Goal: Task Accomplishment & Management: Manage account settings

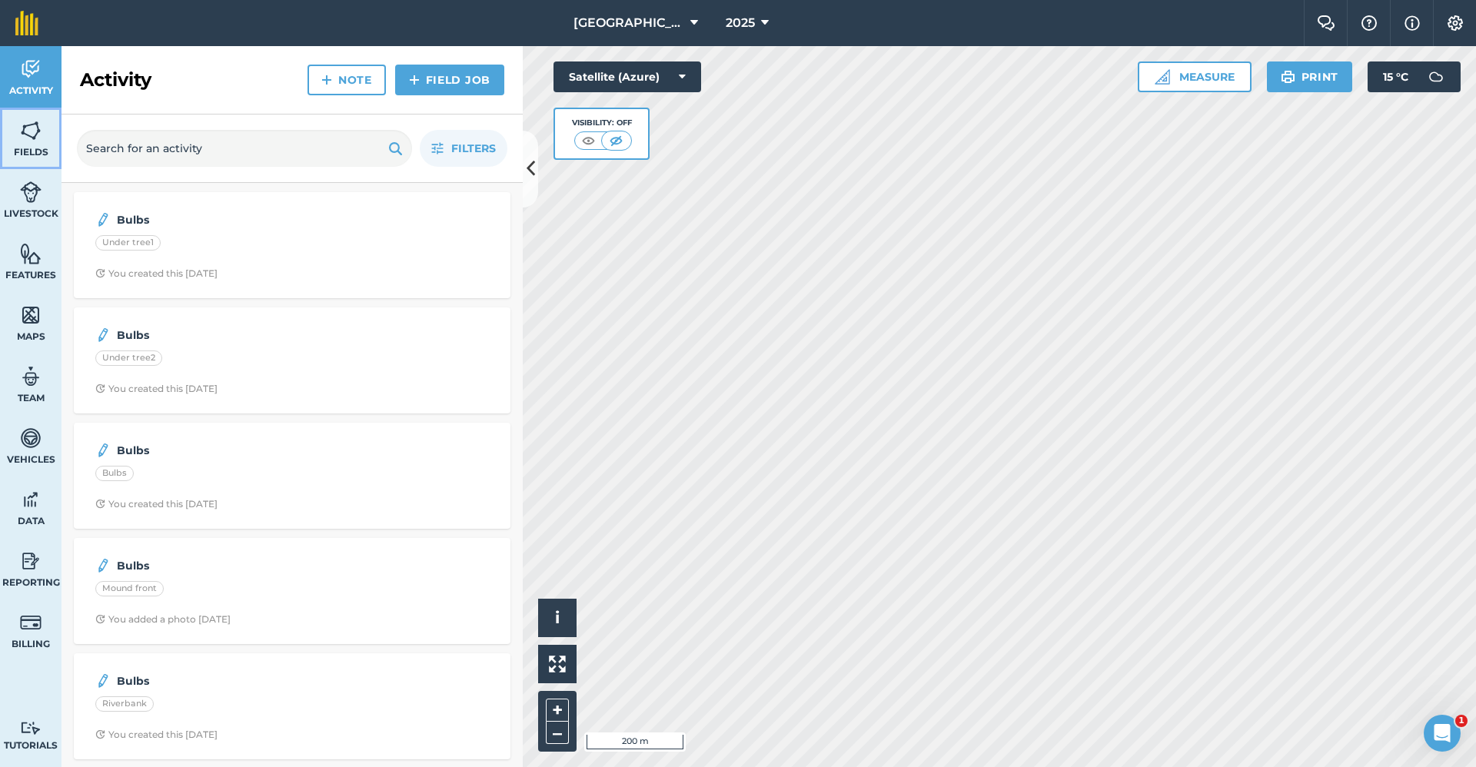
click at [17, 141] on link "Fields" at bounding box center [31, 139] width 62 height 62
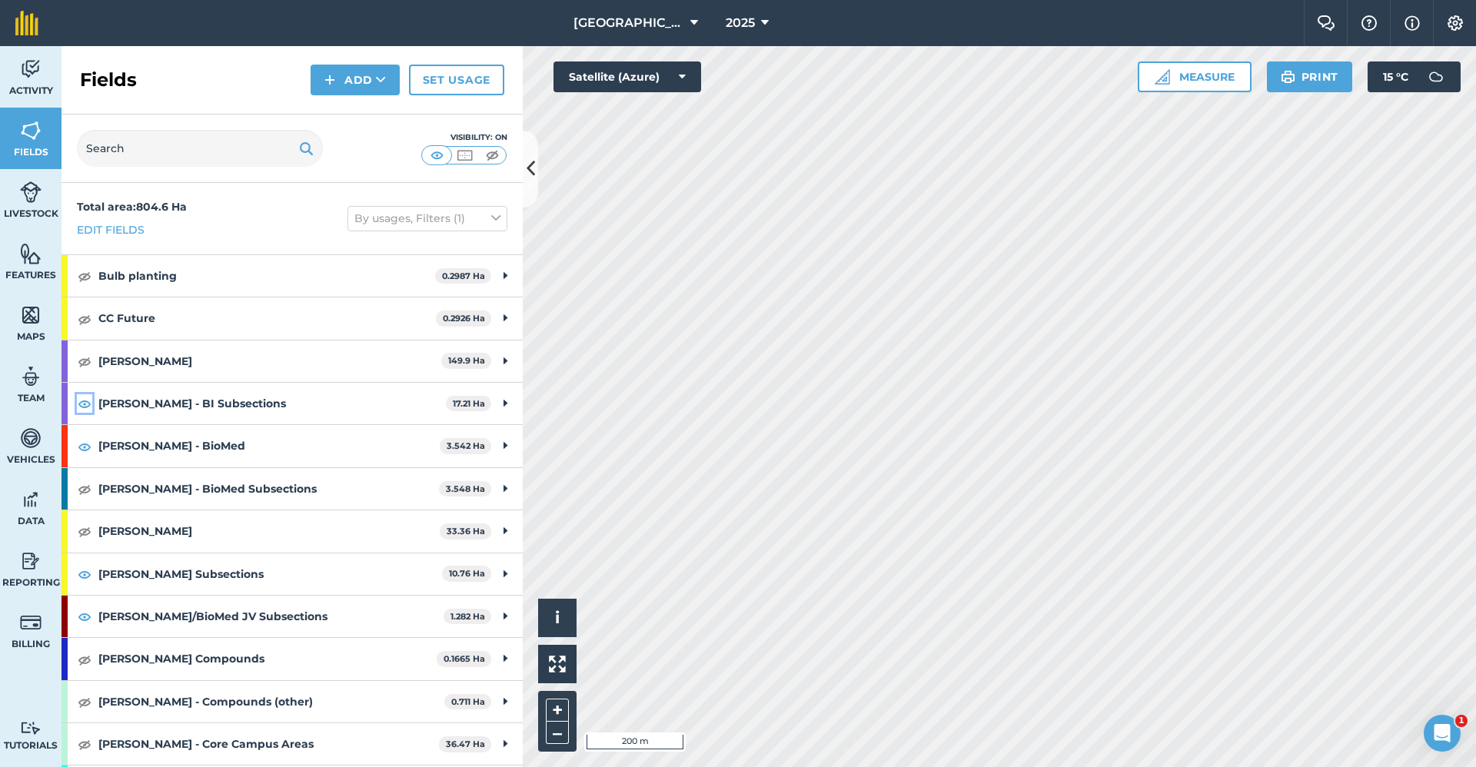
click at [88, 407] on img at bounding box center [85, 403] width 14 height 18
click at [88, 444] on img at bounding box center [85, 446] width 14 height 18
click at [78, 577] on img at bounding box center [85, 574] width 14 height 18
click at [86, 619] on img at bounding box center [85, 616] width 14 height 18
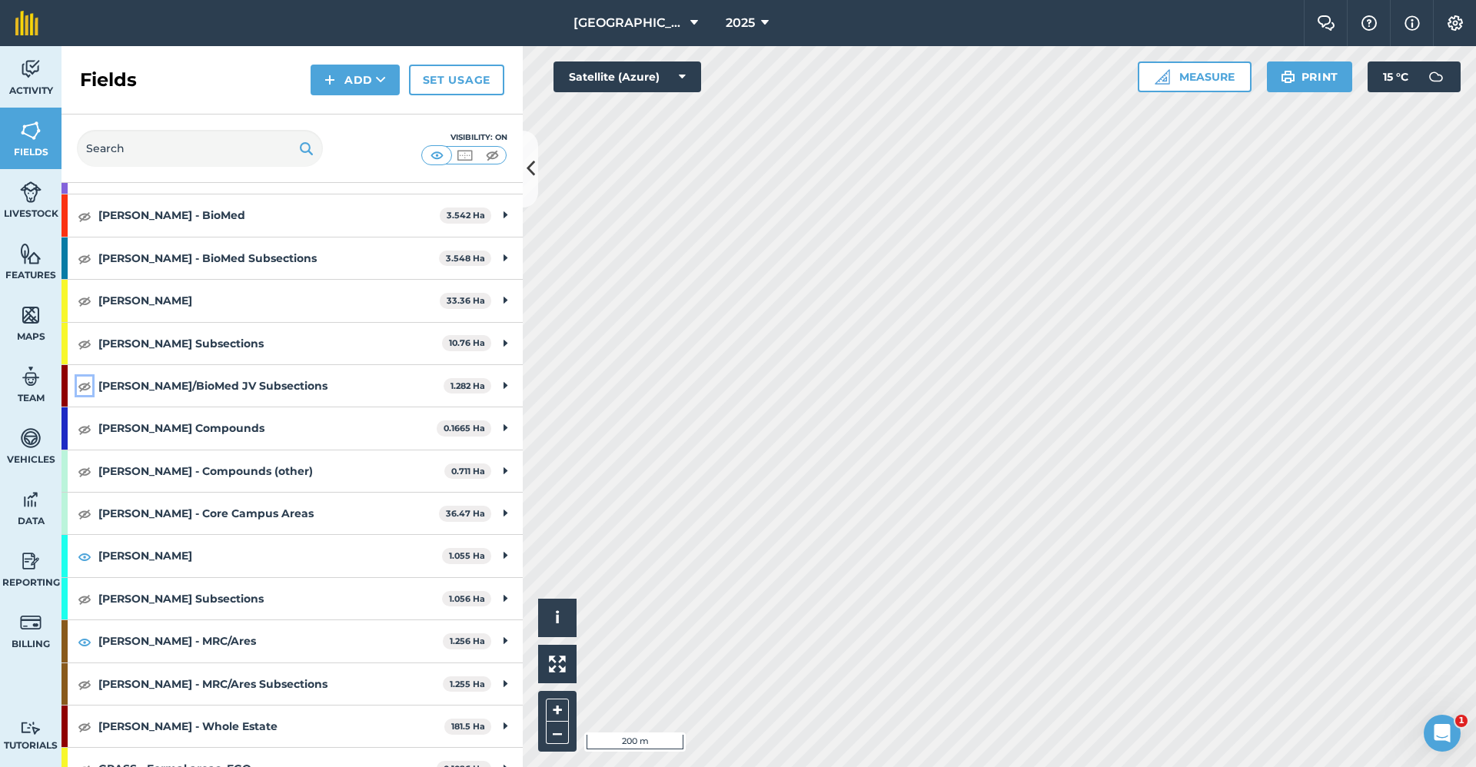
scroll to position [308, 0]
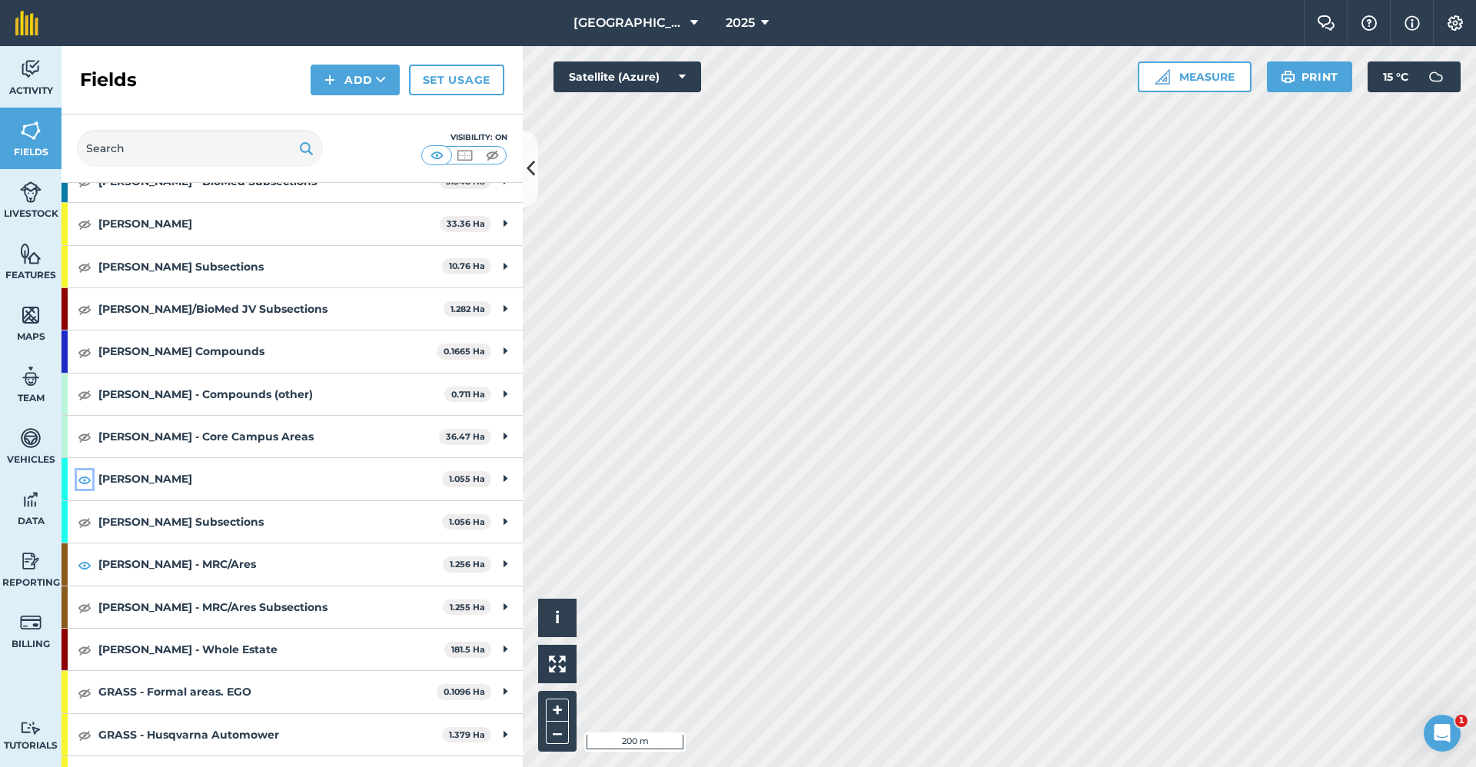
click at [81, 474] on img at bounding box center [85, 480] width 14 height 18
click at [87, 567] on img at bounding box center [85, 565] width 14 height 18
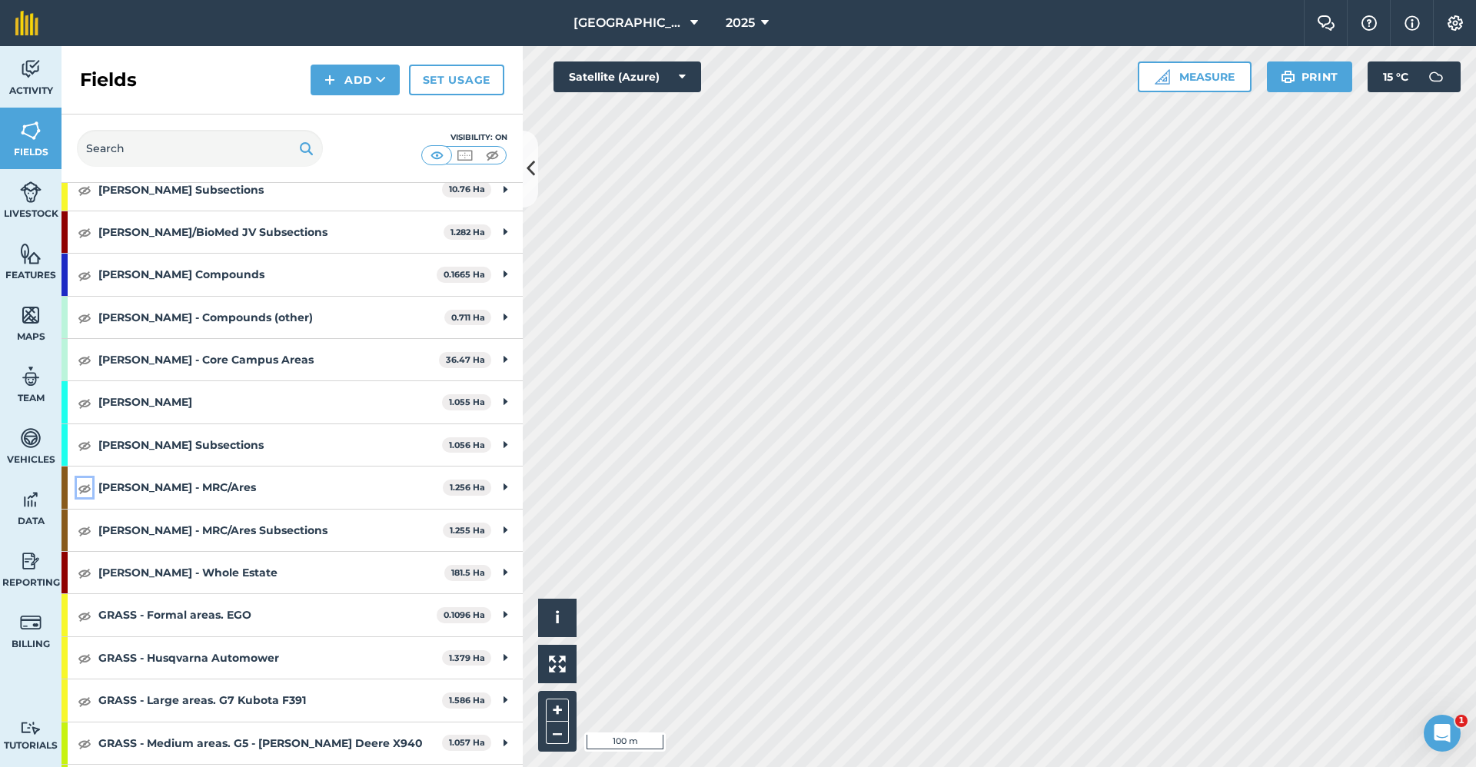
scroll to position [692, 0]
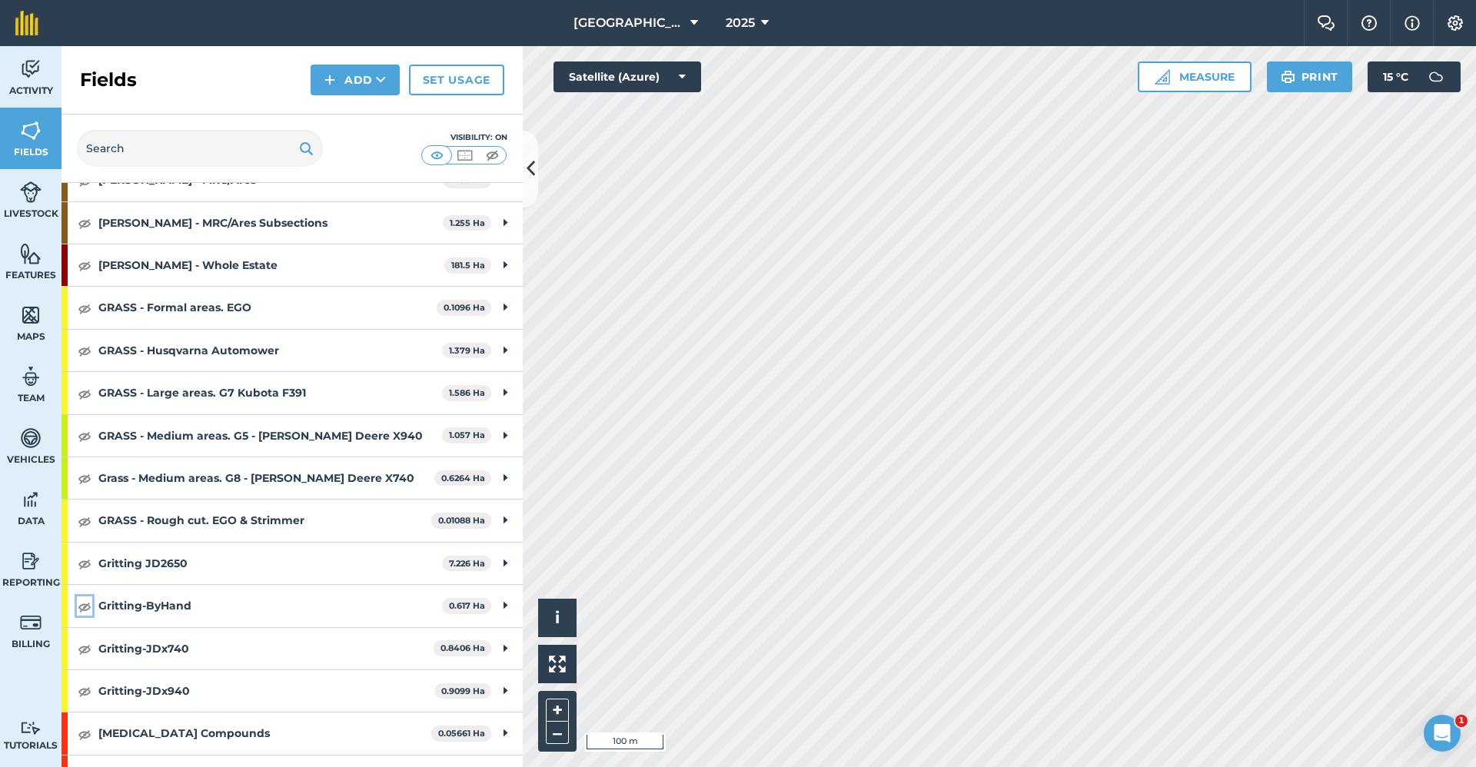
click at [88, 610] on img at bounding box center [85, 606] width 14 height 18
click at [85, 653] on img at bounding box center [85, 649] width 14 height 18
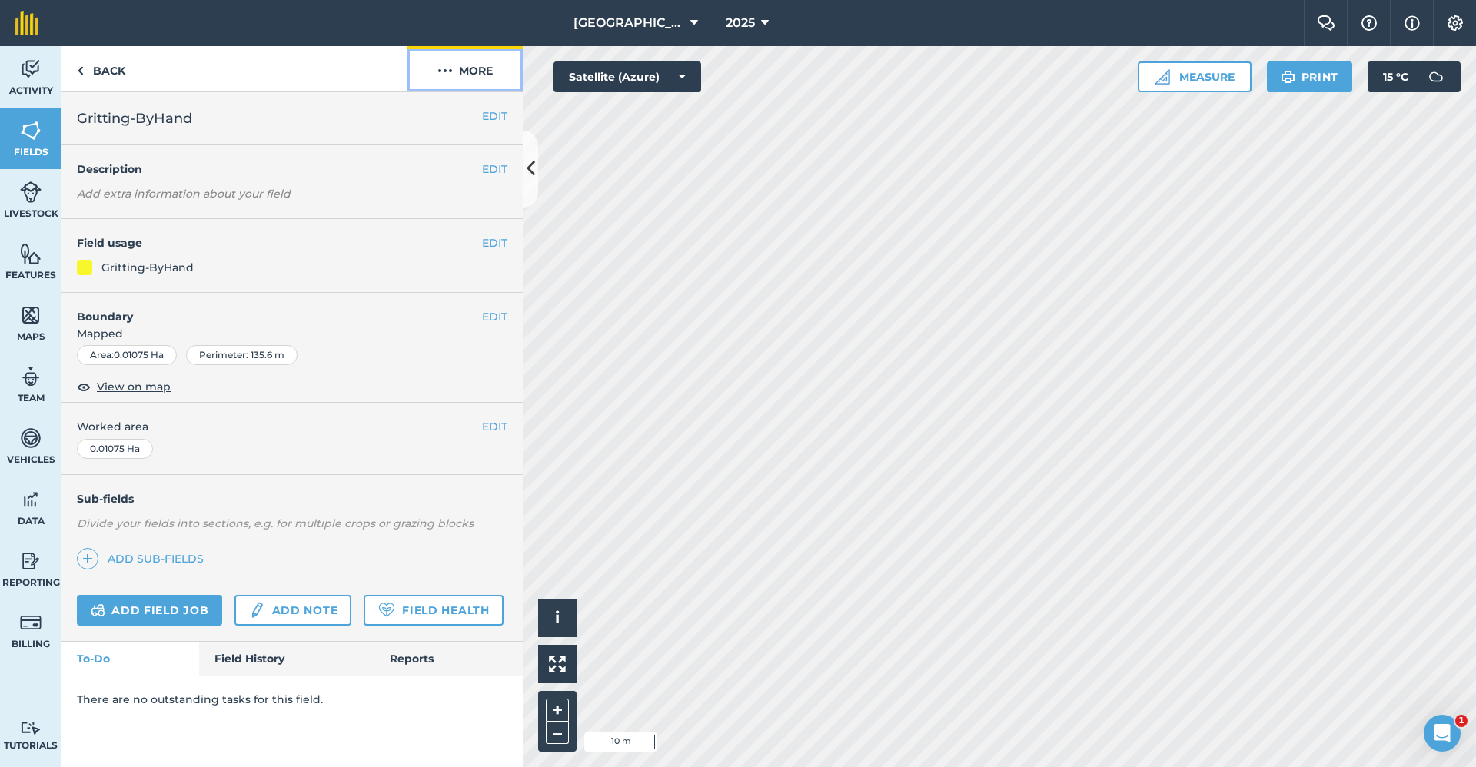
click at [471, 69] on button "More" at bounding box center [464, 68] width 115 height 45
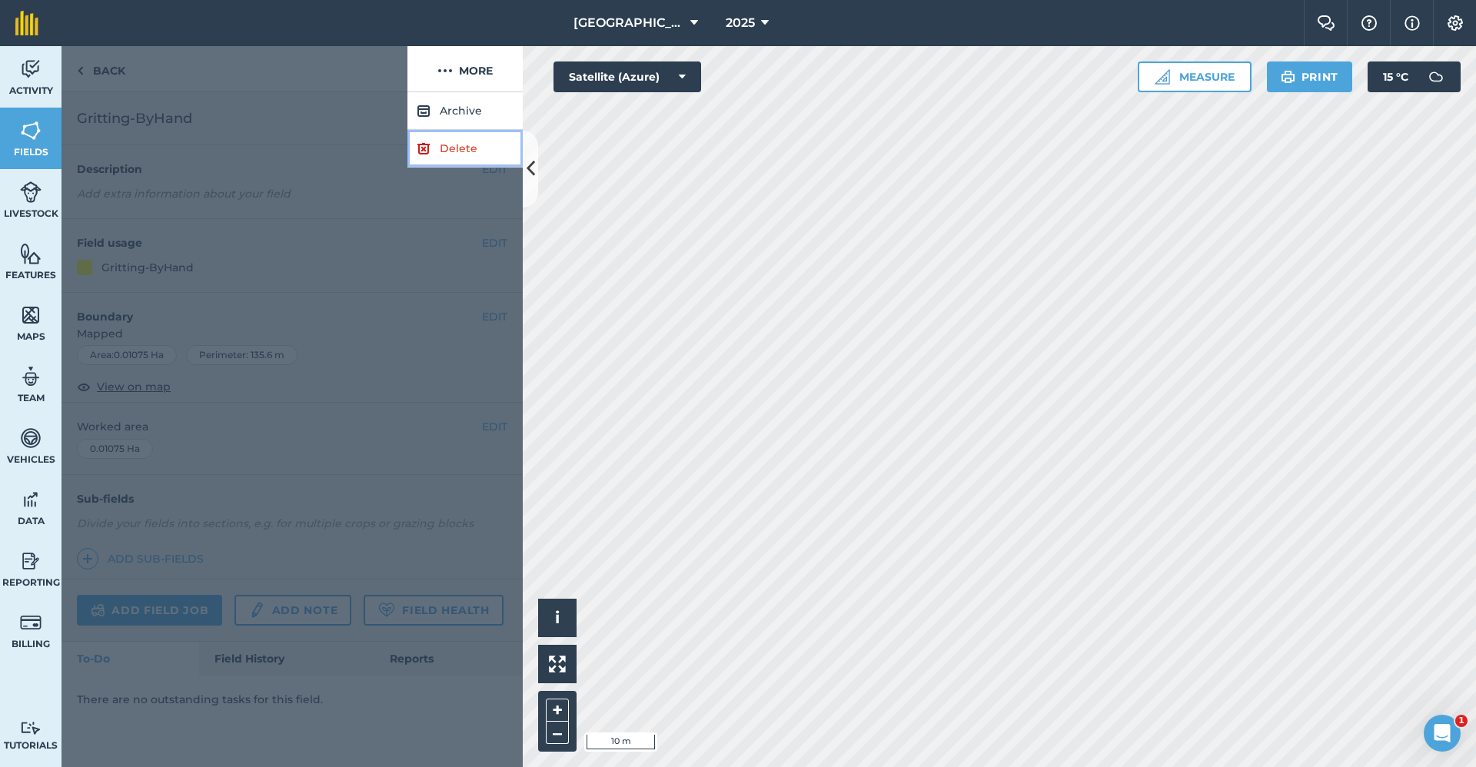
click at [472, 153] on link "Delete" at bounding box center [464, 149] width 115 height 38
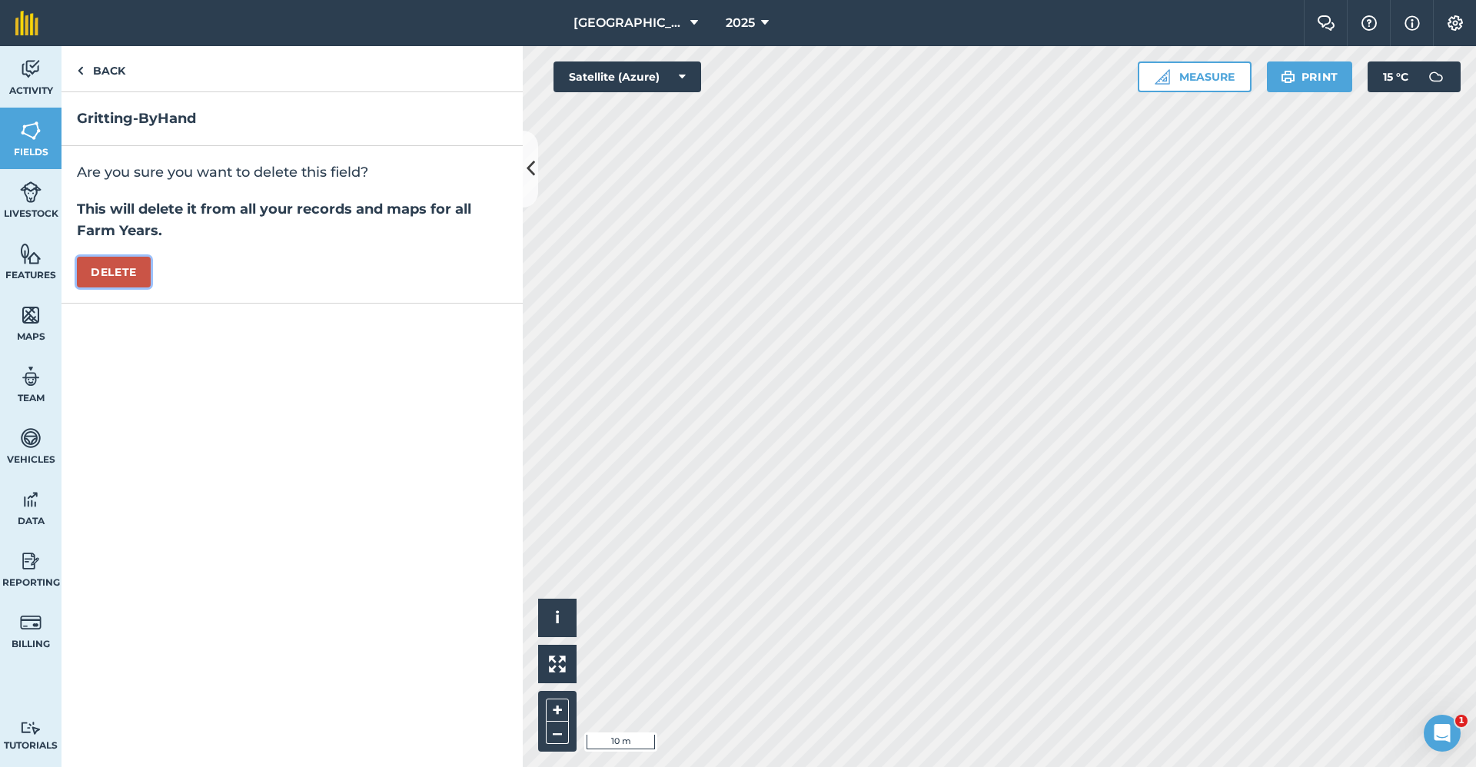
click at [109, 279] on button "Delete" at bounding box center [114, 272] width 74 height 31
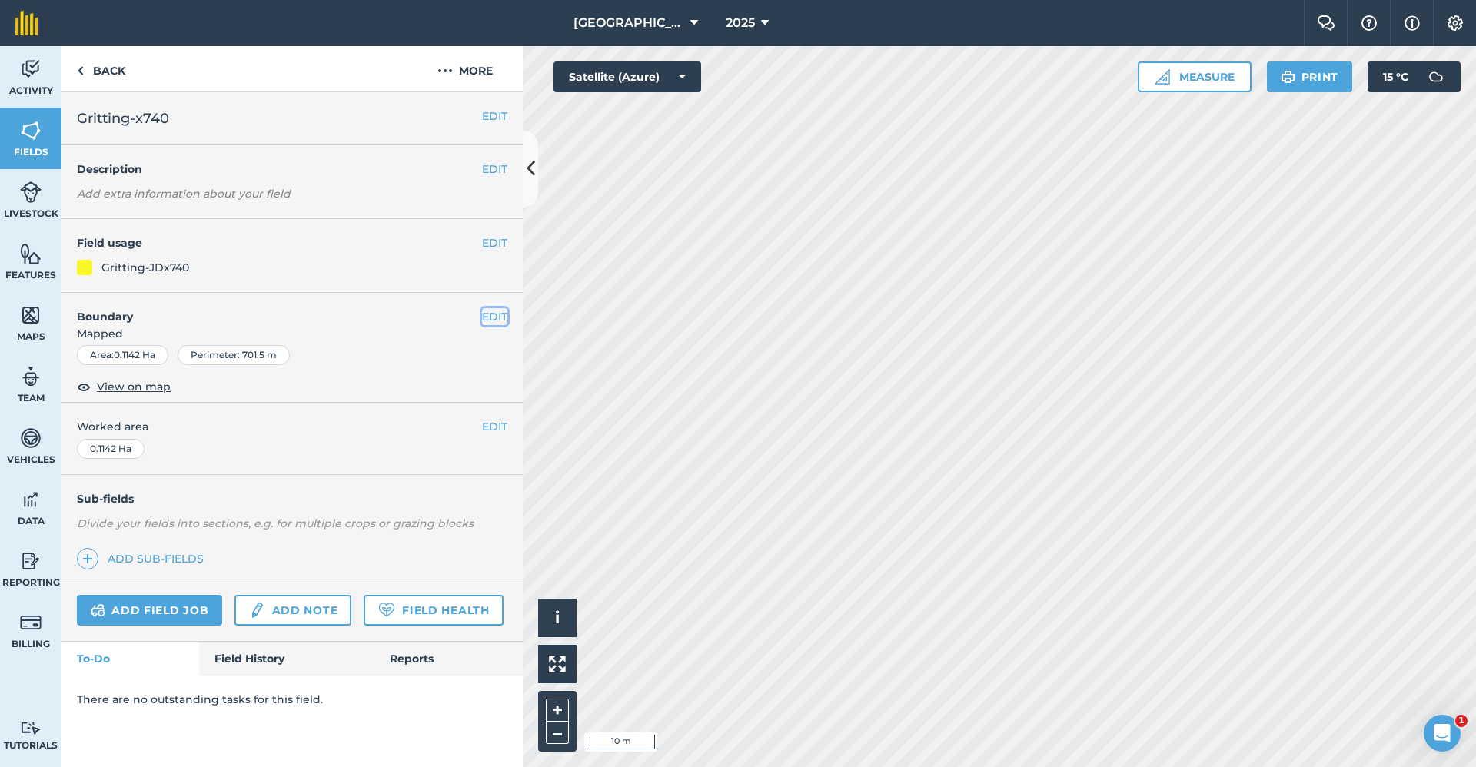
click at [484, 314] on button "EDIT" at bounding box center [494, 316] width 25 height 17
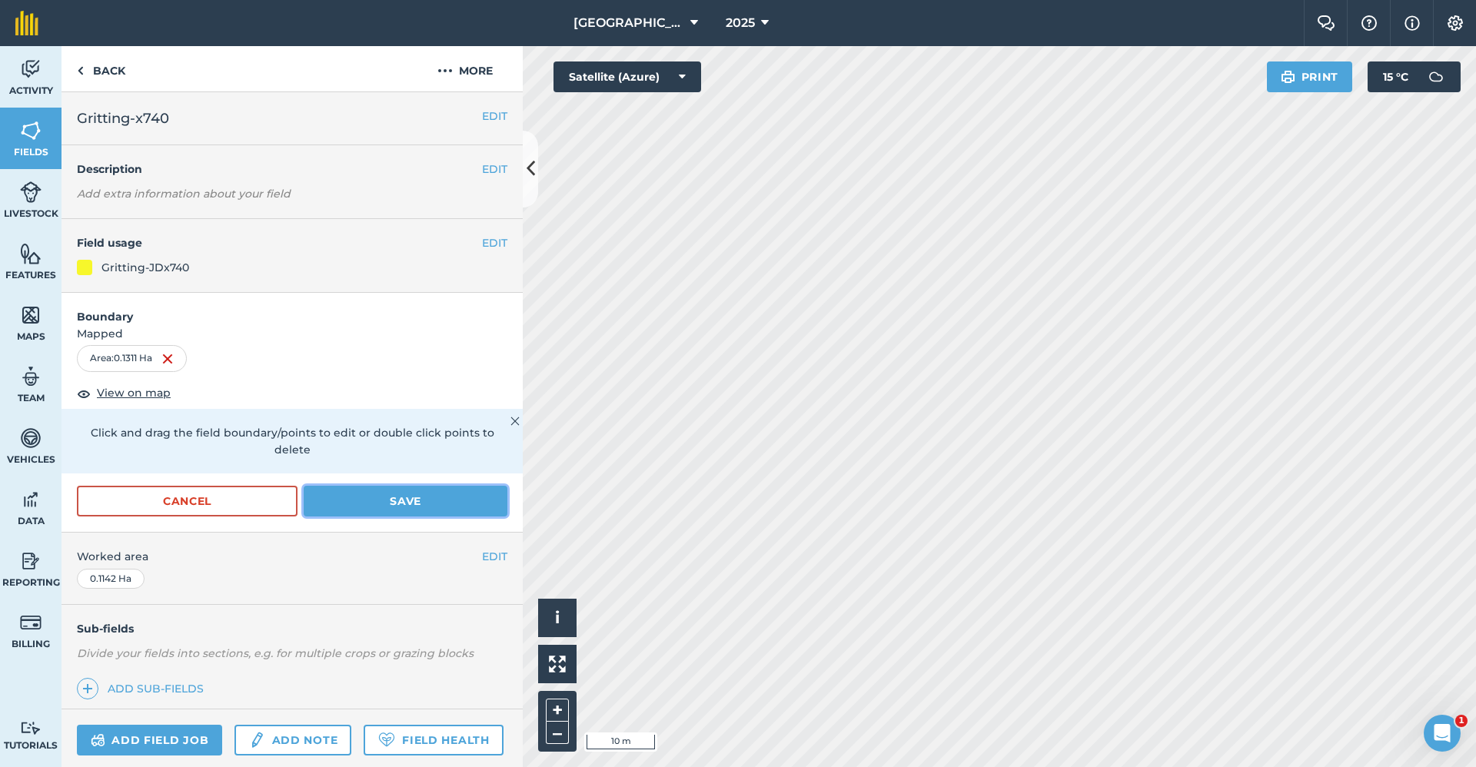
click at [340, 501] on button "Save" at bounding box center [406, 501] width 204 height 31
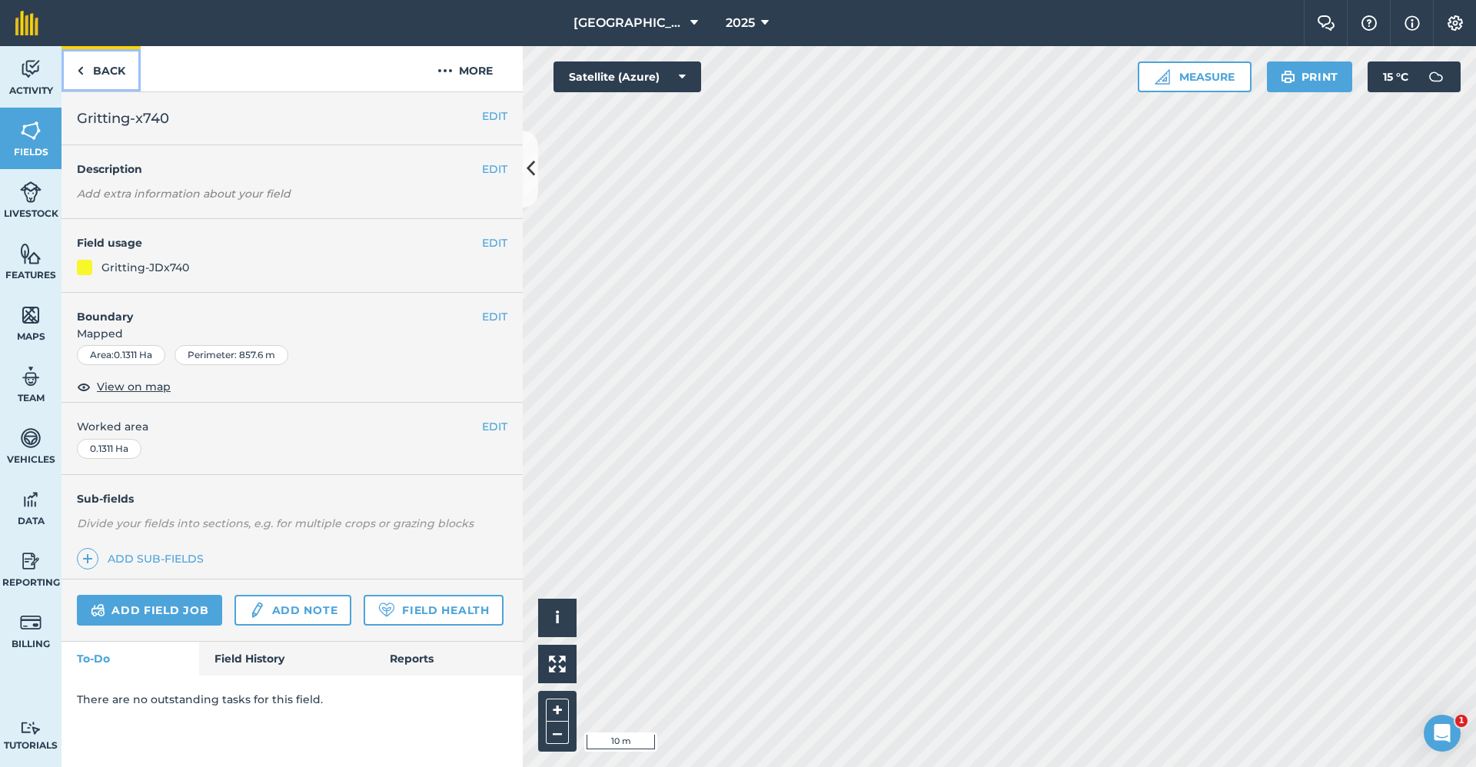
click at [133, 56] on link "Back" at bounding box center [101, 68] width 79 height 45
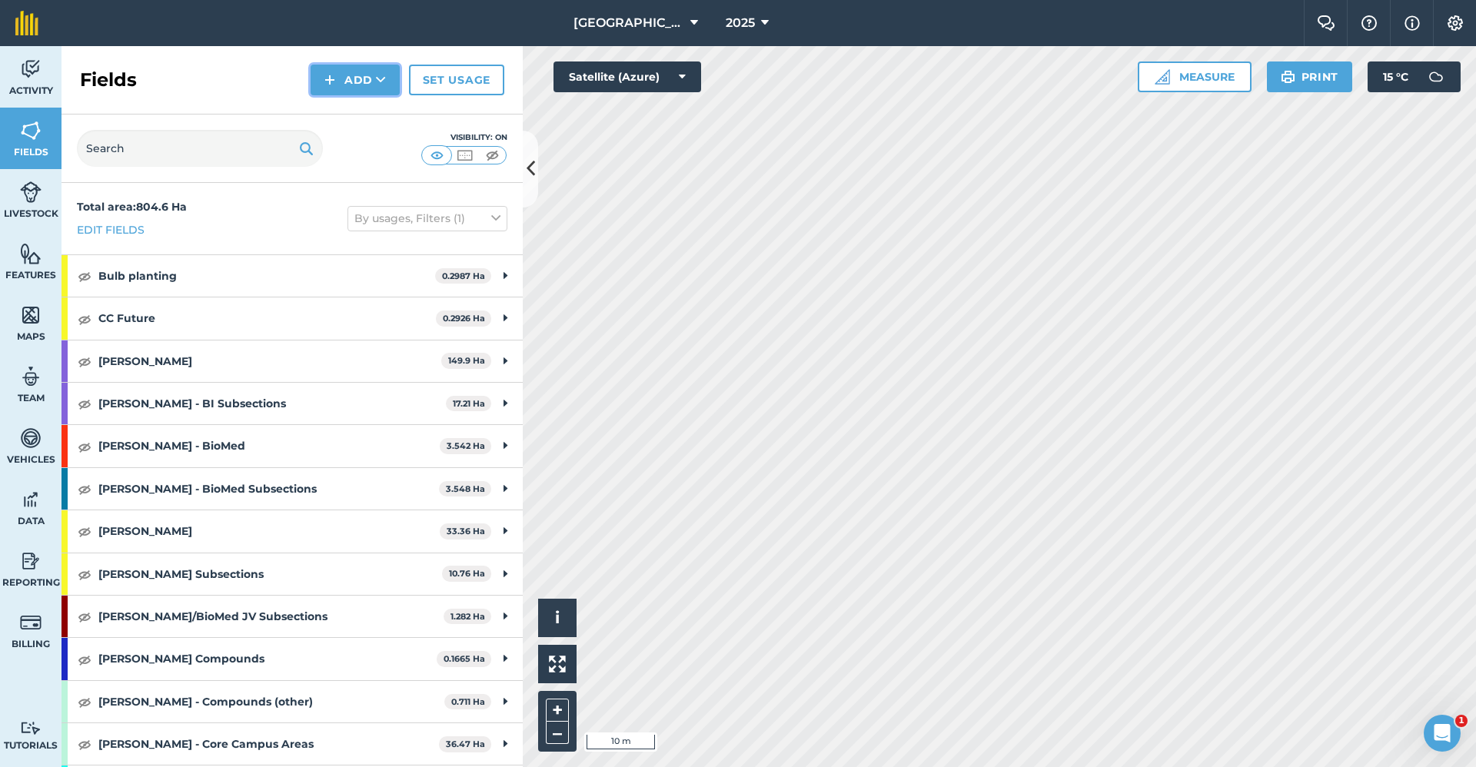
click at [366, 84] on button "Add" at bounding box center [355, 80] width 89 height 31
click at [367, 118] on link "Draw" at bounding box center [355, 115] width 85 height 34
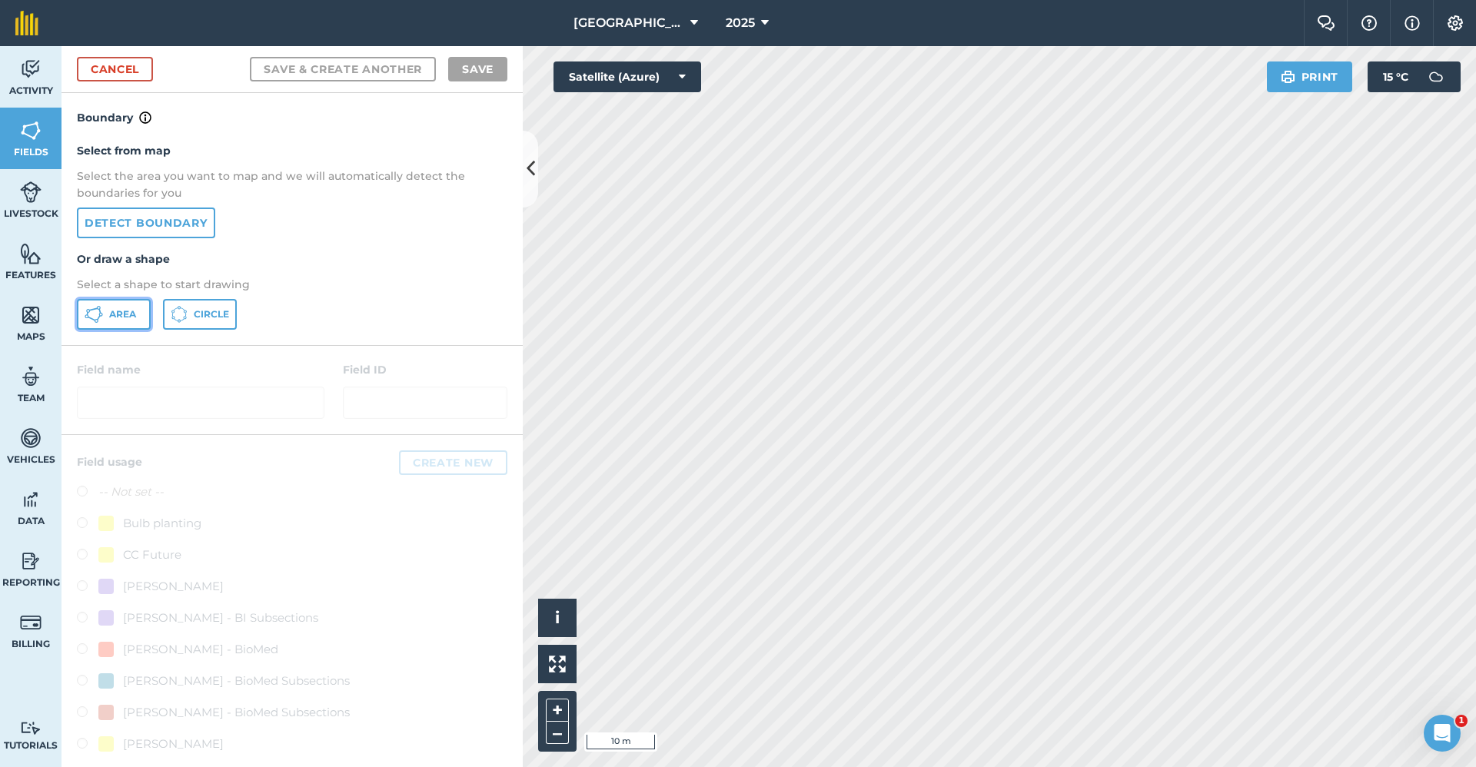
click at [134, 314] on span "Area" at bounding box center [122, 314] width 27 height 12
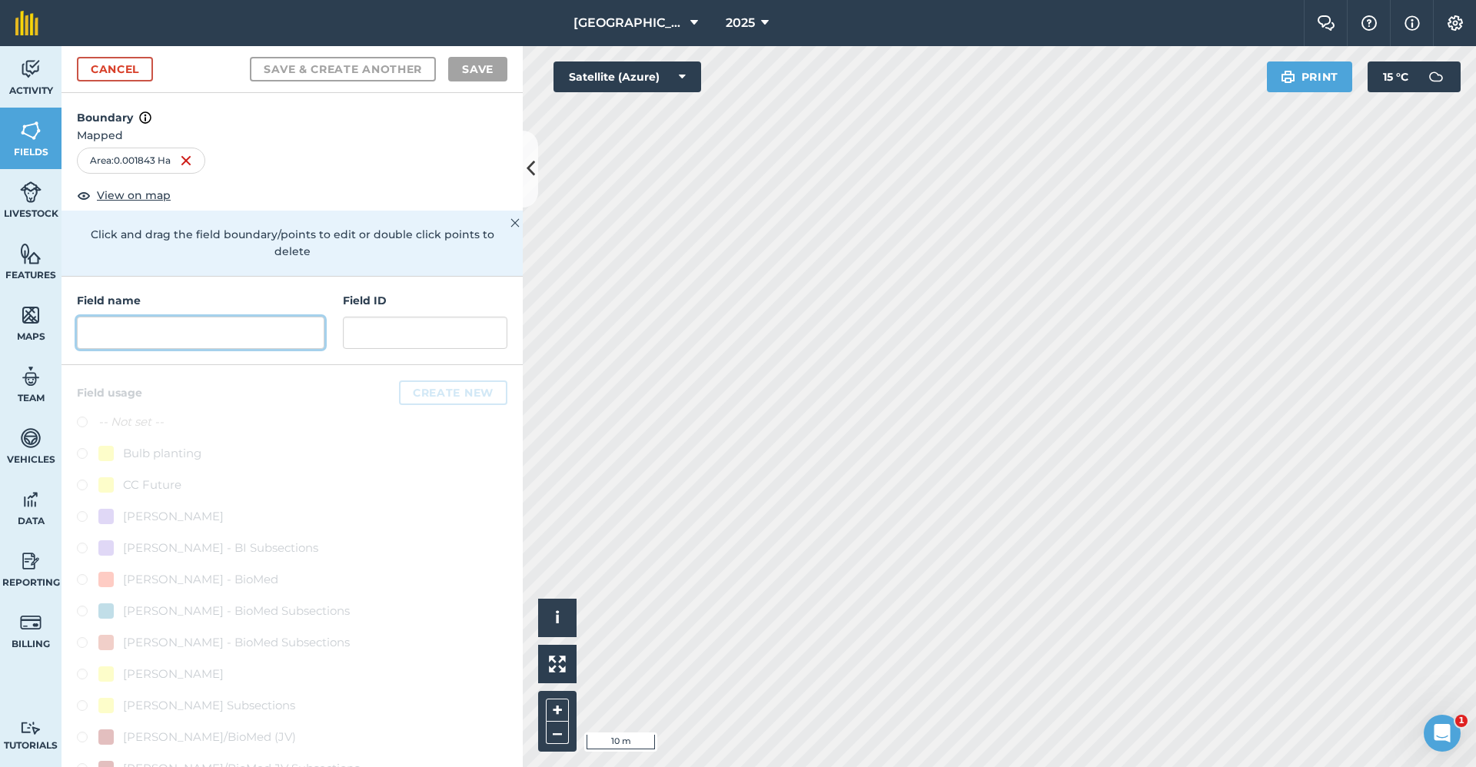
click at [291, 324] on input "text" at bounding box center [201, 333] width 248 height 32
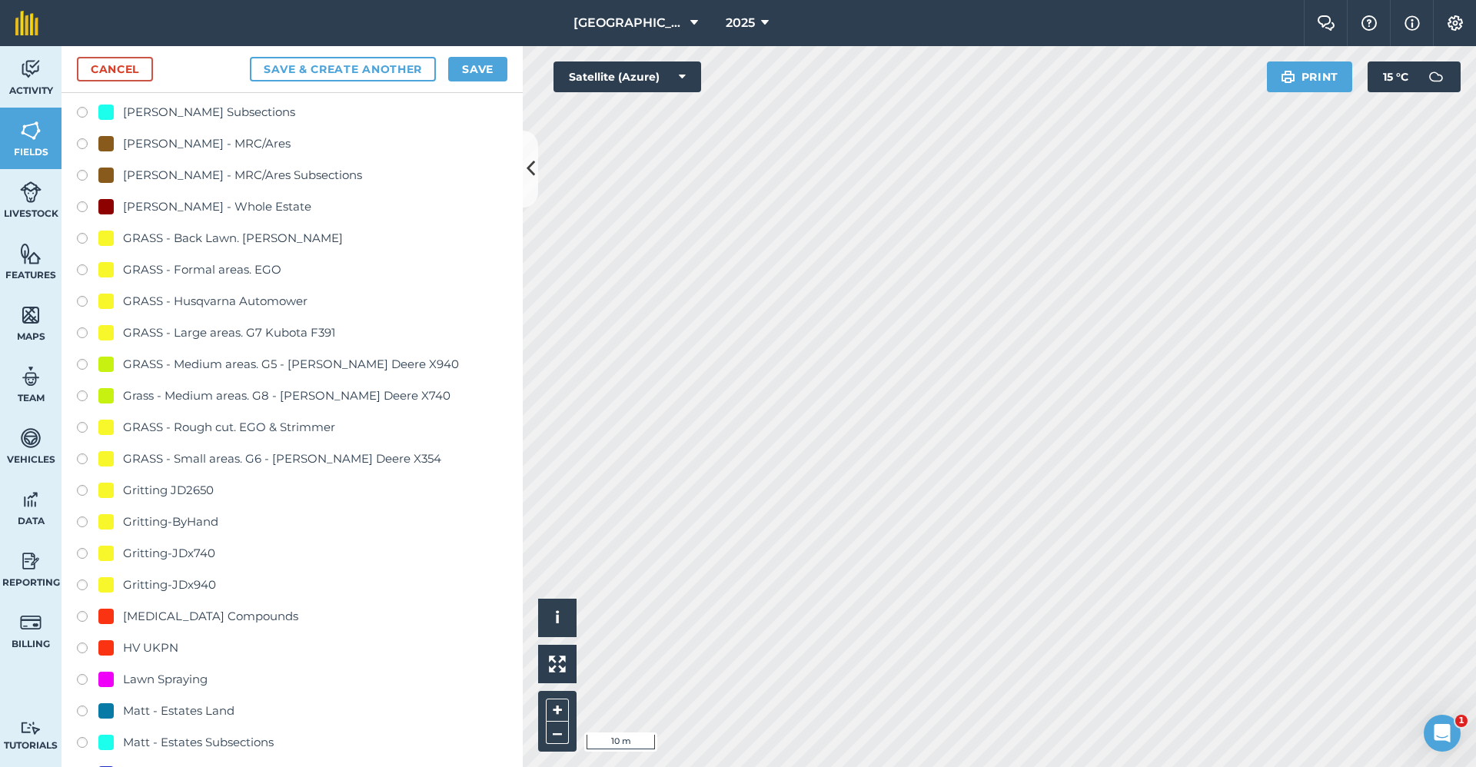
scroll to position [999, 0]
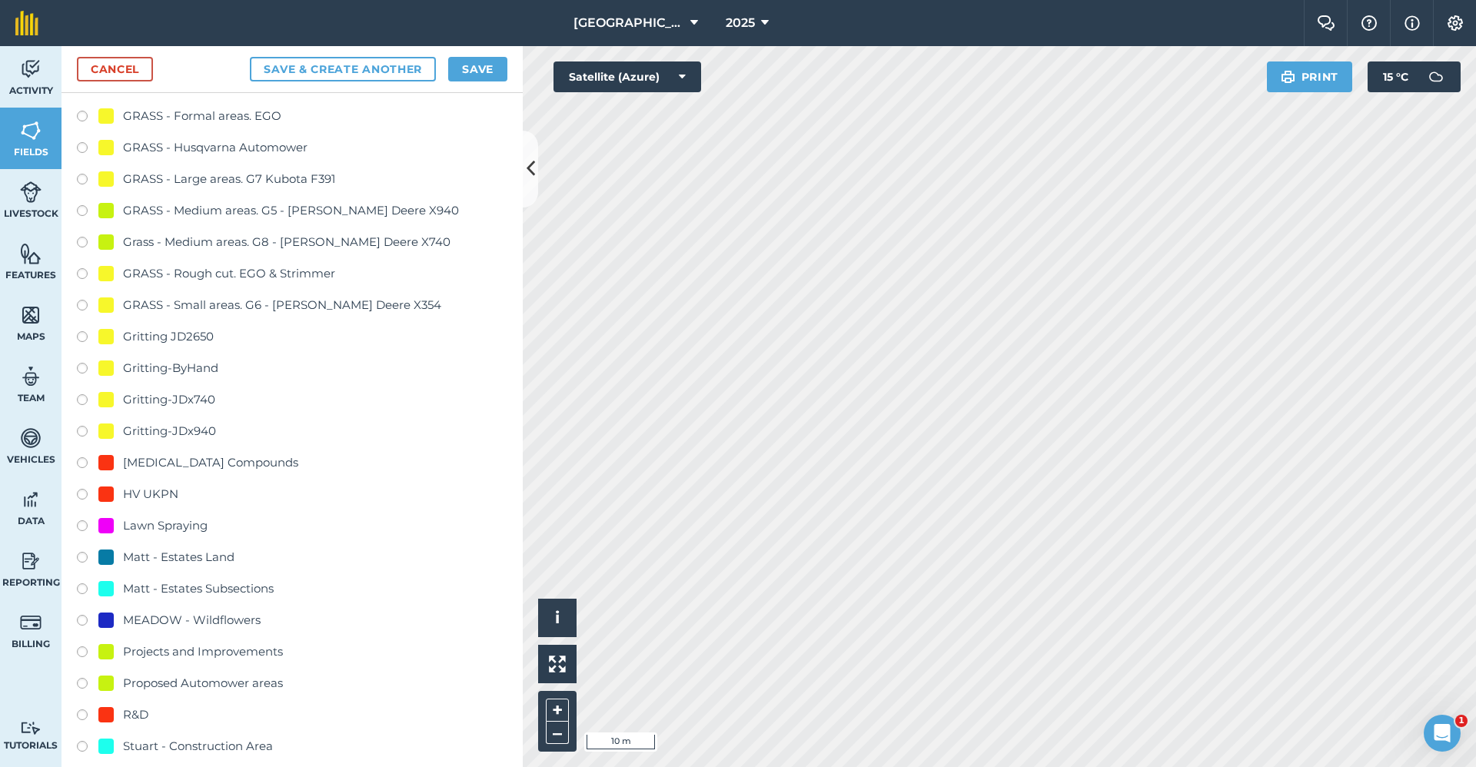
type input "Gritting-ByHand"
click at [190, 367] on div "Gritting-ByHand" at bounding box center [170, 368] width 95 height 18
radio input "true"
click at [464, 79] on button "Save" at bounding box center [477, 69] width 59 height 25
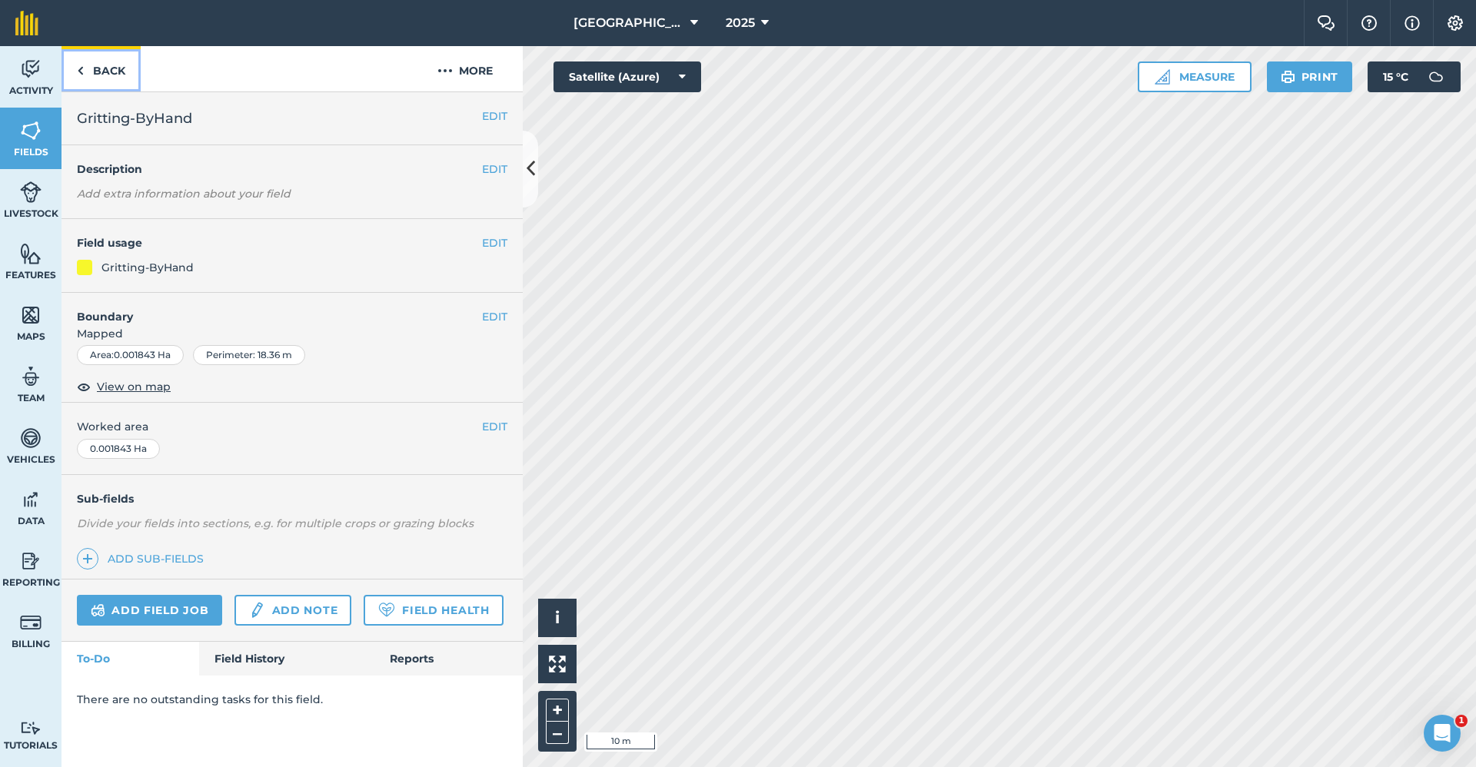
click at [115, 78] on link "Back" at bounding box center [101, 68] width 79 height 45
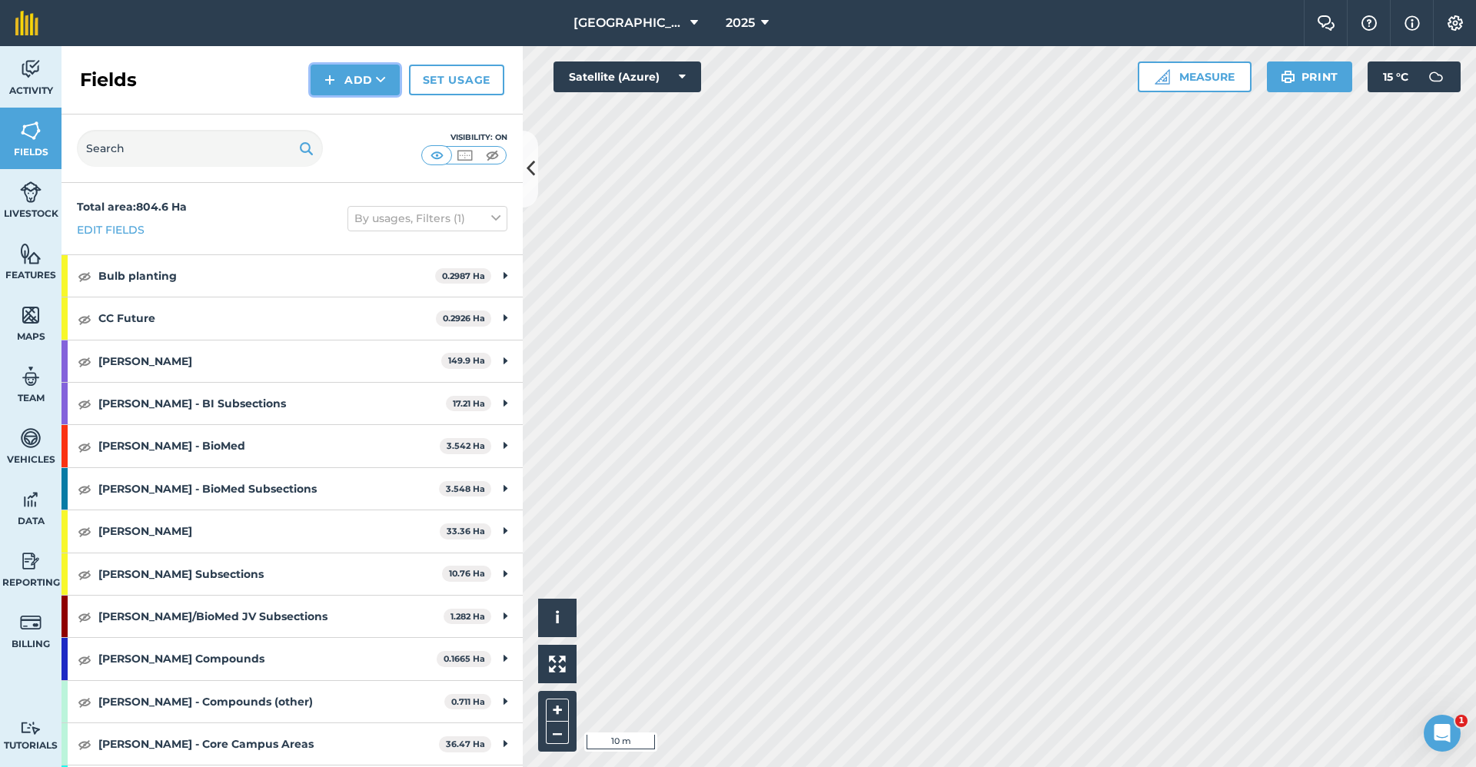
click at [389, 74] on button "Add" at bounding box center [355, 80] width 89 height 31
click at [381, 117] on link "Draw" at bounding box center [355, 115] width 85 height 34
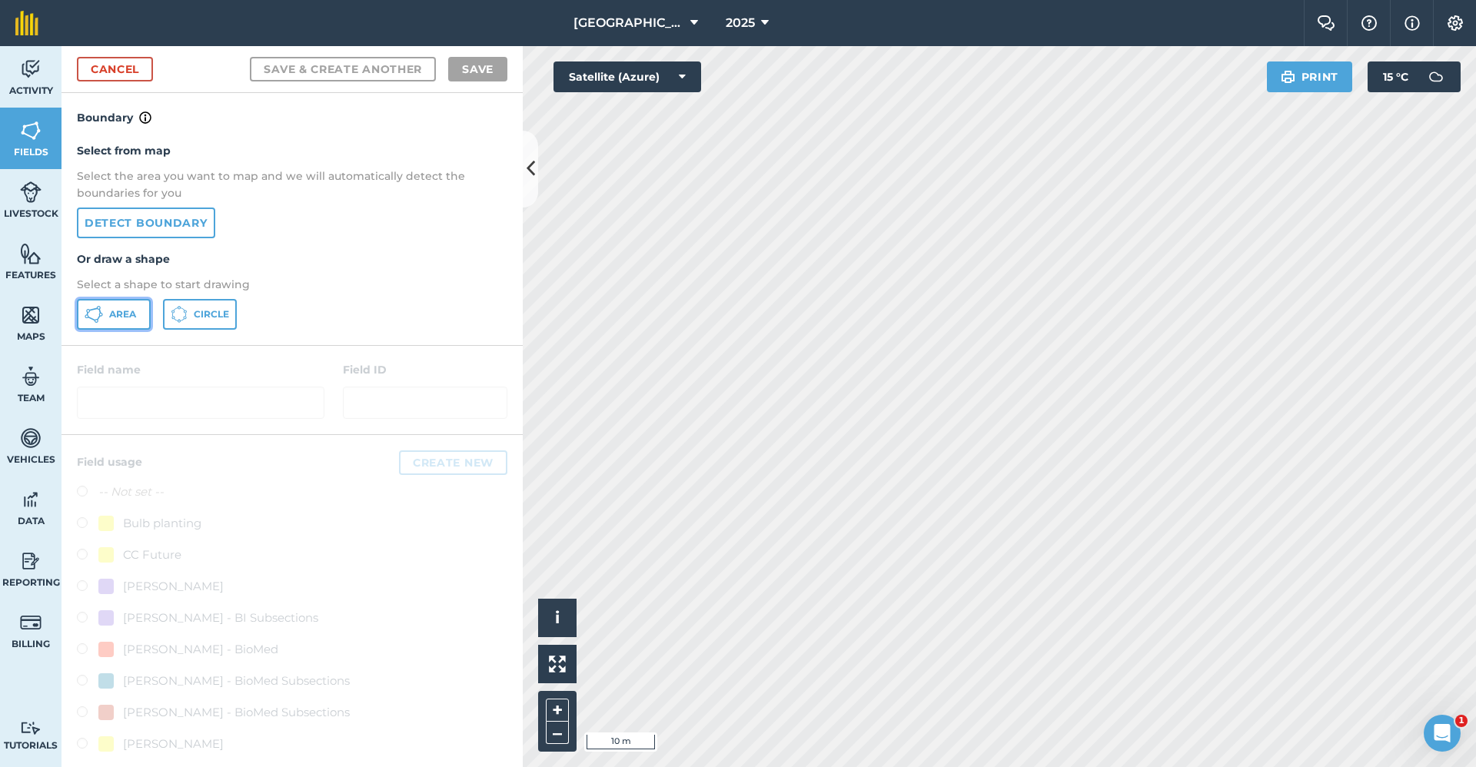
click at [138, 308] on button "Area" at bounding box center [114, 314] width 74 height 31
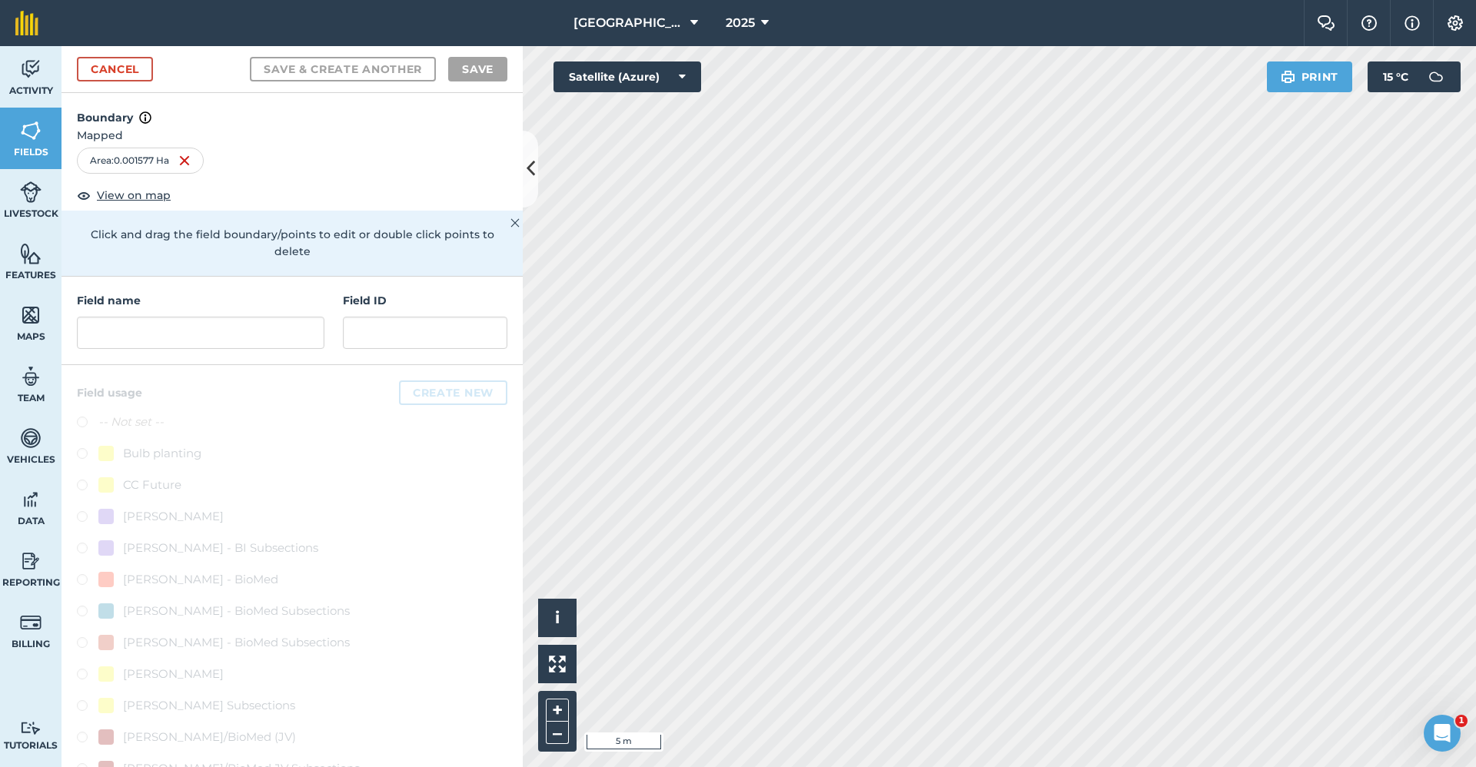
click at [201, 351] on div "Field name Field ID" at bounding box center [292, 321] width 461 height 88
click at [201, 334] on input "text" at bounding box center [201, 333] width 248 height 32
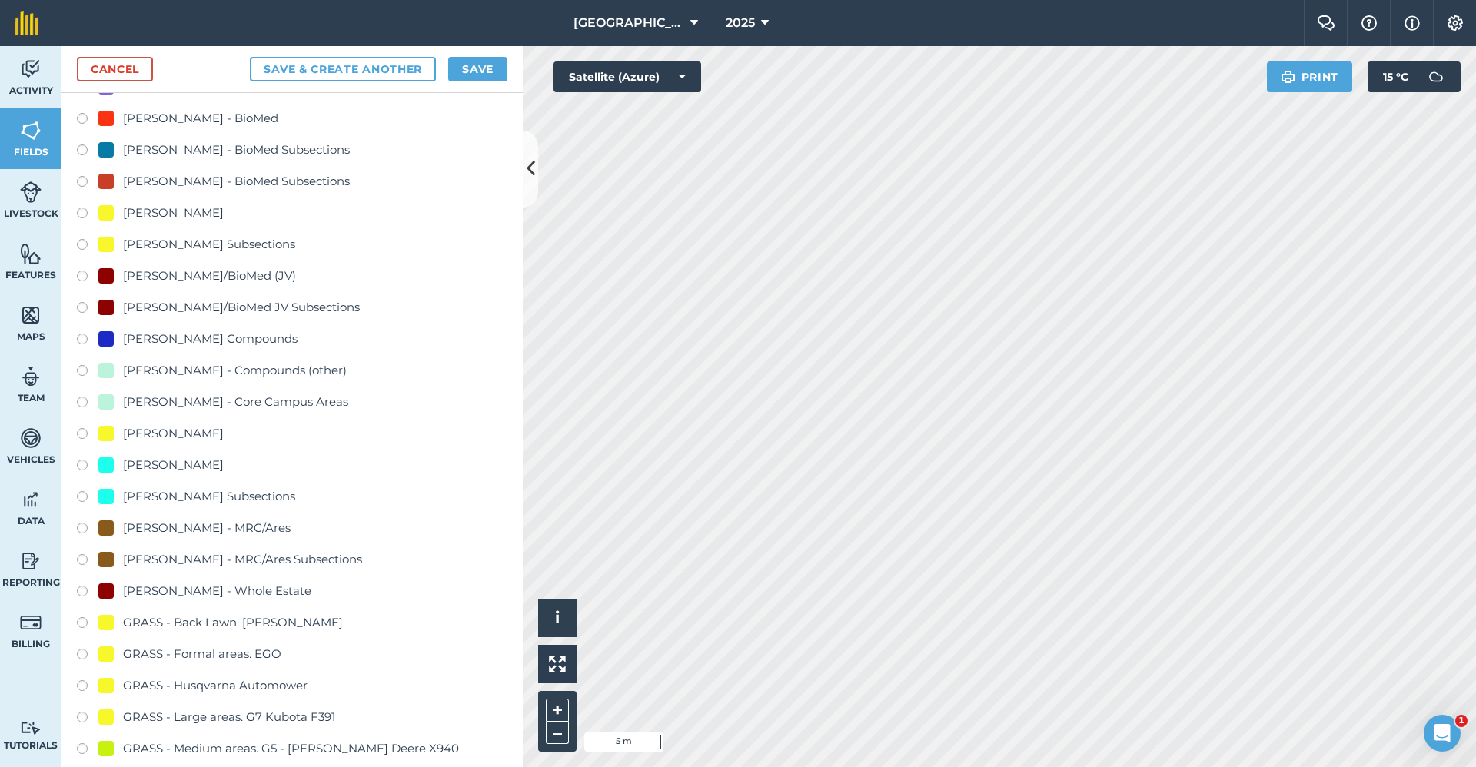
scroll to position [846, 0]
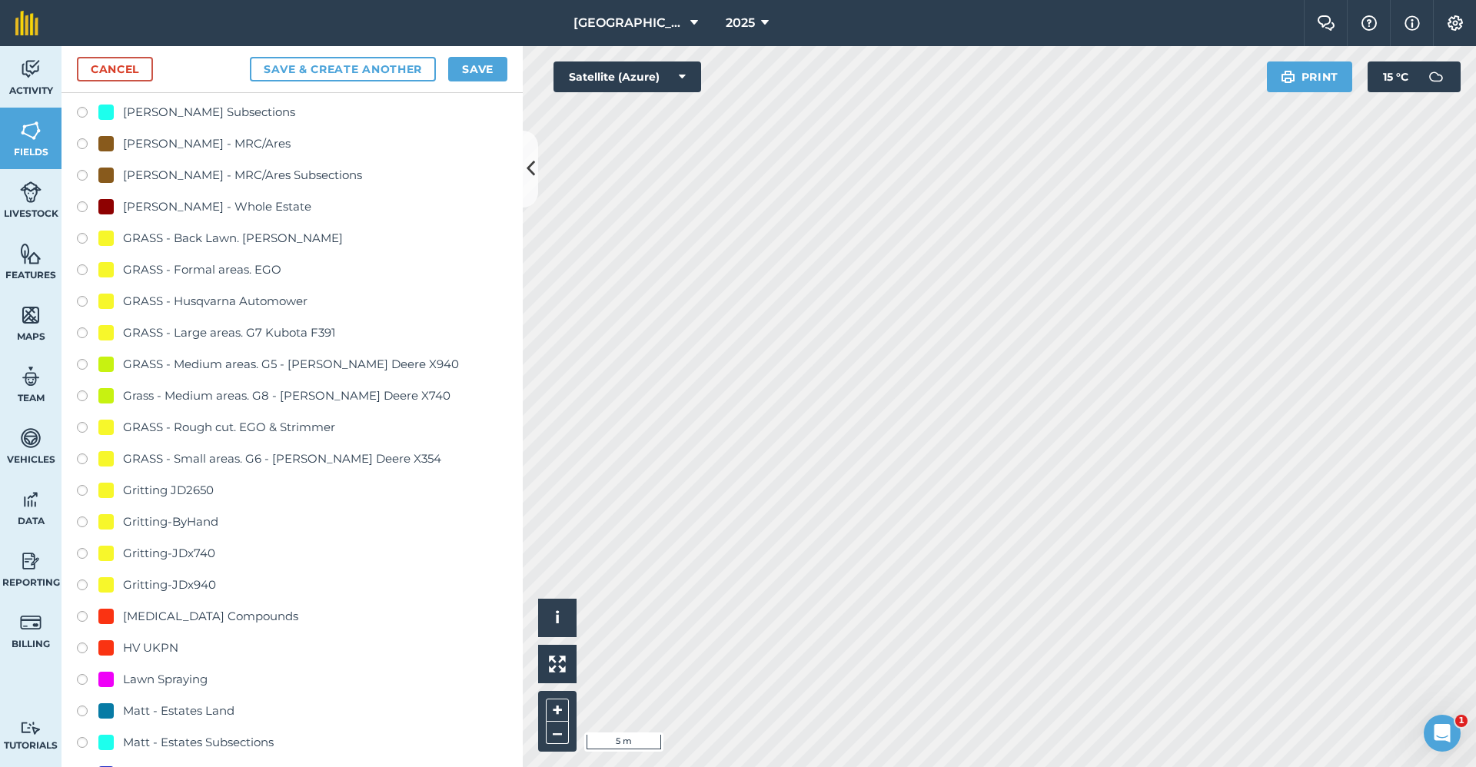
type input "Gritting-ByHand"
click at [135, 525] on div "Gritting-ByHand" at bounding box center [170, 522] width 95 height 18
radio input "true"
click at [469, 67] on button "Save" at bounding box center [477, 69] width 59 height 25
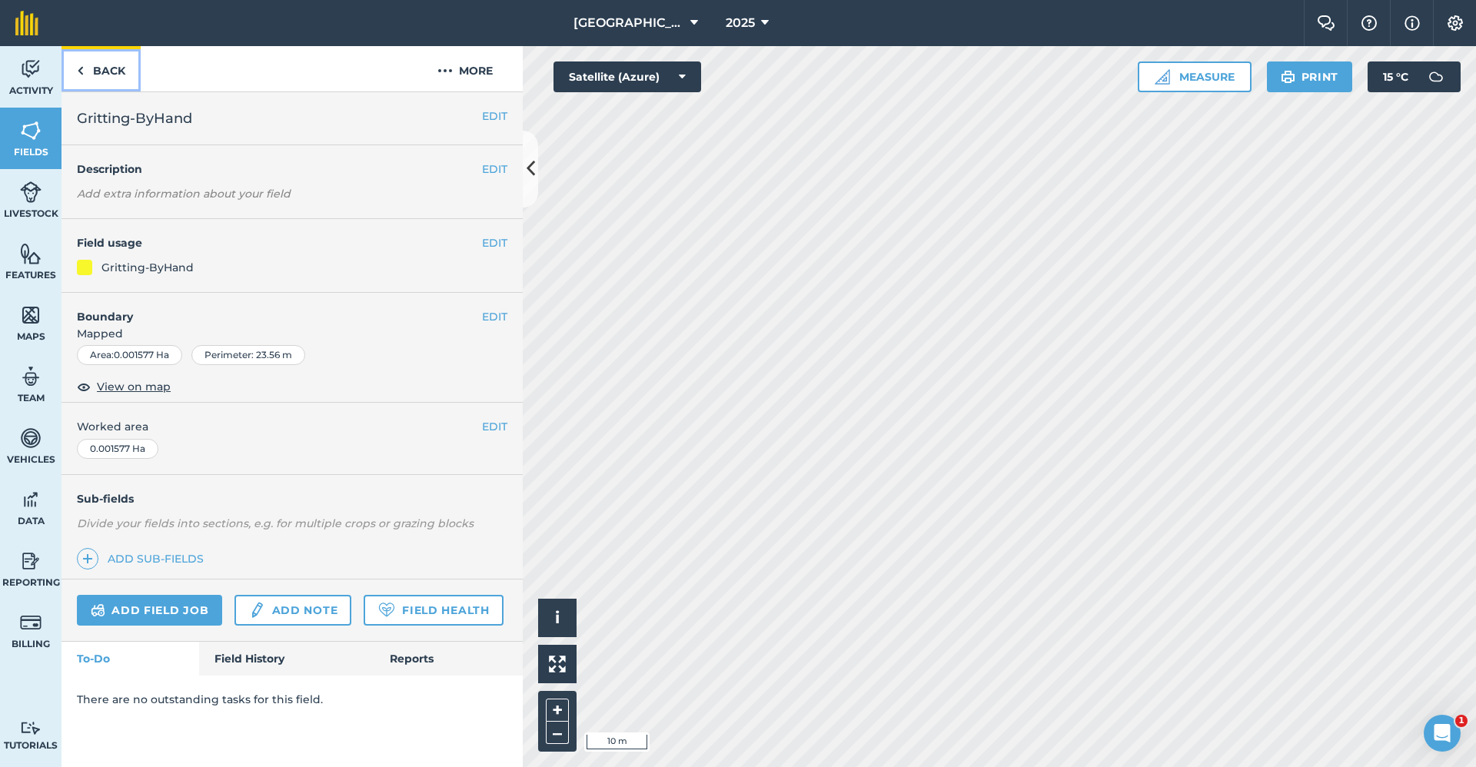
click at [105, 71] on link "Back" at bounding box center [101, 68] width 79 height 45
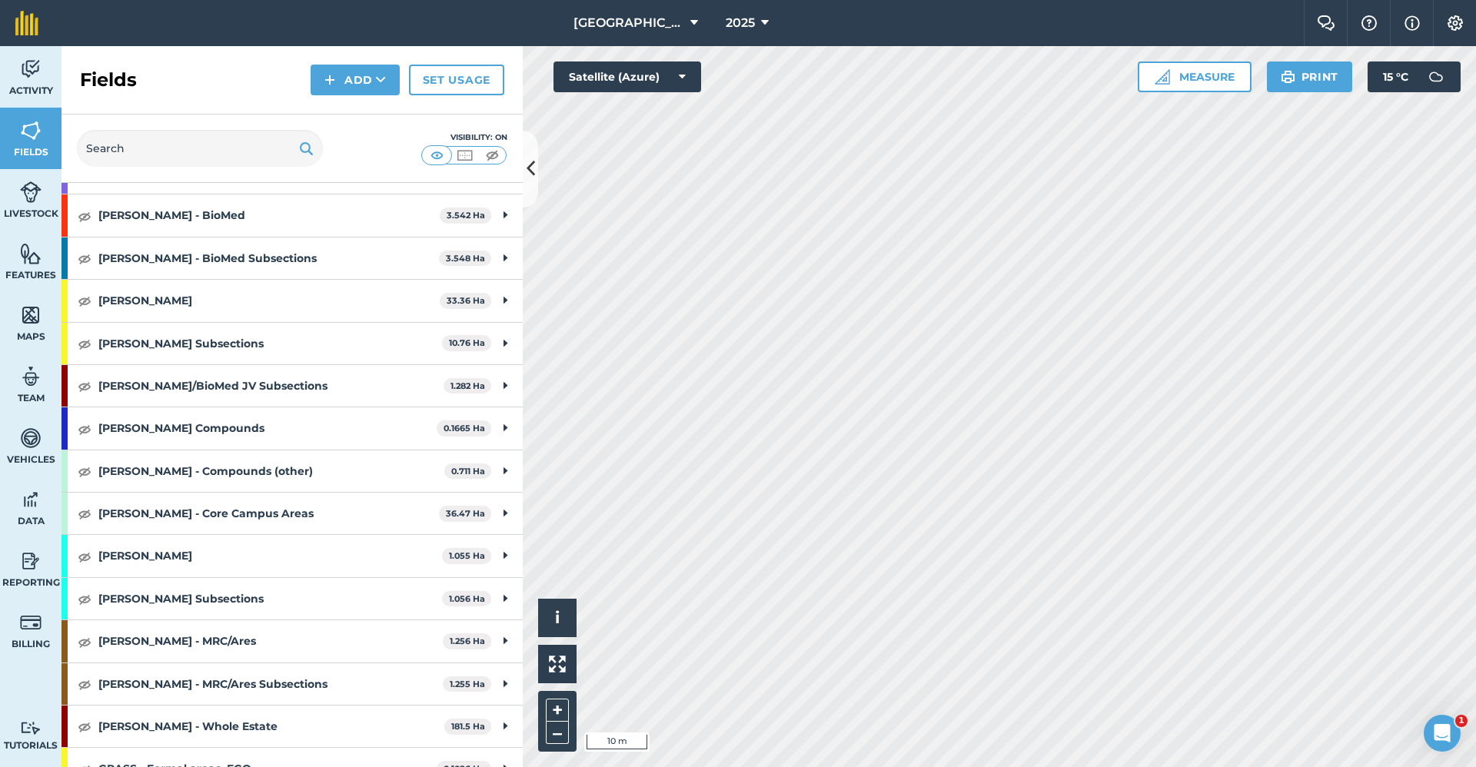
scroll to position [692, 0]
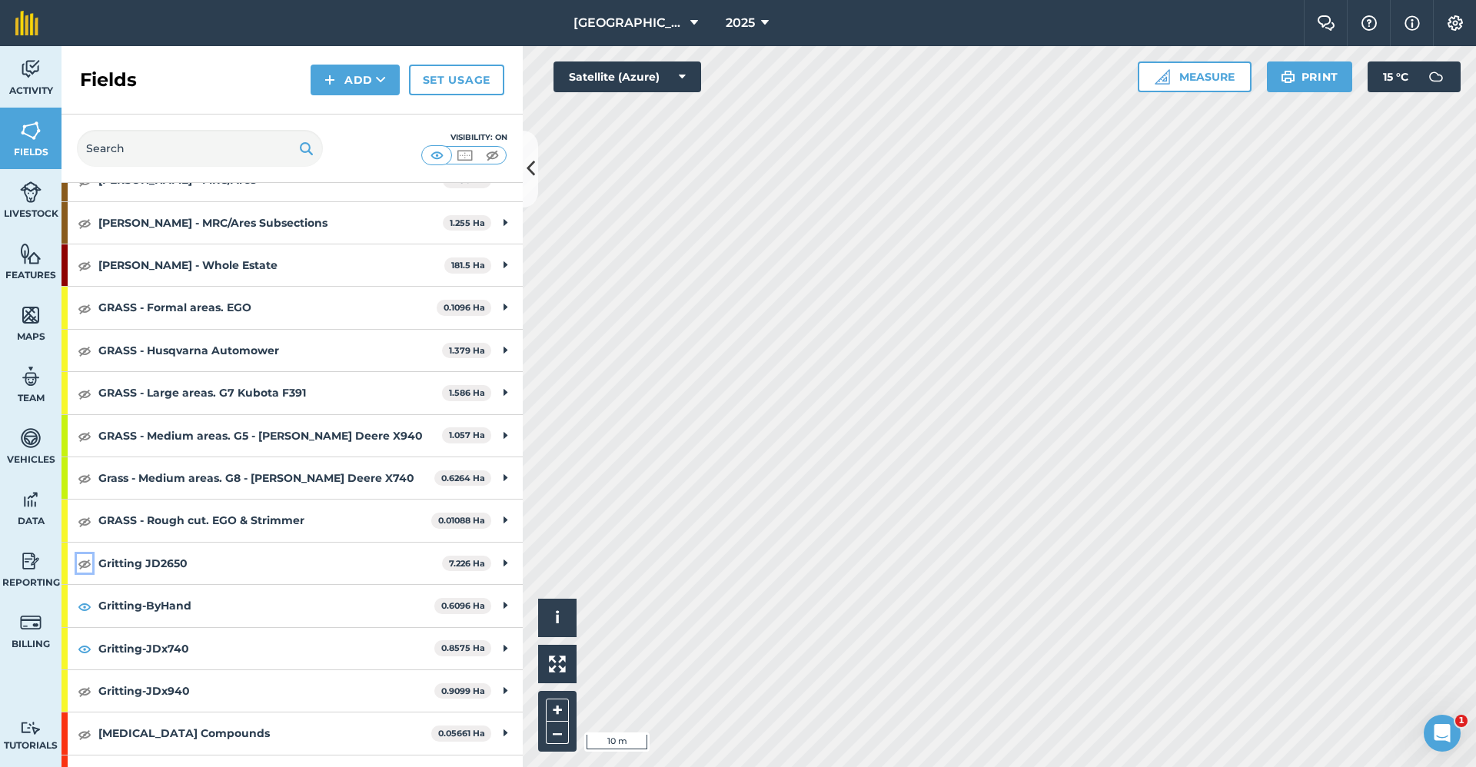
click at [79, 561] on img at bounding box center [85, 563] width 14 height 18
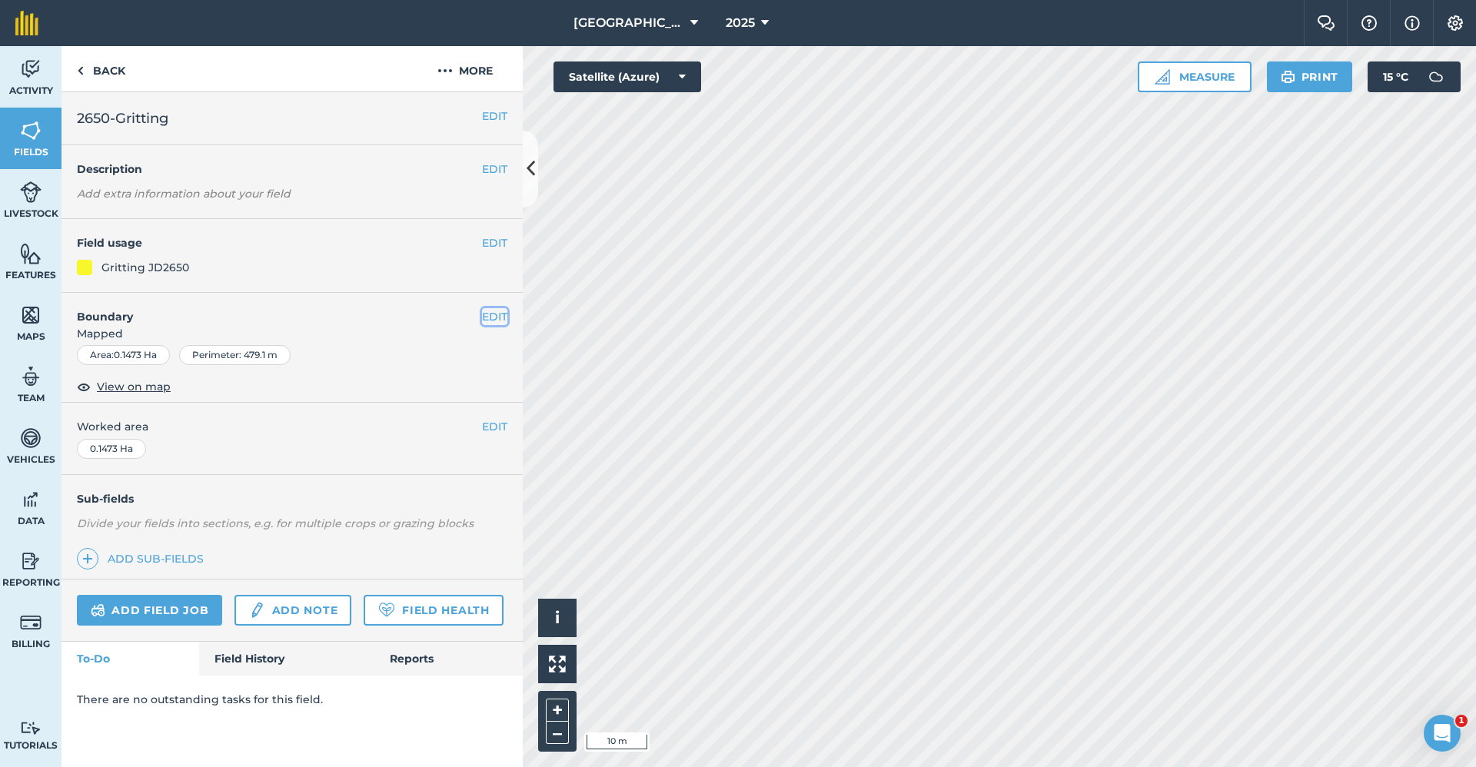
click at [486, 316] on button "EDIT" at bounding box center [494, 316] width 25 height 17
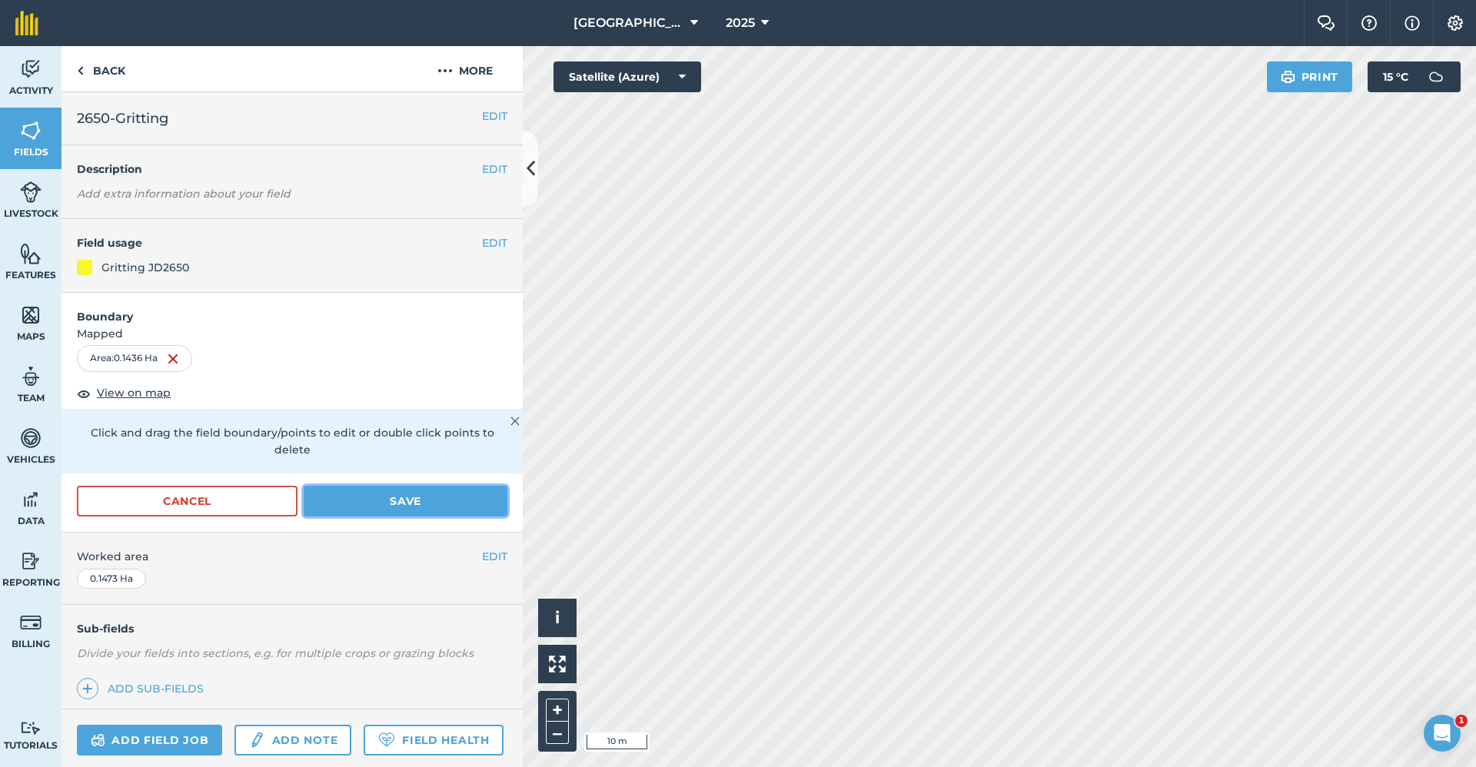
click at [421, 497] on button "Save" at bounding box center [406, 501] width 204 height 31
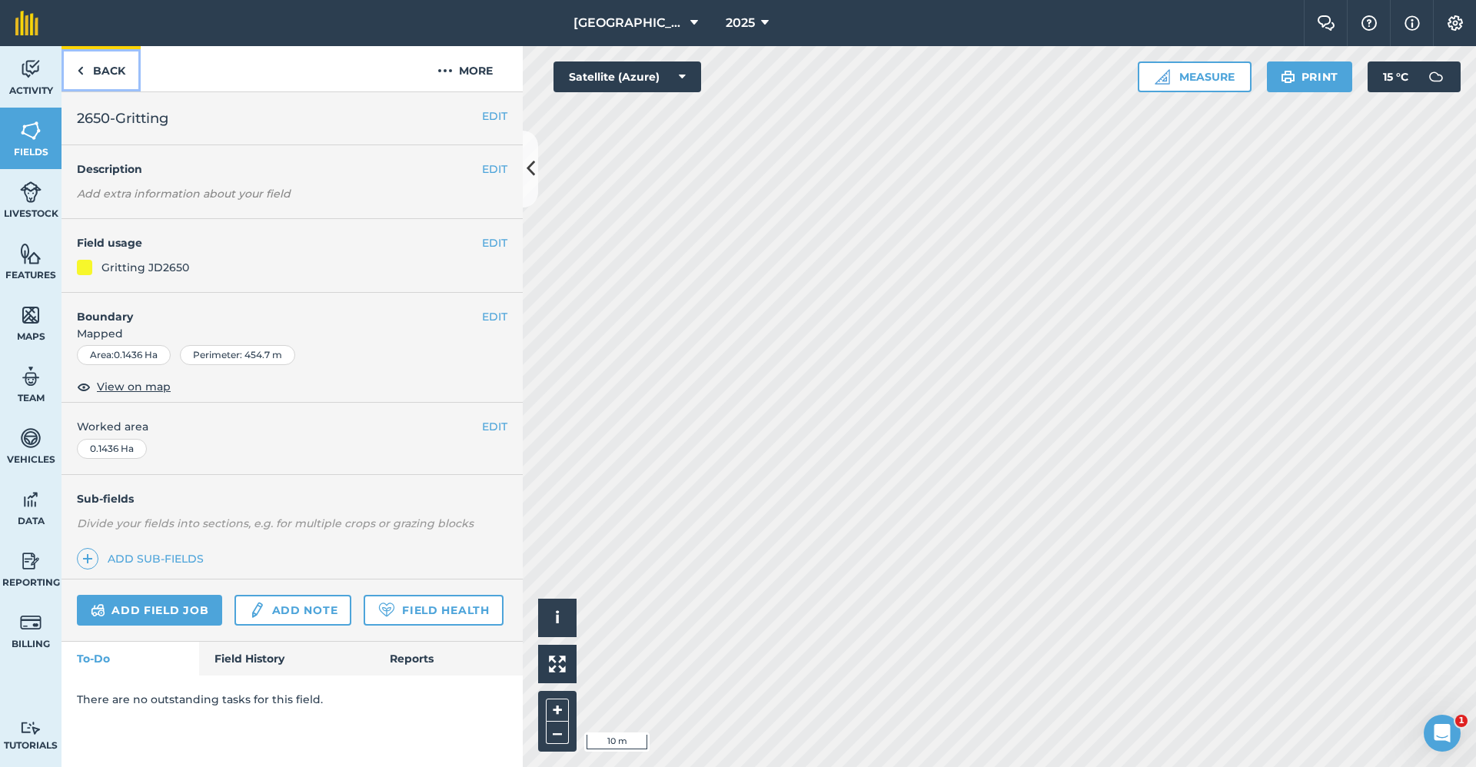
click at [114, 73] on link "Back" at bounding box center [101, 68] width 79 height 45
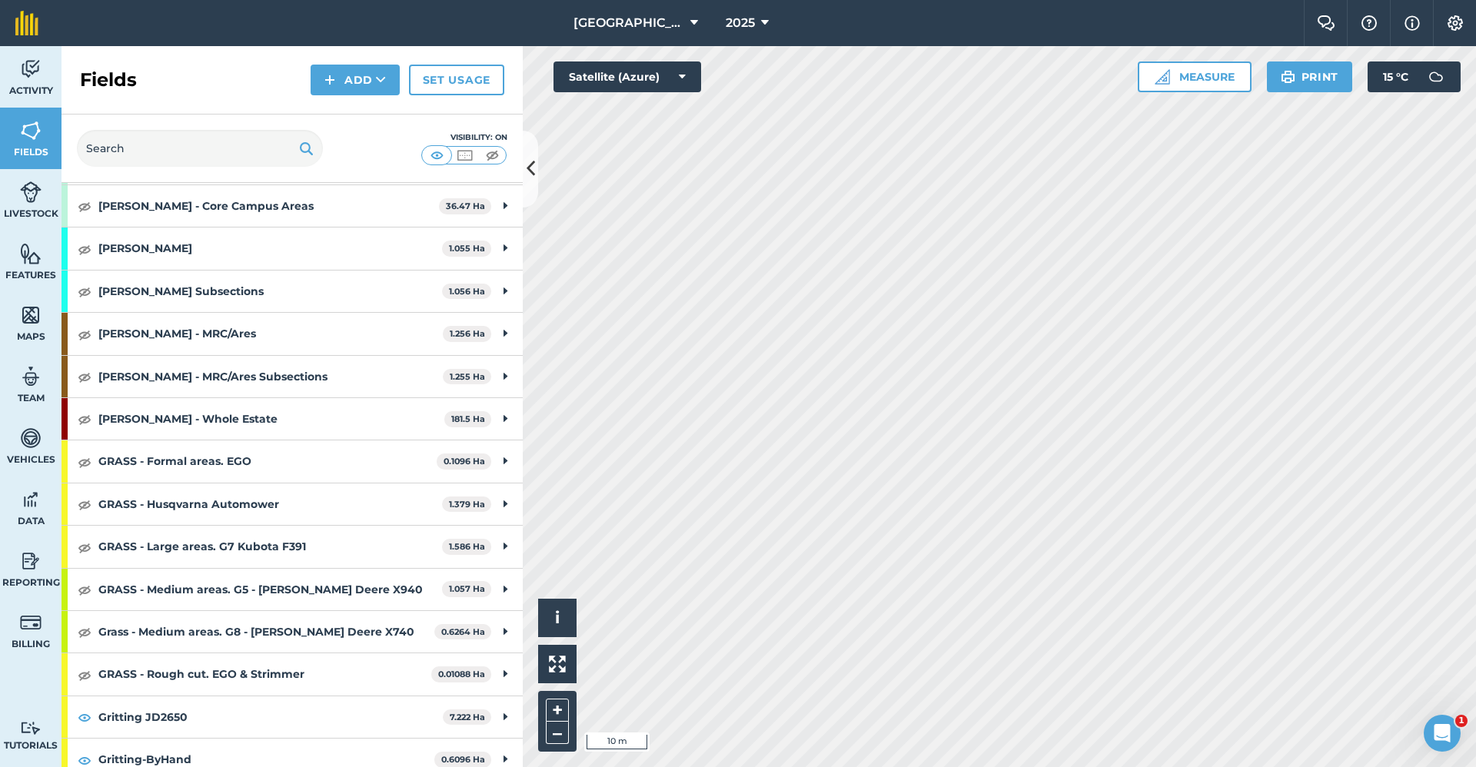
scroll to position [769, 0]
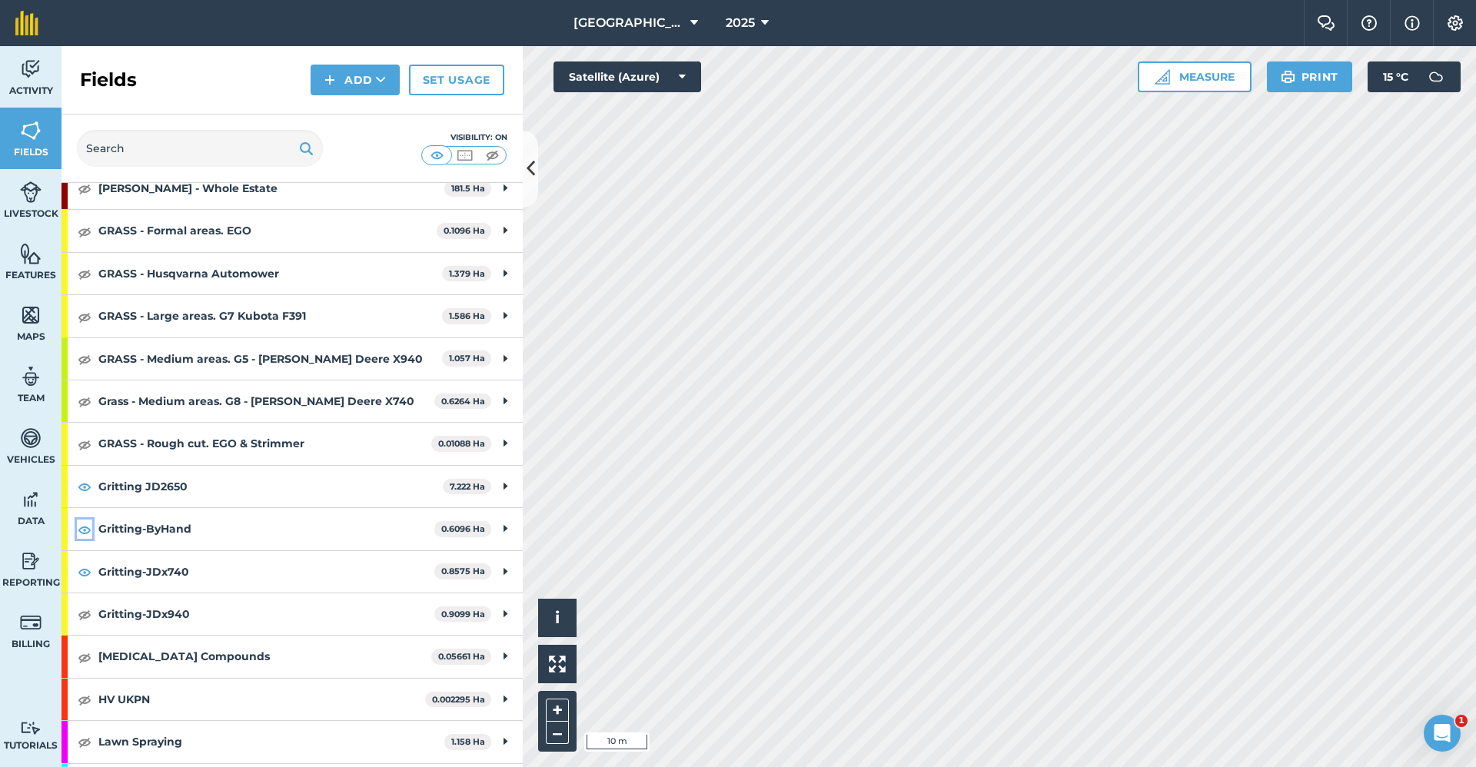
click at [86, 528] on img at bounding box center [85, 529] width 14 height 18
click at [85, 574] on img at bounding box center [85, 572] width 14 height 18
click at [28, 261] on img at bounding box center [31, 253] width 22 height 23
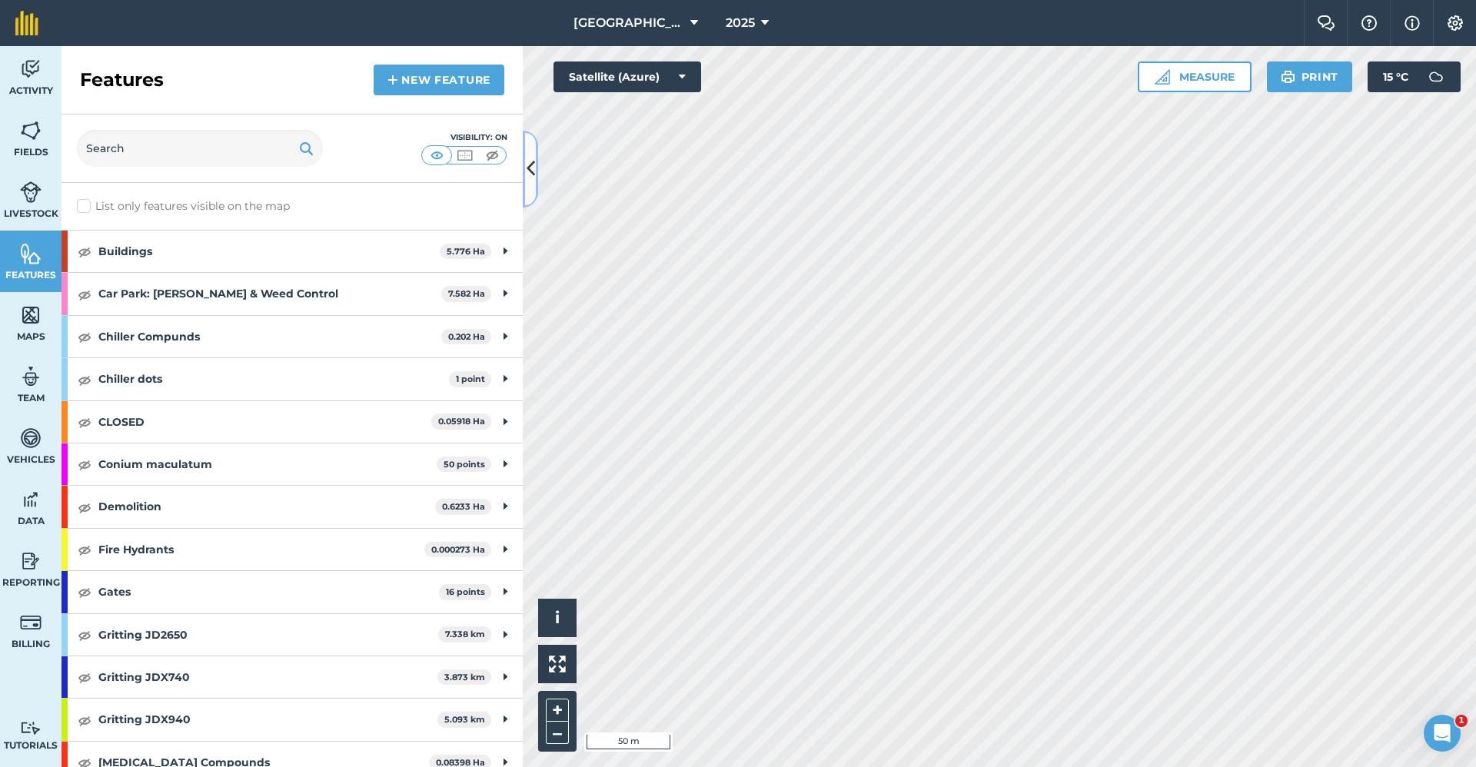
click at [530, 163] on icon at bounding box center [531, 168] width 8 height 27
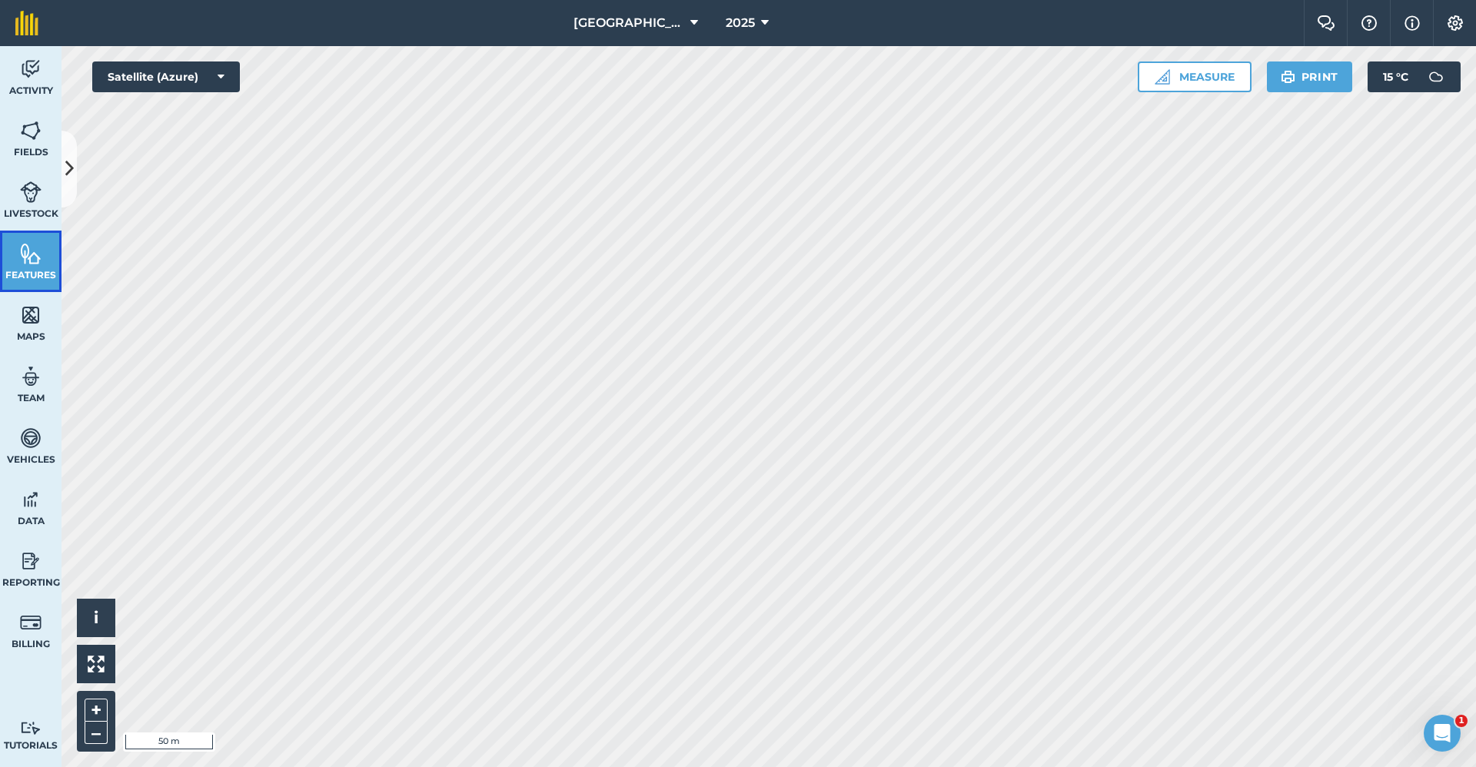
click at [40, 253] on img at bounding box center [31, 253] width 22 height 23
click at [63, 184] on button at bounding box center [69, 169] width 15 height 77
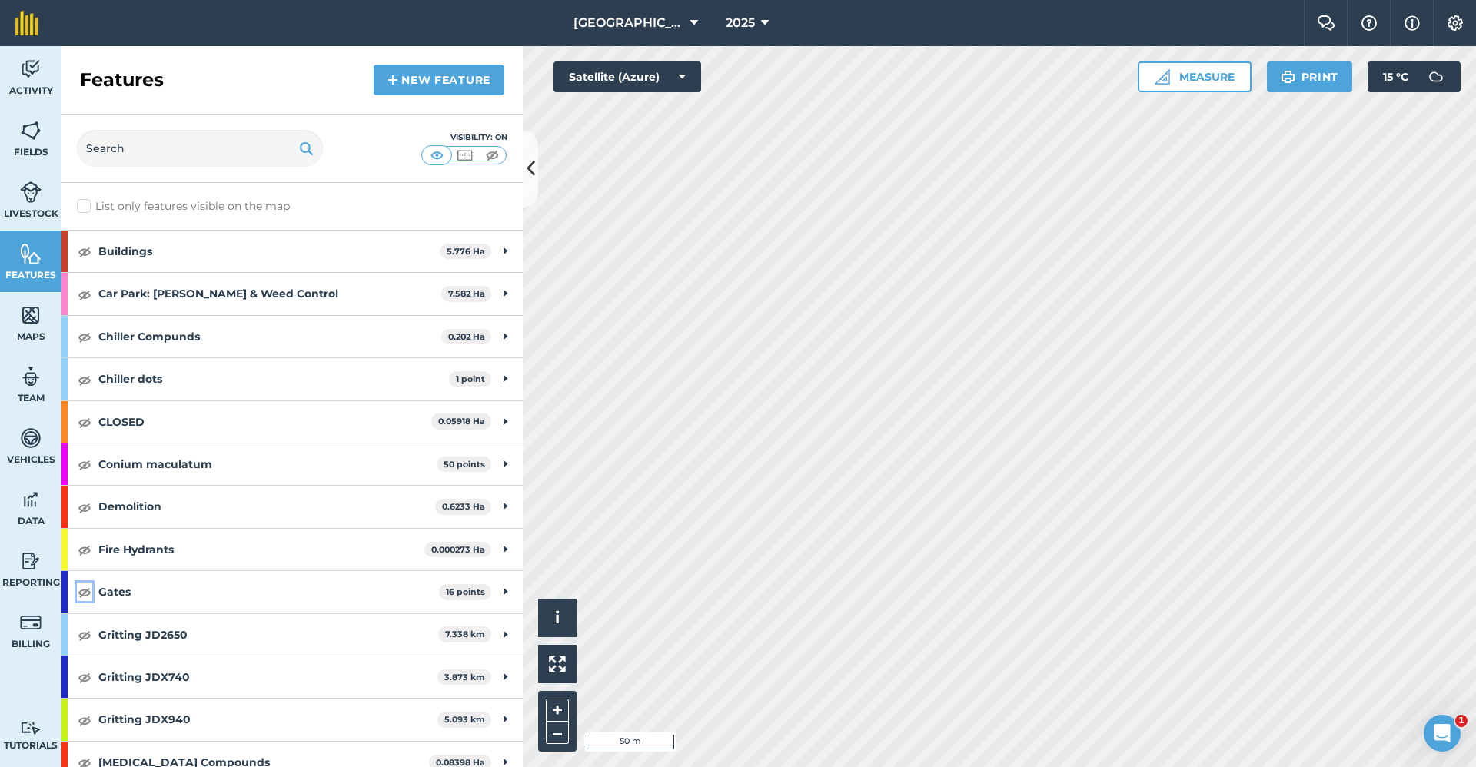
click at [81, 598] on img at bounding box center [85, 592] width 14 height 18
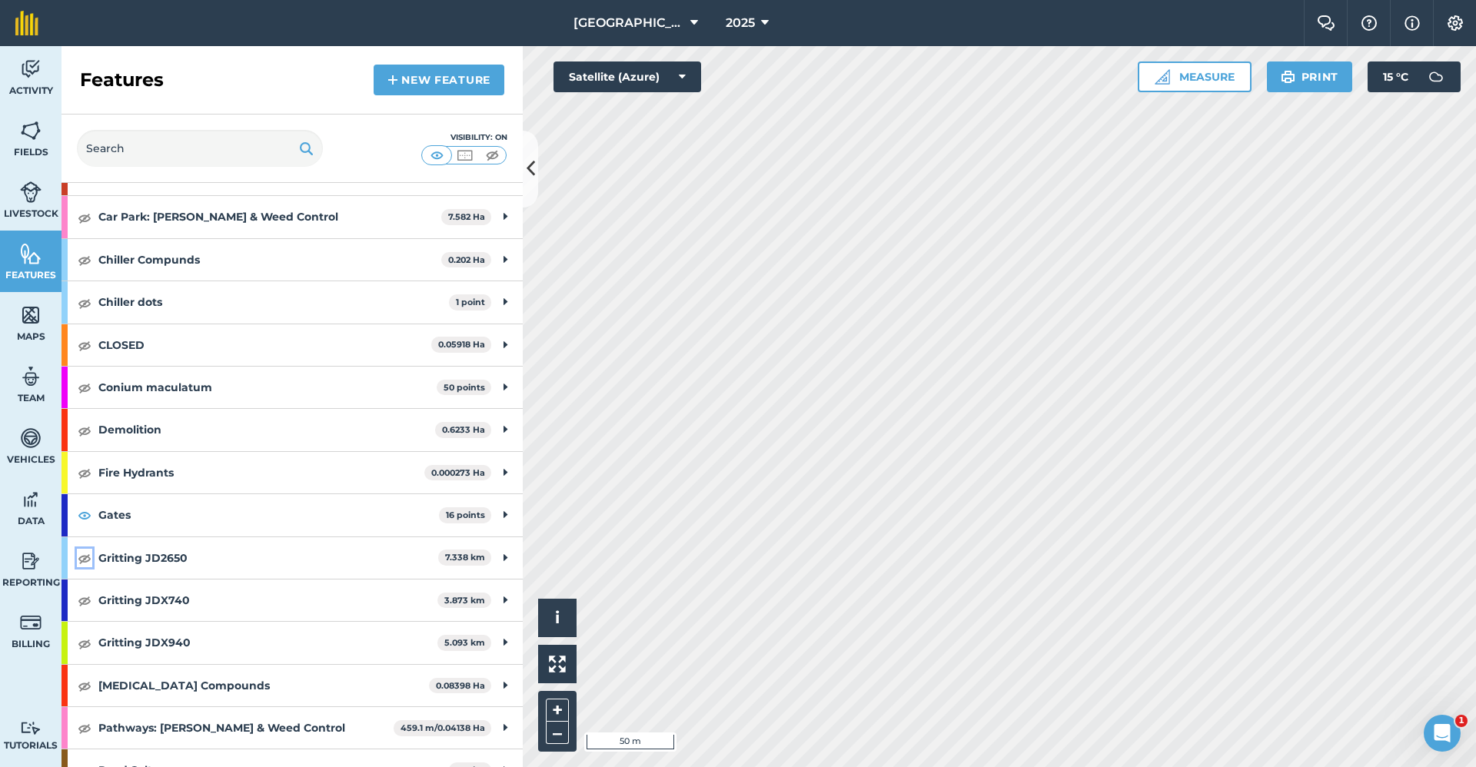
click at [88, 560] on img at bounding box center [85, 558] width 14 height 18
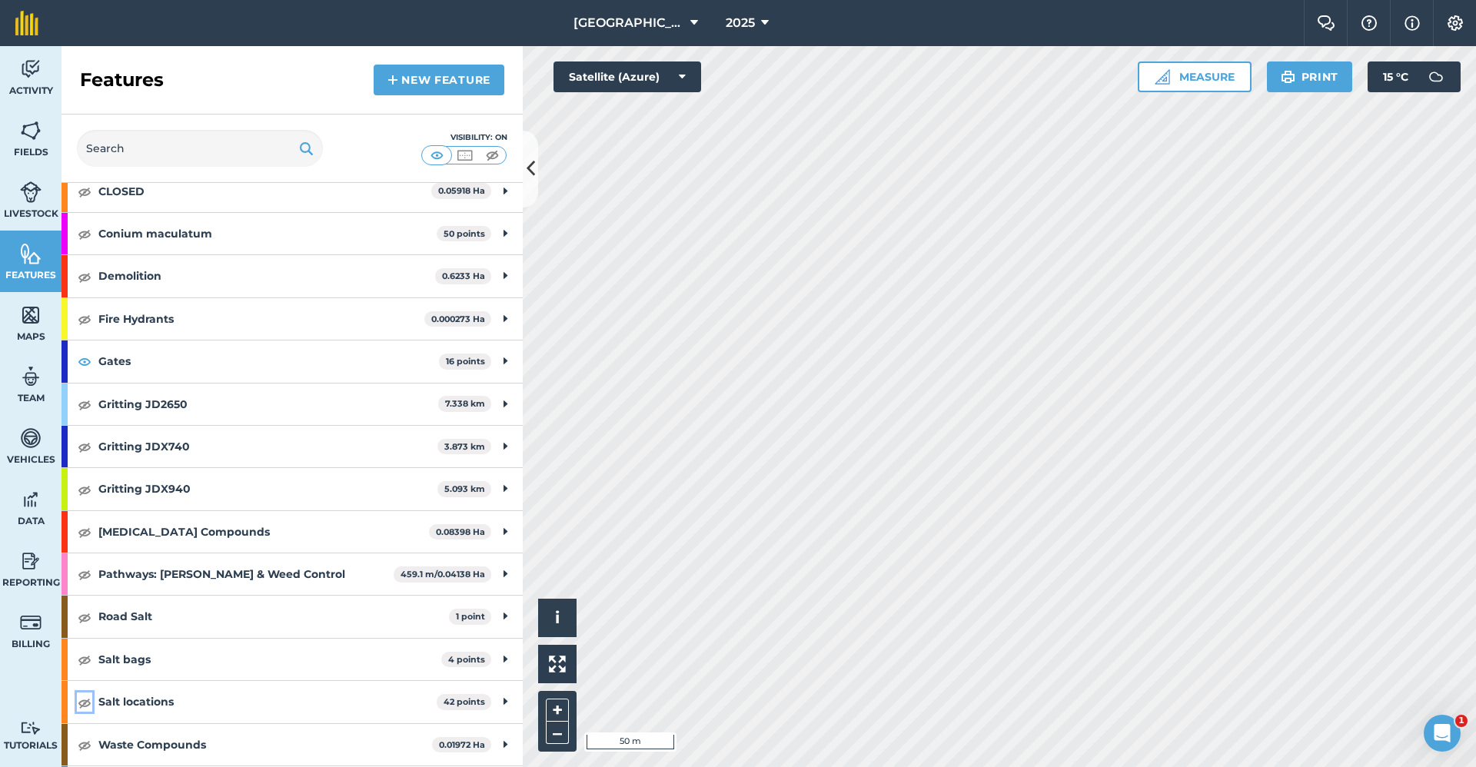
click at [83, 703] on img at bounding box center [85, 702] width 14 height 18
click at [87, 659] on img at bounding box center [85, 659] width 14 height 18
click at [87, 619] on img at bounding box center [85, 617] width 14 height 18
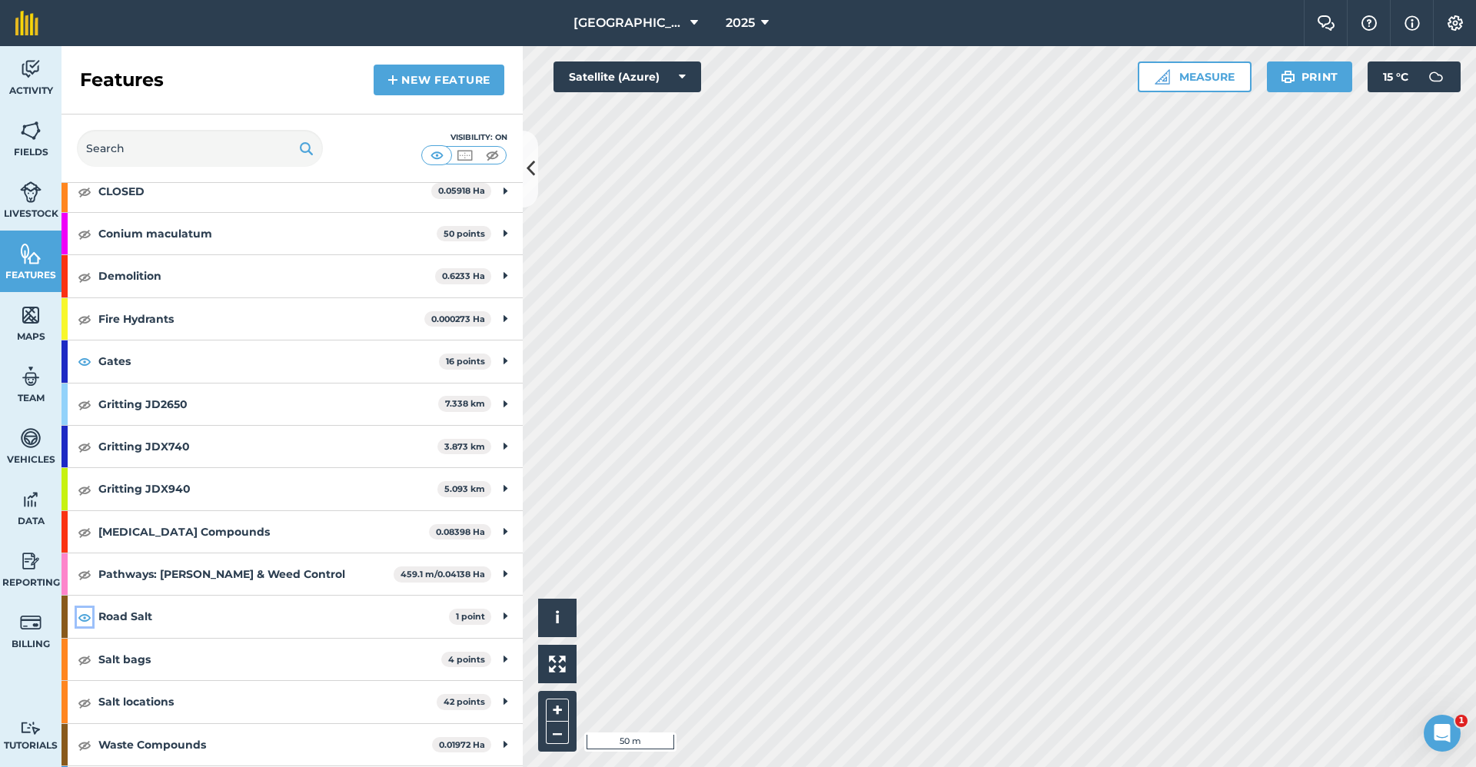
scroll to position [271, 0]
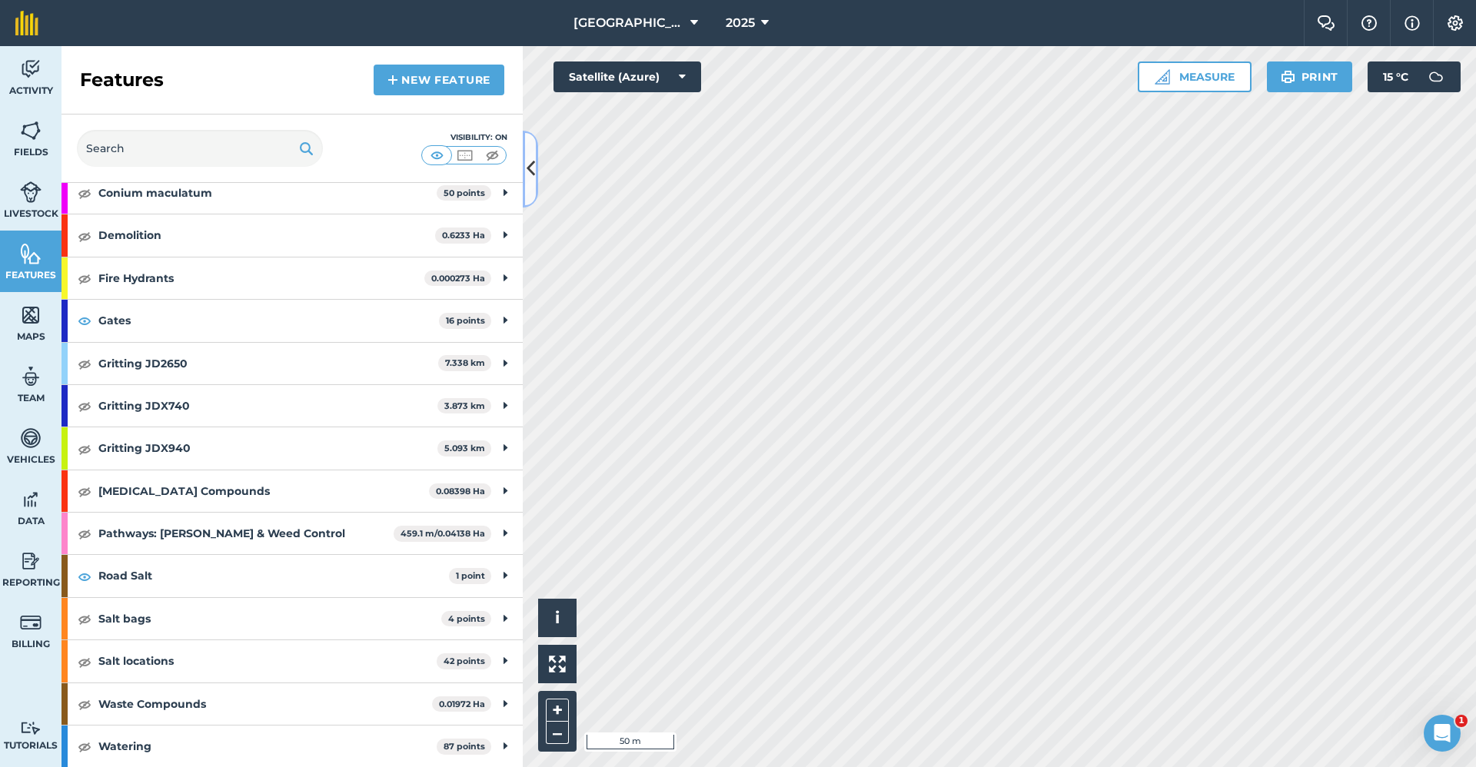
click at [530, 181] on icon at bounding box center [531, 168] width 8 height 27
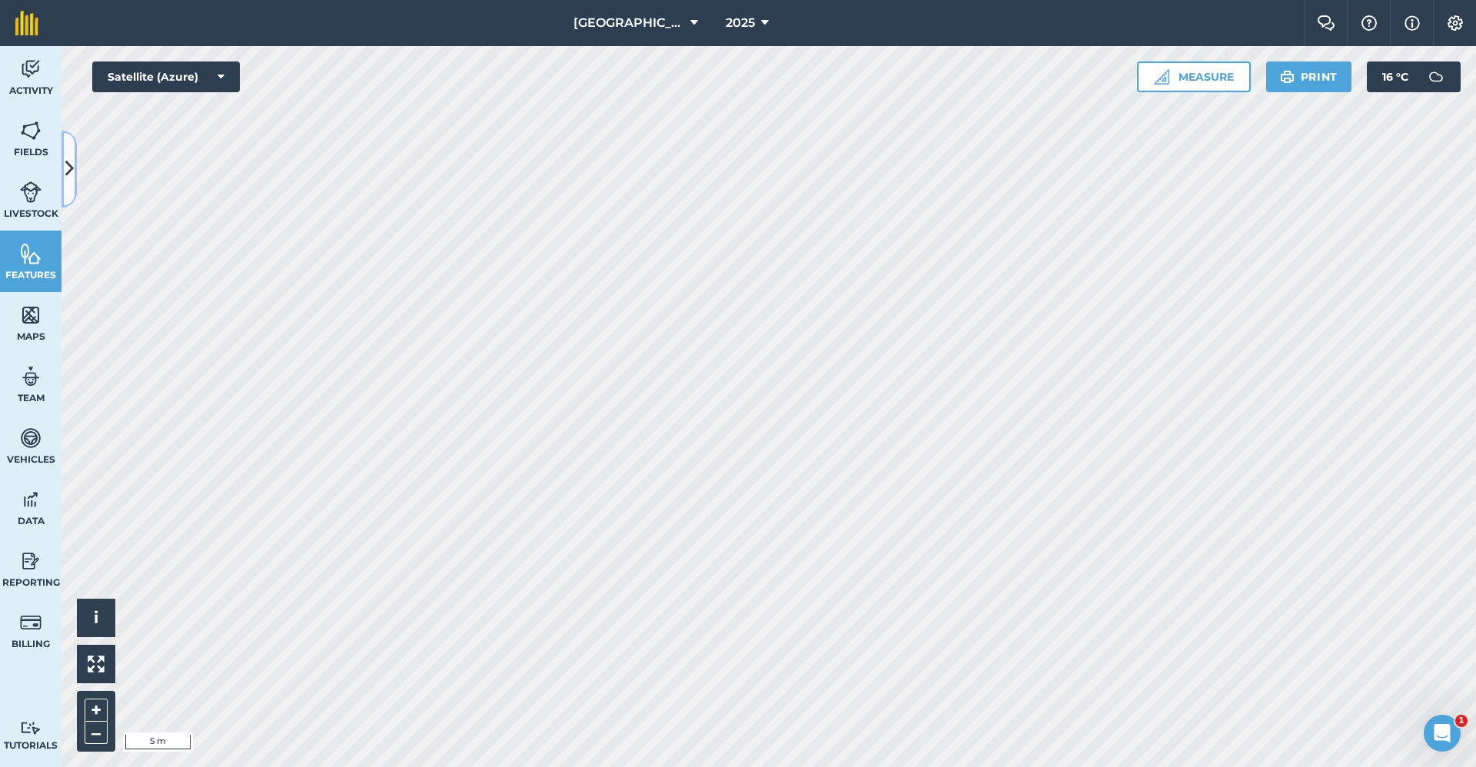
click at [71, 155] on icon at bounding box center [69, 168] width 8 height 27
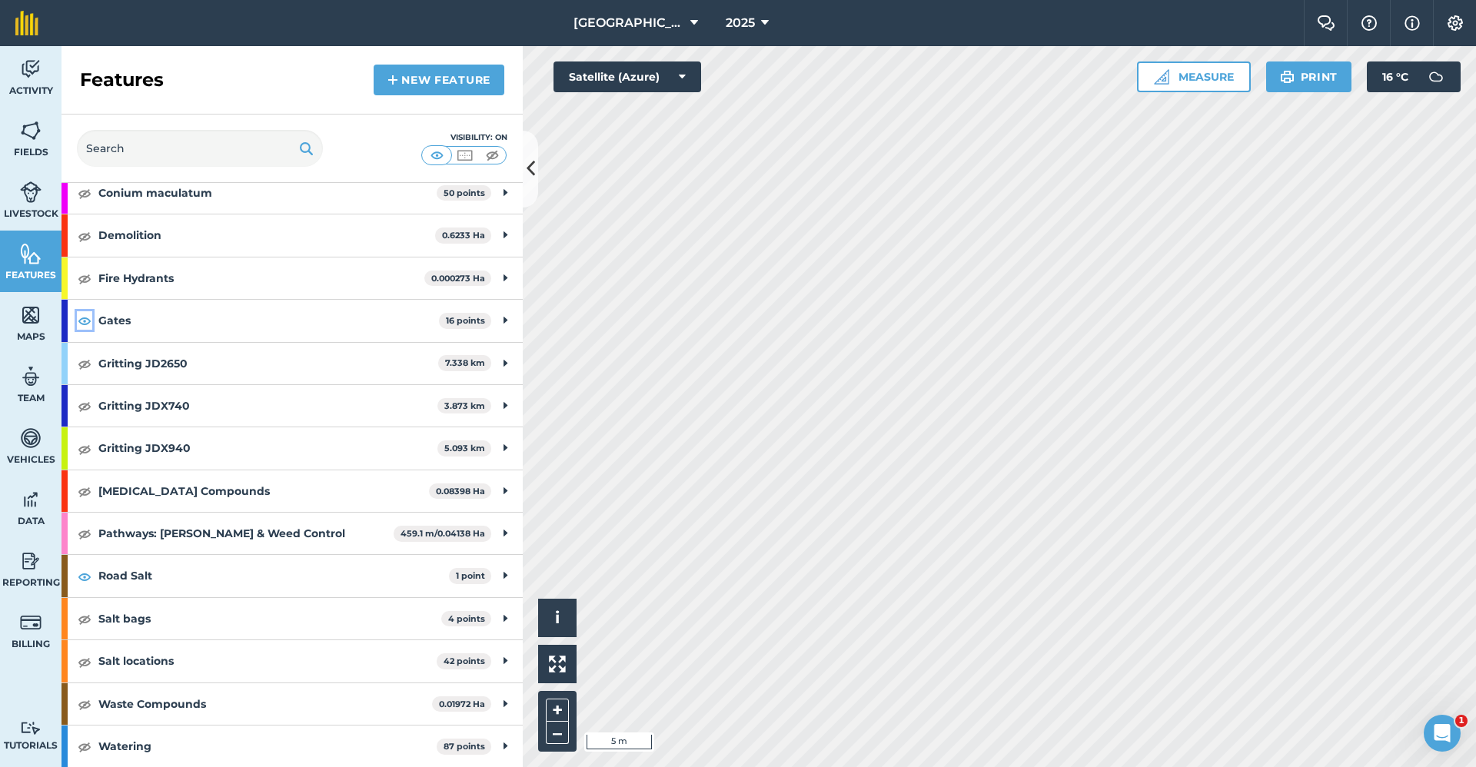
click at [85, 326] on img at bounding box center [85, 320] width 14 height 18
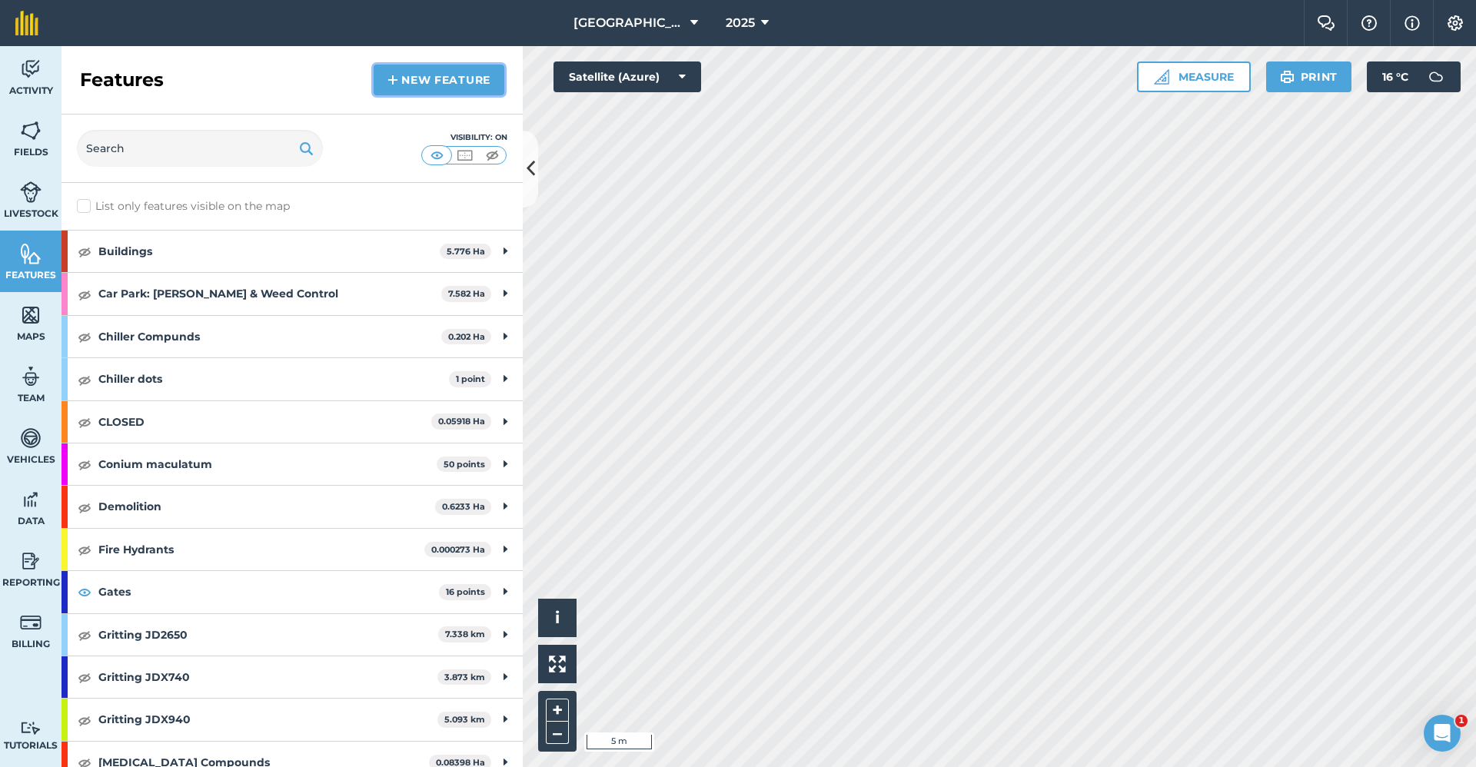
click at [480, 87] on link "New feature" at bounding box center [439, 80] width 131 height 31
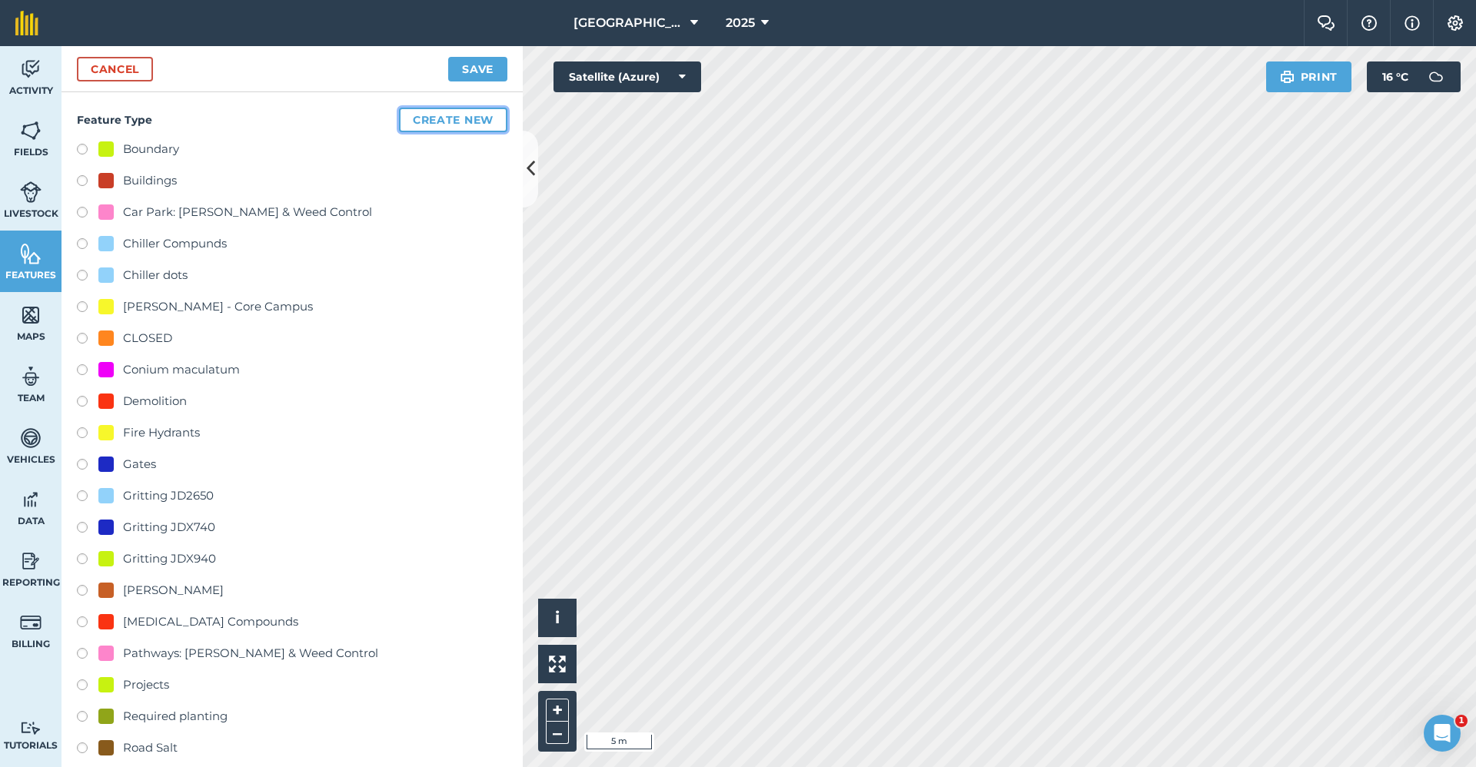
click at [449, 117] on button "Create new" at bounding box center [453, 120] width 108 height 25
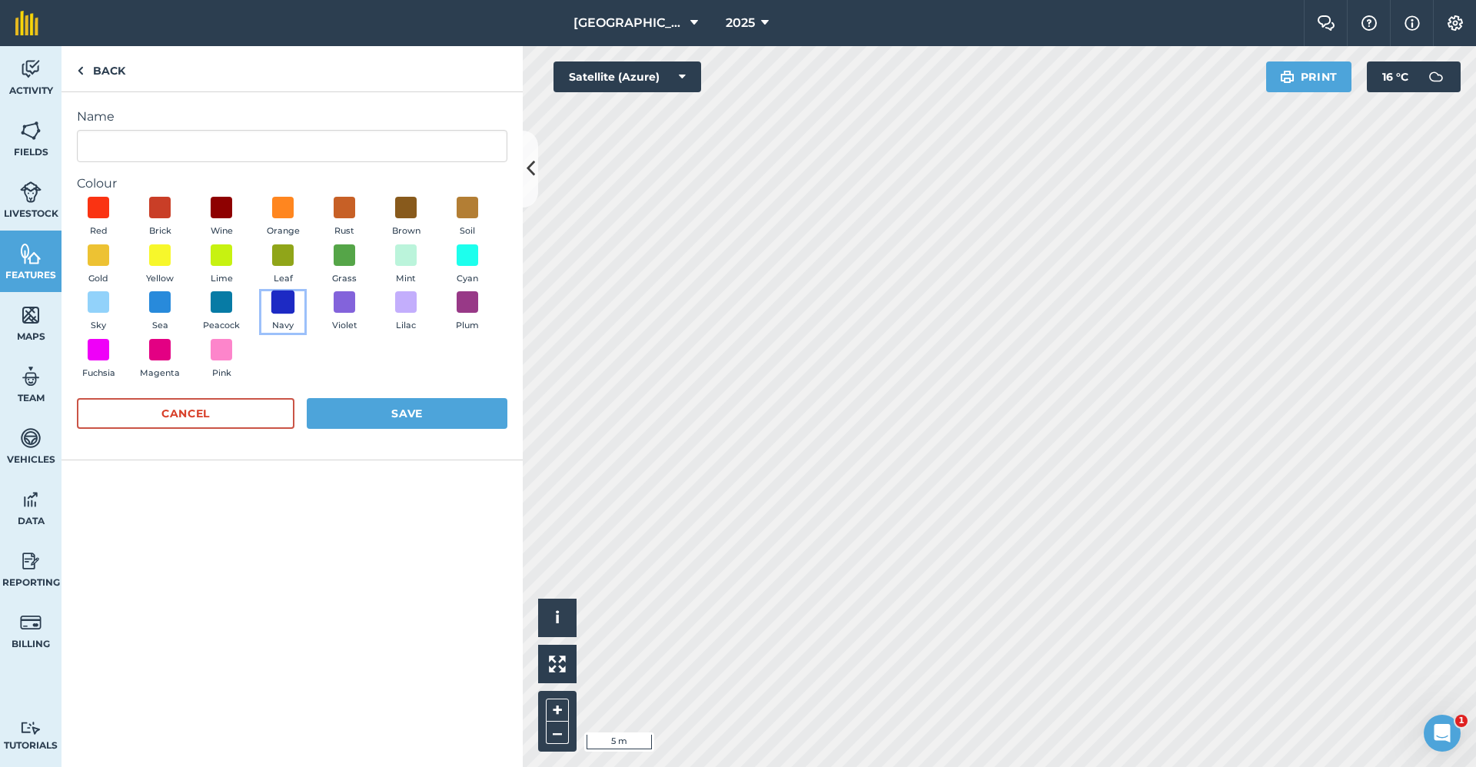
click at [288, 307] on span at bounding box center [283, 303] width 24 height 24
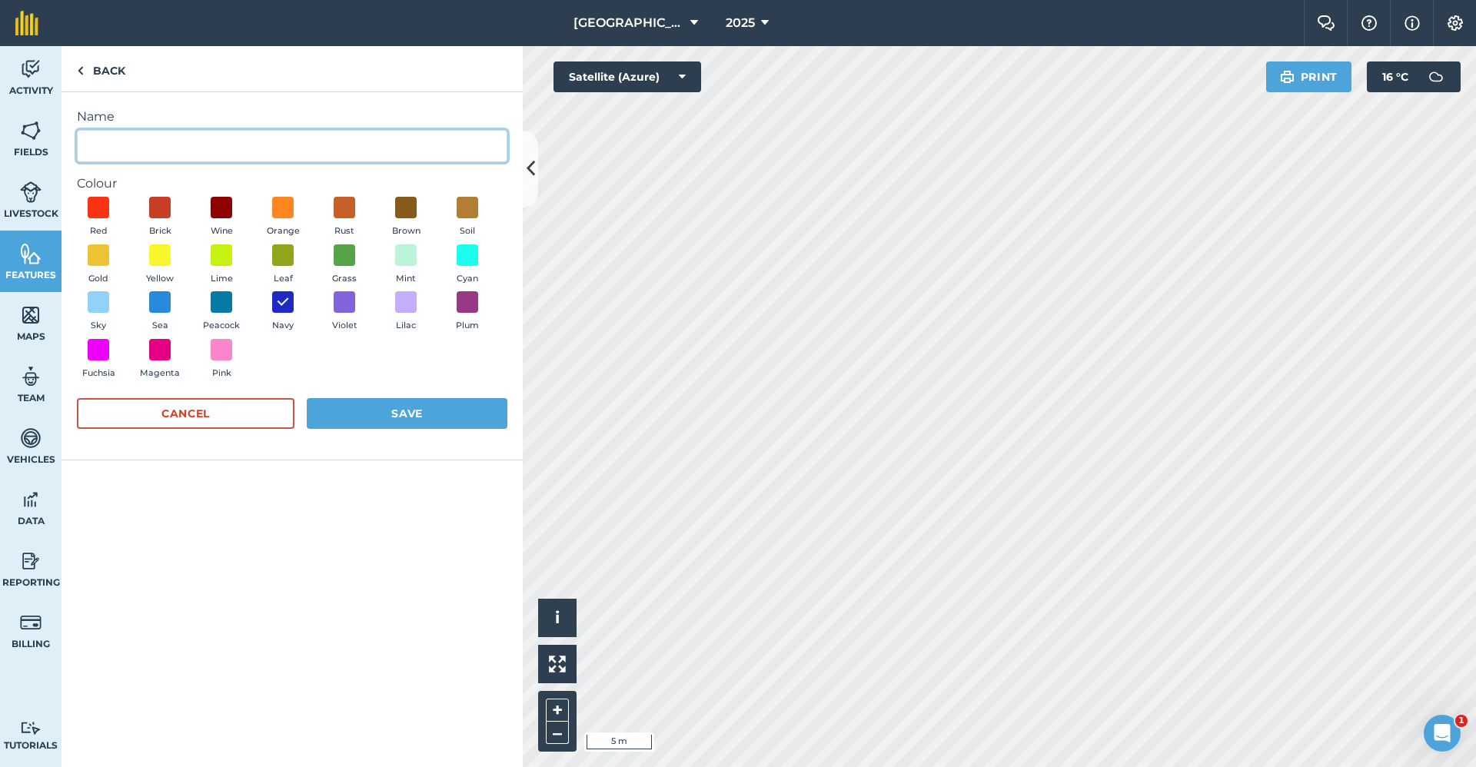
click at [179, 146] on input "Name" at bounding box center [292, 146] width 431 height 32
type input "Gates2"
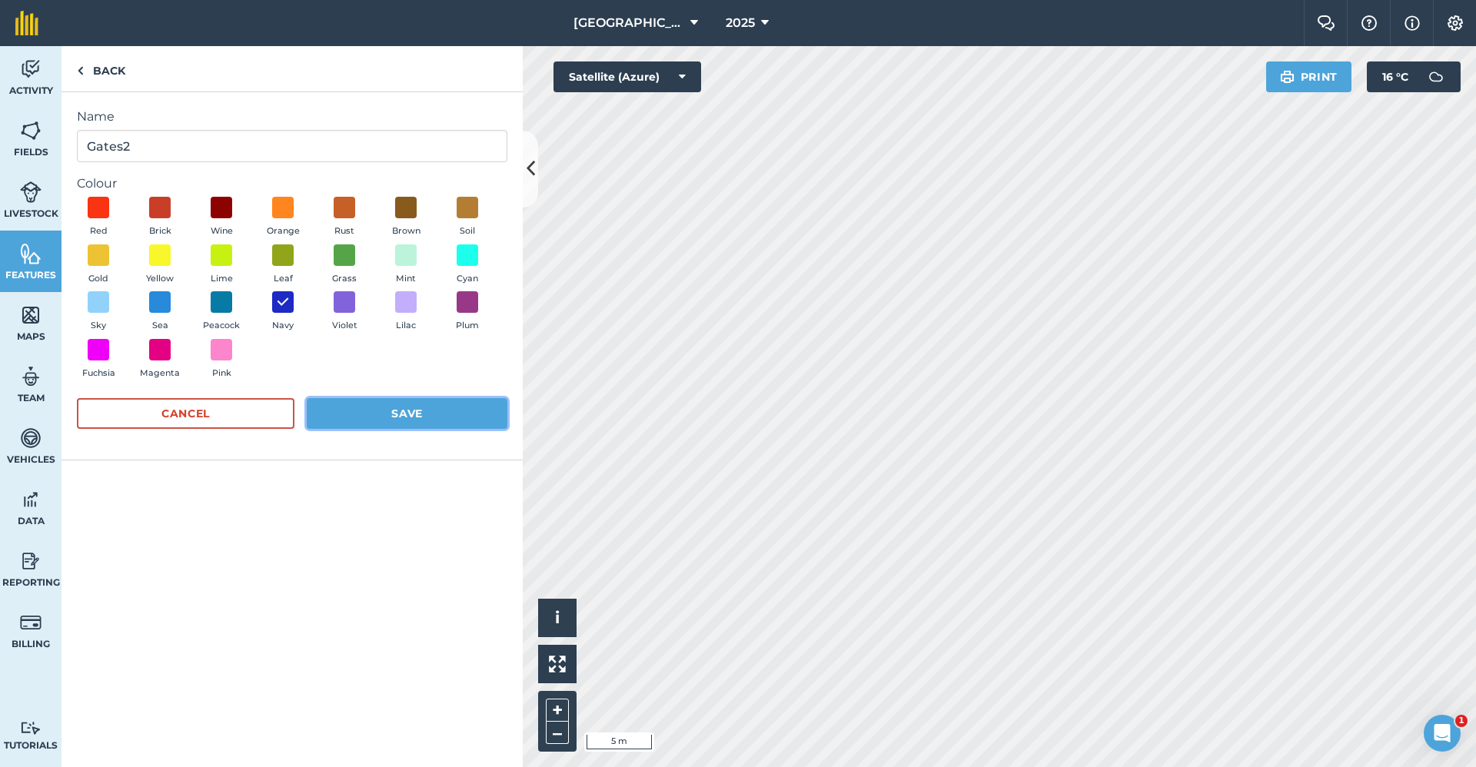
click at [385, 404] on button "Save" at bounding box center [407, 413] width 201 height 31
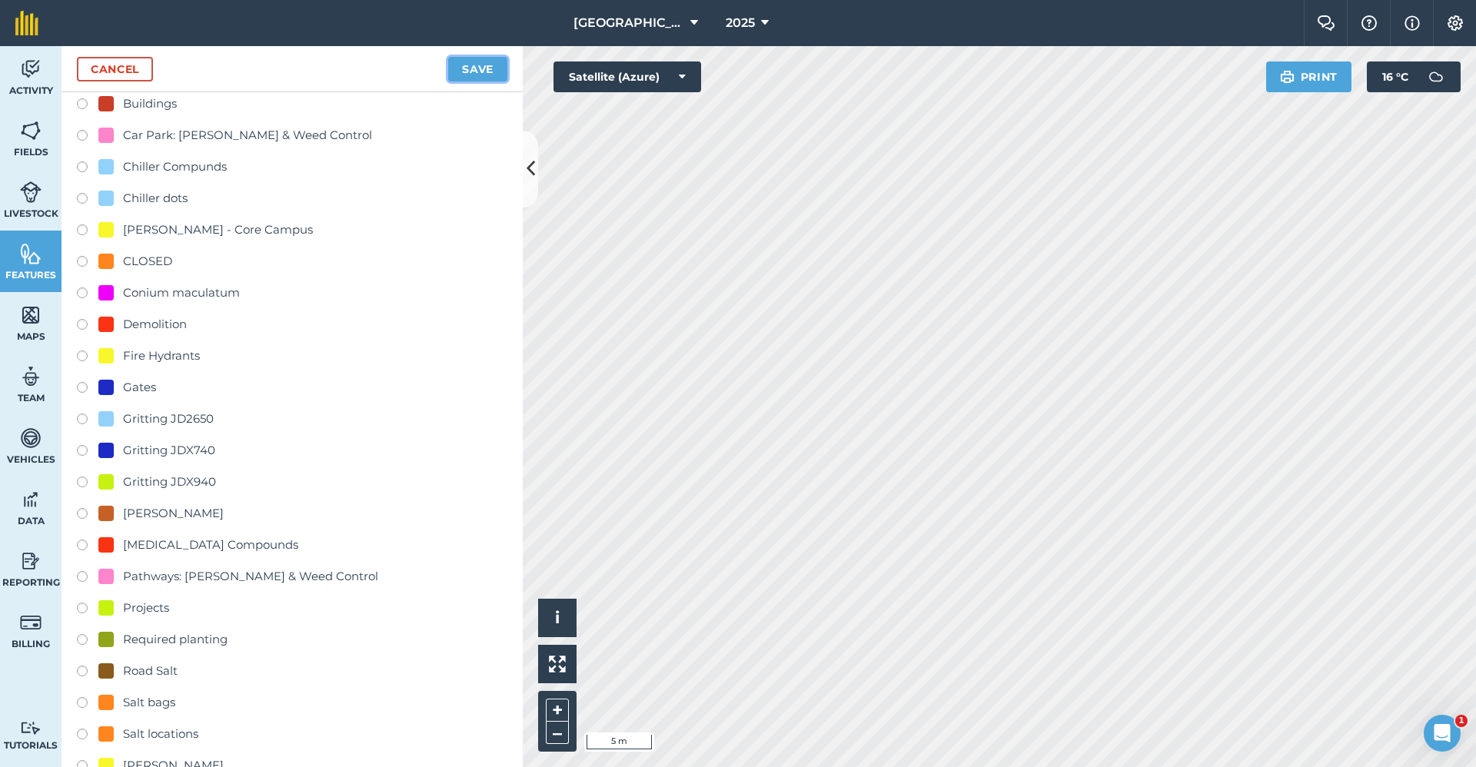
click at [454, 65] on button "Save" at bounding box center [477, 69] width 59 height 25
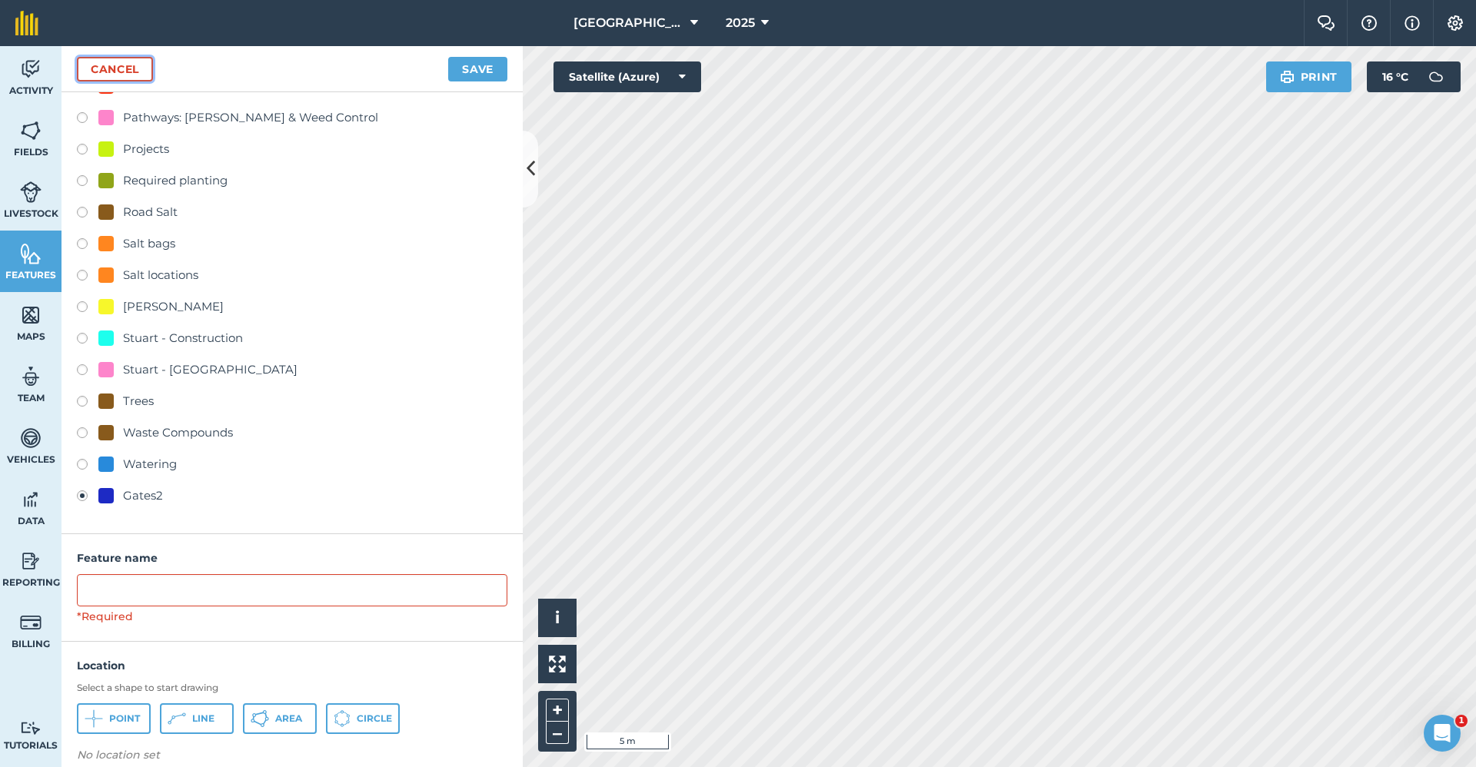
click at [95, 71] on link "Cancel" at bounding box center [115, 69] width 76 height 25
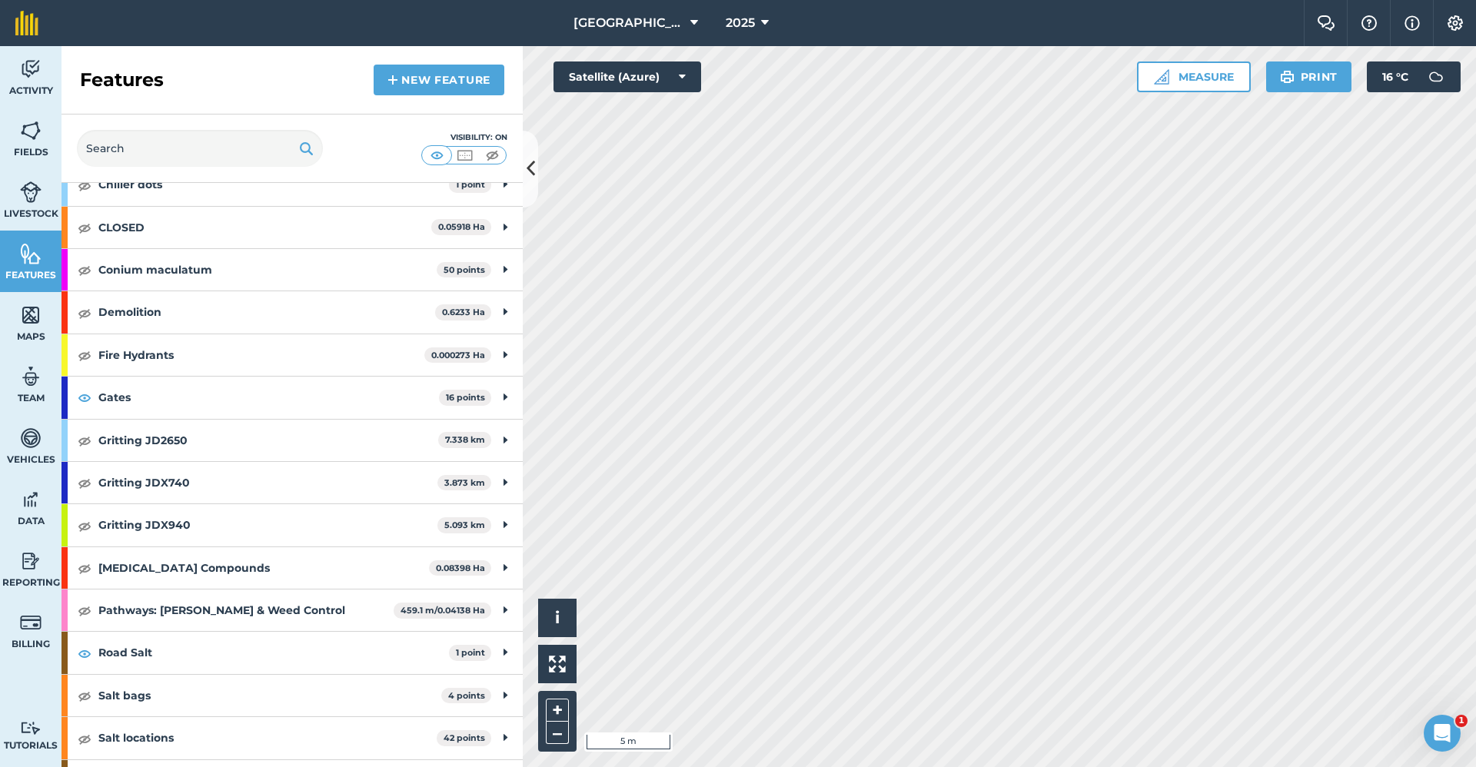
scroll to position [271, 0]
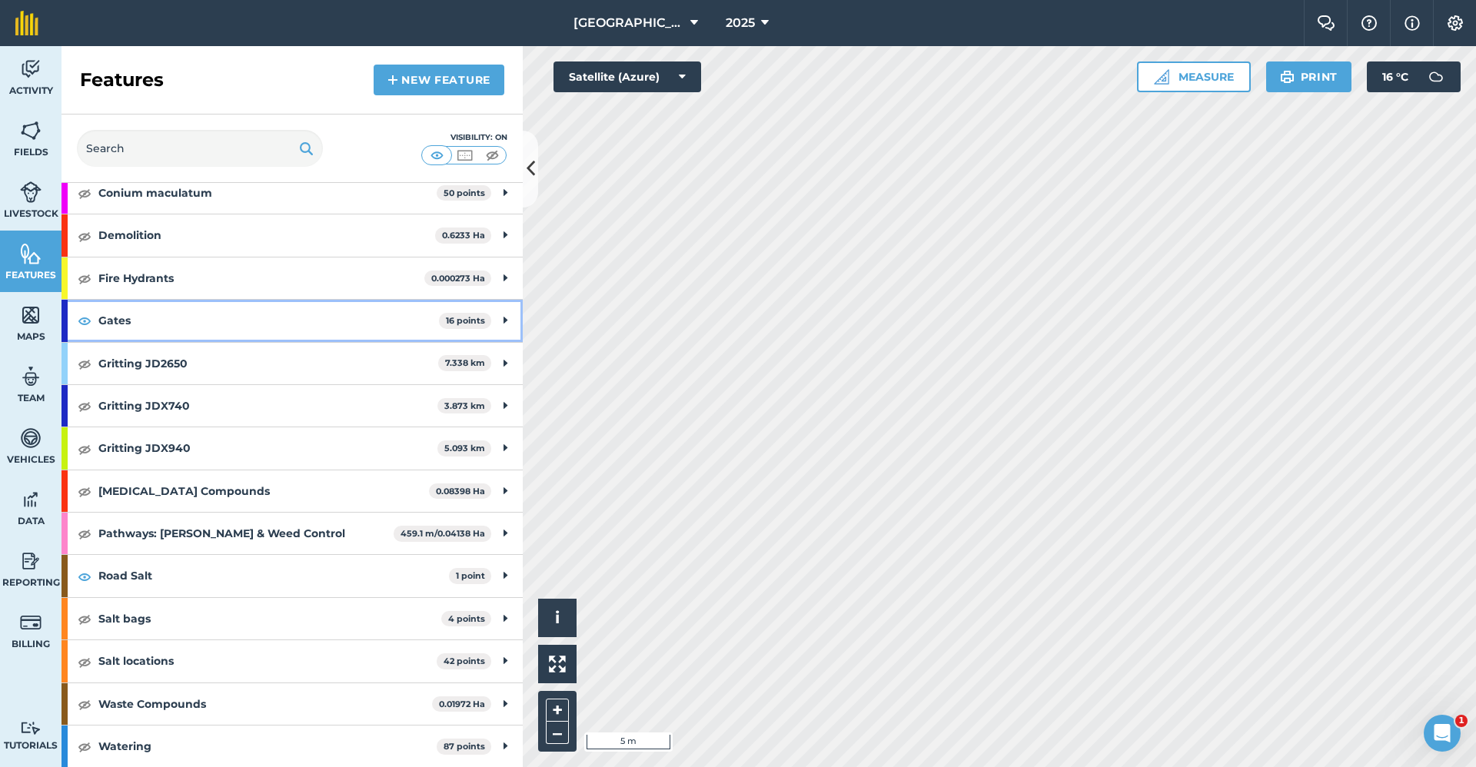
click at [499, 318] on div "Gates 16 points" at bounding box center [292, 321] width 461 height 42
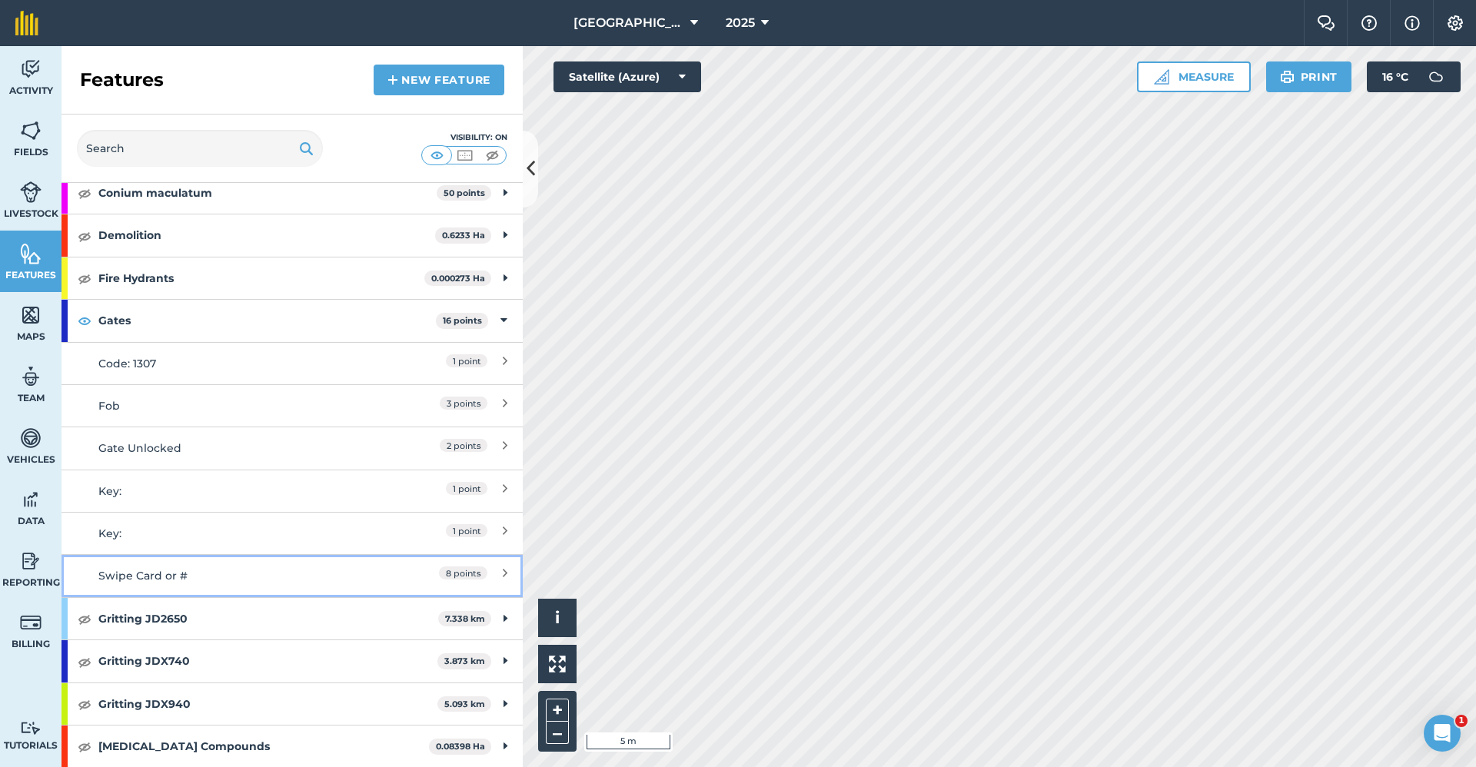
click at [320, 579] on div "Swipe Card or #" at bounding box center [234, 575] width 273 height 17
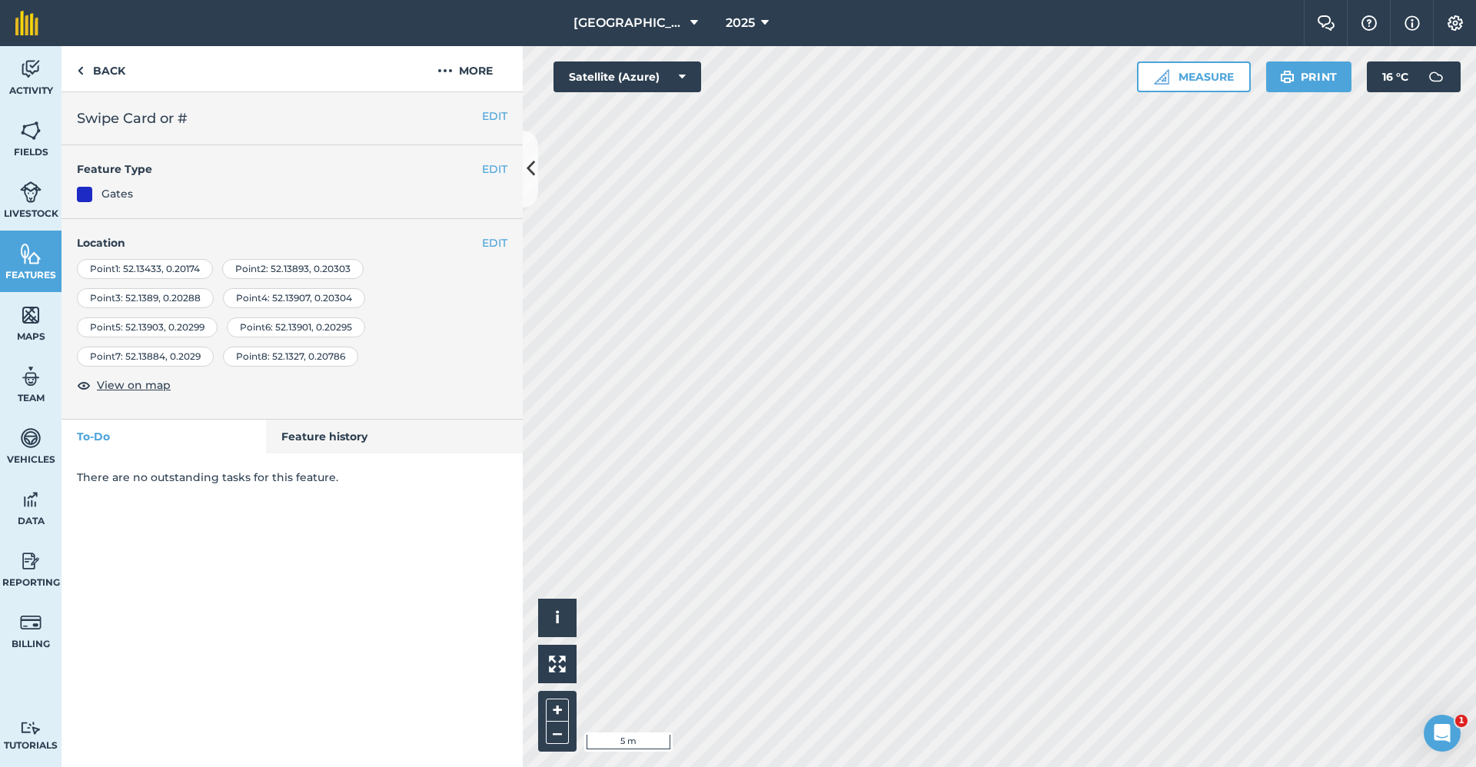
click at [292, 360] on div "Point 8 : 52.1327 , 0.20786" at bounding box center [290, 357] width 135 height 20
click at [307, 324] on div "Point 6 : 52.13901 , 0.20295" at bounding box center [296, 328] width 138 height 20
click at [500, 242] on button "EDIT" at bounding box center [494, 242] width 25 height 17
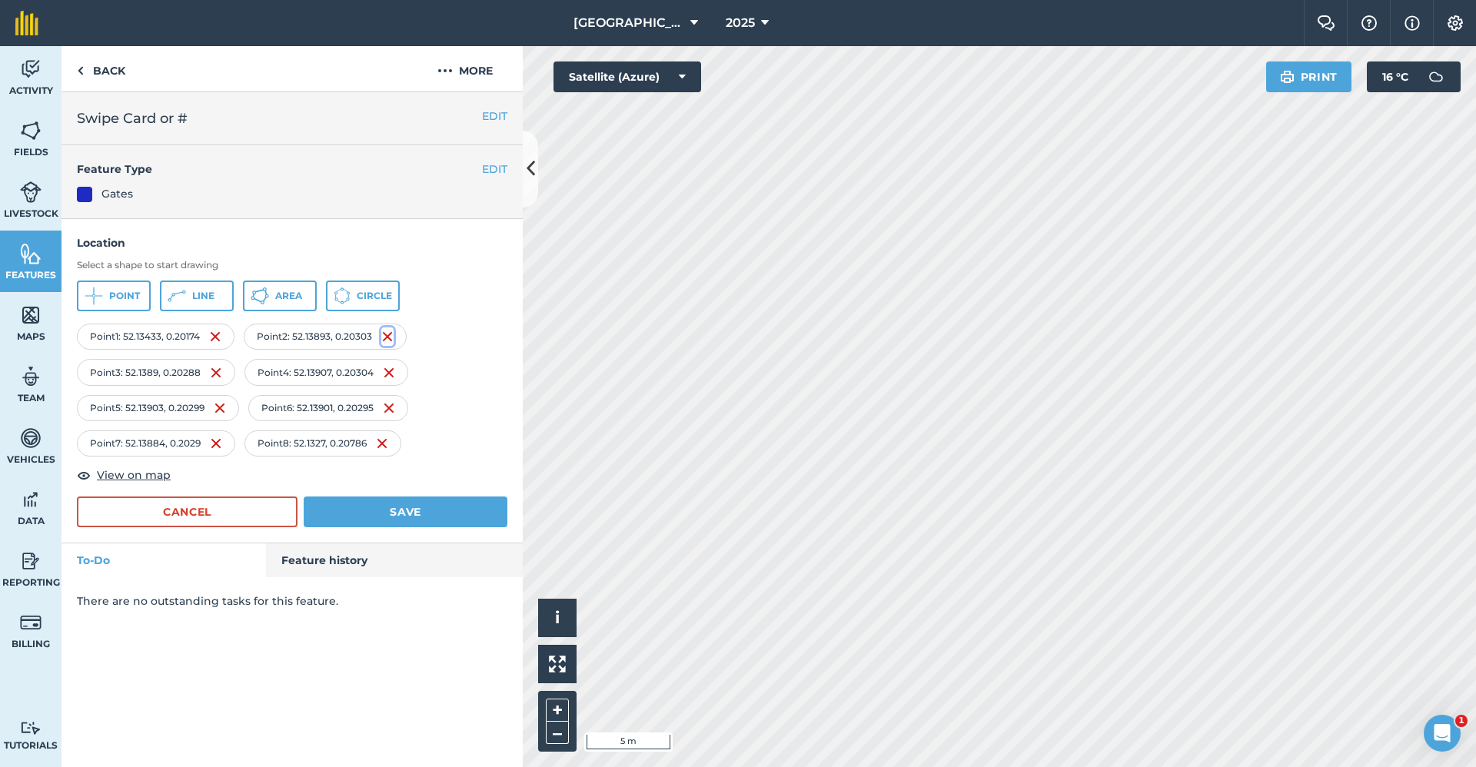
click at [390, 332] on img at bounding box center [387, 337] width 12 height 18
click at [245, 501] on button "Cancel" at bounding box center [187, 512] width 221 height 31
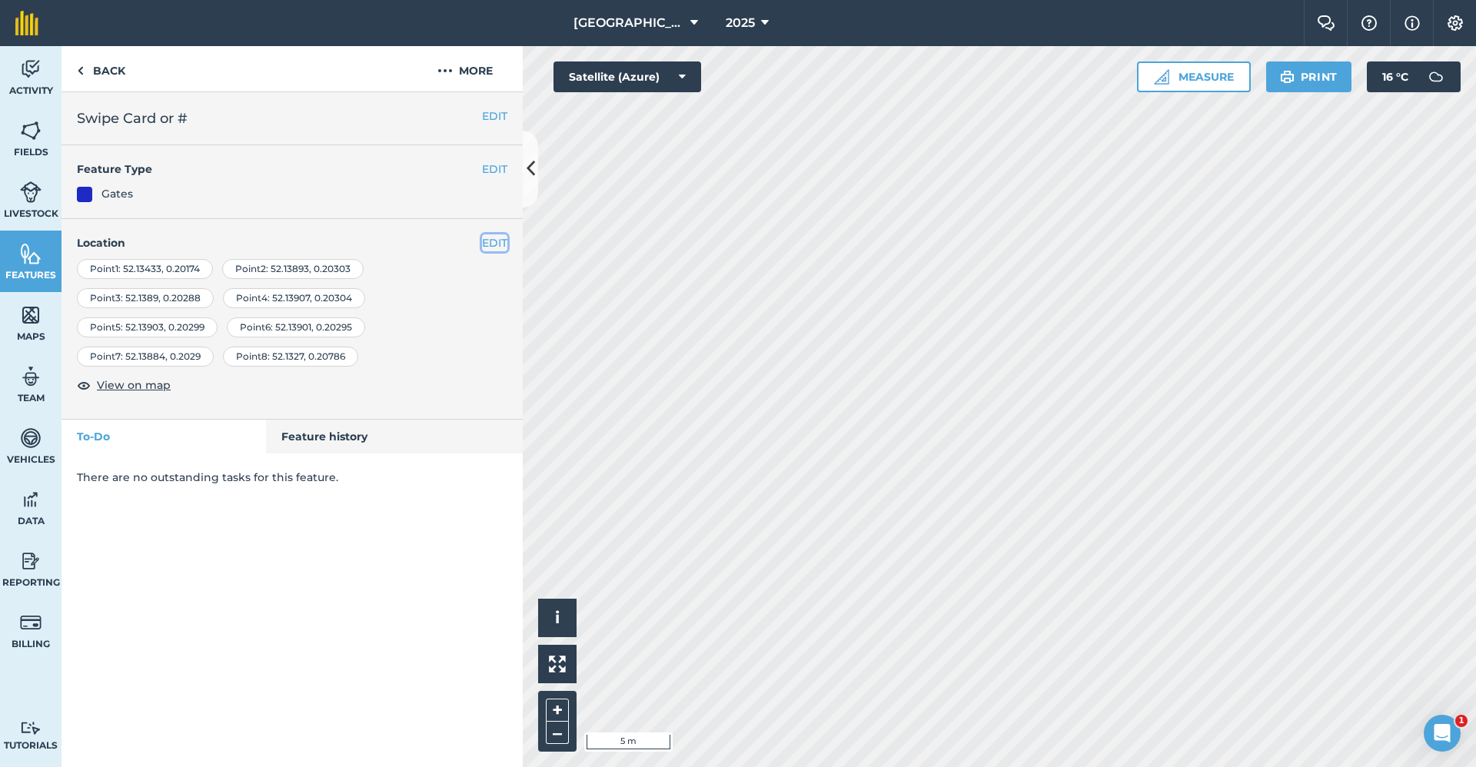
click at [491, 244] on button "EDIT" at bounding box center [494, 242] width 25 height 17
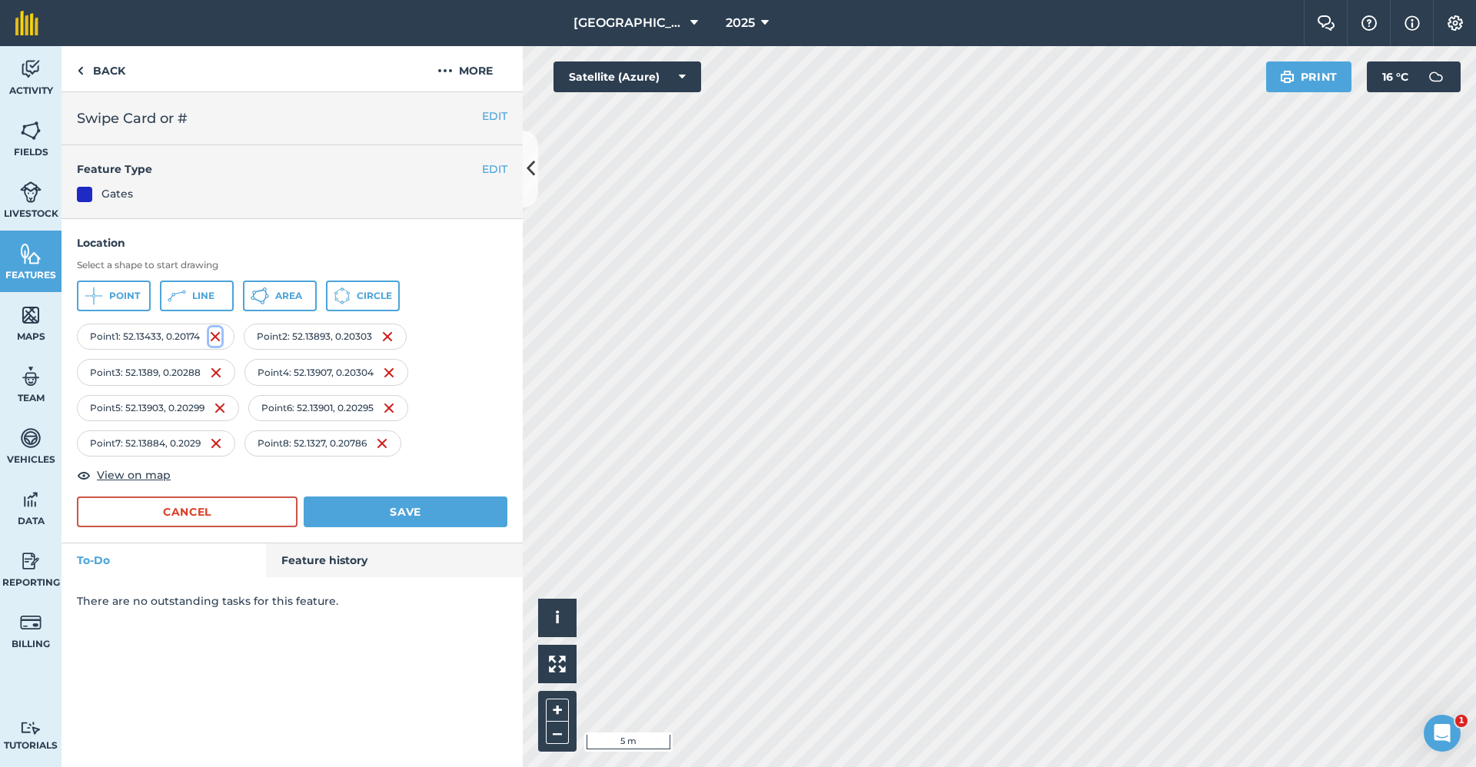
click at [220, 337] on img at bounding box center [215, 337] width 12 height 18
click at [220, 337] on img at bounding box center [218, 337] width 12 height 18
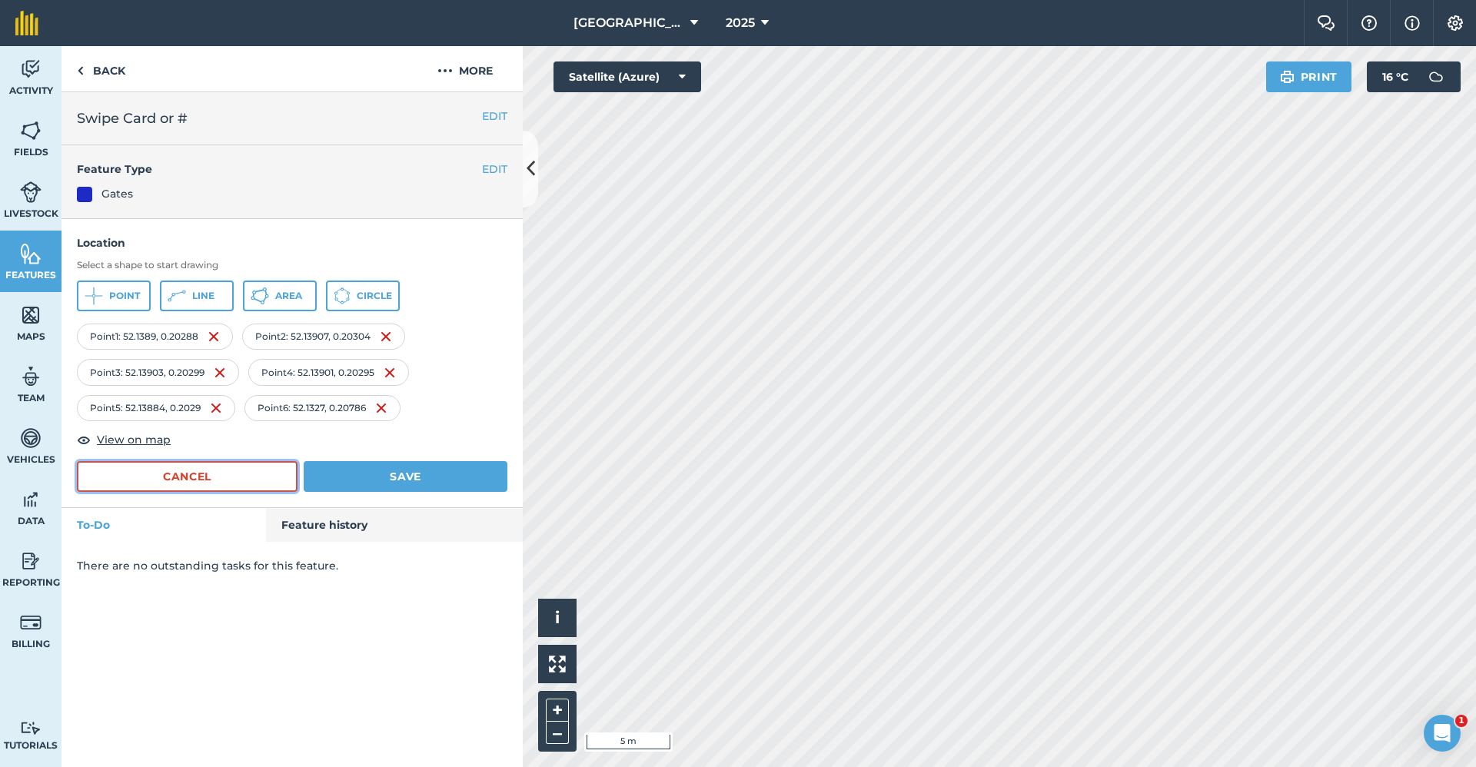
click at [202, 484] on button "Cancel" at bounding box center [187, 476] width 221 height 31
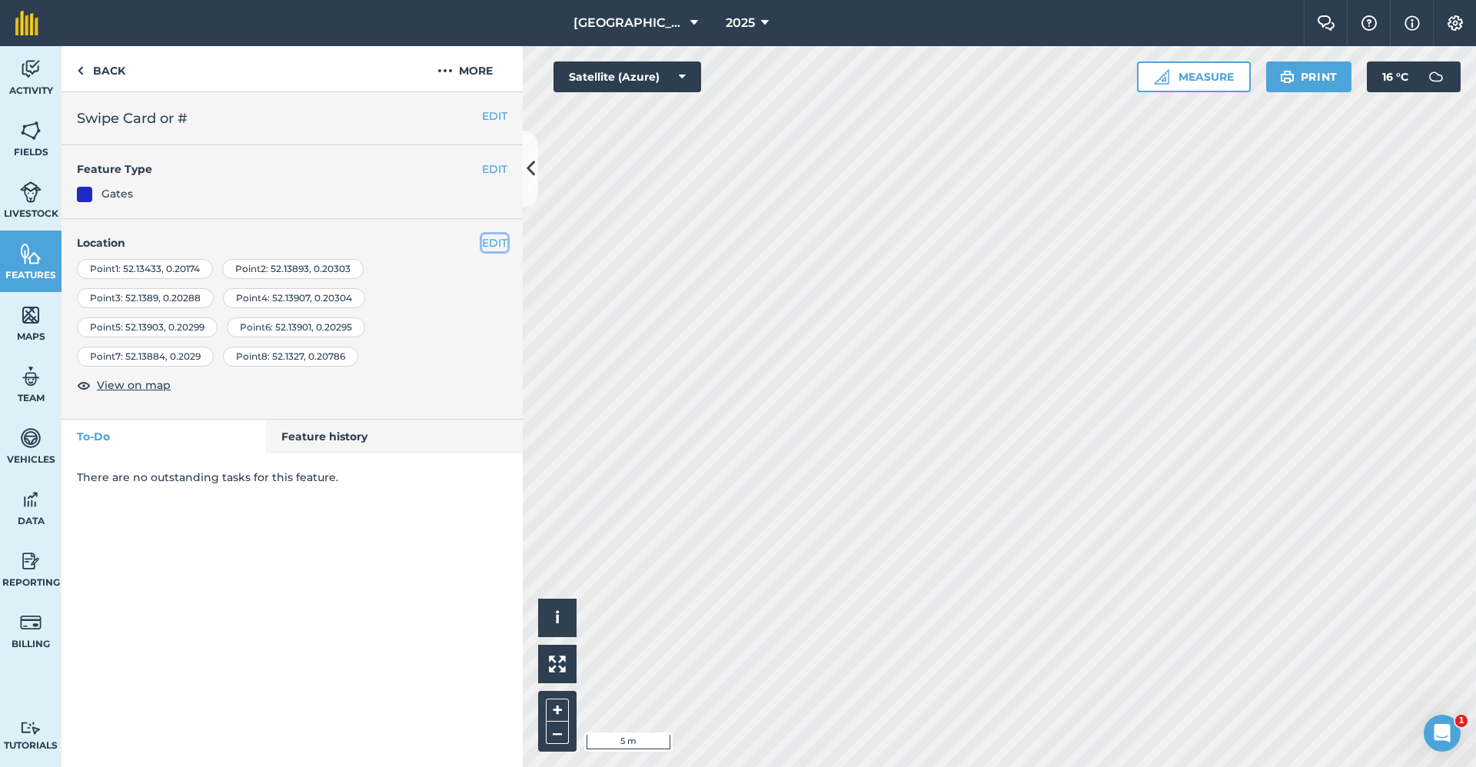
click at [504, 248] on button "EDIT" at bounding box center [494, 242] width 25 height 17
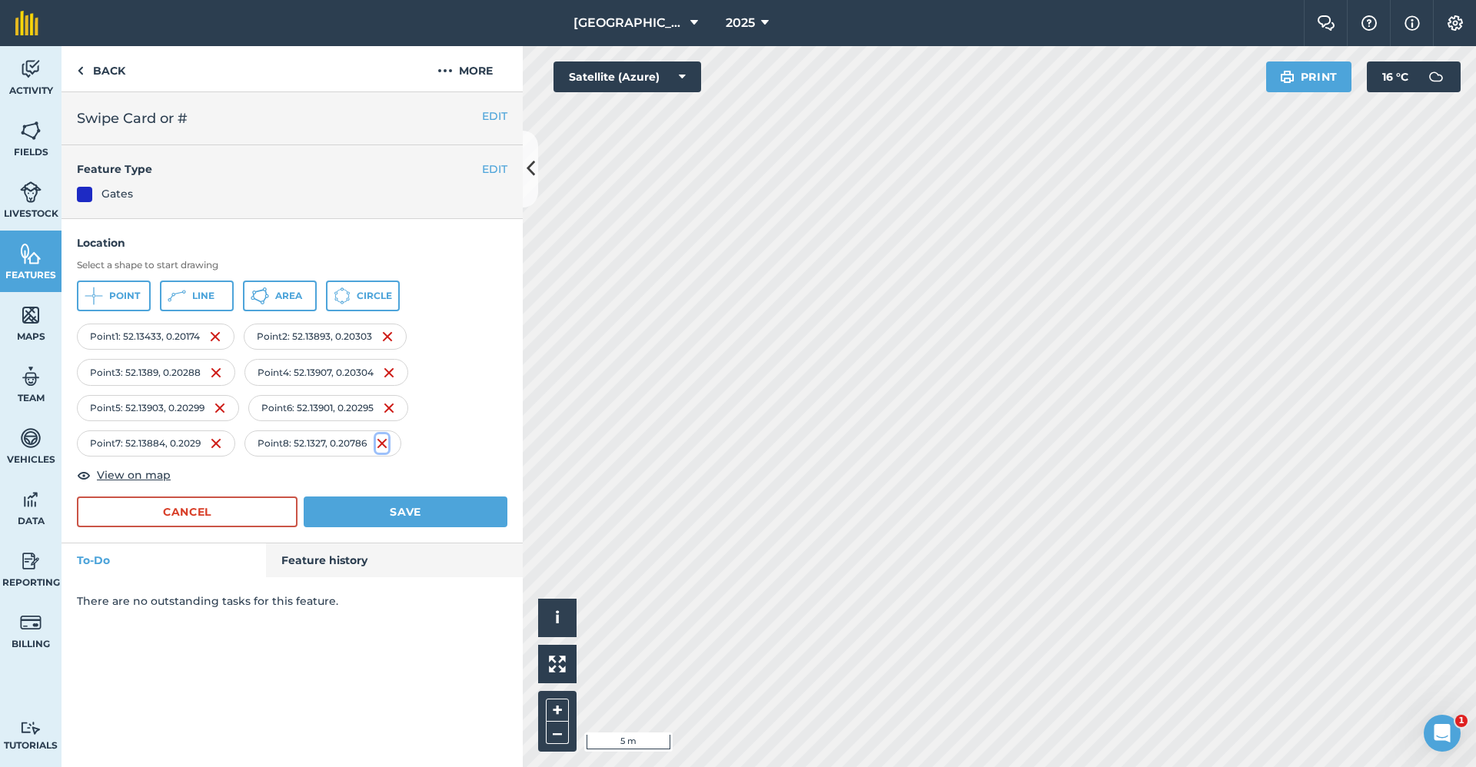
click at [384, 445] on img at bounding box center [382, 443] width 12 height 18
click at [233, 506] on button "Cancel" at bounding box center [187, 512] width 221 height 31
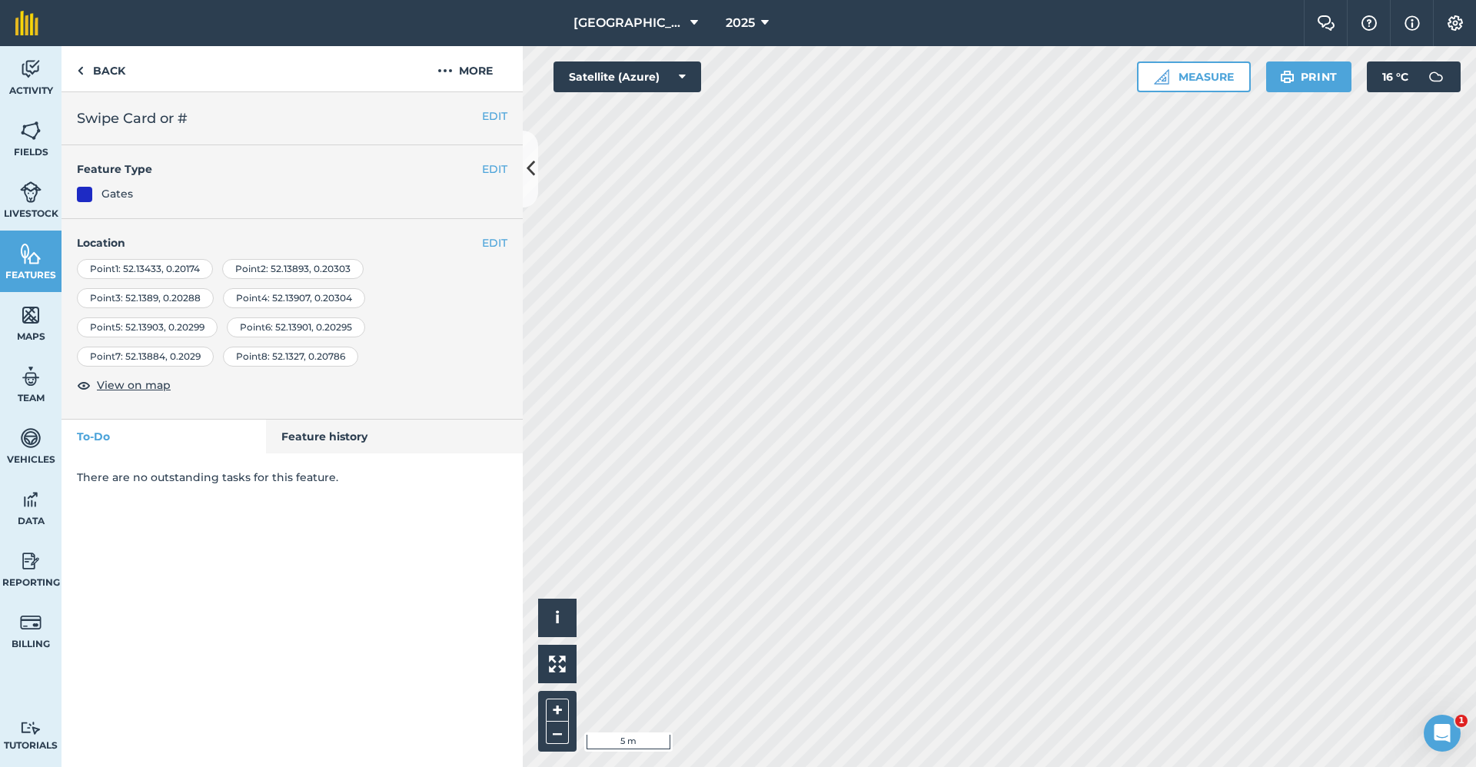
click at [495, 231] on div "EDIT Location Point 1 : [GEOGRAPHIC_DATA] Point 2 : 52.13893 , 0.20303 Point 3 …" at bounding box center [292, 319] width 461 height 201
click at [495, 243] on button "EDIT" at bounding box center [494, 242] width 25 height 17
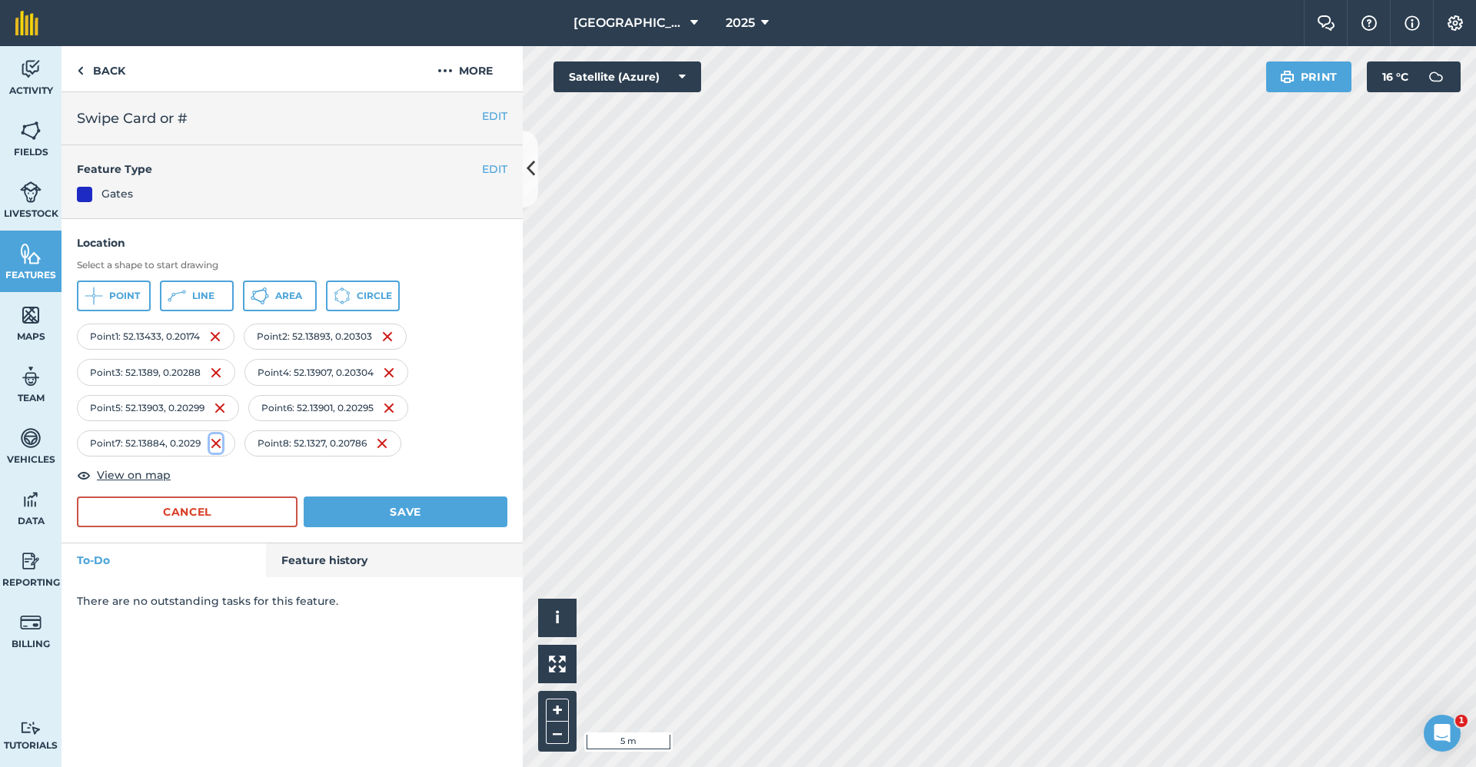
click at [219, 444] on img at bounding box center [216, 443] width 12 height 18
click at [217, 509] on button "Cancel" at bounding box center [187, 512] width 221 height 31
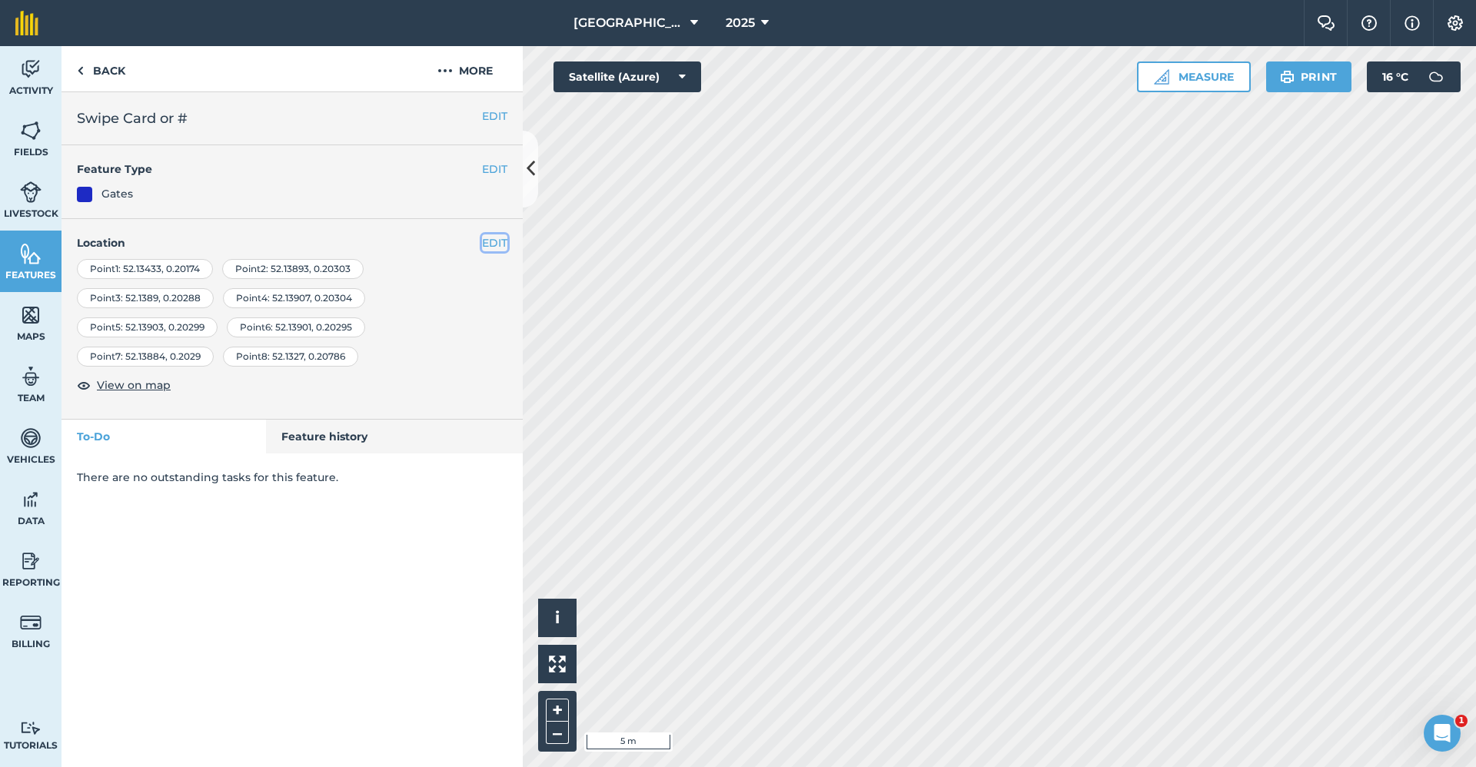
click at [488, 245] on button "EDIT" at bounding box center [494, 242] width 25 height 17
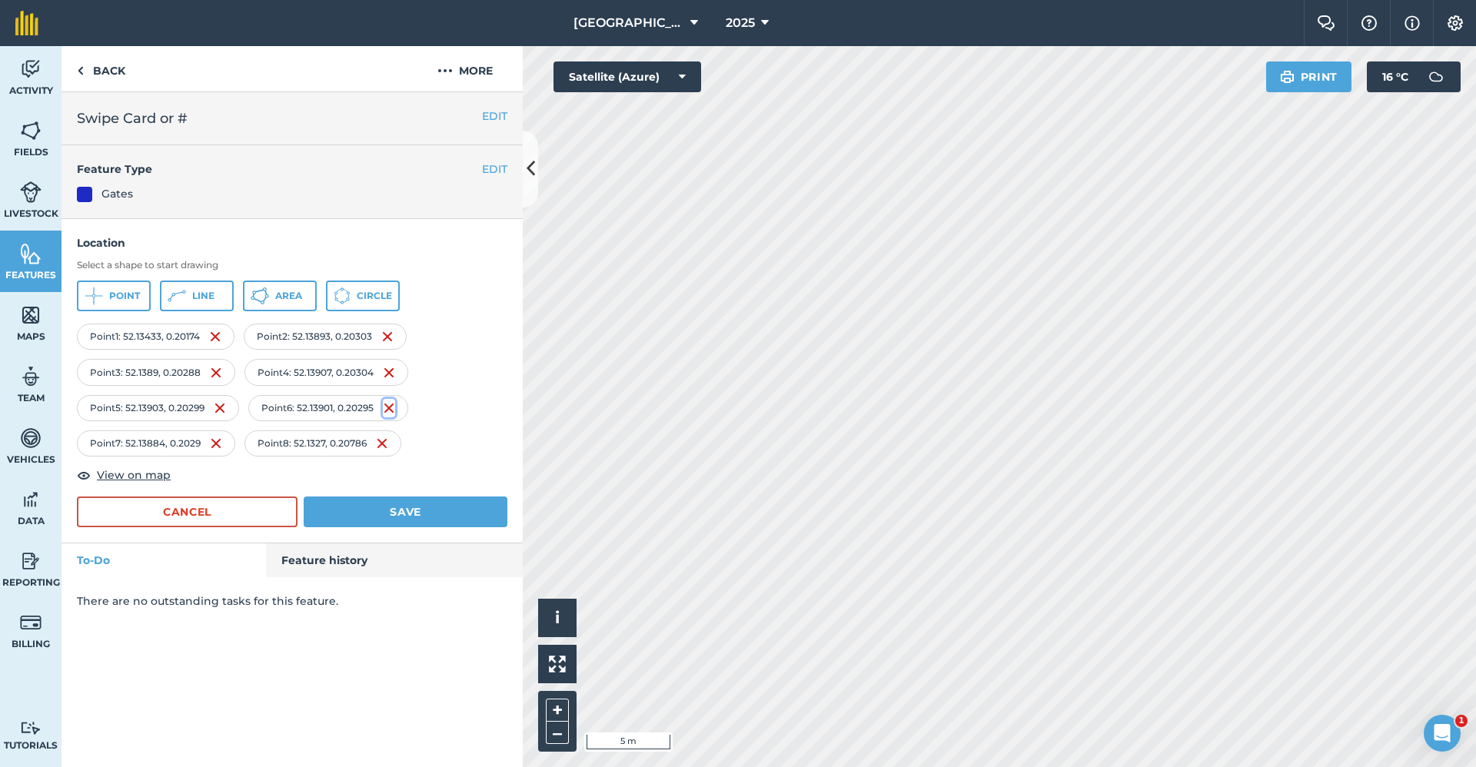
click at [394, 405] on img at bounding box center [389, 408] width 12 height 18
click at [271, 512] on button "Cancel" at bounding box center [187, 512] width 221 height 31
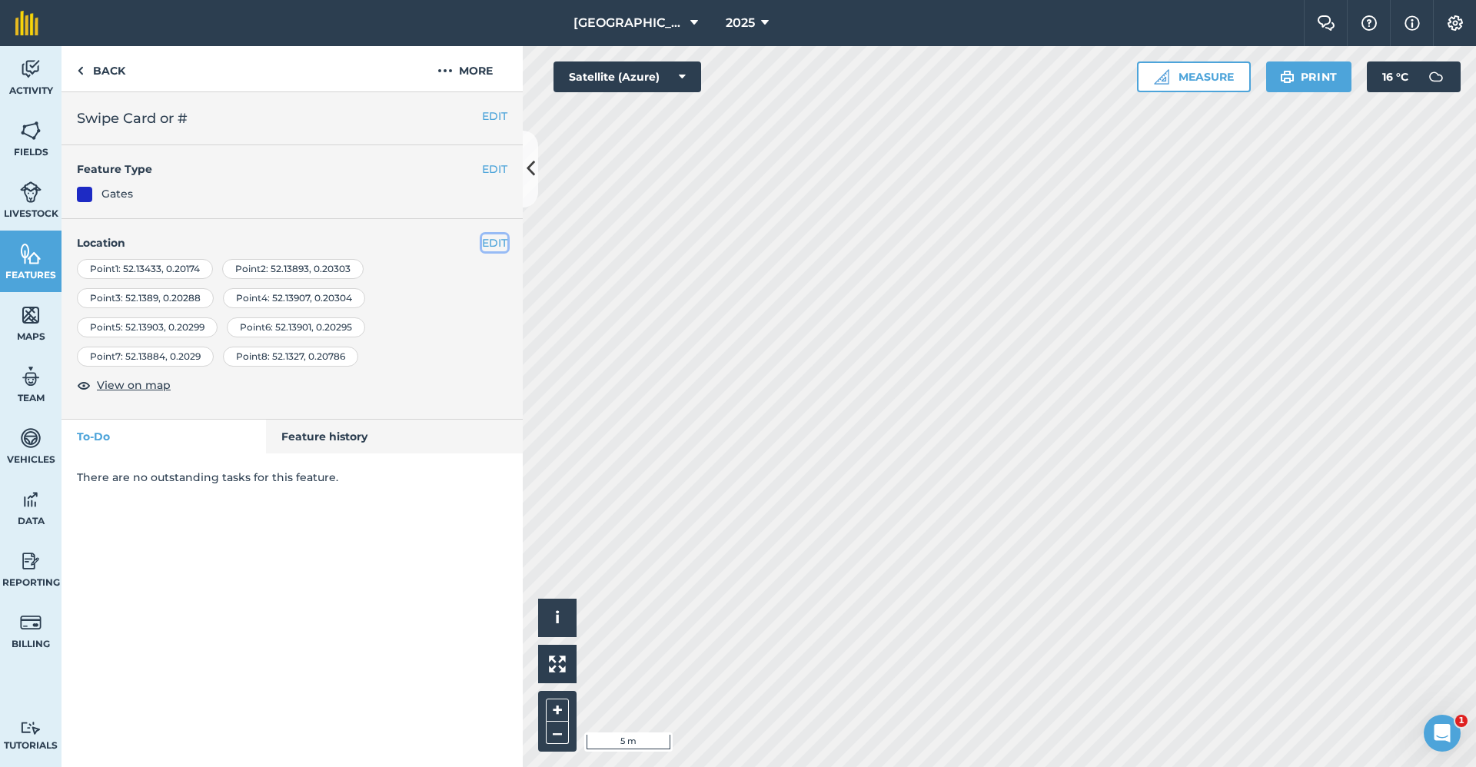
click at [497, 244] on button "EDIT" at bounding box center [494, 242] width 25 height 17
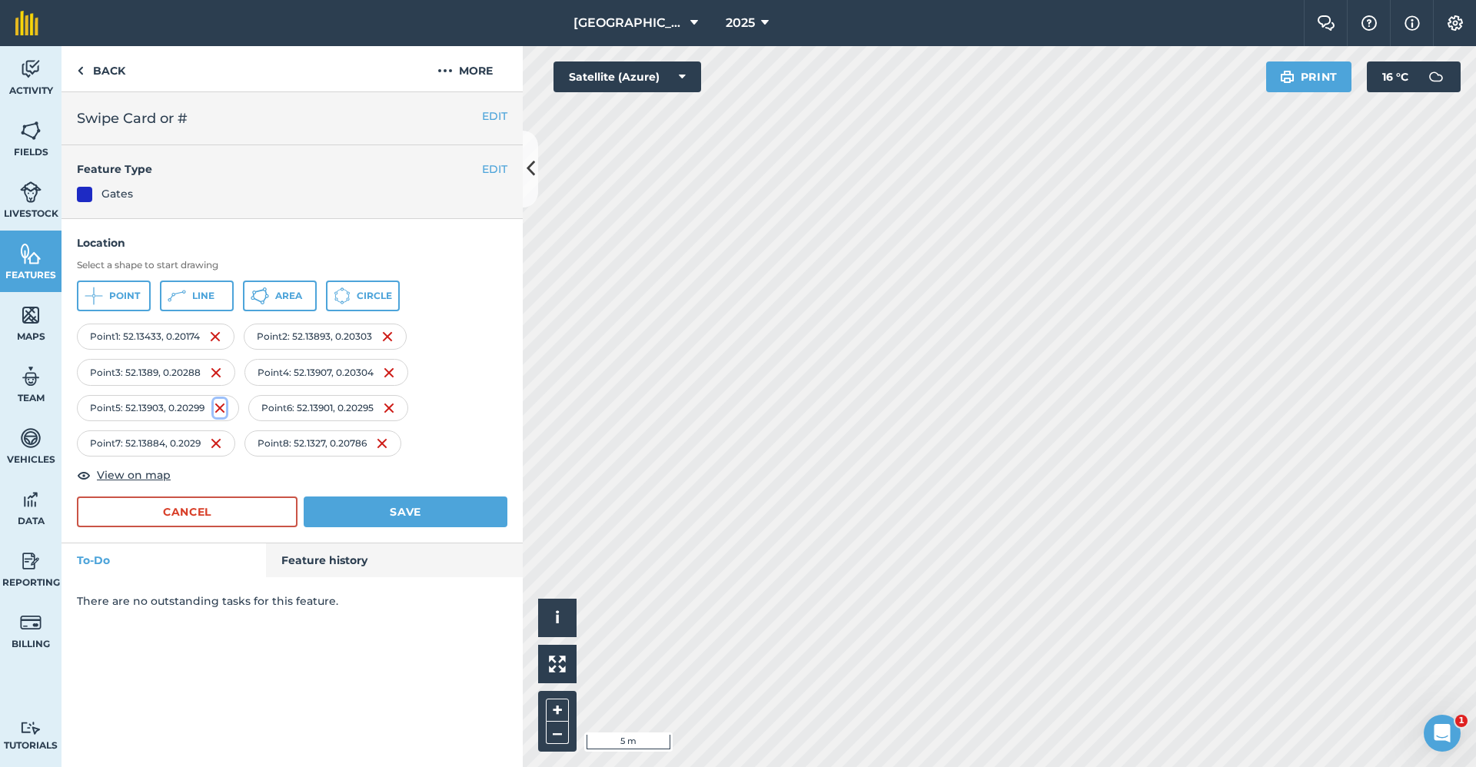
click at [224, 411] on img at bounding box center [220, 408] width 12 height 18
click at [210, 502] on button "Cancel" at bounding box center [187, 512] width 221 height 31
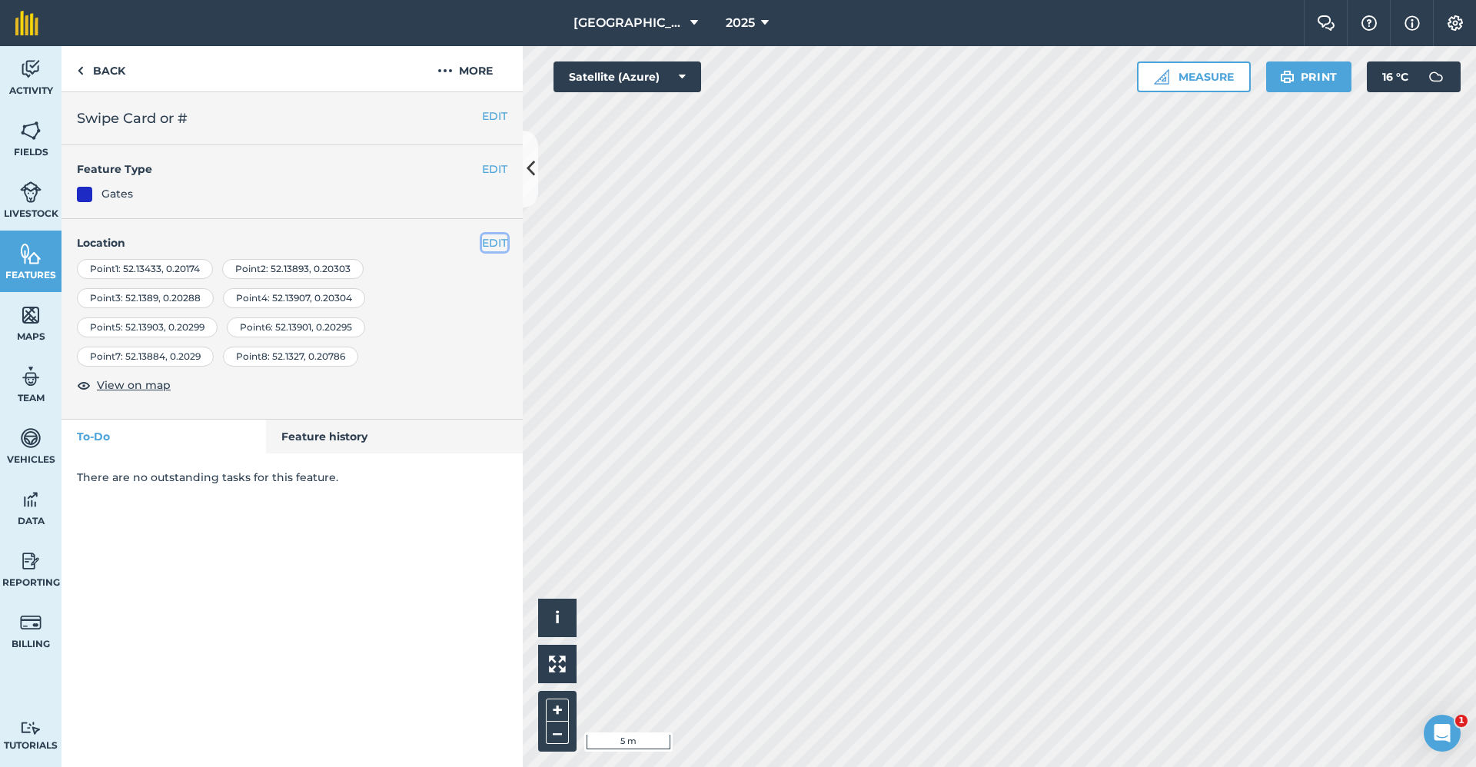
click at [495, 242] on button "EDIT" at bounding box center [494, 242] width 25 height 17
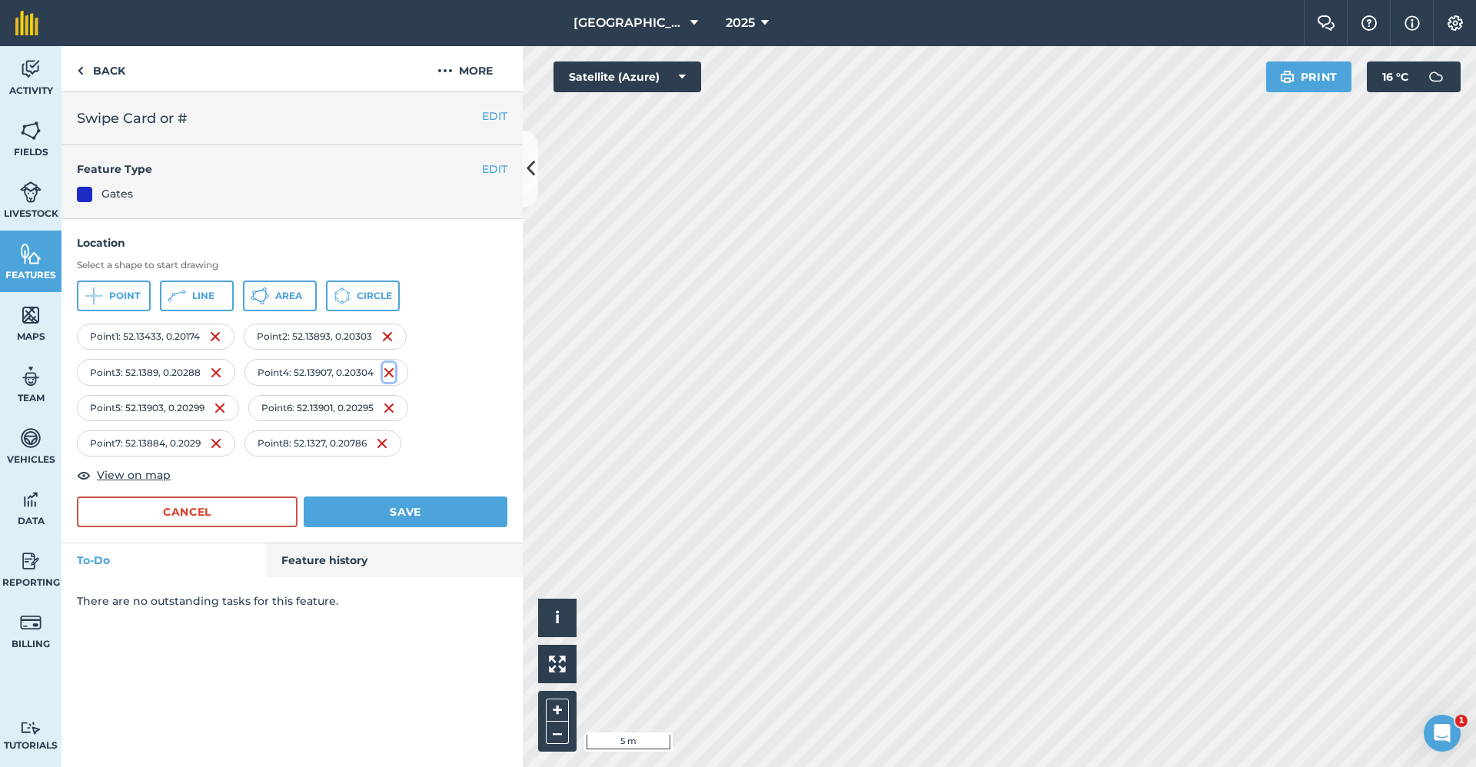
click at [392, 368] on img at bounding box center [389, 373] width 12 height 18
click at [394, 371] on img at bounding box center [388, 373] width 12 height 18
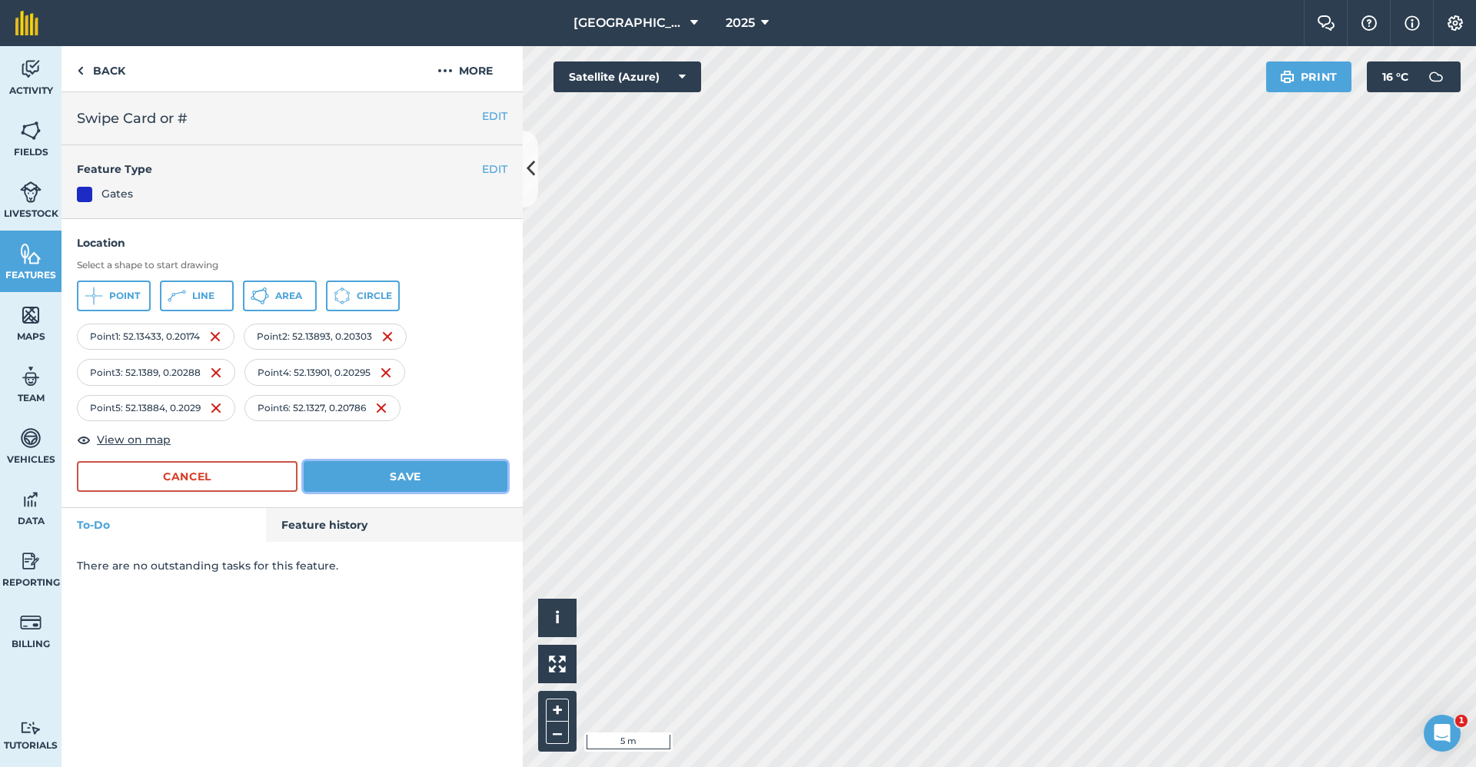
click at [405, 482] on button "Save" at bounding box center [406, 476] width 204 height 31
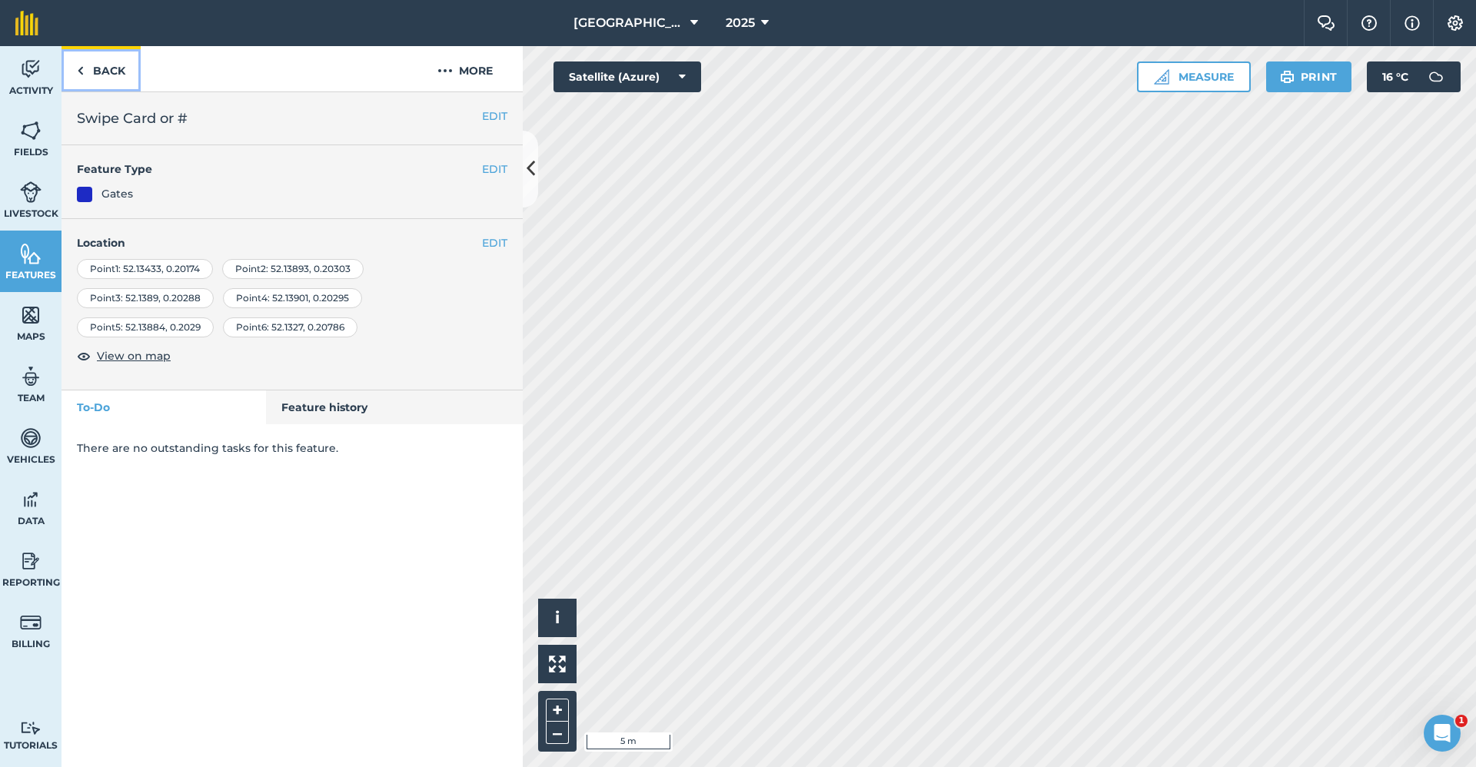
click at [116, 81] on link "Back" at bounding box center [101, 68] width 79 height 45
click at [111, 77] on link "Back" at bounding box center [101, 68] width 79 height 45
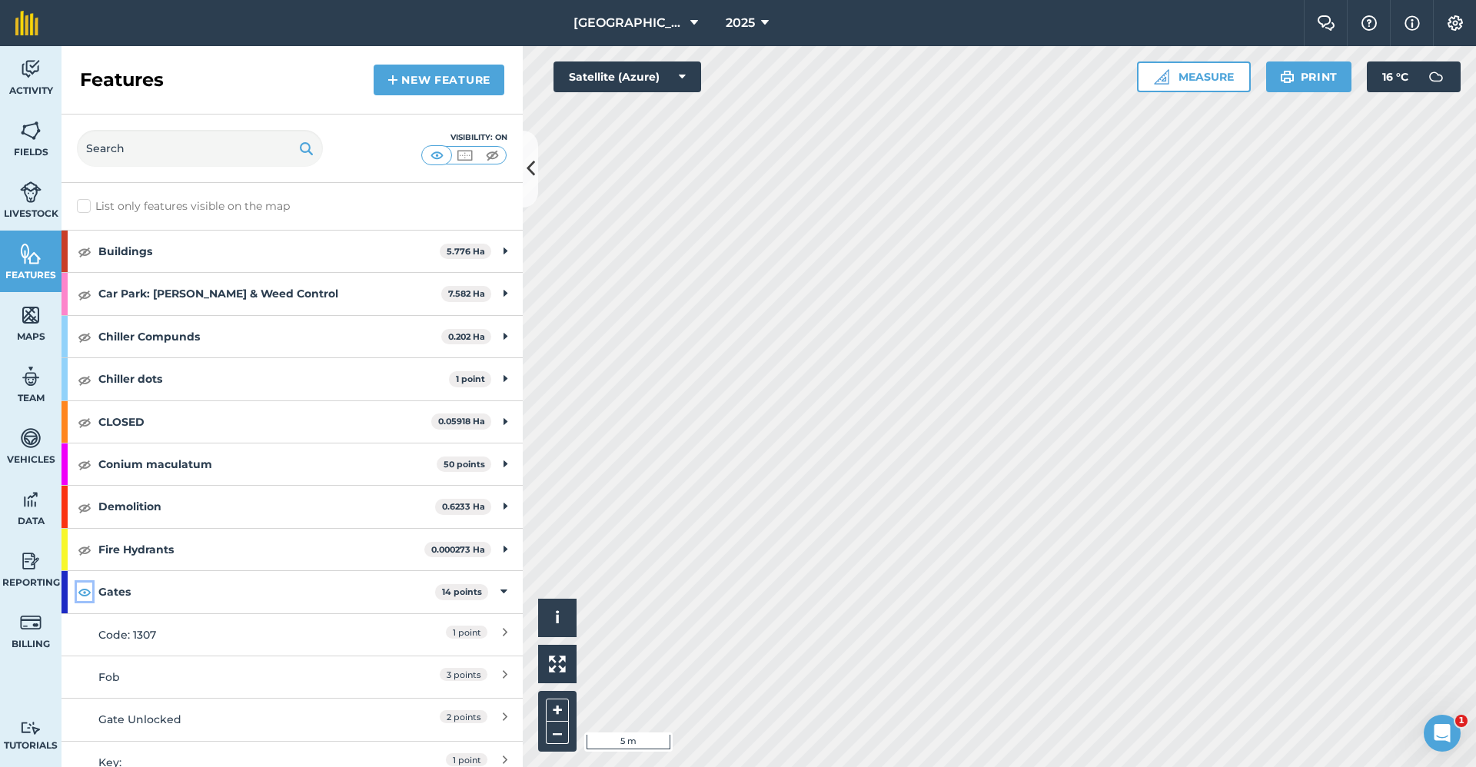
click at [81, 588] on img at bounding box center [85, 592] width 14 height 18
click at [86, 595] on img at bounding box center [85, 592] width 14 height 18
click at [500, 592] on icon at bounding box center [503, 592] width 7 height 17
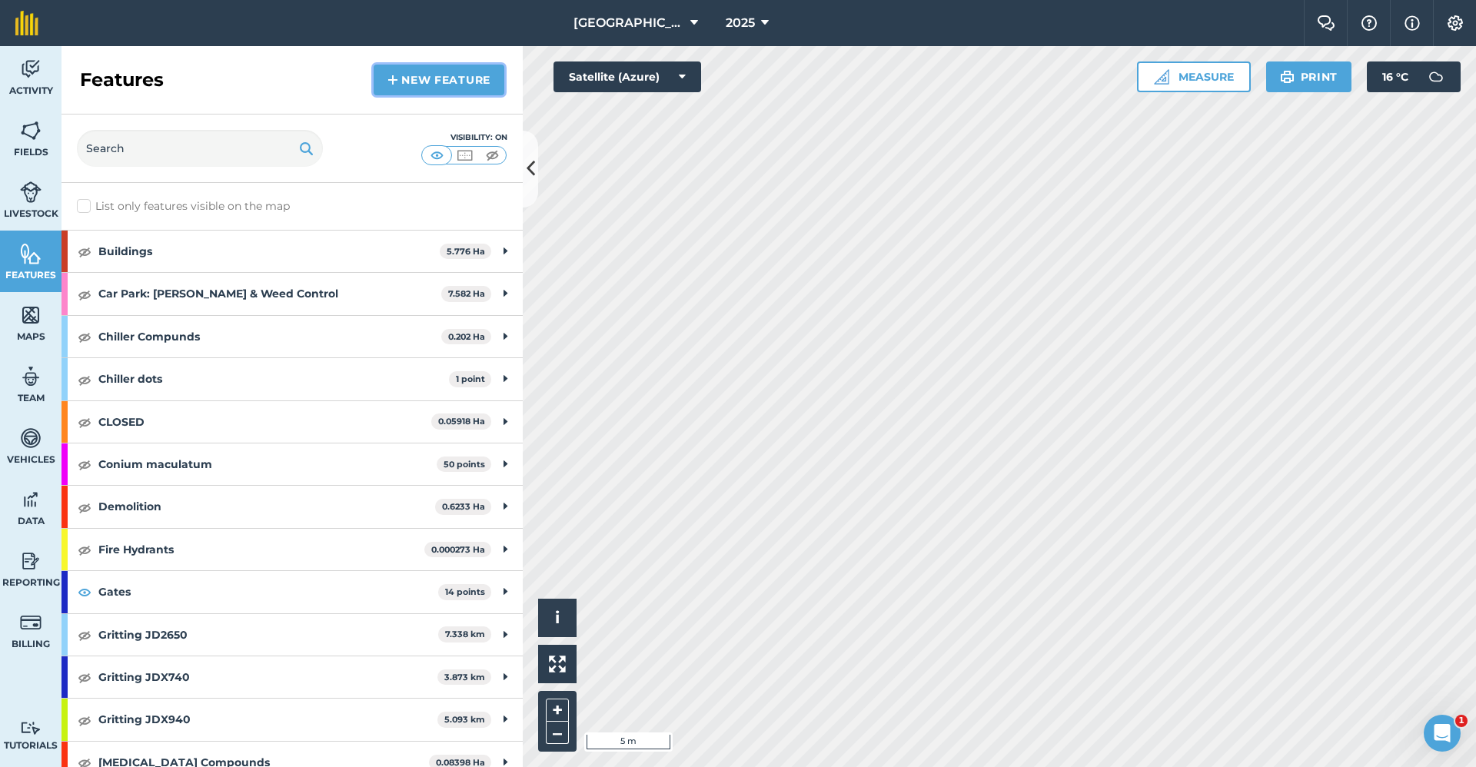
click at [452, 89] on link "New feature" at bounding box center [439, 80] width 131 height 31
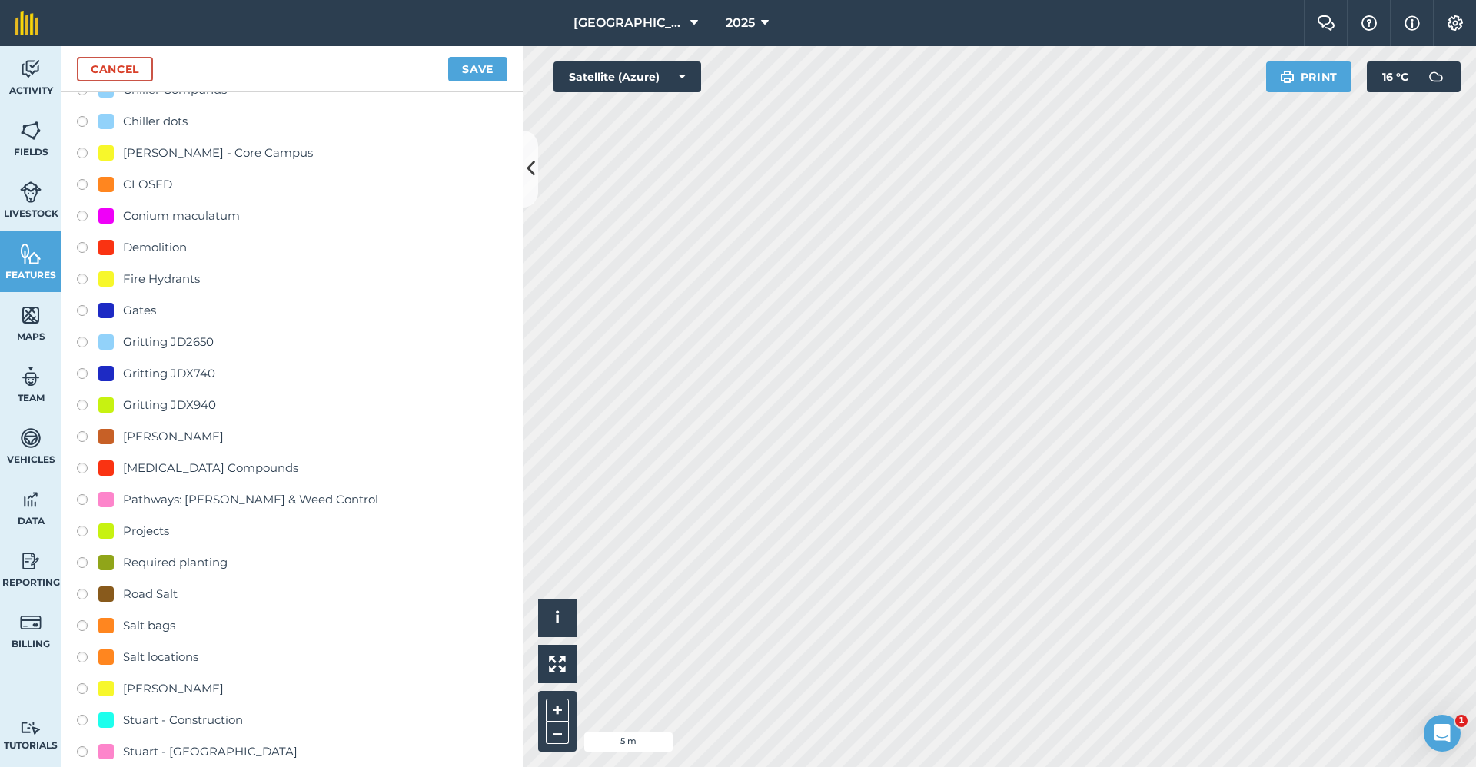
scroll to position [536, 0]
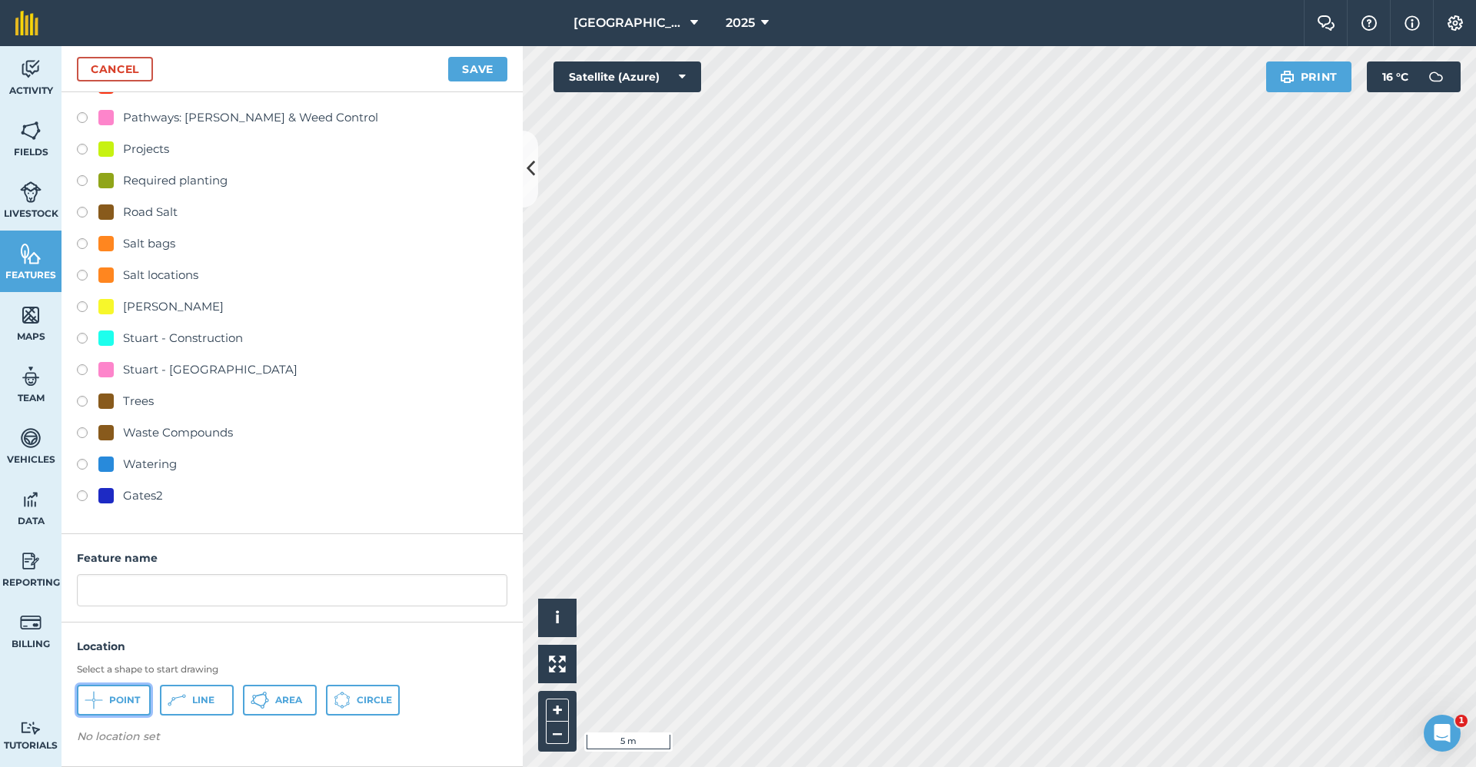
click at [111, 707] on button "Point" at bounding box center [114, 700] width 74 height 31
click at [241, 592] on input "text" at bounding box center [292, 590] width 431 height 32
type input "Swipe Card or #"
click at [114, 700] on span "Point" at bounding box center [124, 700] width 31 height 12
click at [78, 496] on label at bounding box center [88, 498] width 22 height 15
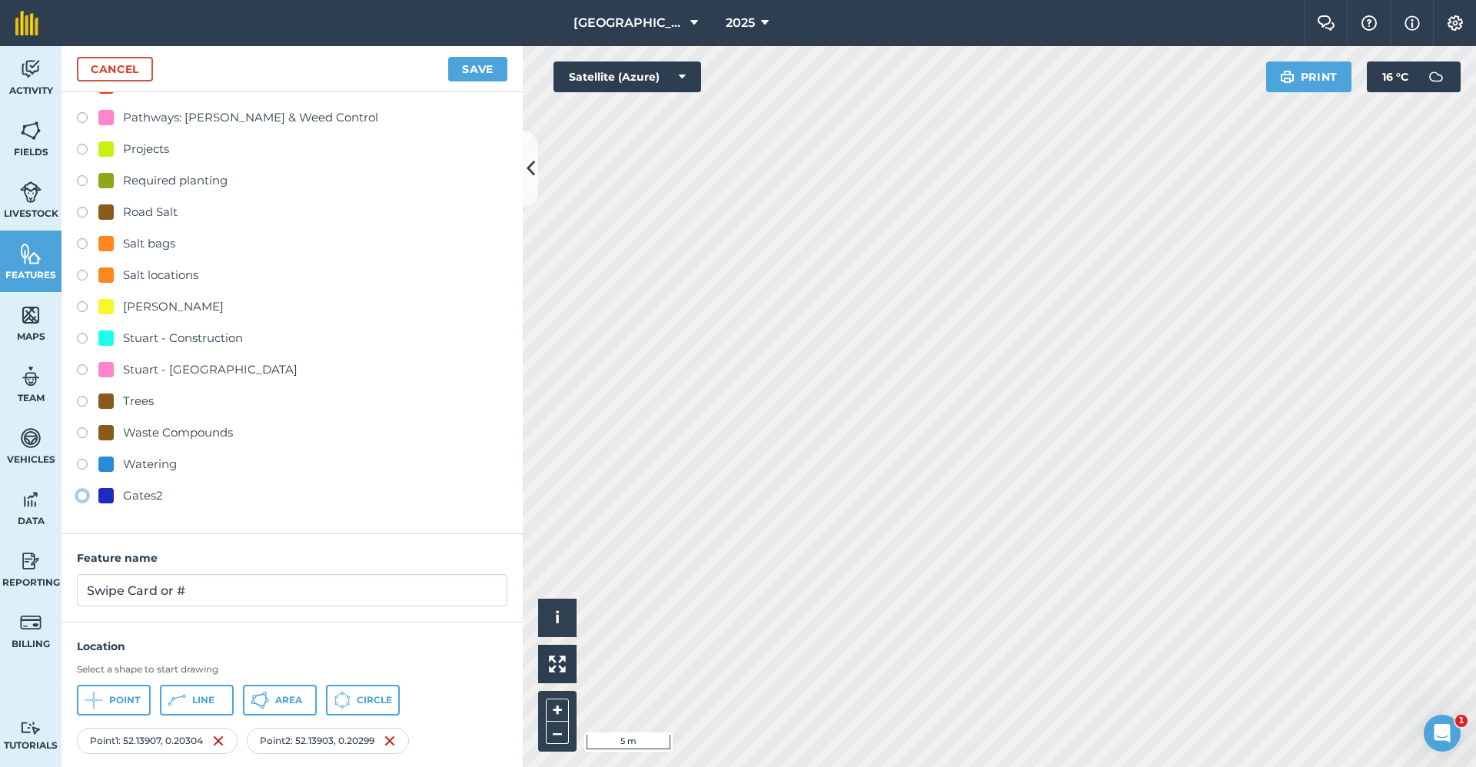
radio input "true"
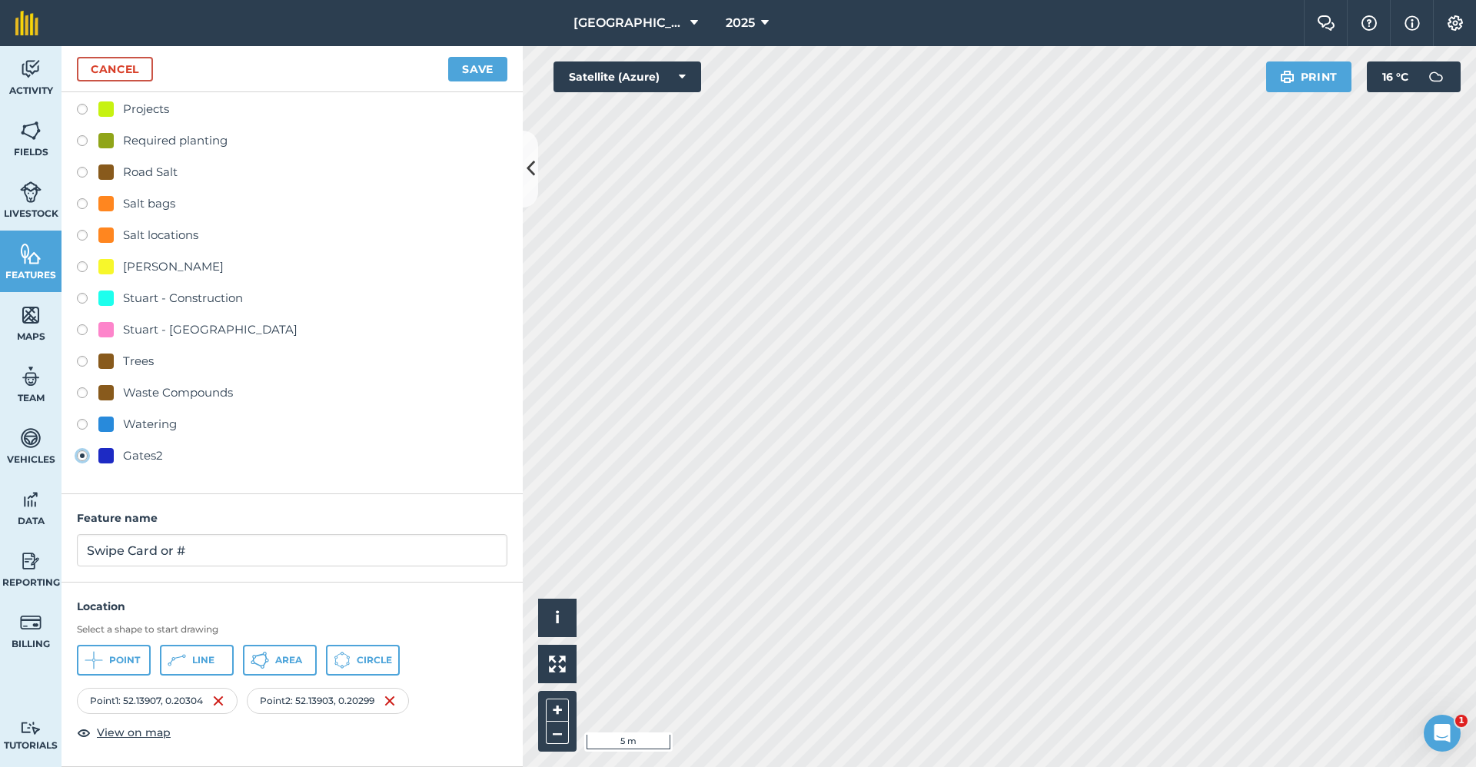
scroll to position [0, 0]
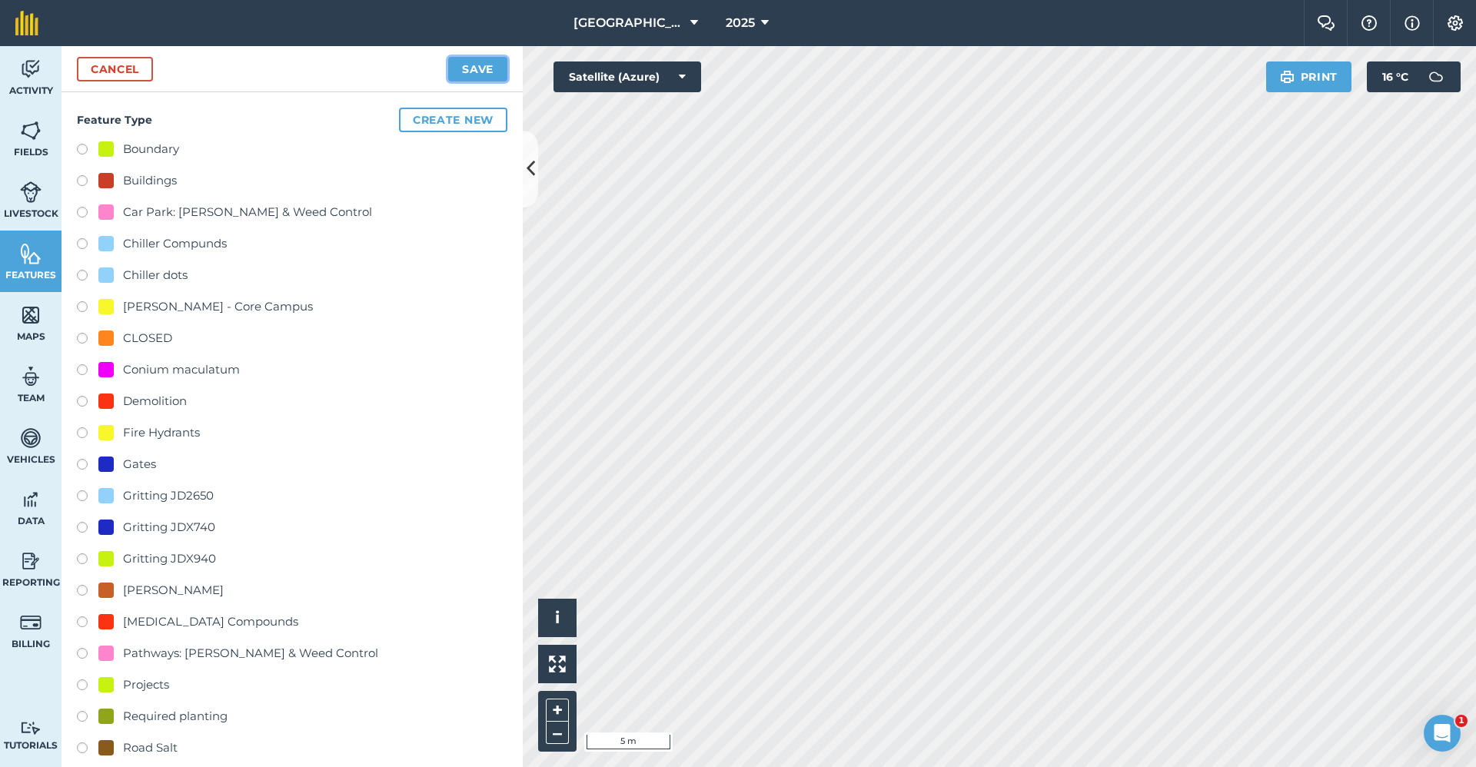
click at [491, 73] on button "Save" at bounding box center [477, 69] width 59 height 25
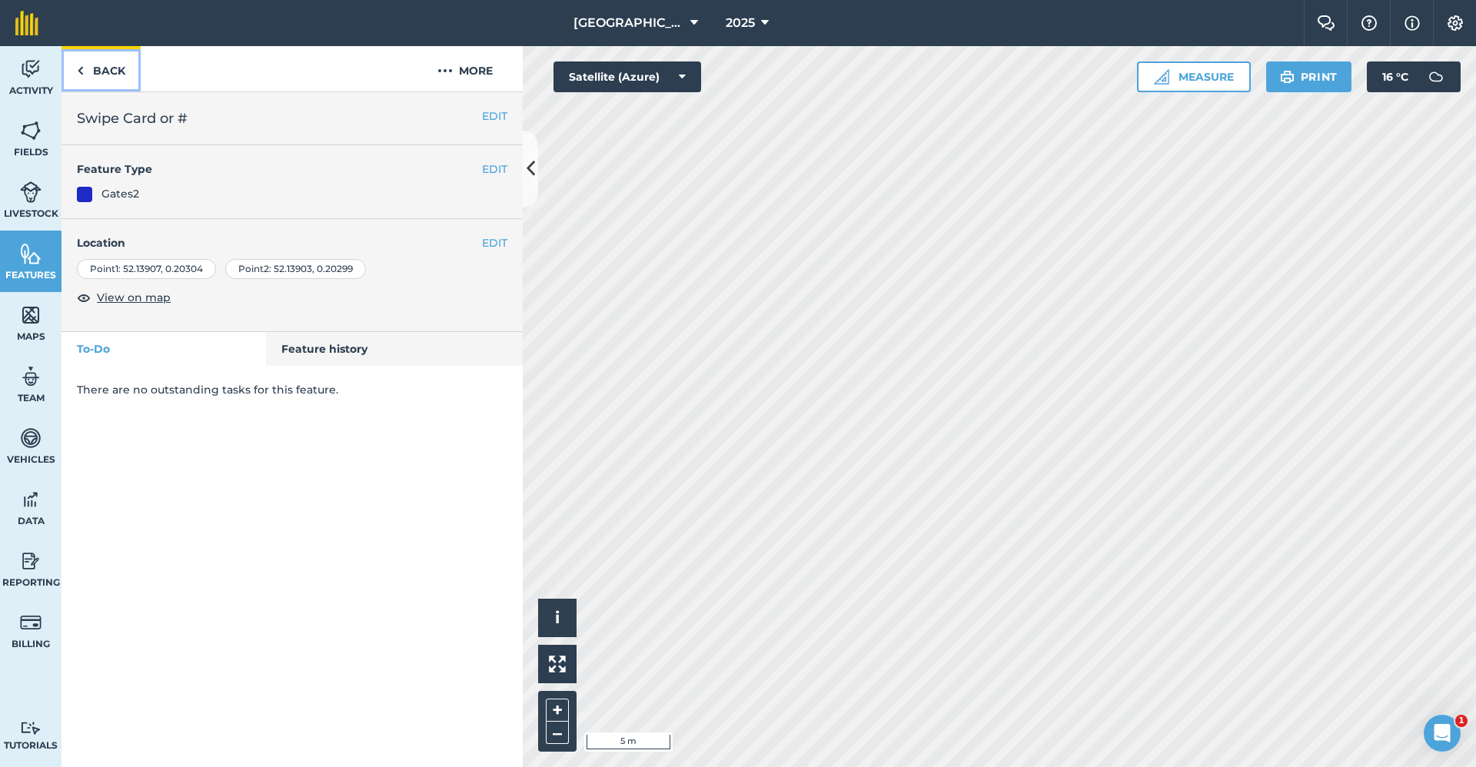
click at [85, 74] on link "Back" at bounding box center [101, 68] width 79 height 45
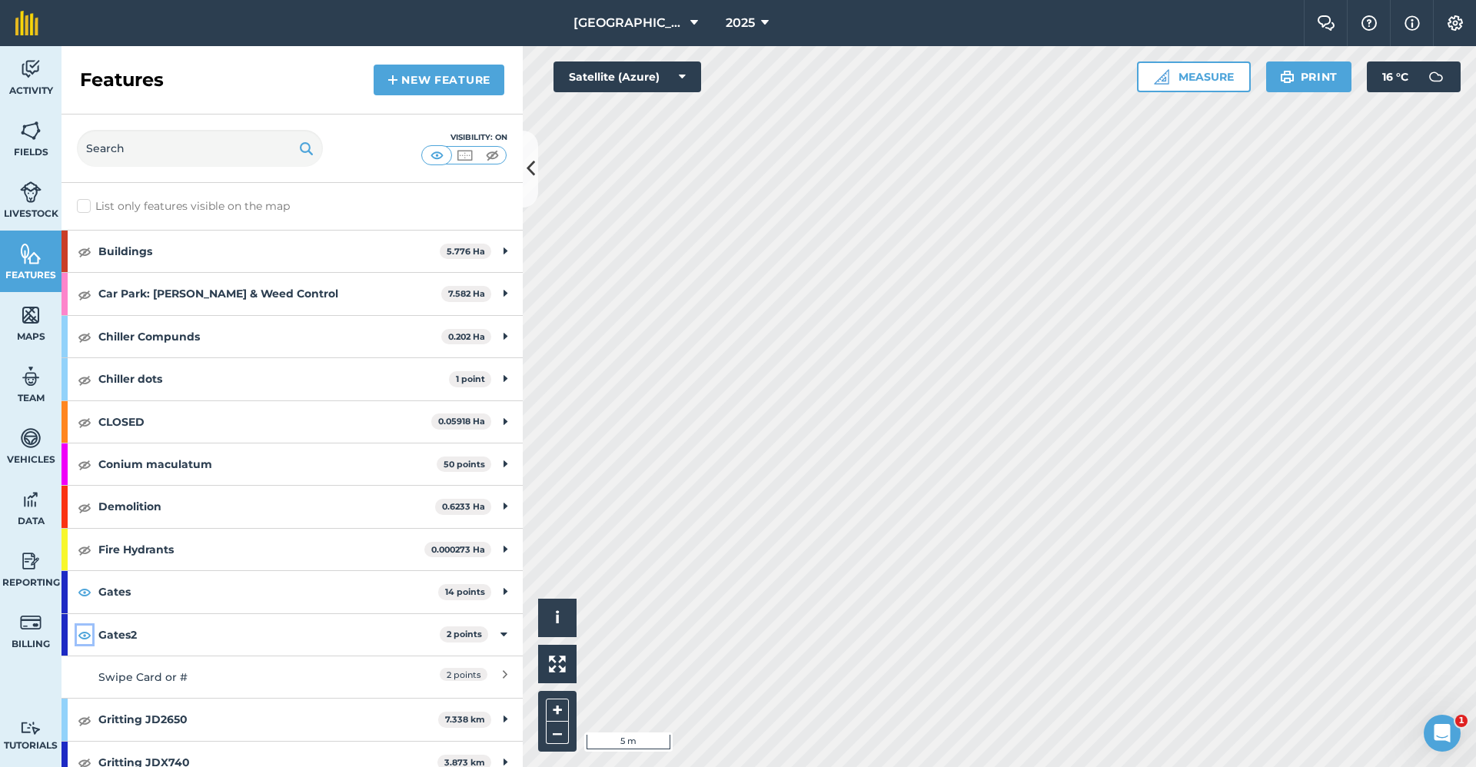
click at [82, 635] on img at bounding box center [85, 635] width 14 height 18
click at [533, 167] on icon at bounding box center [531, 168] width 8 height 27
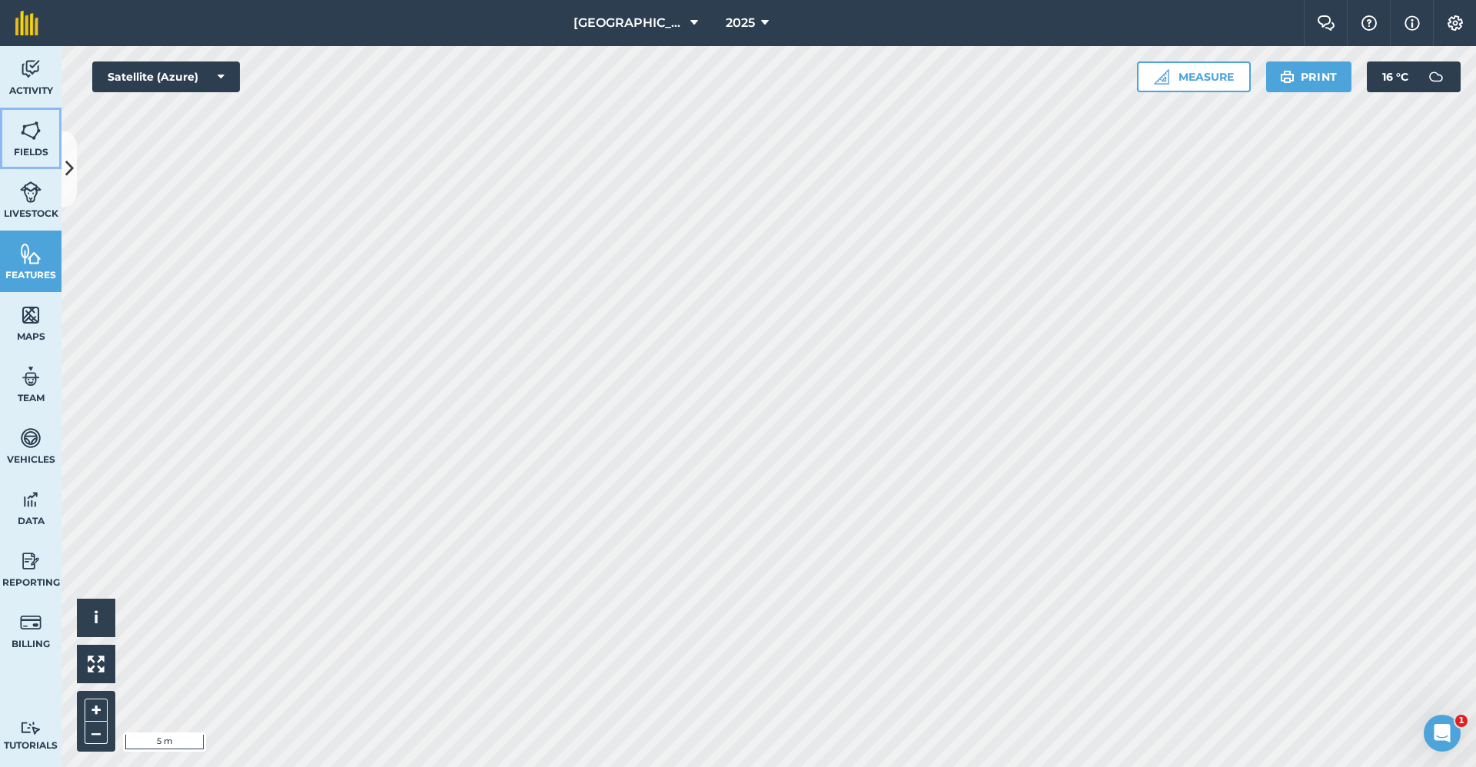
click at [34, 130] on img at bounding box center [31, 130] width 22 height 23
click at [75, 168] on button at bounding box center [69, 169] width 15 height 77
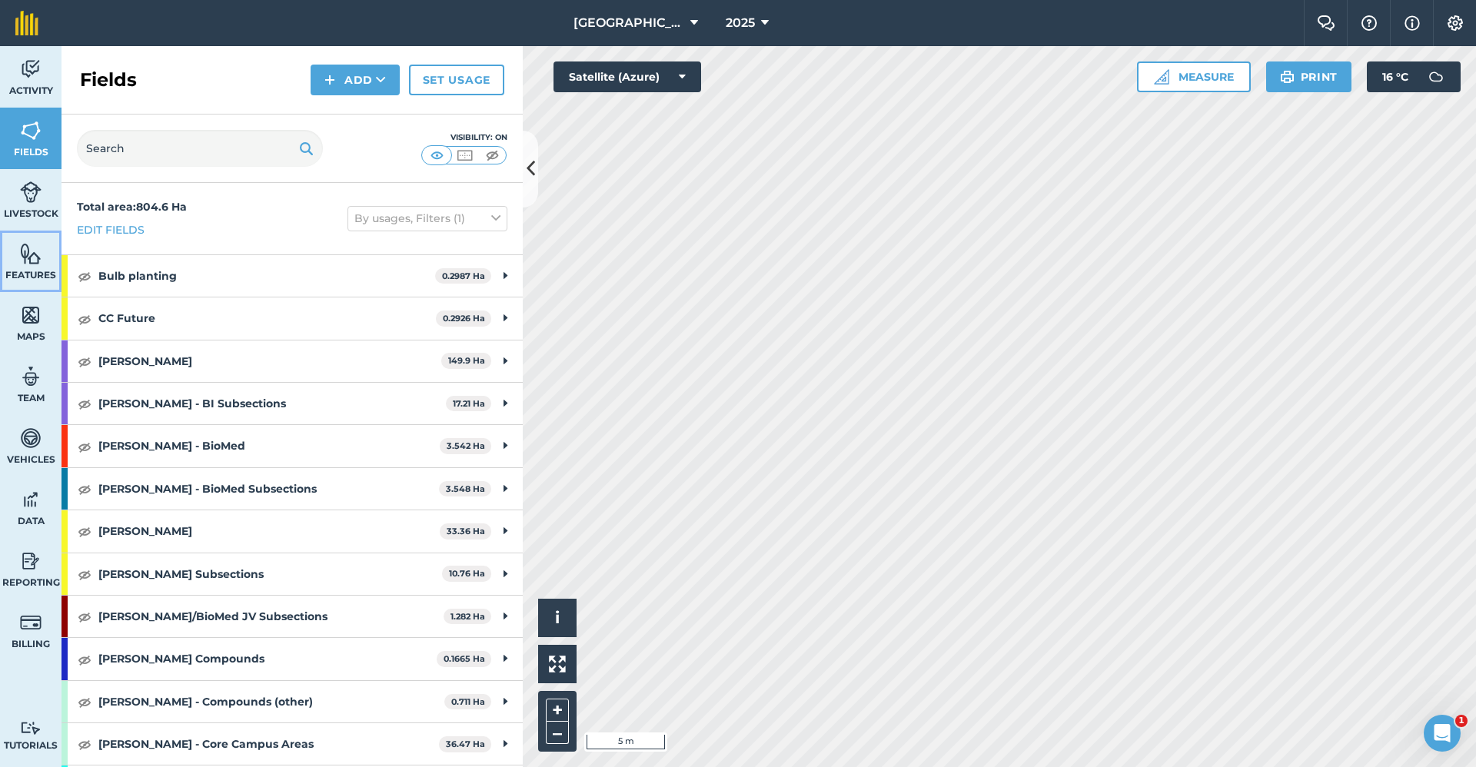
click at [25, 257] on img at bounding box center [31, 253] width 22 height 23
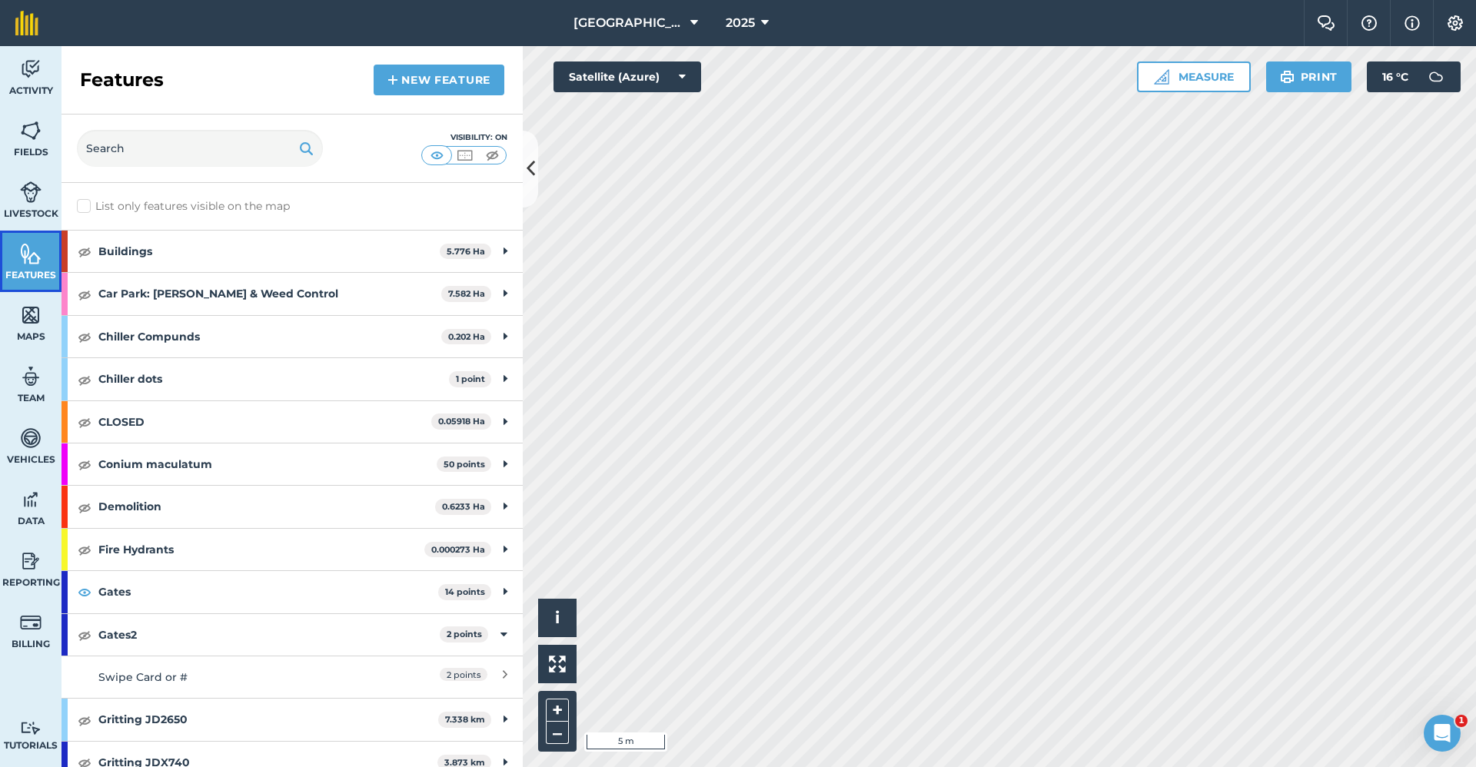
scroll to position [154, 0]
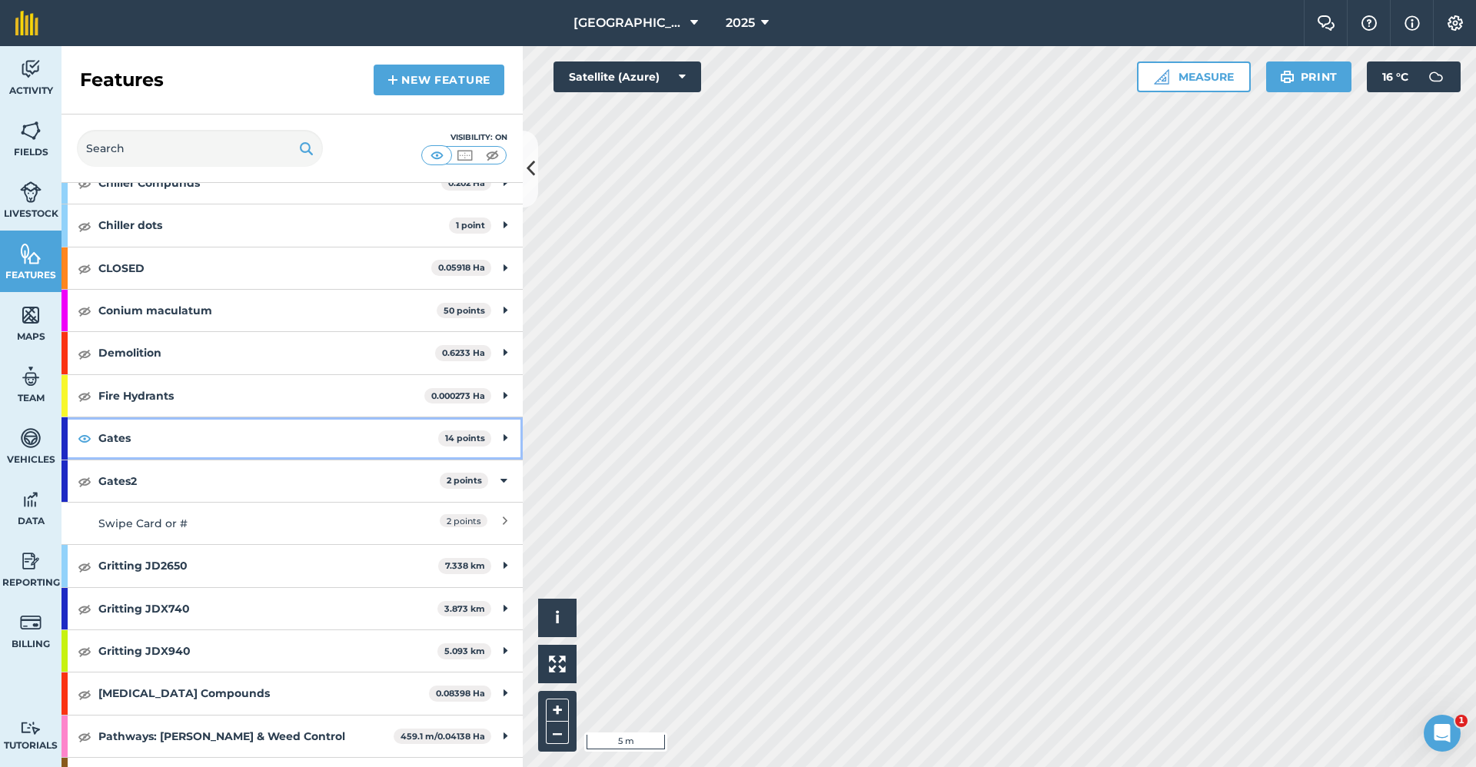
click at [138, 437] on strong "Gates" at bounding box center [268, 438] width 340 height 42
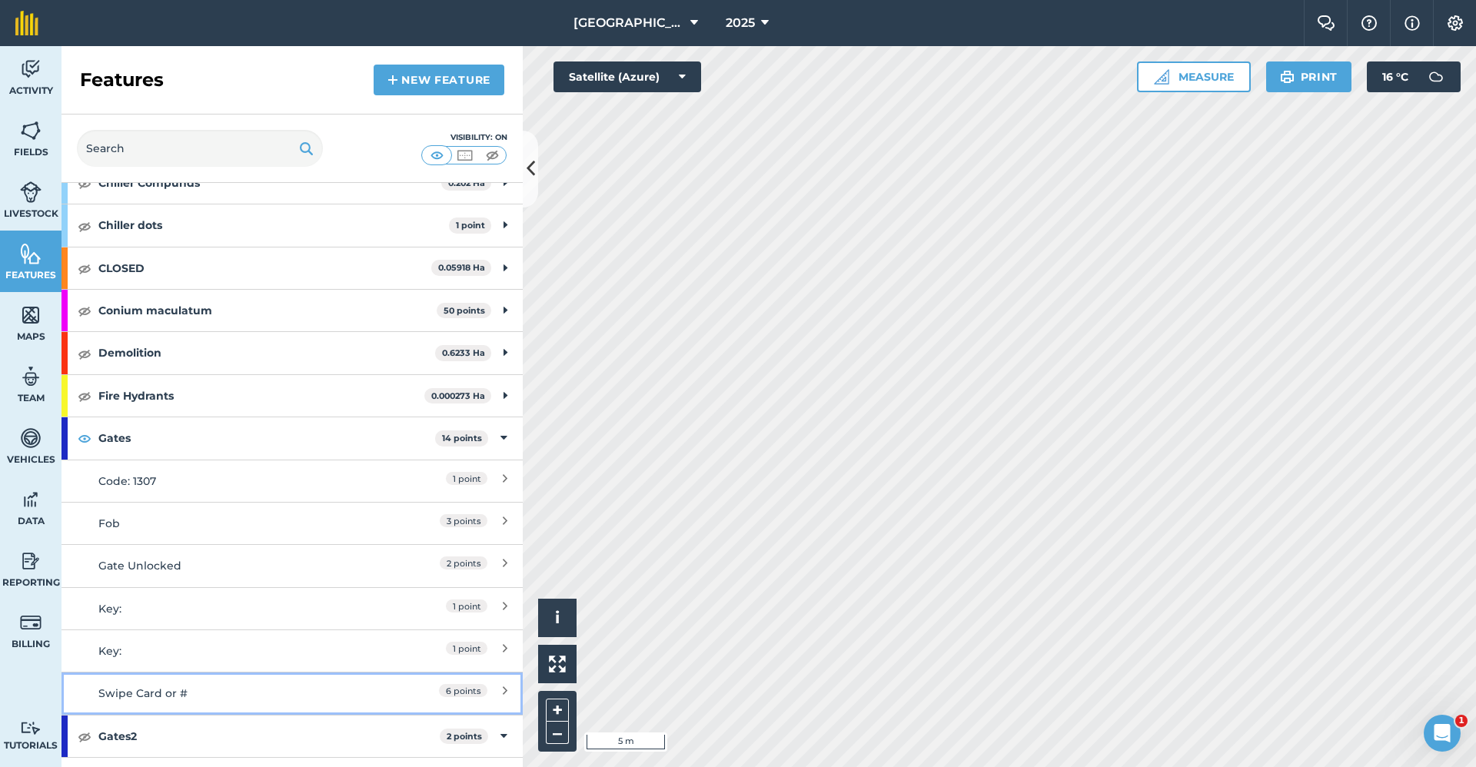
click at [185, 693] on div "Swipe Card or #" at bounding box center [234, 693] width 273 height 17
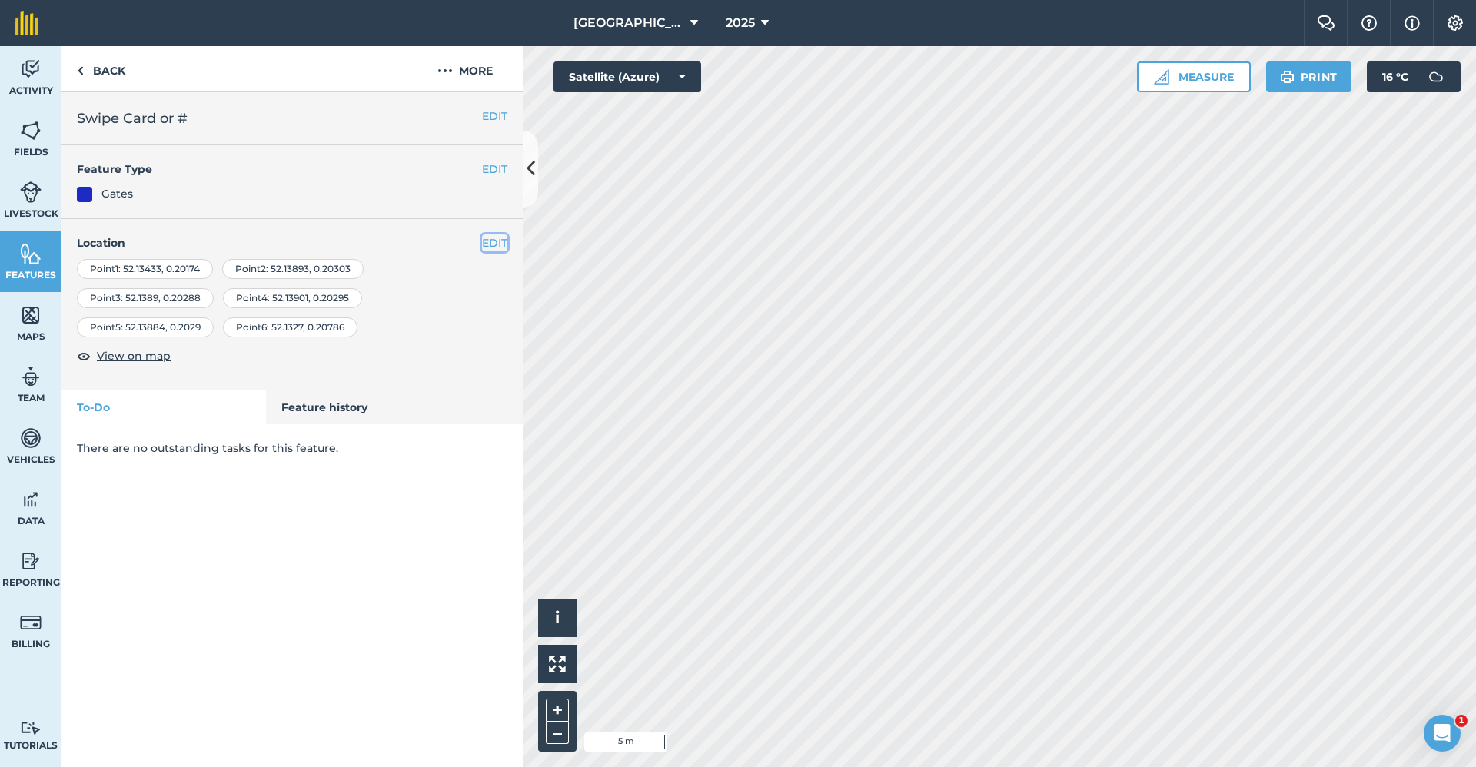
click at [498, 234] on button "EDIT" at bounding box center [494, 242] width 25 height 17
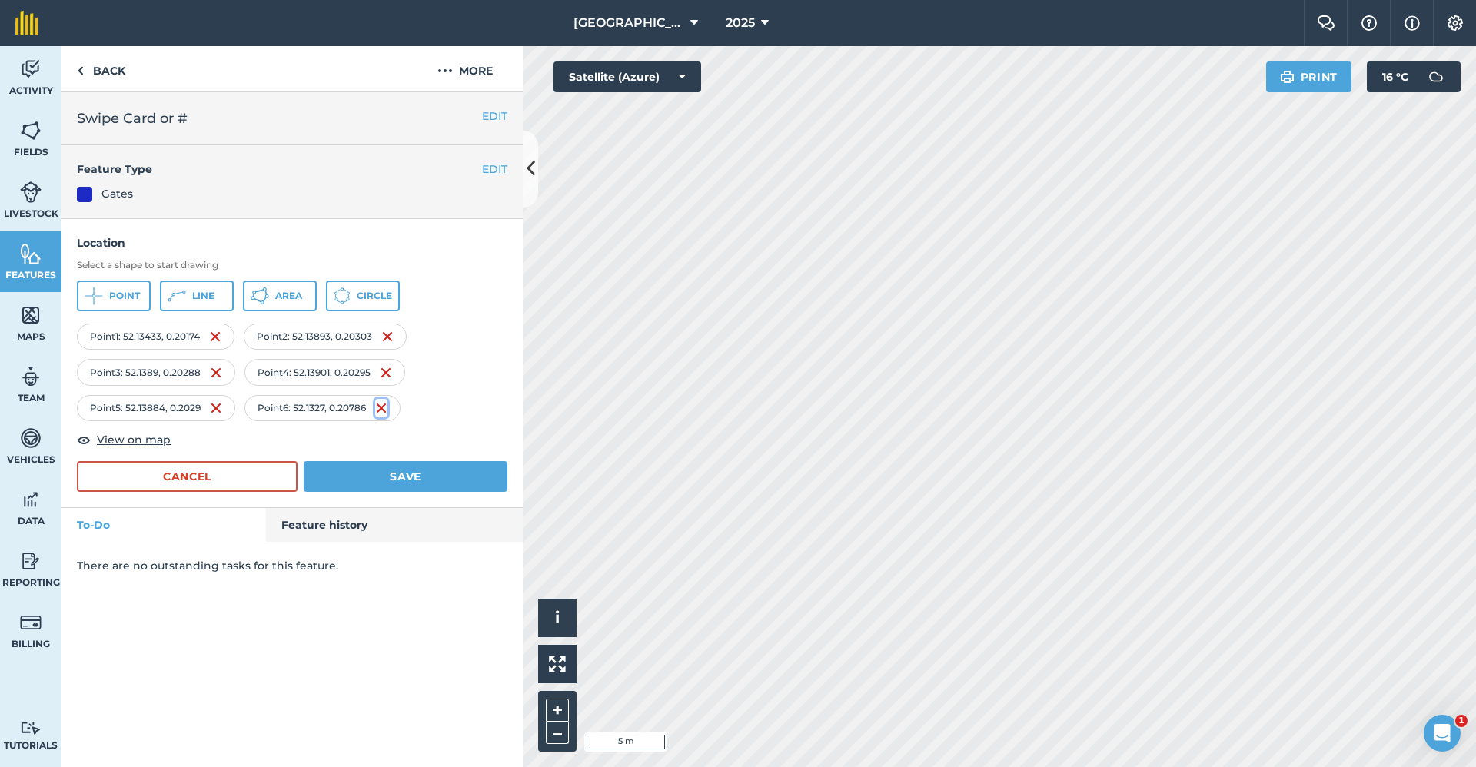
click at [383, 408] on img at bounding box center [381, 408] width 12 height 18
click at [370, 476] on button "Save" at bounding box center [406, 476] width 204 height 31
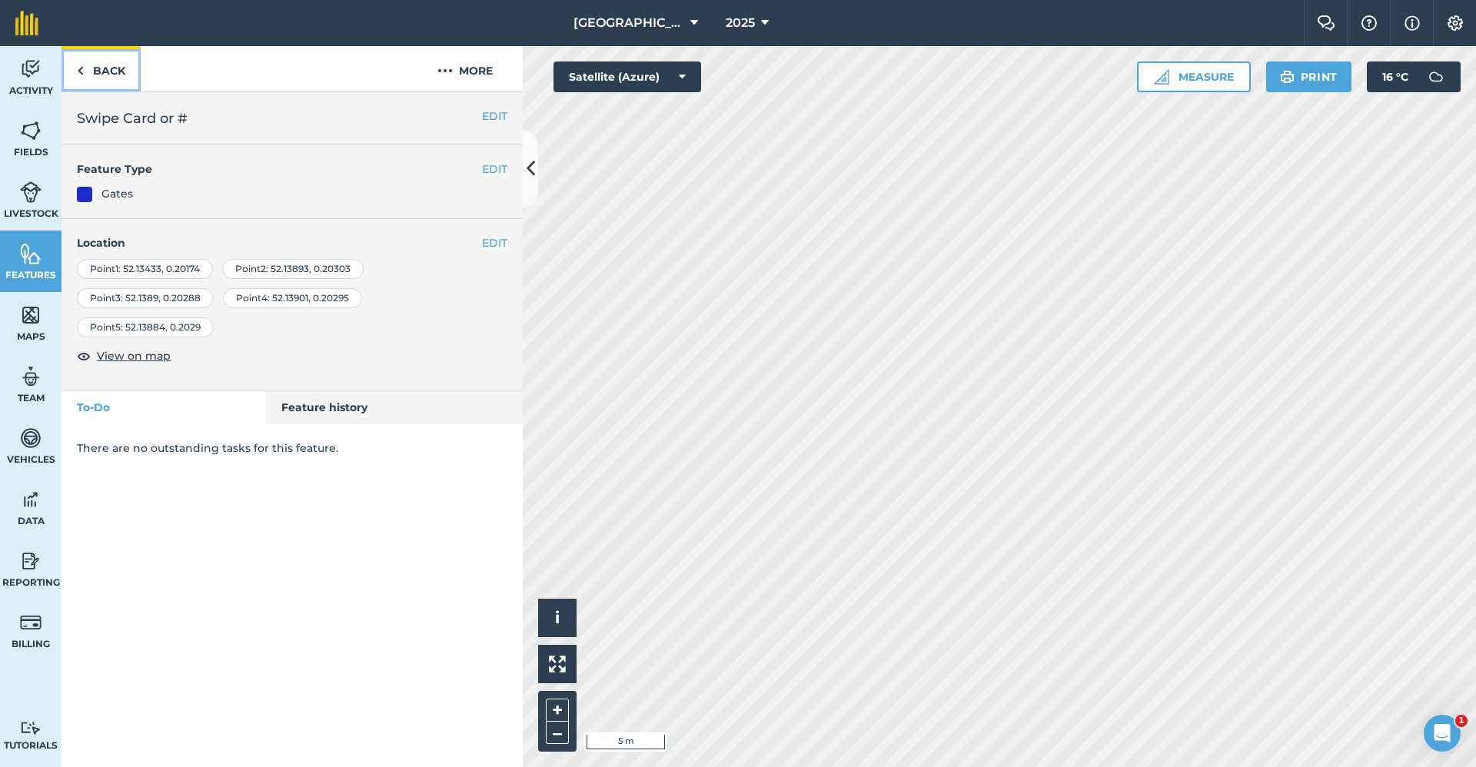
click at [111, 76] on link "Back" at bounding box center [101, 68] width 79 height 45
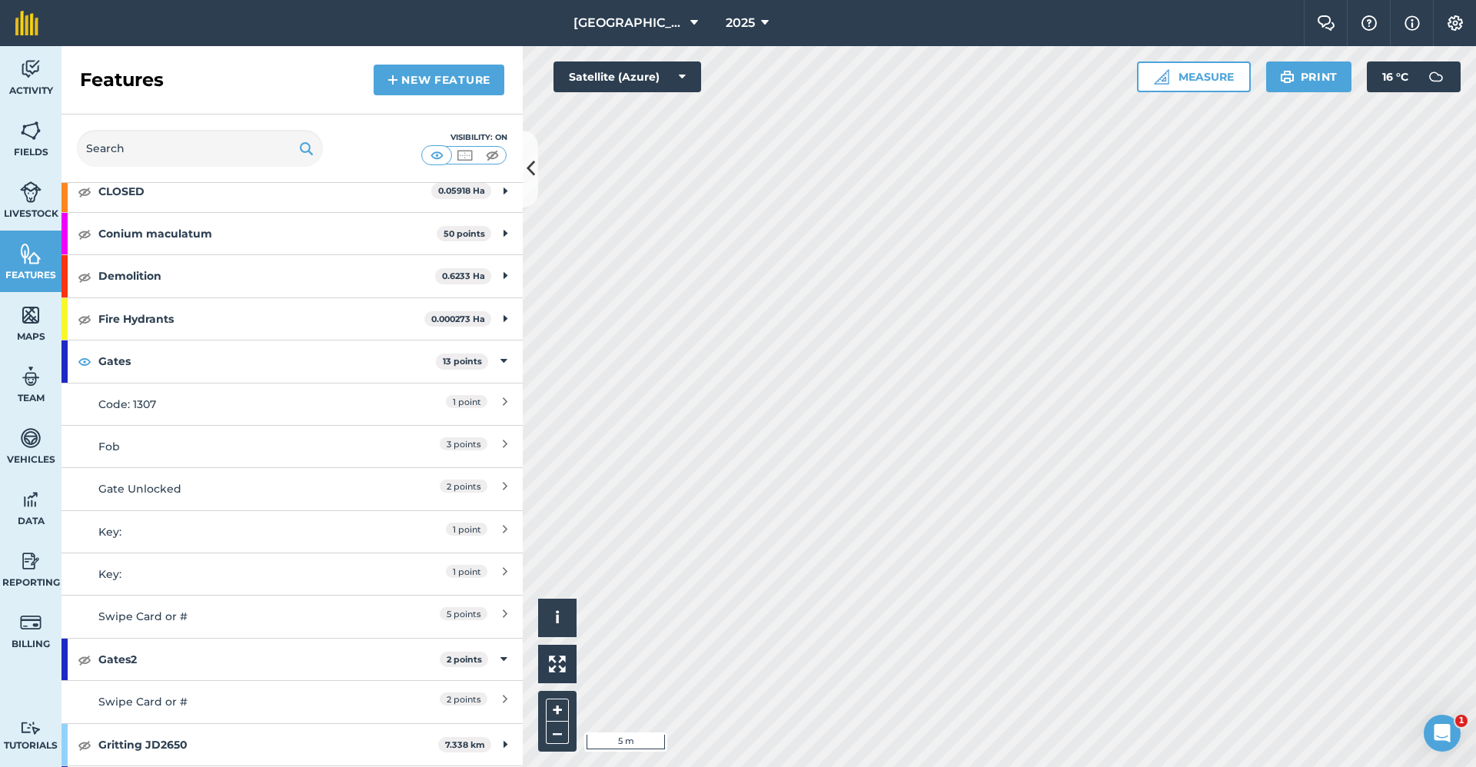
scroll to position [308, 0]
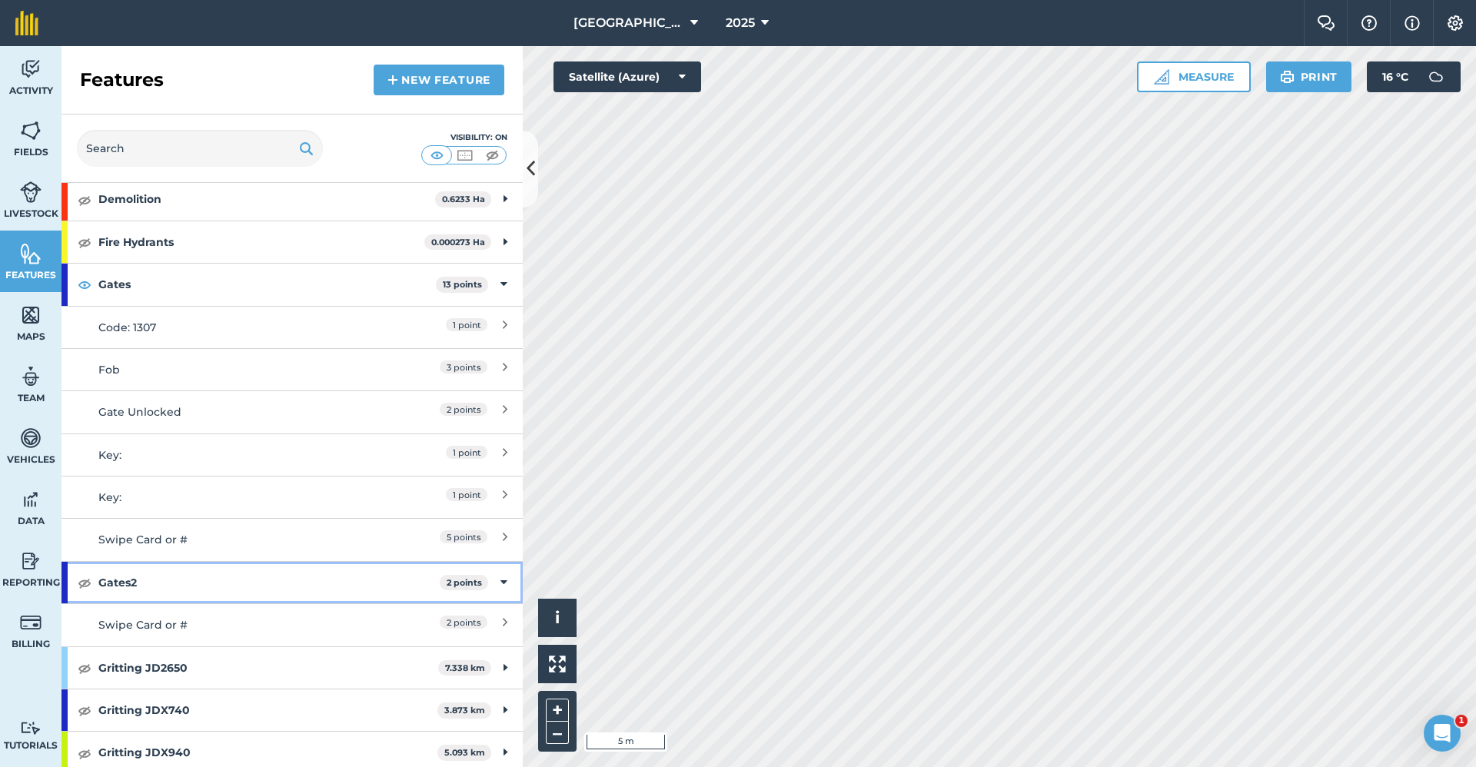
click at [125, 580] on strong "Gates2" at bounding box center [268, 583] width 341 height 42
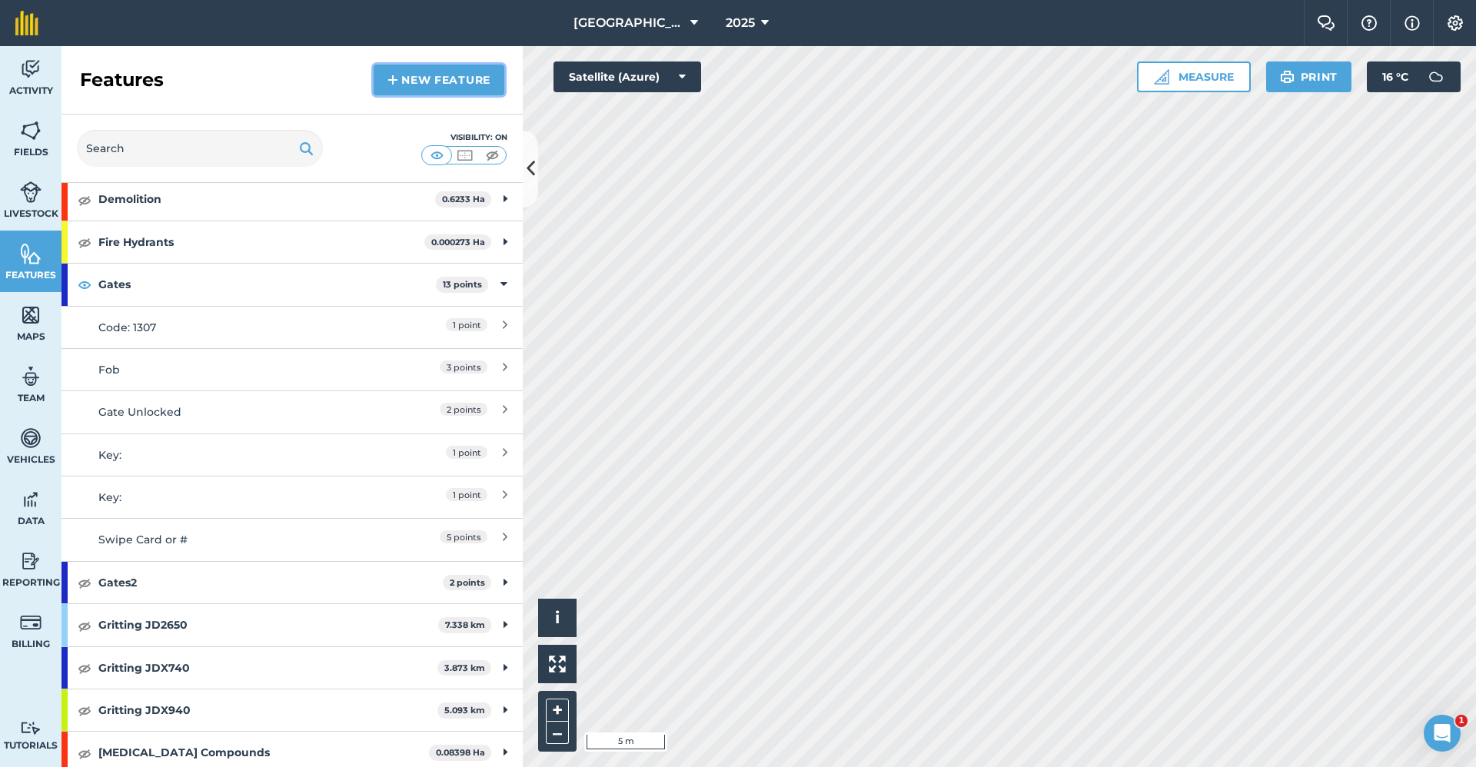
click at [469, 91] on link "New feature" at bounding box center [439, 80] width 131 height 31
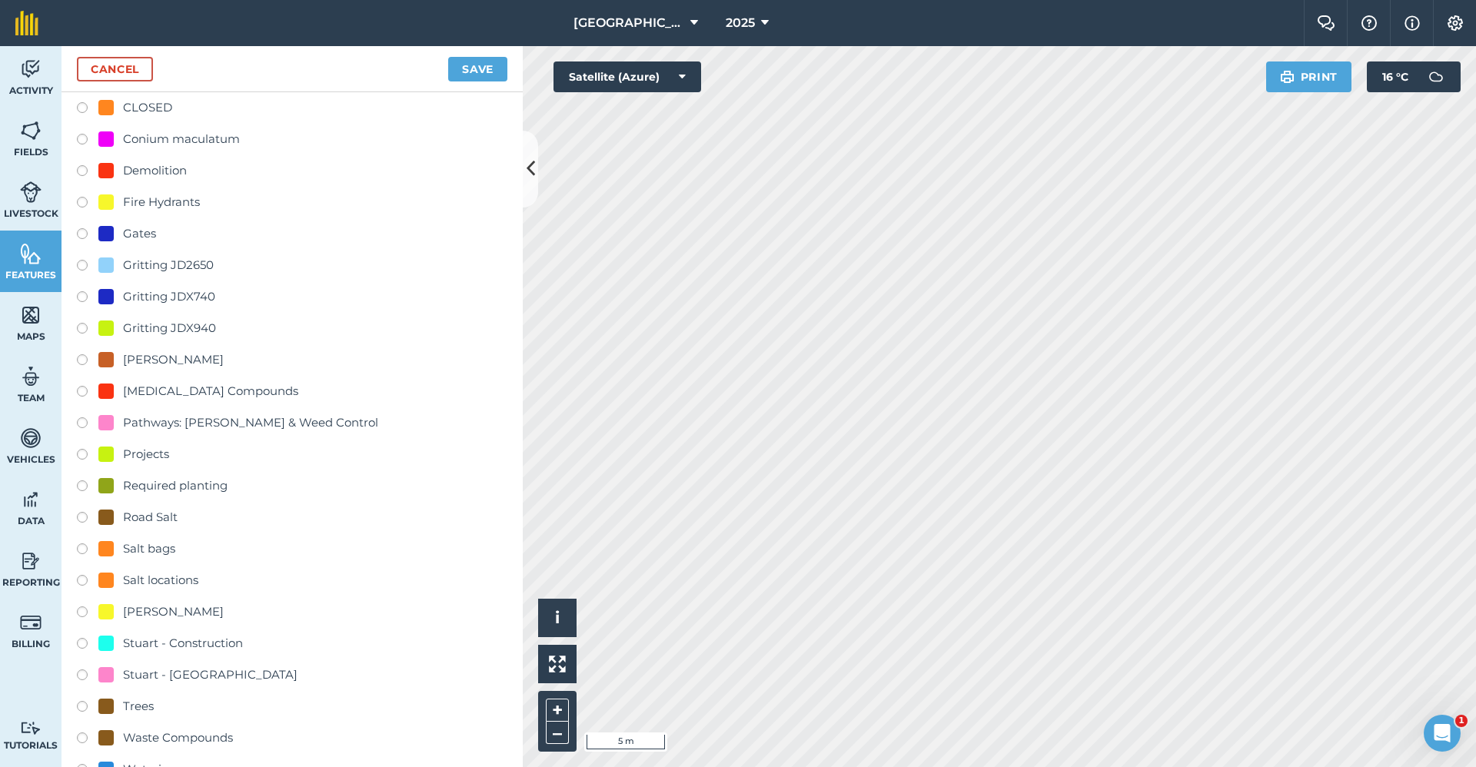
scroll to position [308, 0]
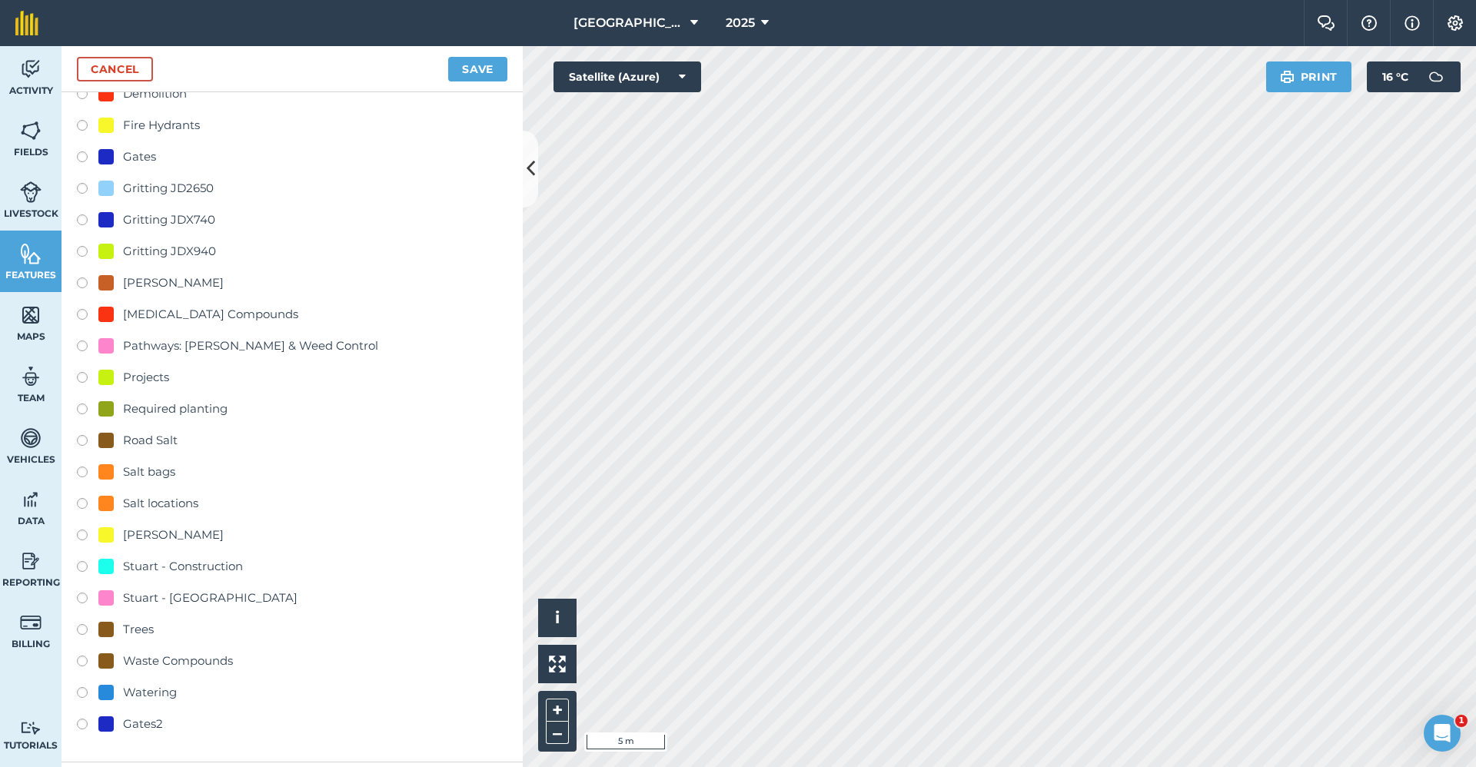
click at [78, 725] on label at bounding box center [88, 726] width 22 height 15
radio input "true"
type input "Gates2"
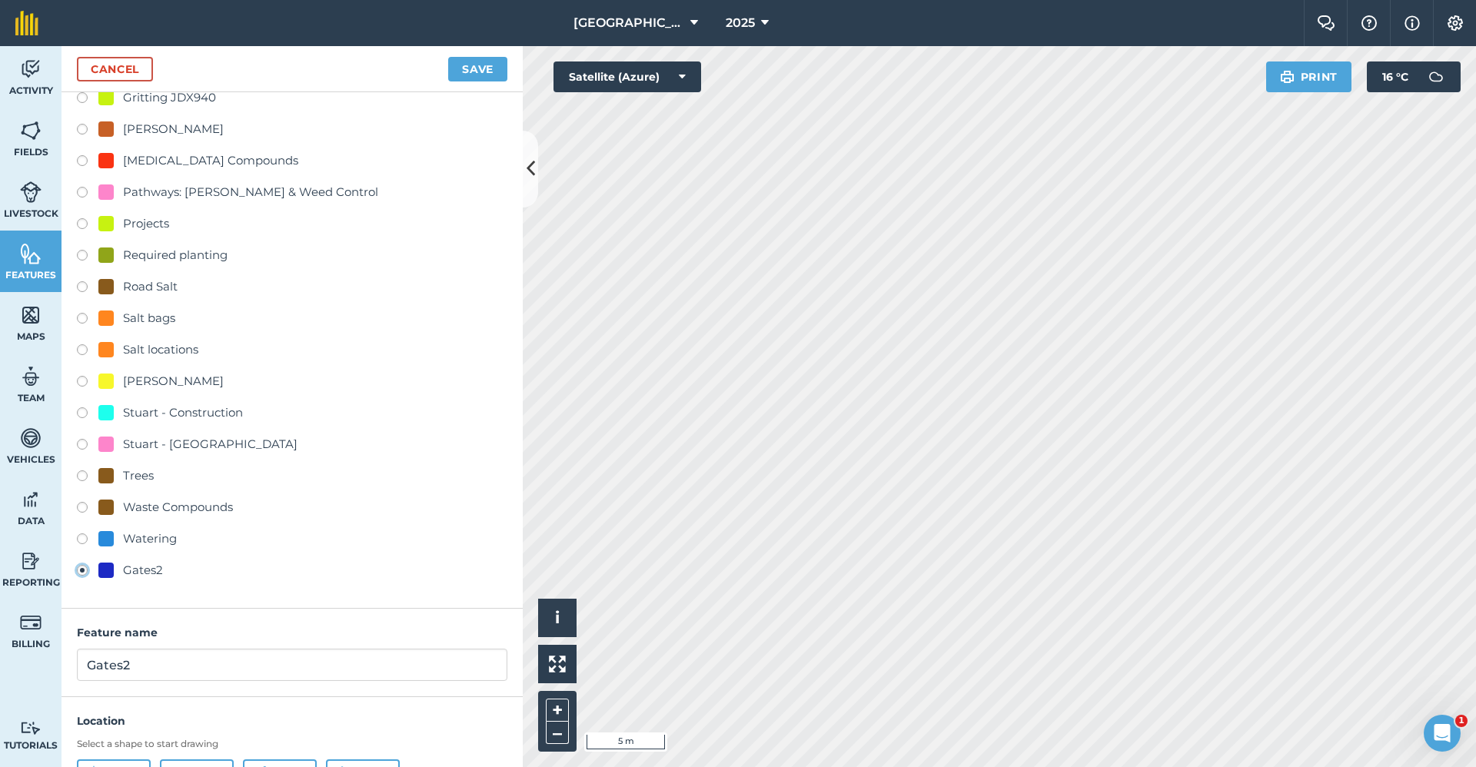
scroll to position [536, 0]
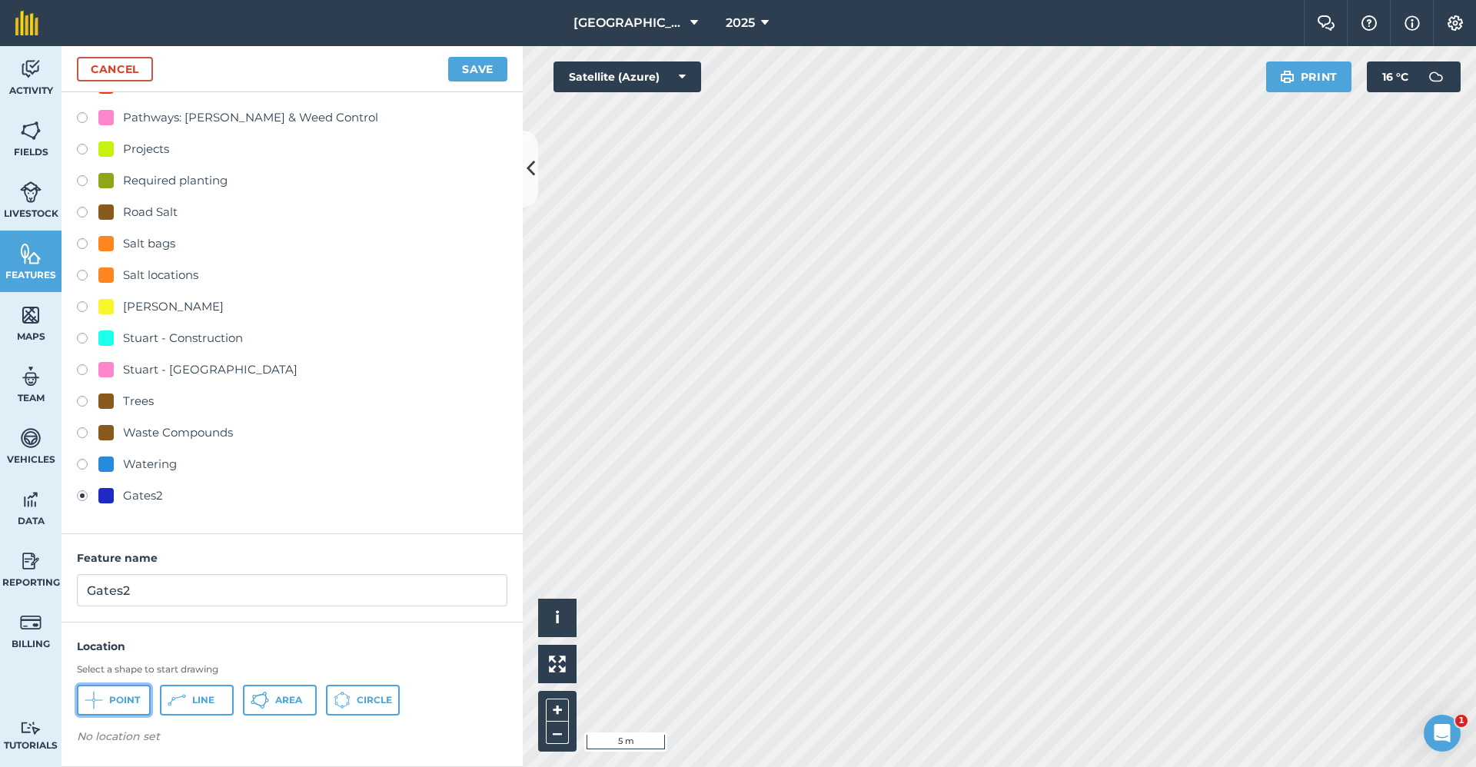
click at [121, 711] on button "Point" at bounding box center [114, 700] width 74 height 31
click at [488, 71] on button "Save" at bounding box center [477, 69] width 59 height 25
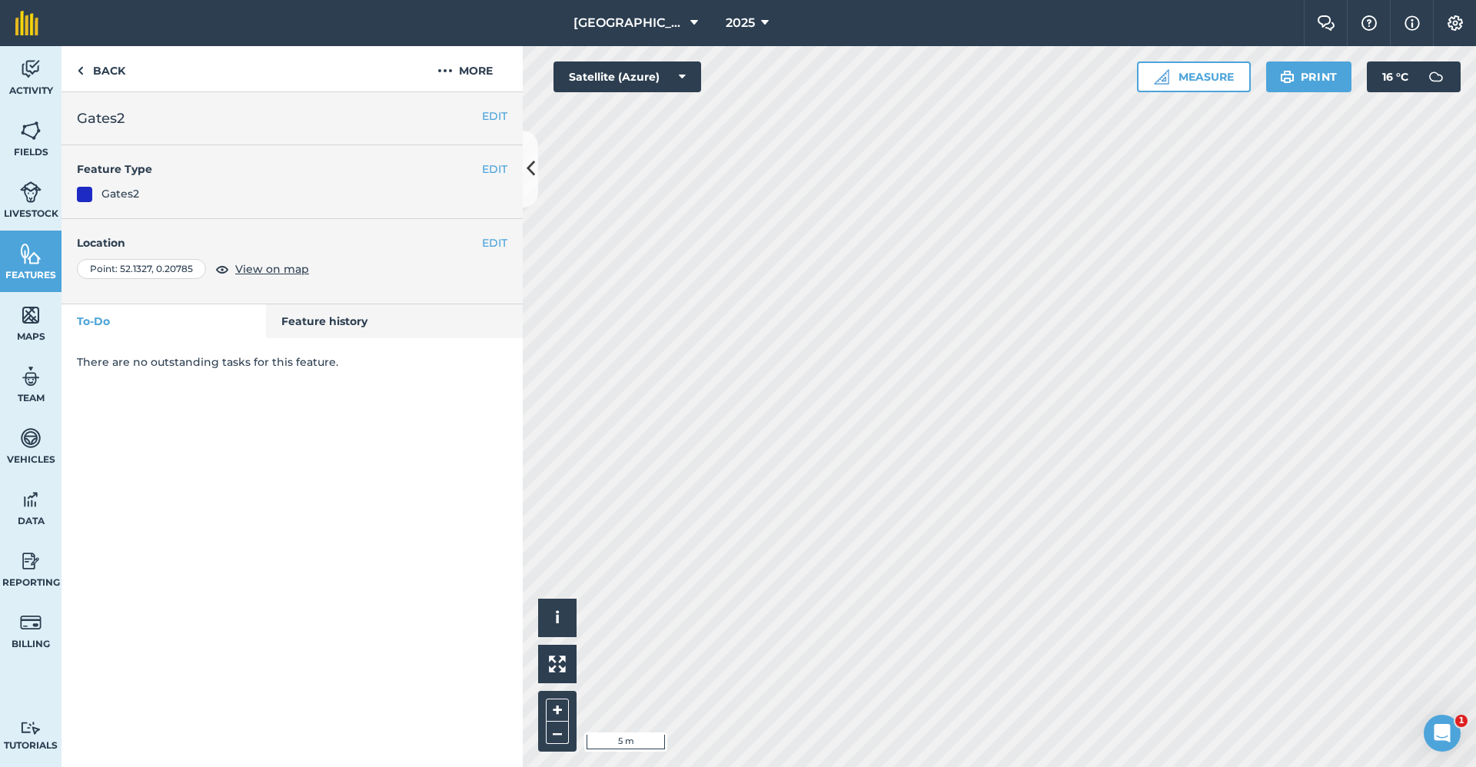
click at [492, 106] on div "EDIT Gates2" at bounding box center [292, 118] width 461 height 53
click at [493, 109] on button "EDIT" at bounding box center [494, 116] width 25 height 17
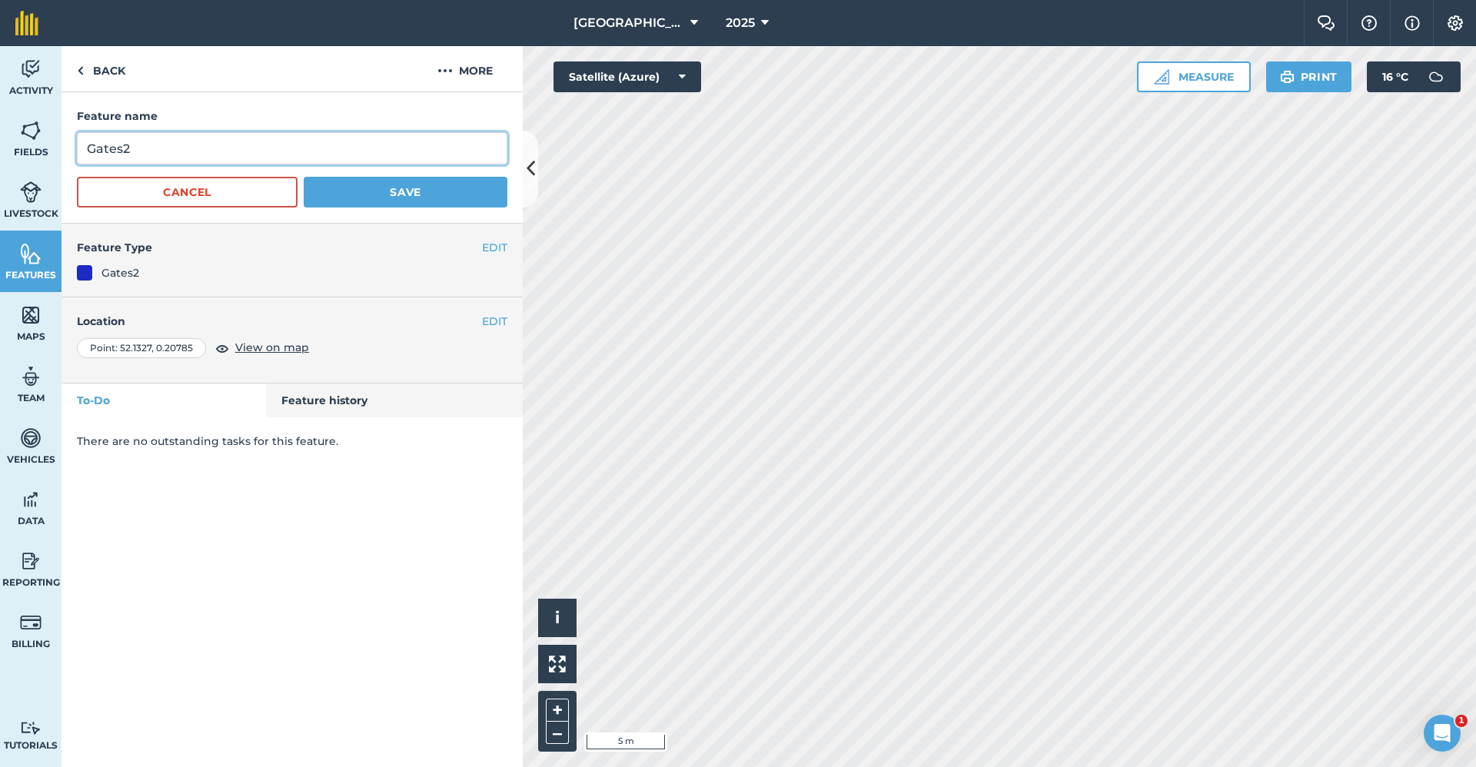
drag, startPoint x: 181, startPoint y: 143, endPoint x: 55, endPoint y: 153, distance: 126.5
click at [55, 153] on div "Activity Fields Livestock Features Maps Team Vehicles Data Reporting Billing Tu…" at bounding box center [738, 406] width 1476 height 721
type input "Swipe Card or #"
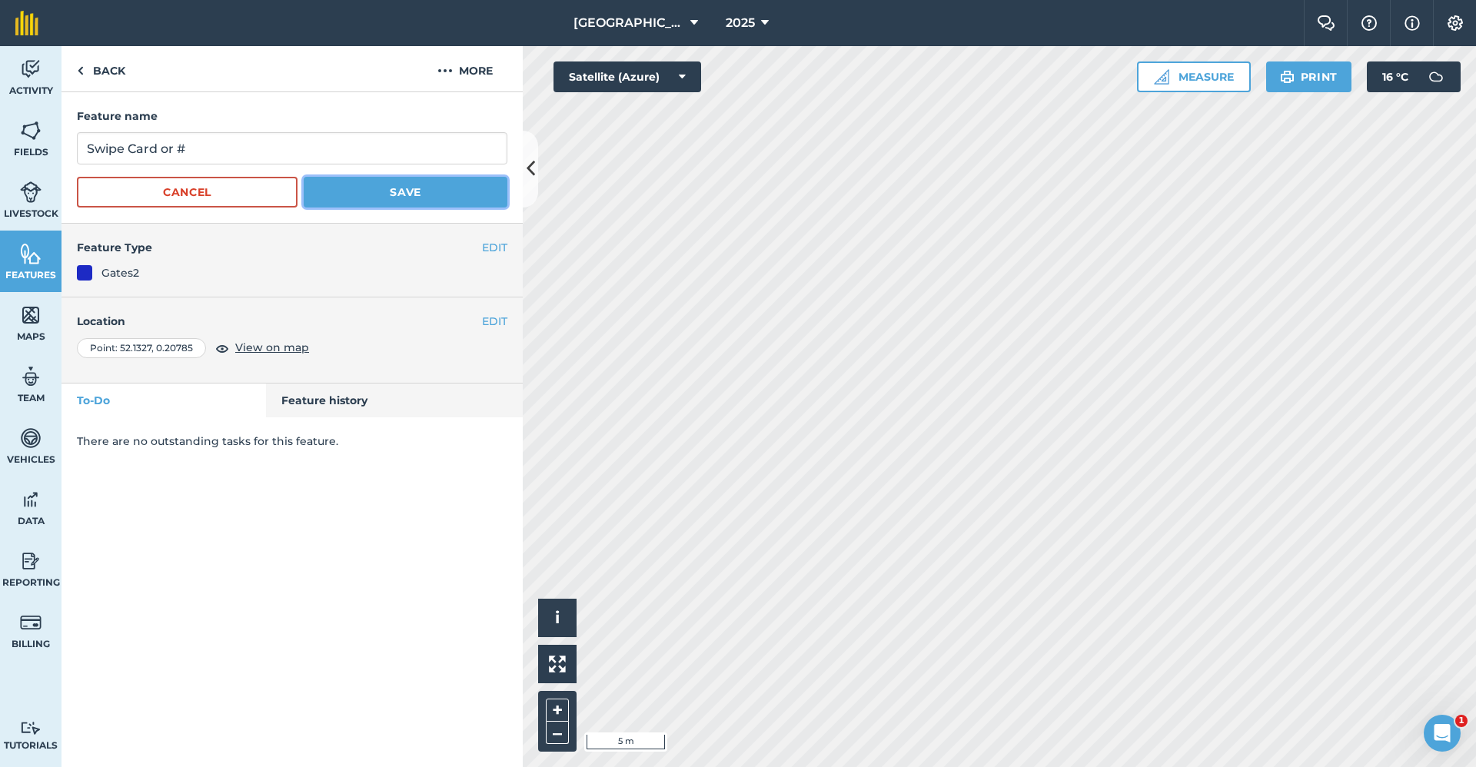
click at [370, 195] on button "Save" at bounding box center [406, 192] width 204 height 31
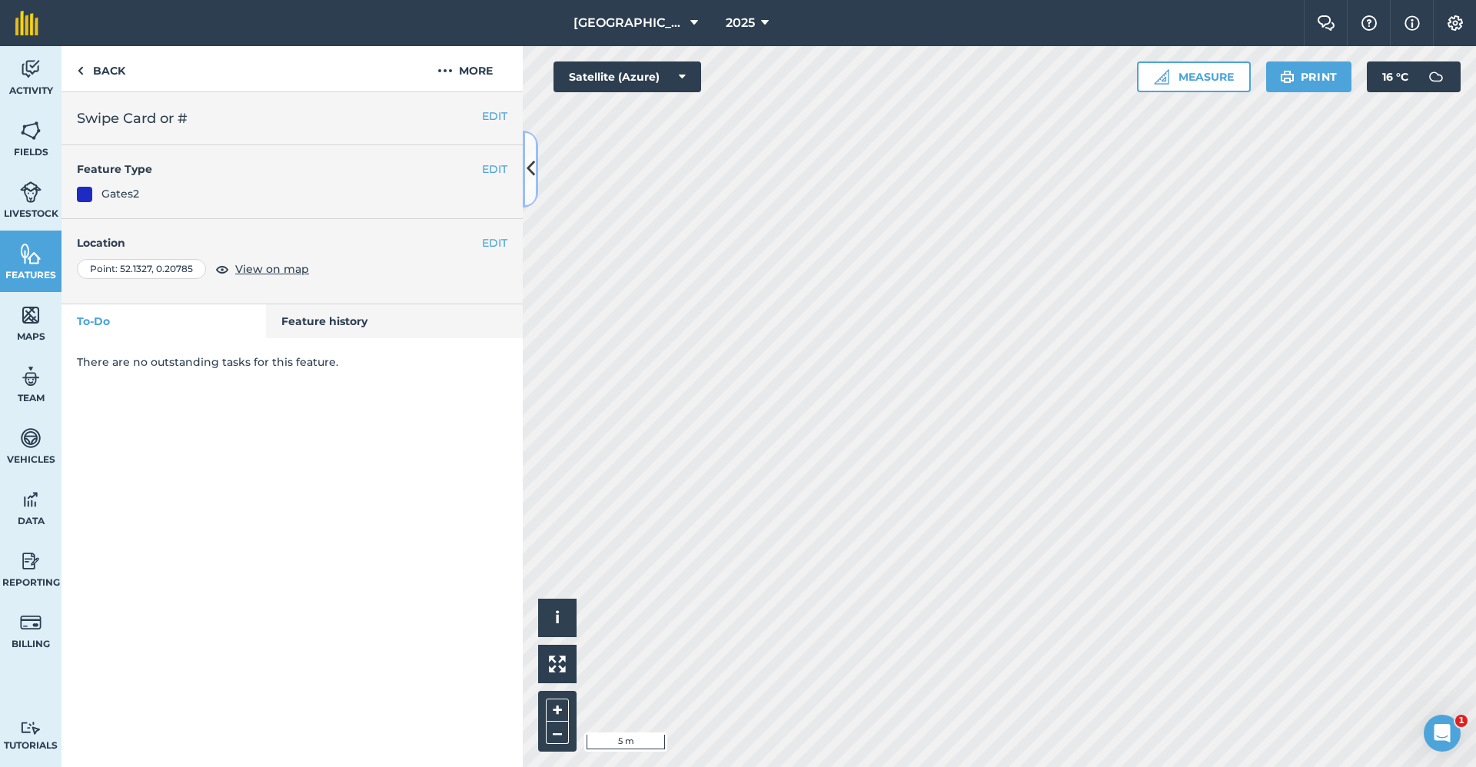
click at [537, 165] on button at bounding box center [530, 169] width 15 height 77
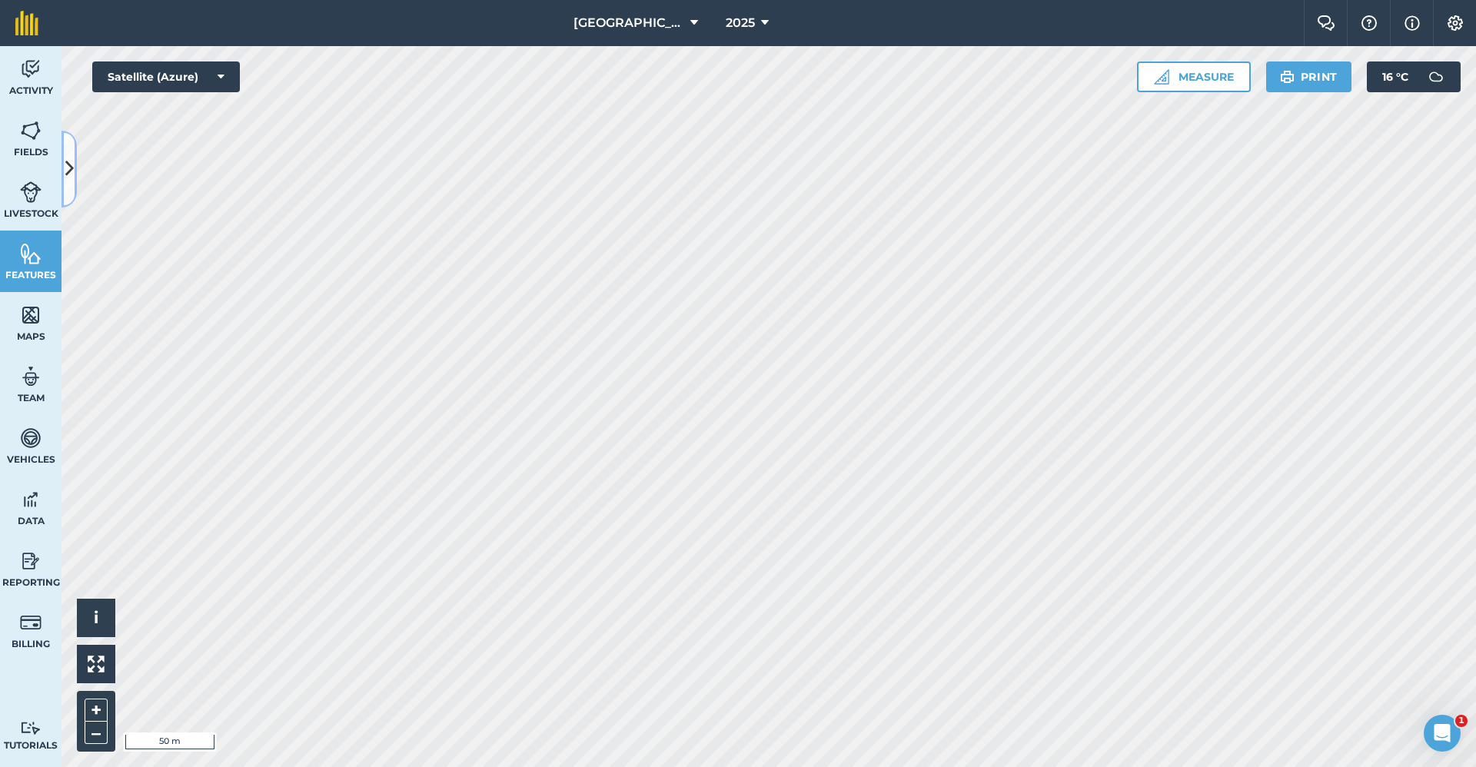
click at [71, 182] on icon at bounding box center [69, 168] width 8 height 27
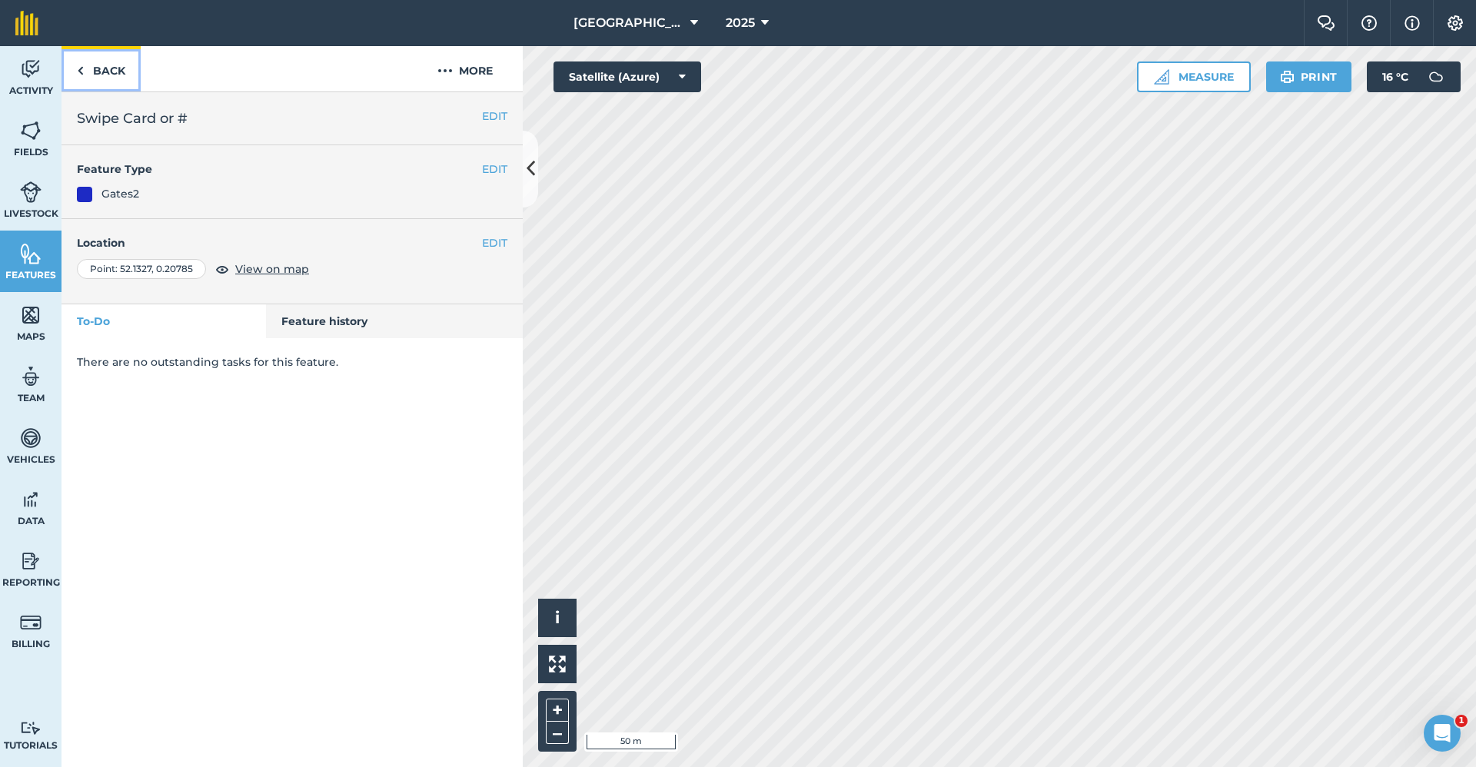
click at [93, 73] on link "Back" at bounding box center [101, 68] width 79 height 45
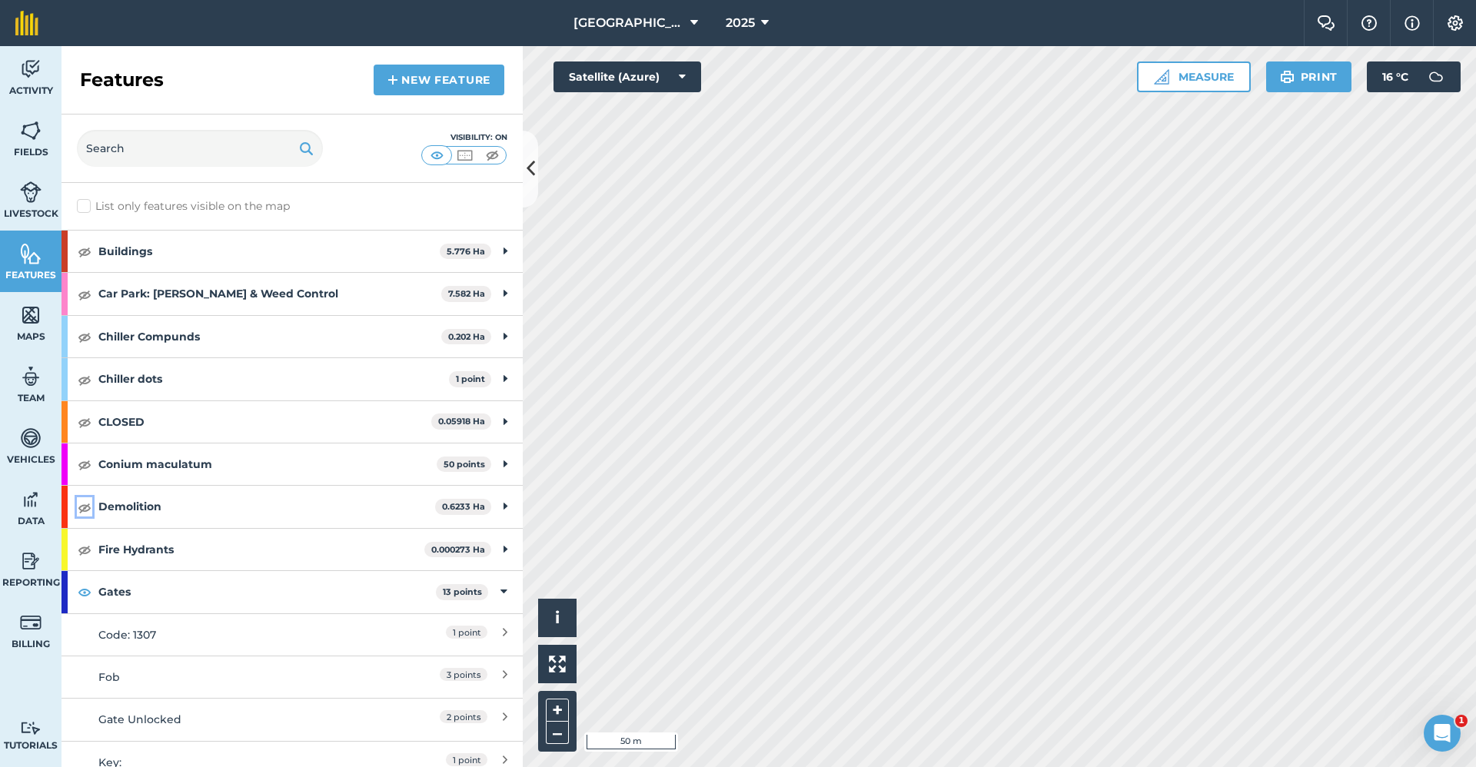
click at [85, 506] on img at bounding box center [85, 507] width 14 height 18
click at [533, 161] on icon at bounding box center [531, 168] width 8 height 27
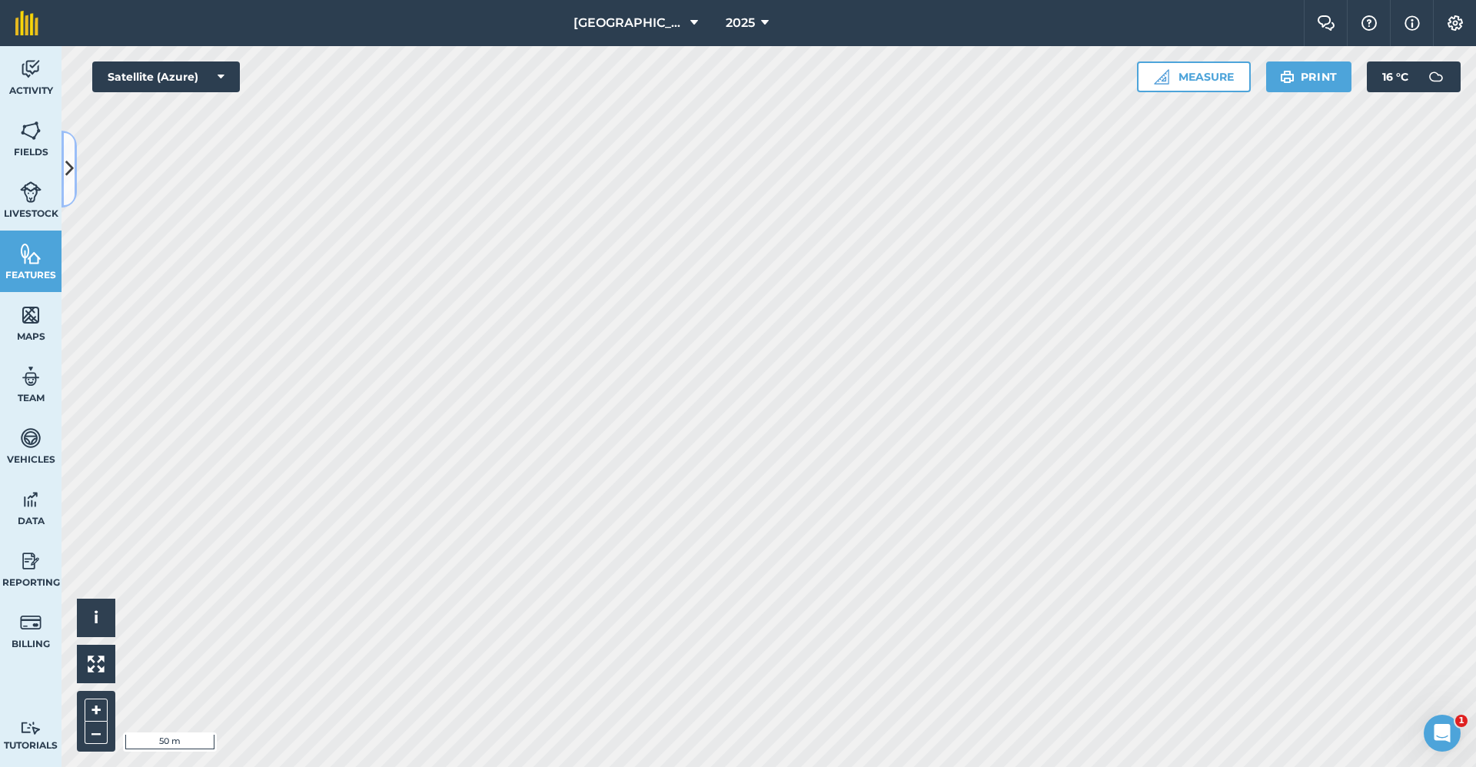
click at [71, 161] on icon at bounding box center [69, 168] width 8 height 27
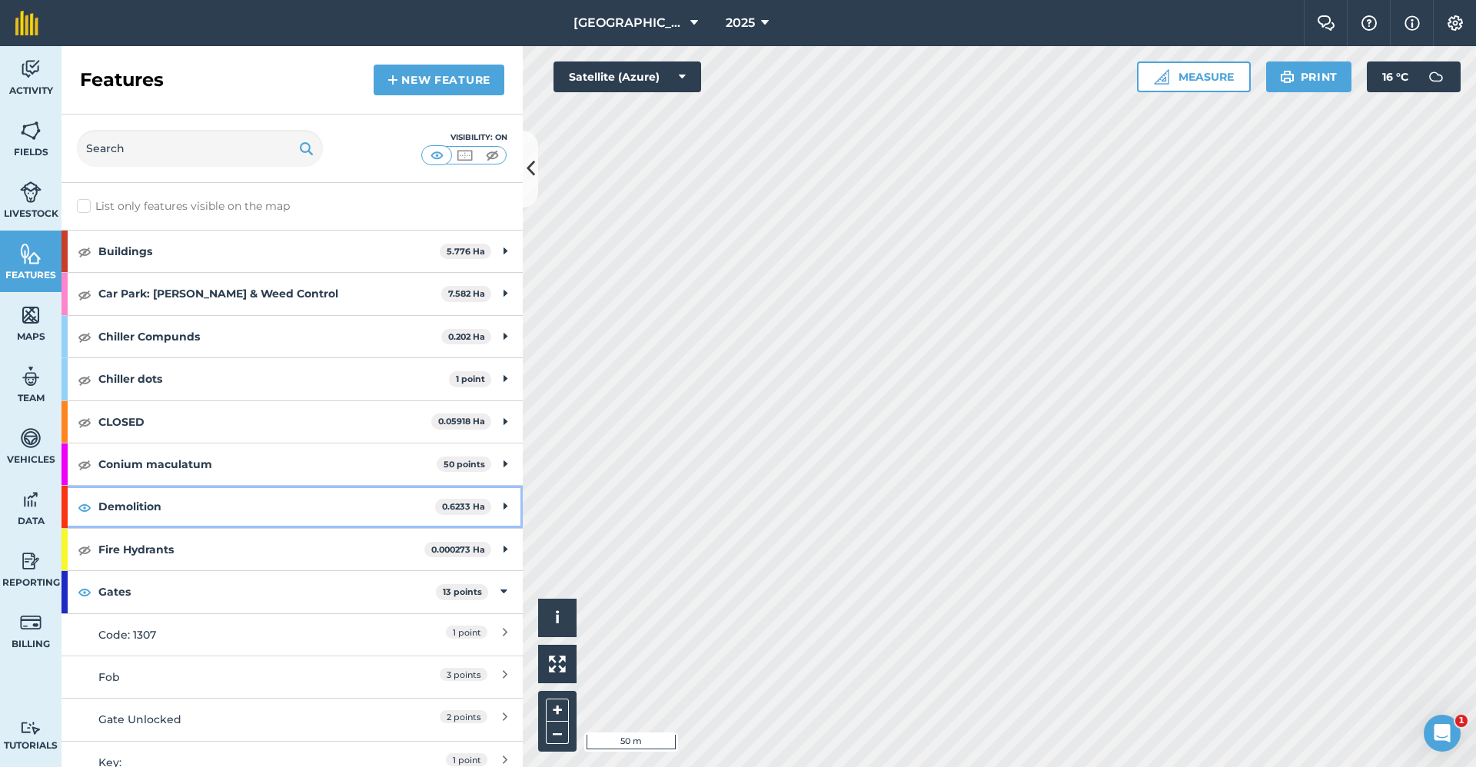
click at [251, 510] on strong "Demolition" at bounding box center [266, 507] width 337 height 42
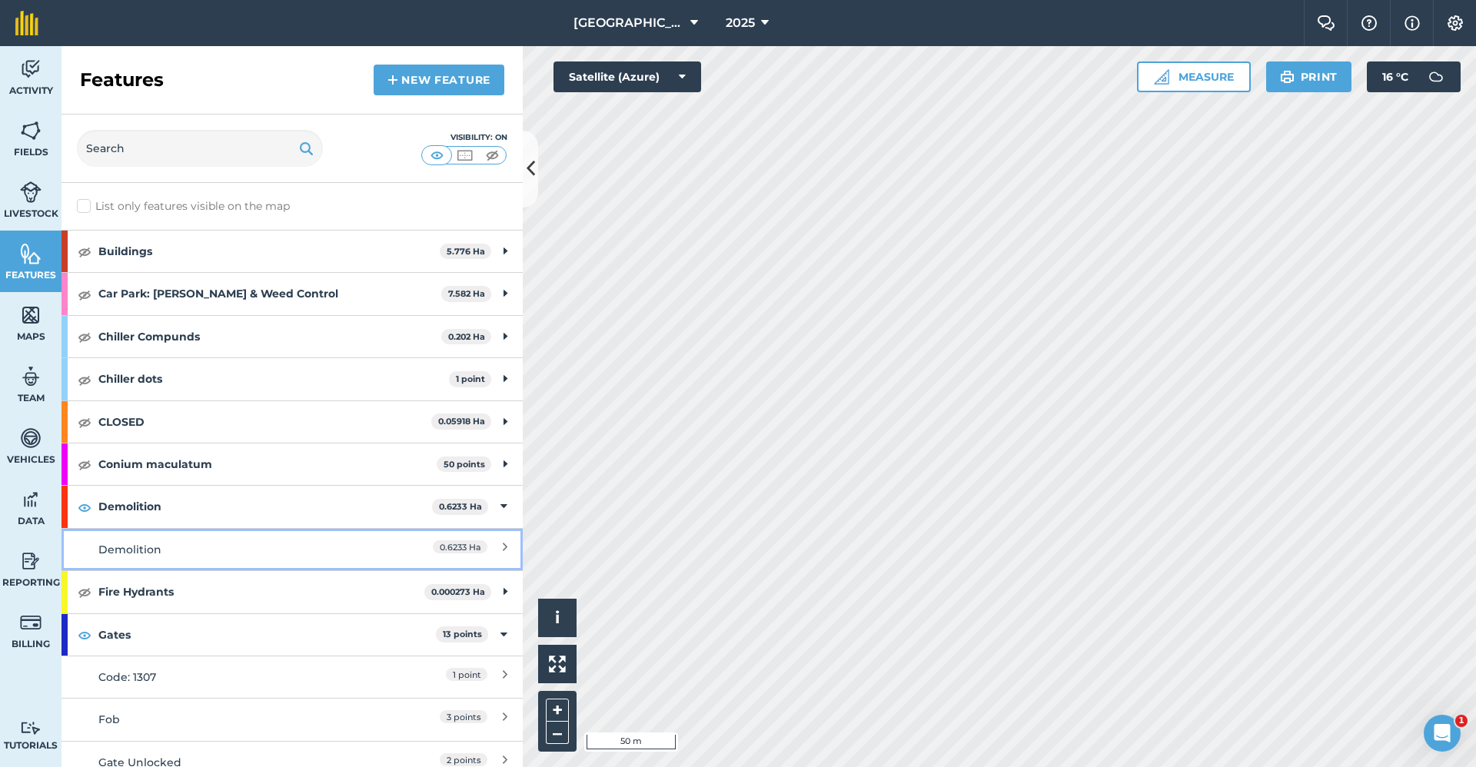
click at [486, 545] on div "0.6233 Ha" at bounding box center [439, 549] width 136 height 17
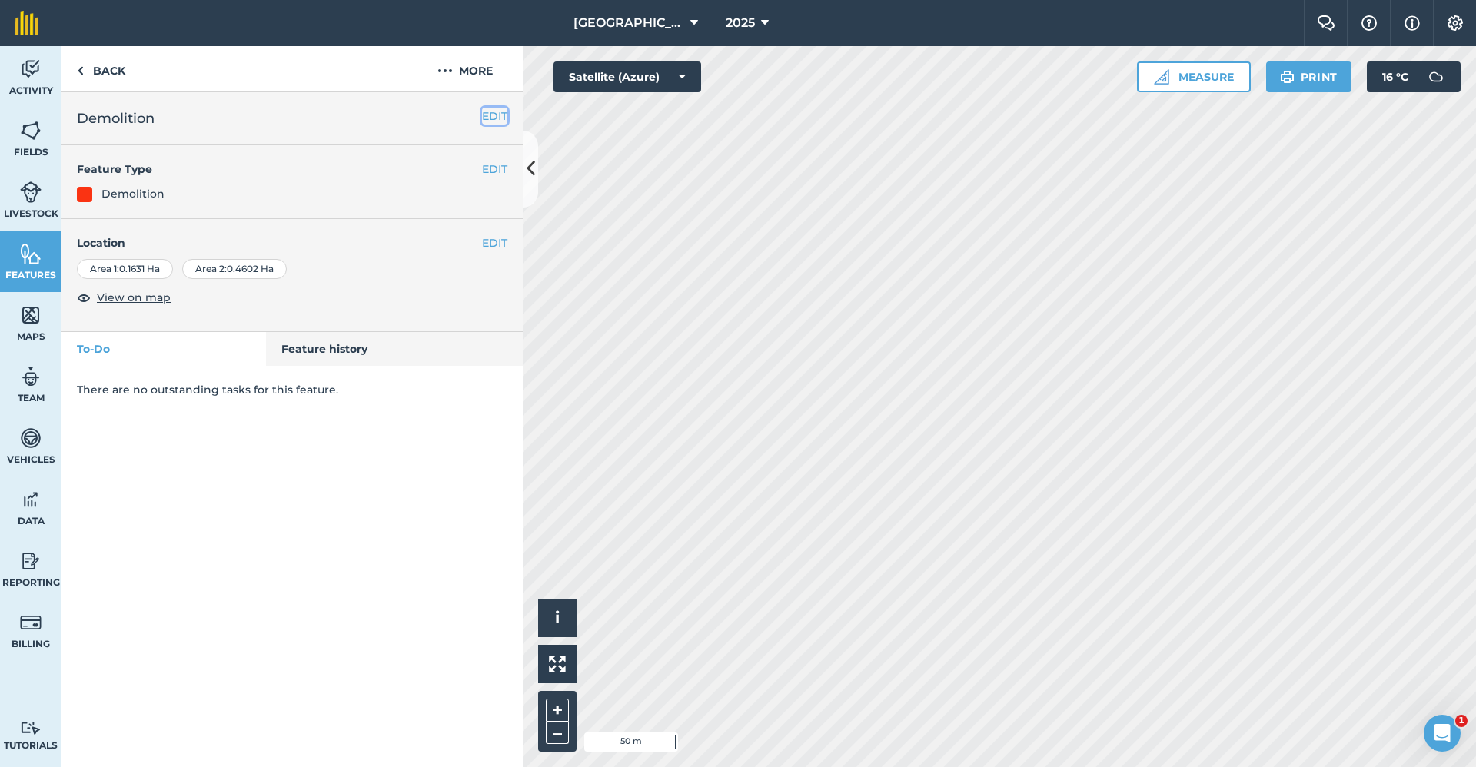
click at [494, 124] on button "EDIT" at bounding box center [494, 116] width 25 height 17
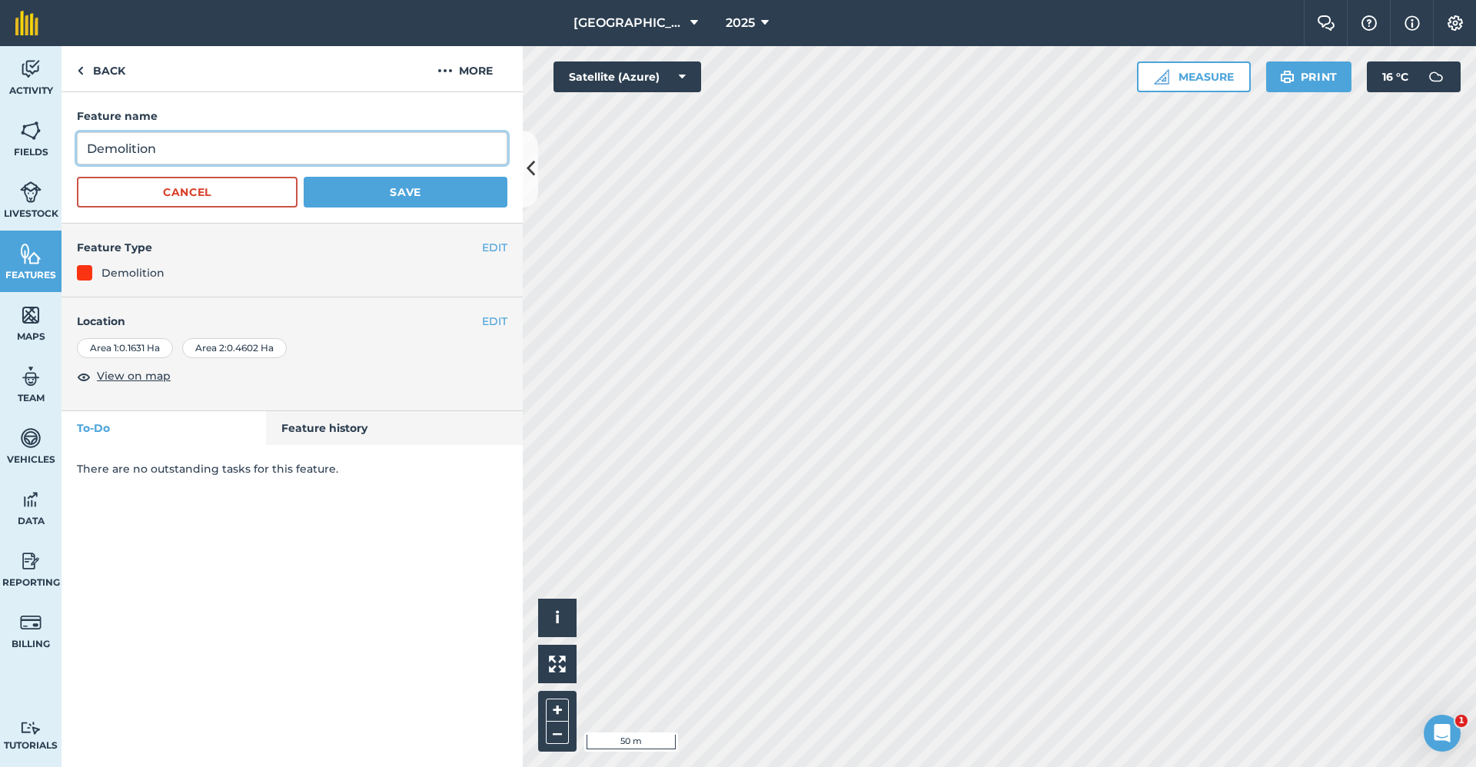
drag, startPoint x: 208, startPoint y: 153, endPoint x: -138, endPoint y: 182, distance: 347.2
click at [0, 182] on html "Babraham Research Campus (Gardens) 2025 Farm Chat Help Info Settings Babraham R…" at bounding box center [738, 383] width 1476 height 767
type input "NO ENTRY"
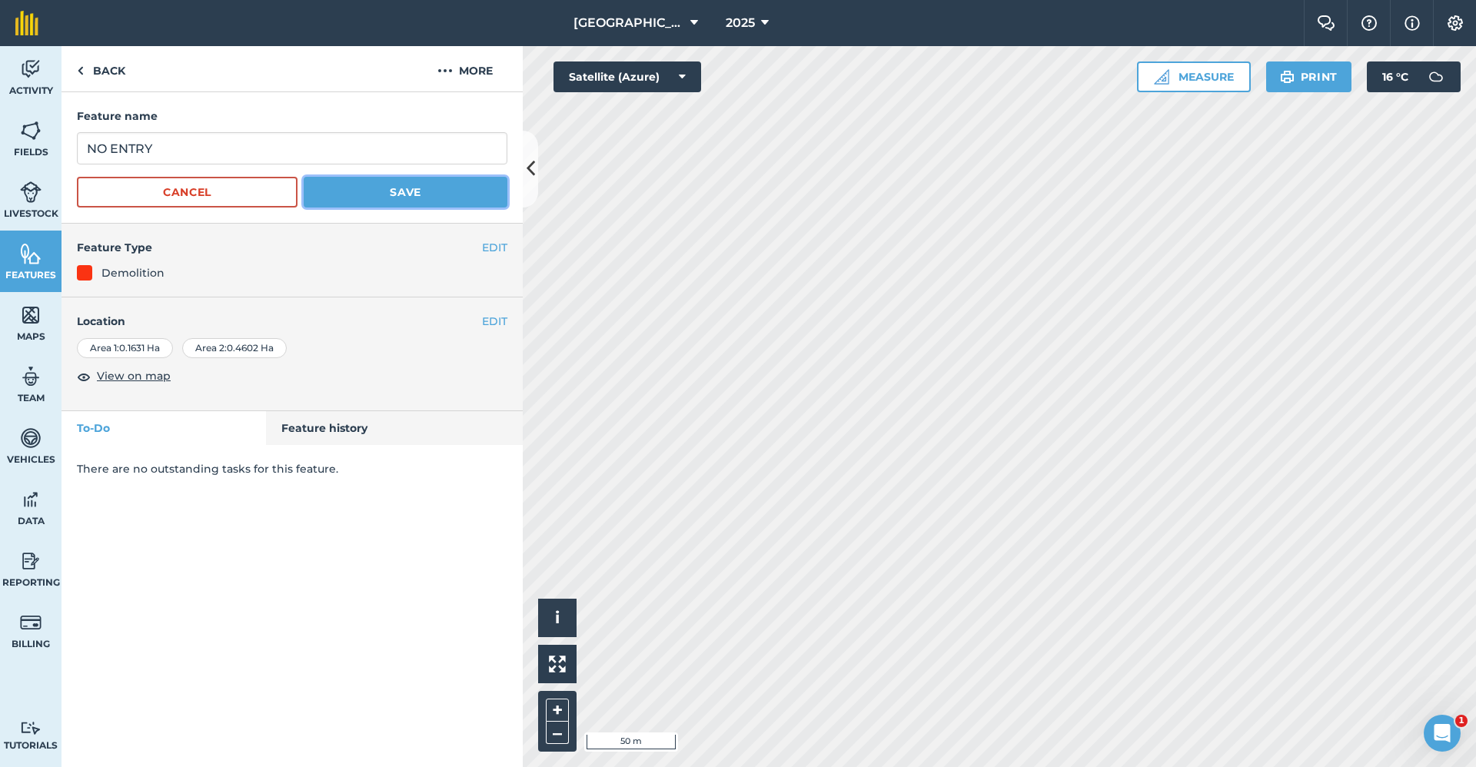
click at [369, 199] on button "Save" at bounding box center [406, 192] width 204 height 31
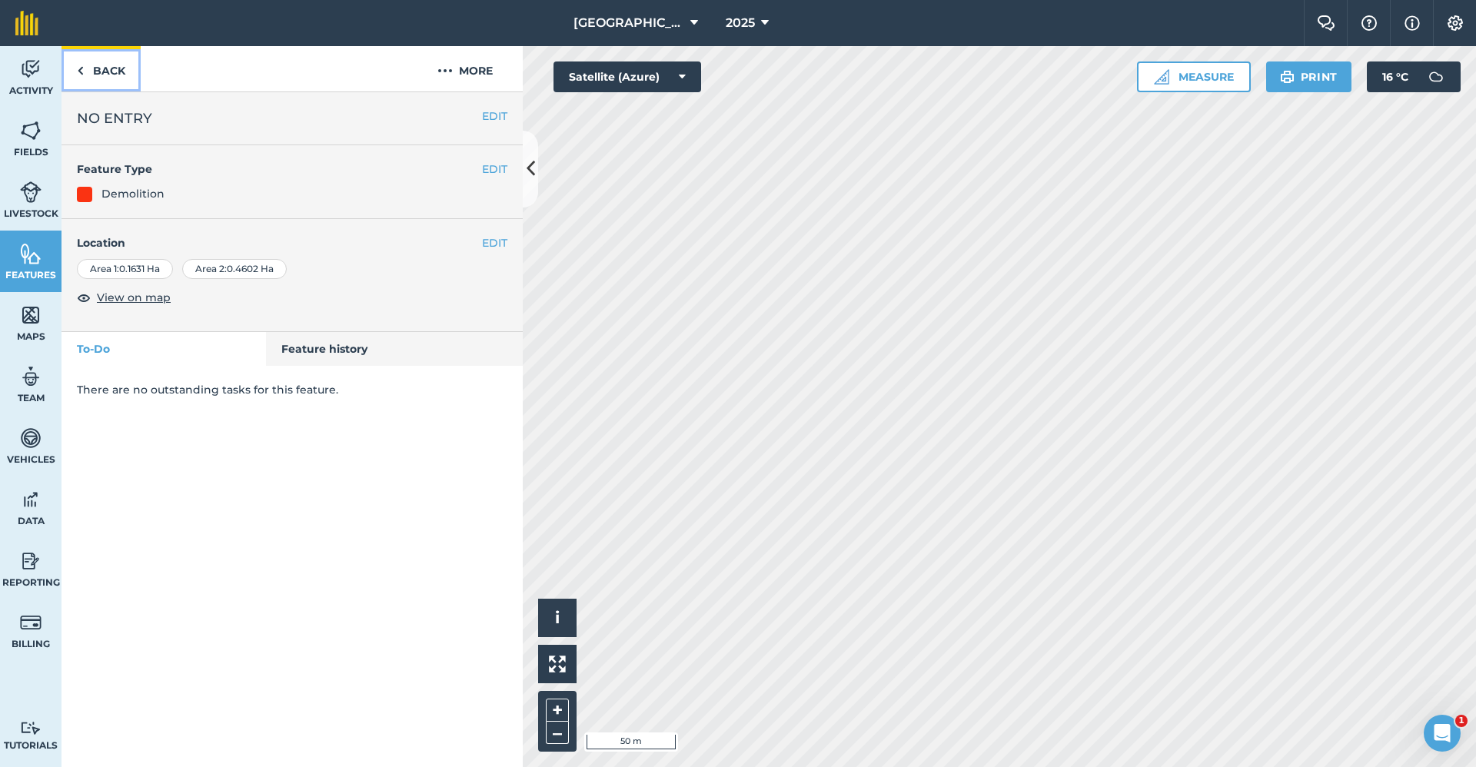
click at [103, 72] on link "Back" at bounding box center [101, 68] width 79 height 45
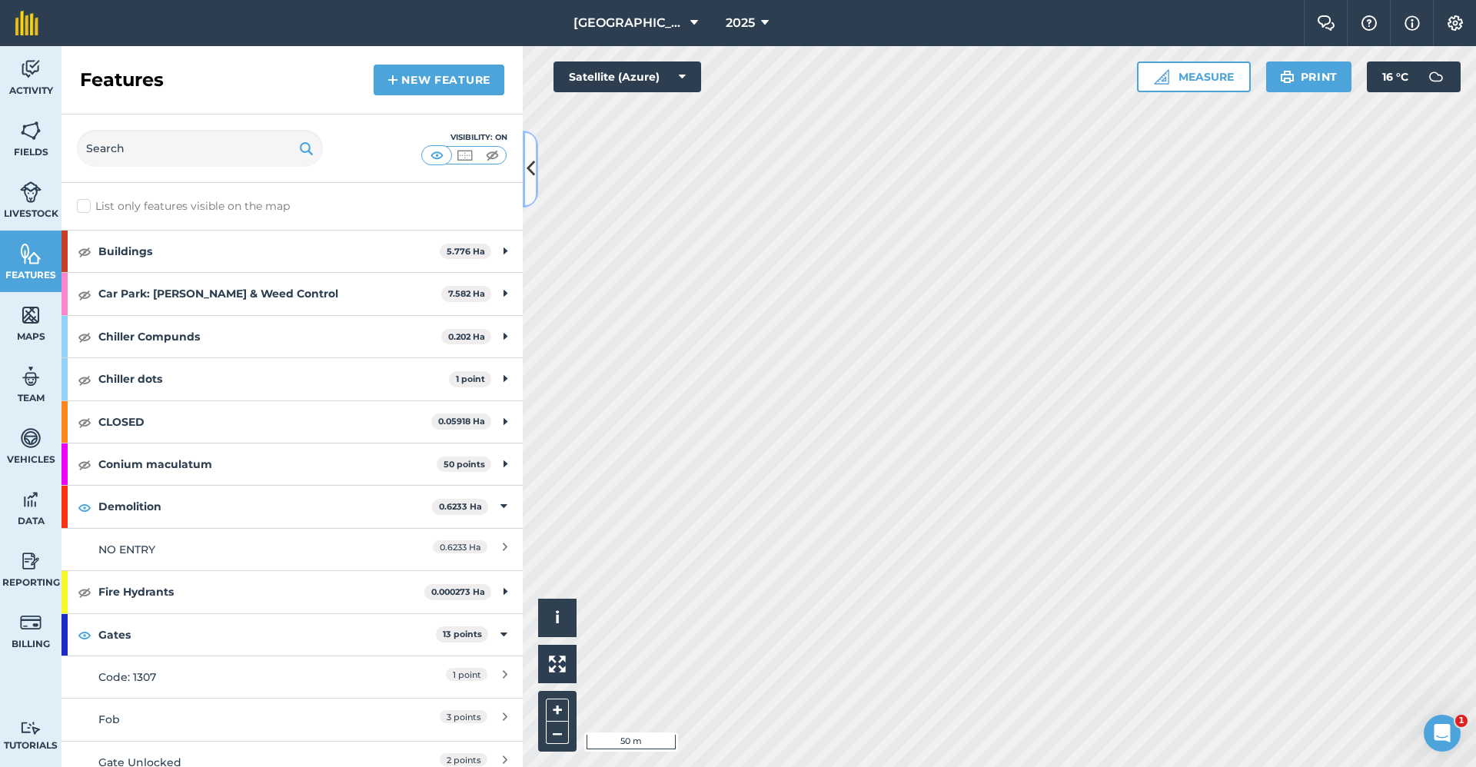
click at [532, 172] on icon at bounding box center [531, 168] width 8 height 27
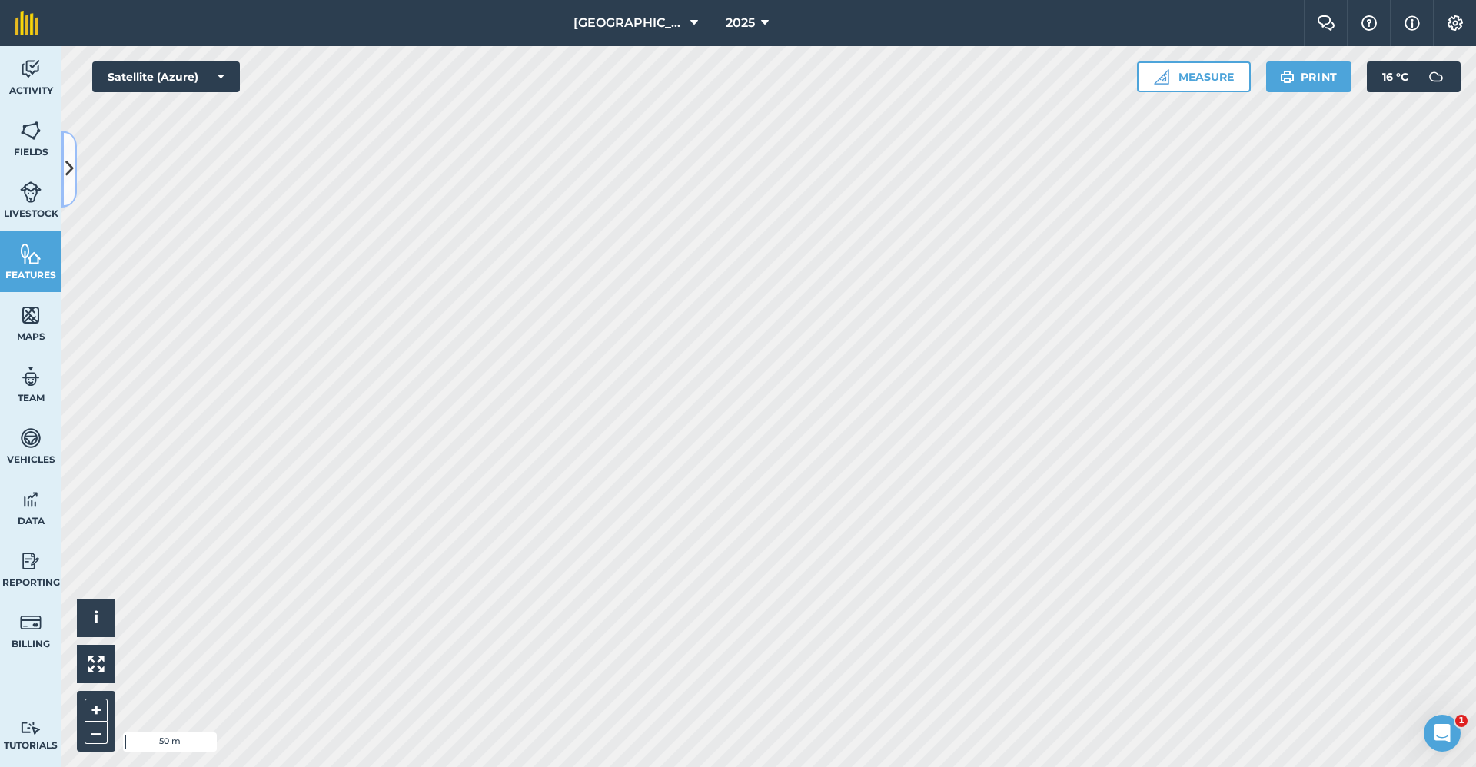
click at [66, 170] on icon at bounding box center [69, 168] width 8 height 27
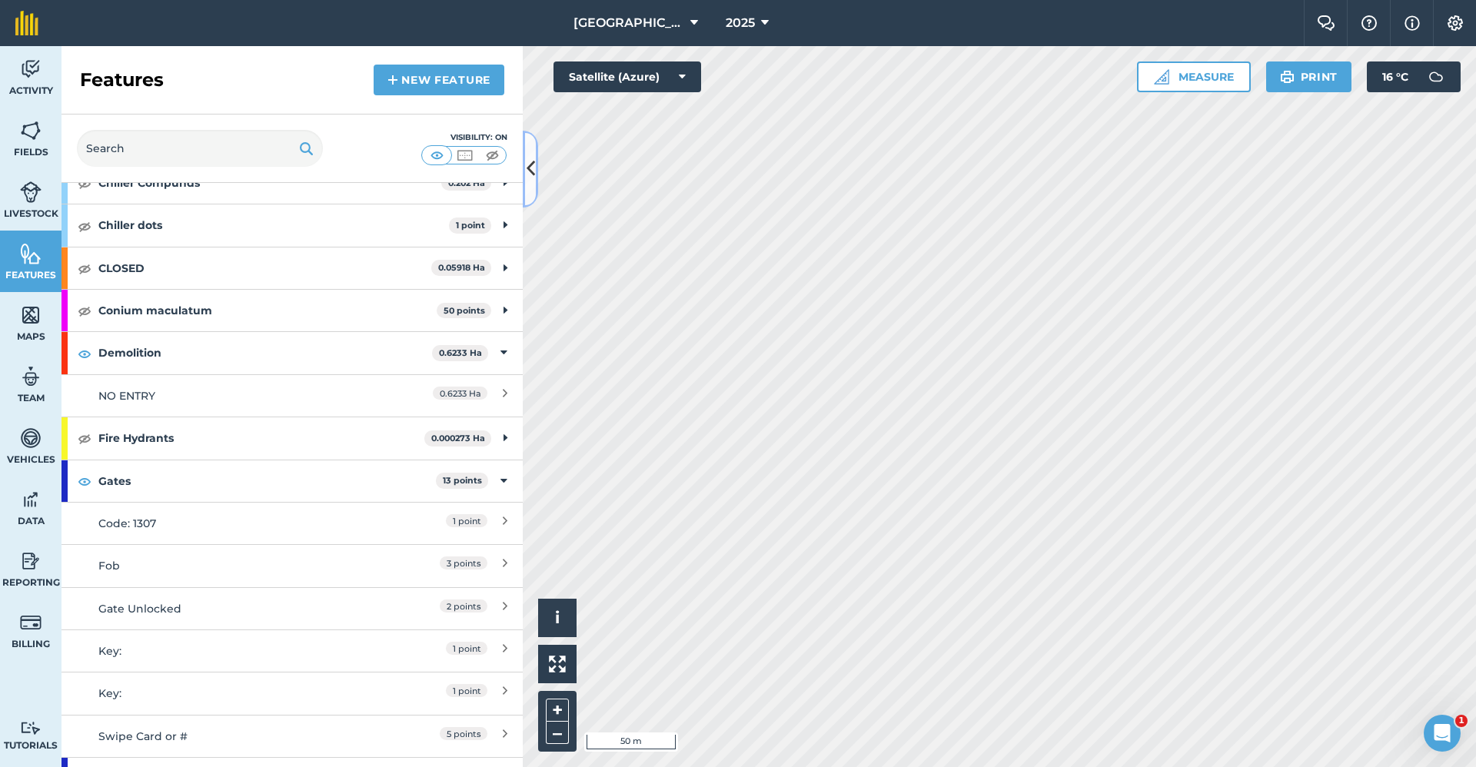
scroll to position [231, 0]
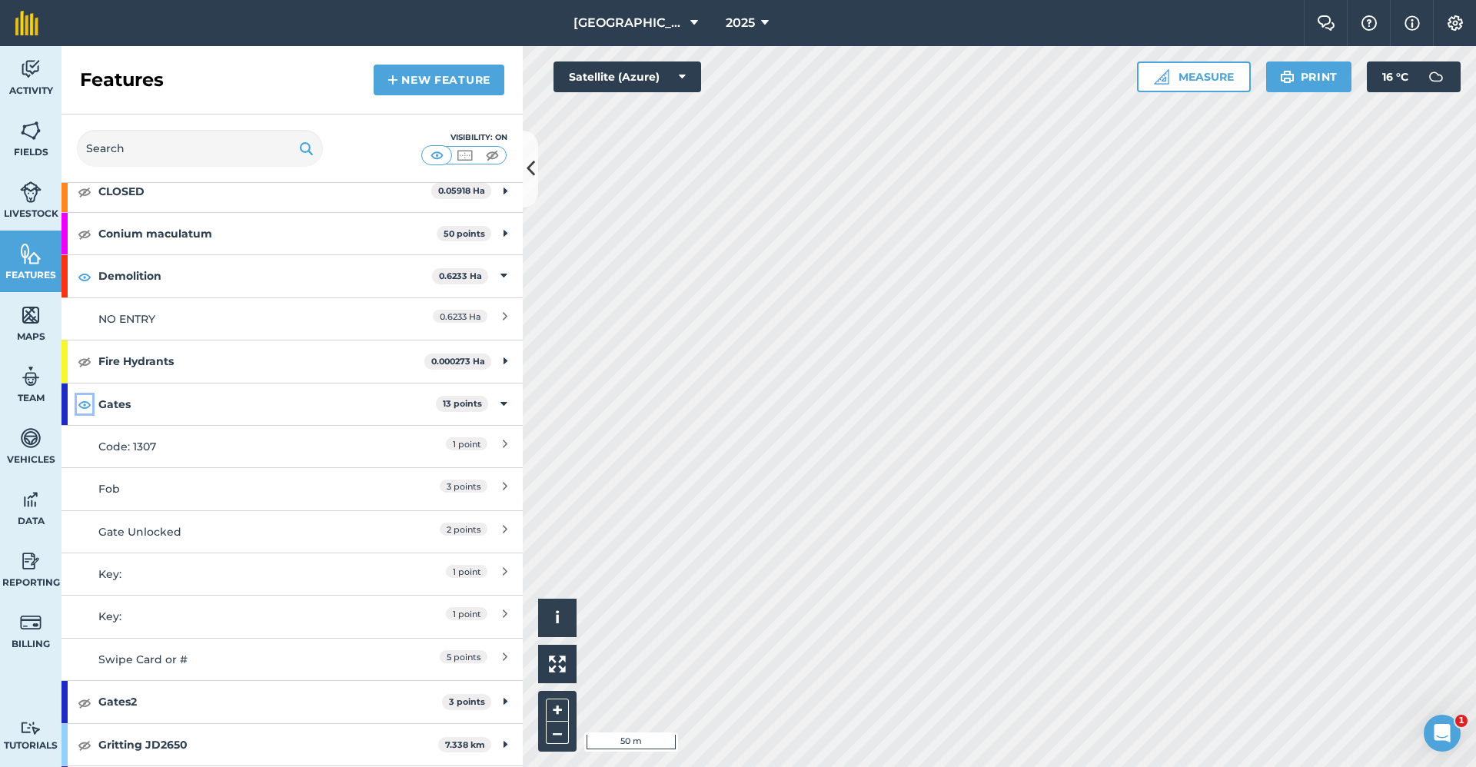
click at [86, 407] on img at bounding box center [85, 404] width 14 height 18
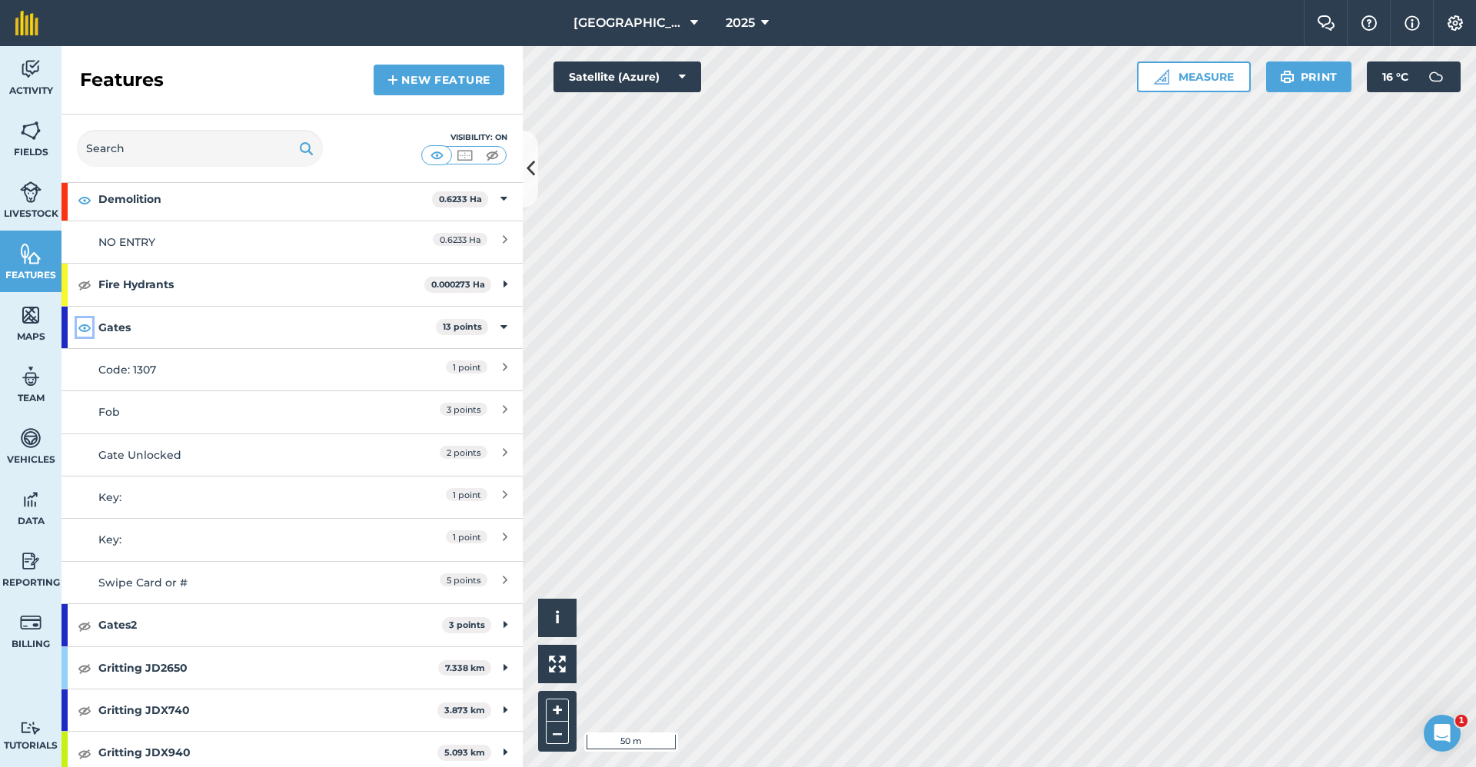
scroll to position [384, 0]
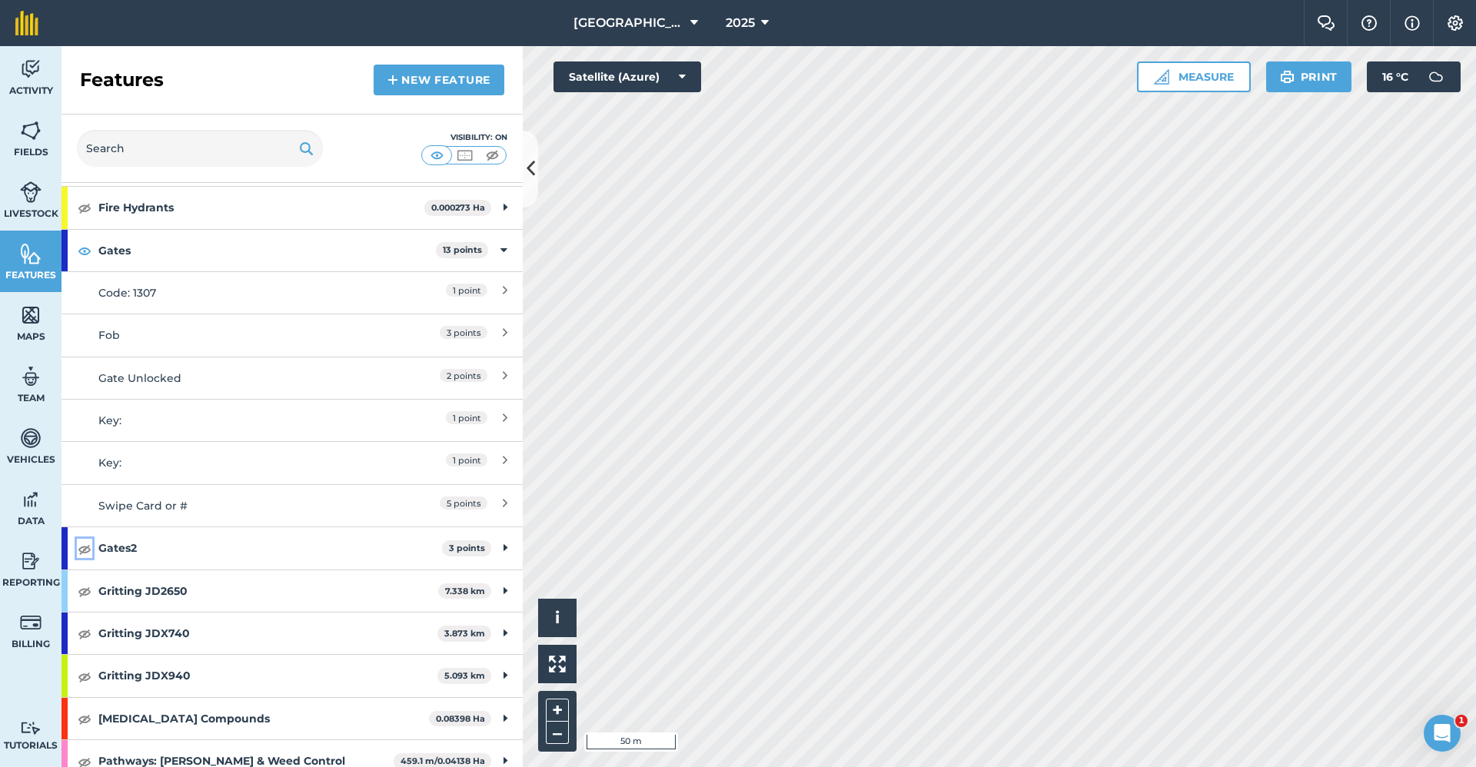
click at [85, 547] on img at bounding box center [85, 549] width 14 height 18
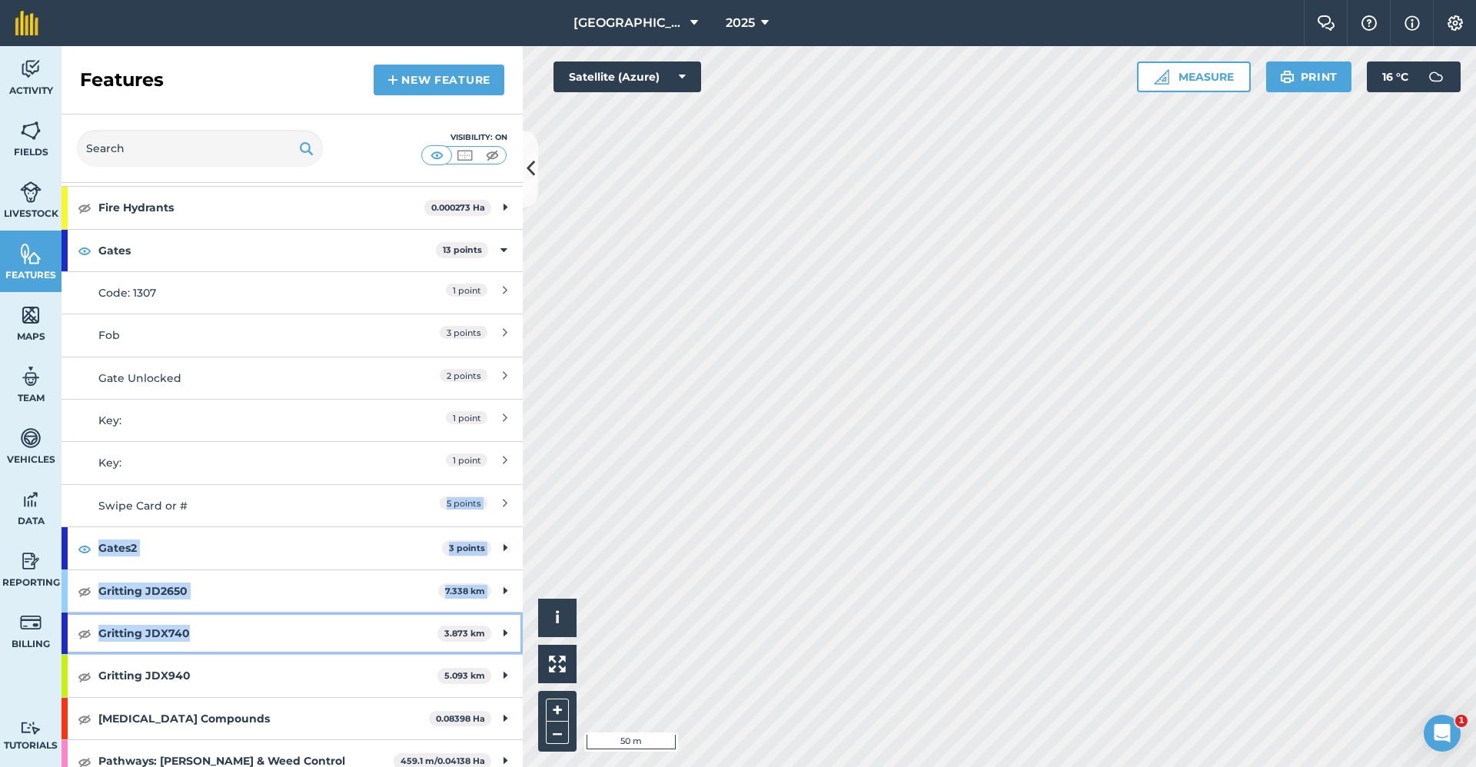
drag, startPoint x: 228, startPoint y: 607, endPoint x: 284, endPoint y: 491, distance: 128.9
click at [284, 491] on div "Buildings [GEOGRAPHIC_DATA] Campus Engineering 0.06829 [GEOGRAPHIC_DATA][PERSON…" at bounding box center [292, 420] width 461 height 1150
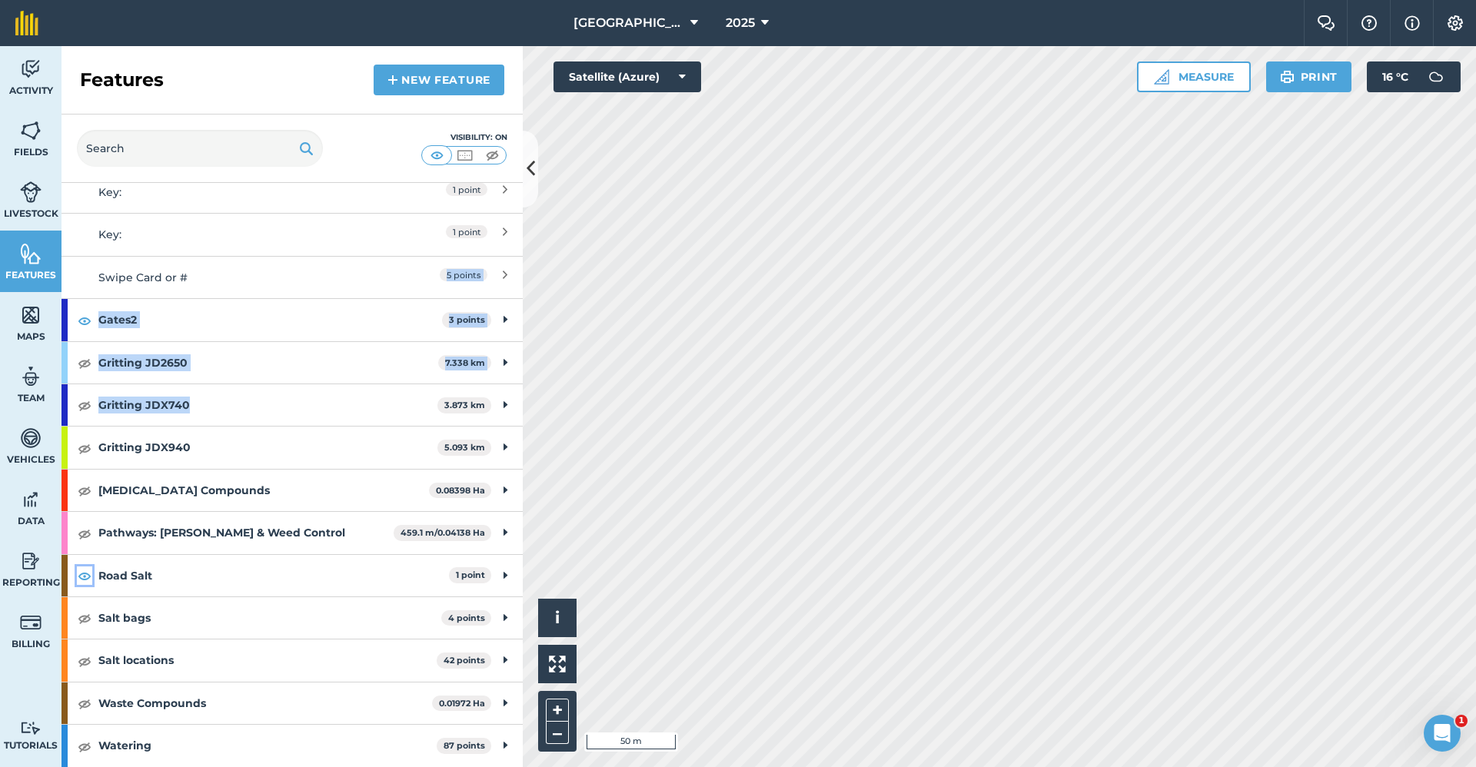
click at [85, 576] on img at bounding box center [85, 576] width 14 height 18
click at [80, 617] on img at bounding box center [85, 618] width 14 height 18
click at [81, 662] on img at bounding box center [85, 661] width 14 height 18
click at [34, 146] on span "Fields" at bounding box center [31, 152] width 62 height 12
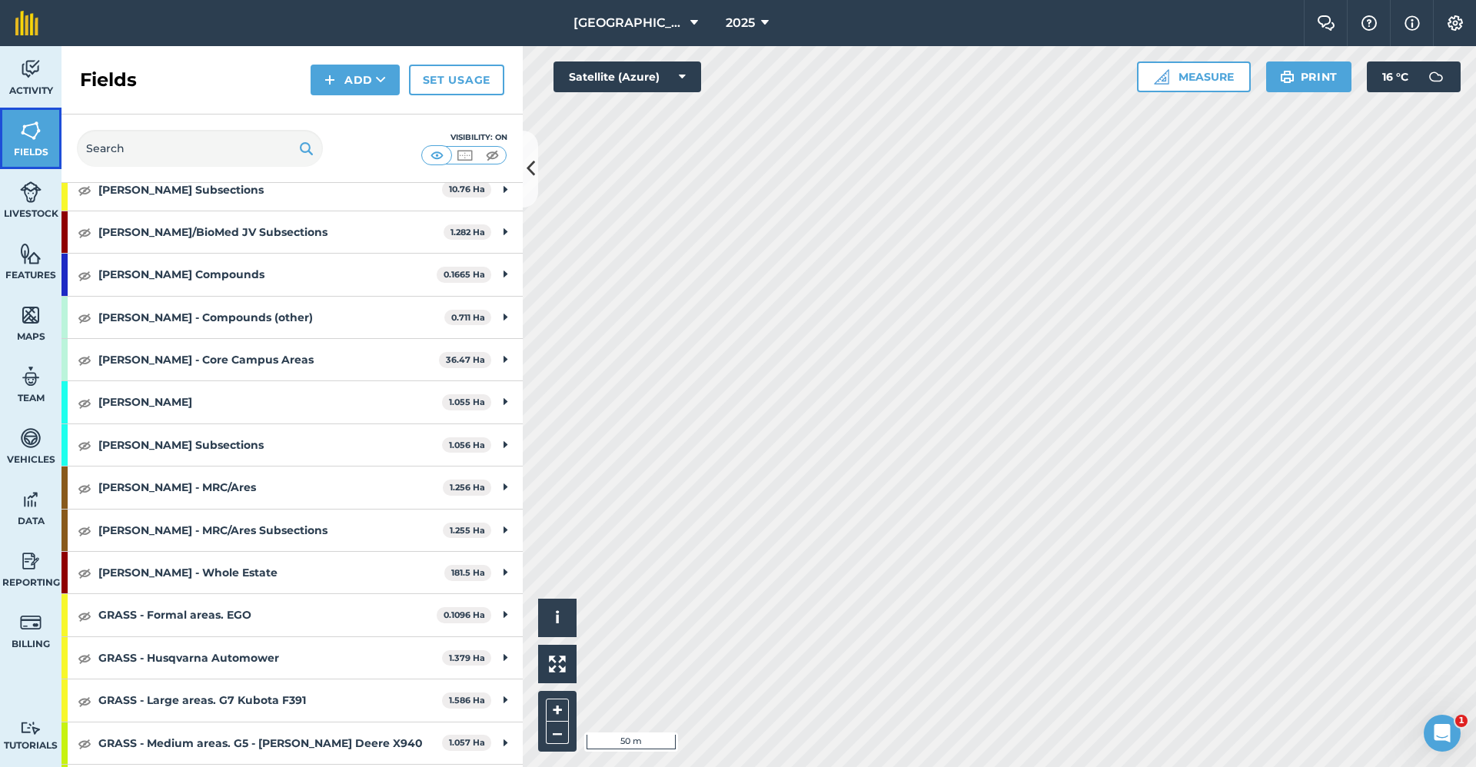
scroll to position [692, 0]
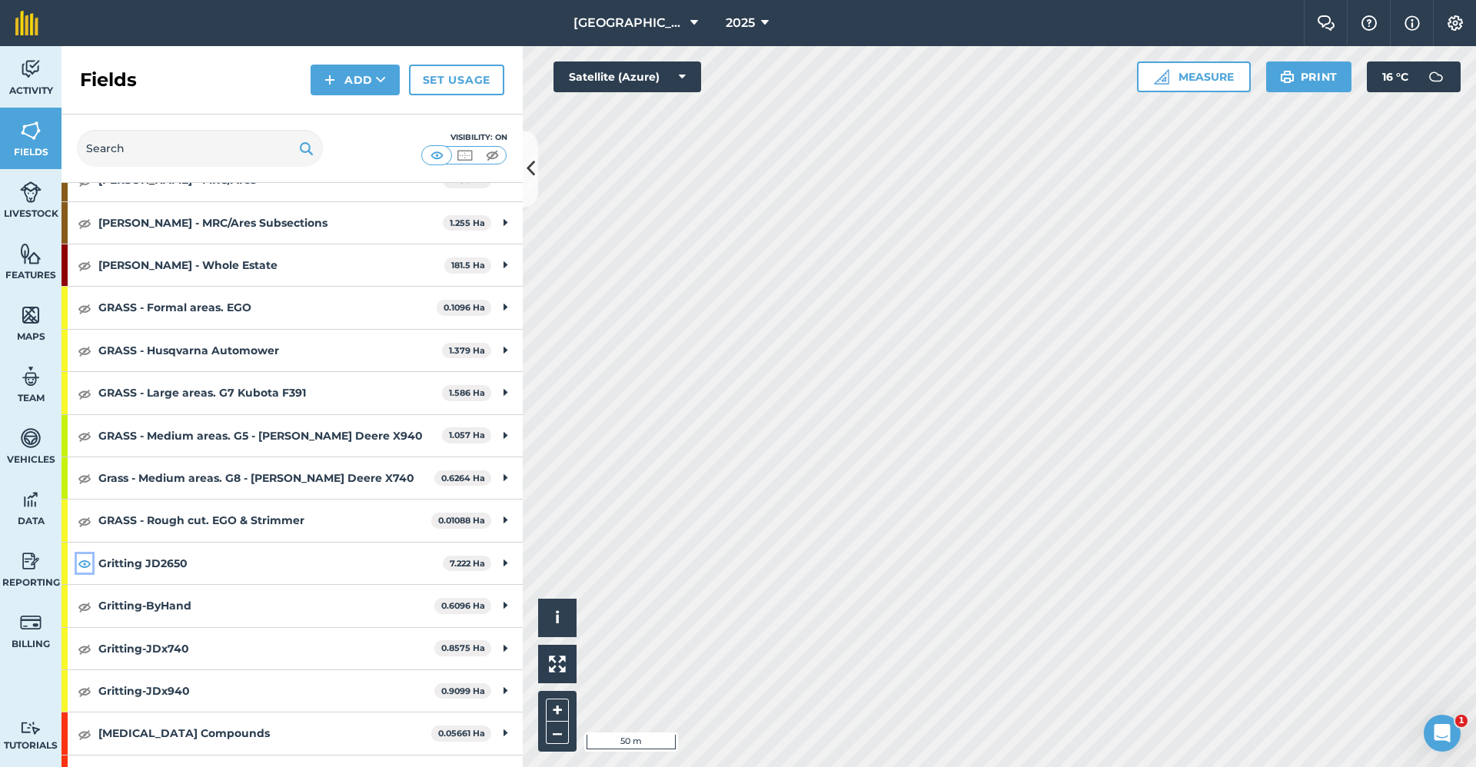
click at [85, 564] on img at bounding box center [85, 563] width 14 height 18
click at [85, 649] on img at bounding box center [85, 649] width 14 height 18
click at [532, 189] on button at bounding box center [530, 169] width 15 height 77
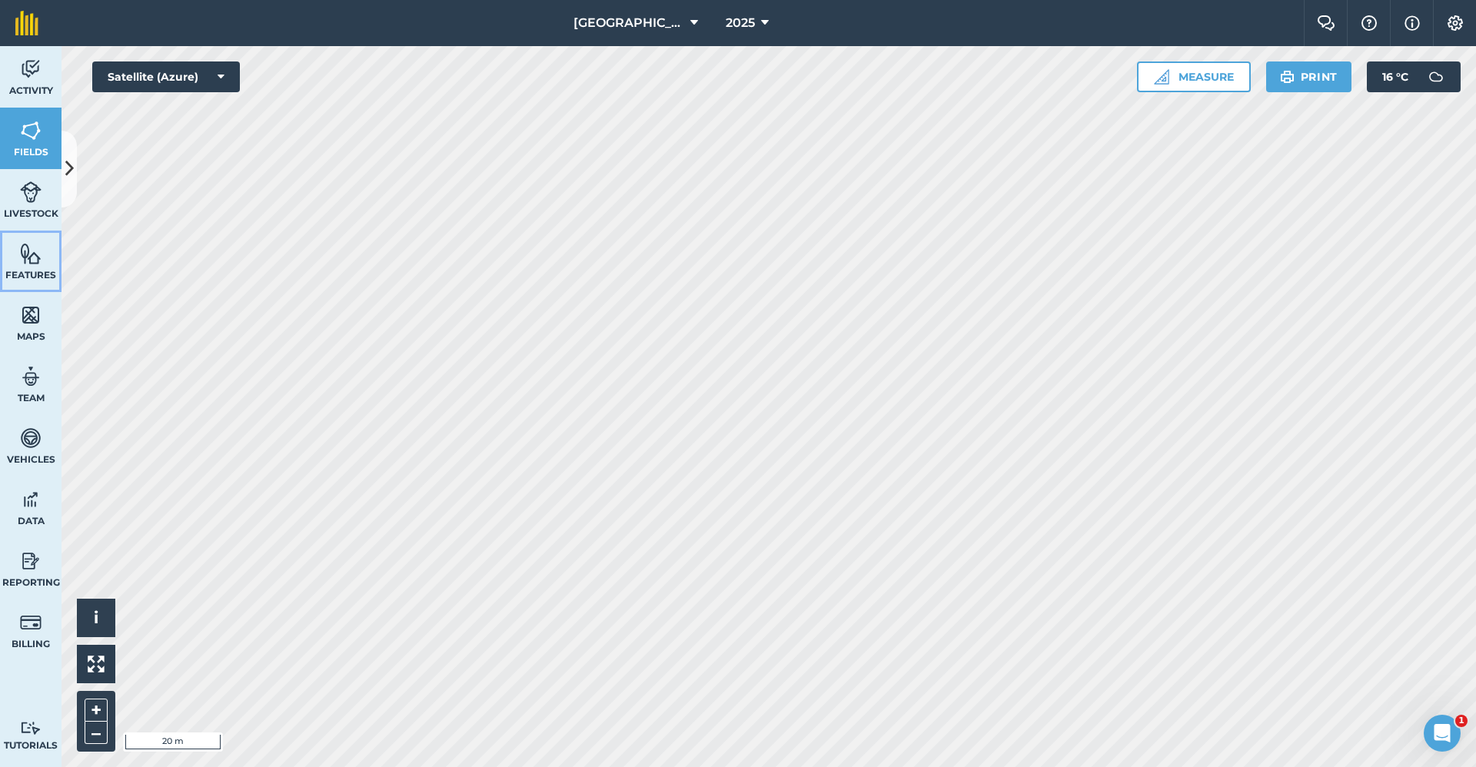
click at [17, 246] on link "Features" at bounding box center [31, 262] width 62 height 62
click at [65, 169] on icon at bounding box center [69, 168] width 8 height 27
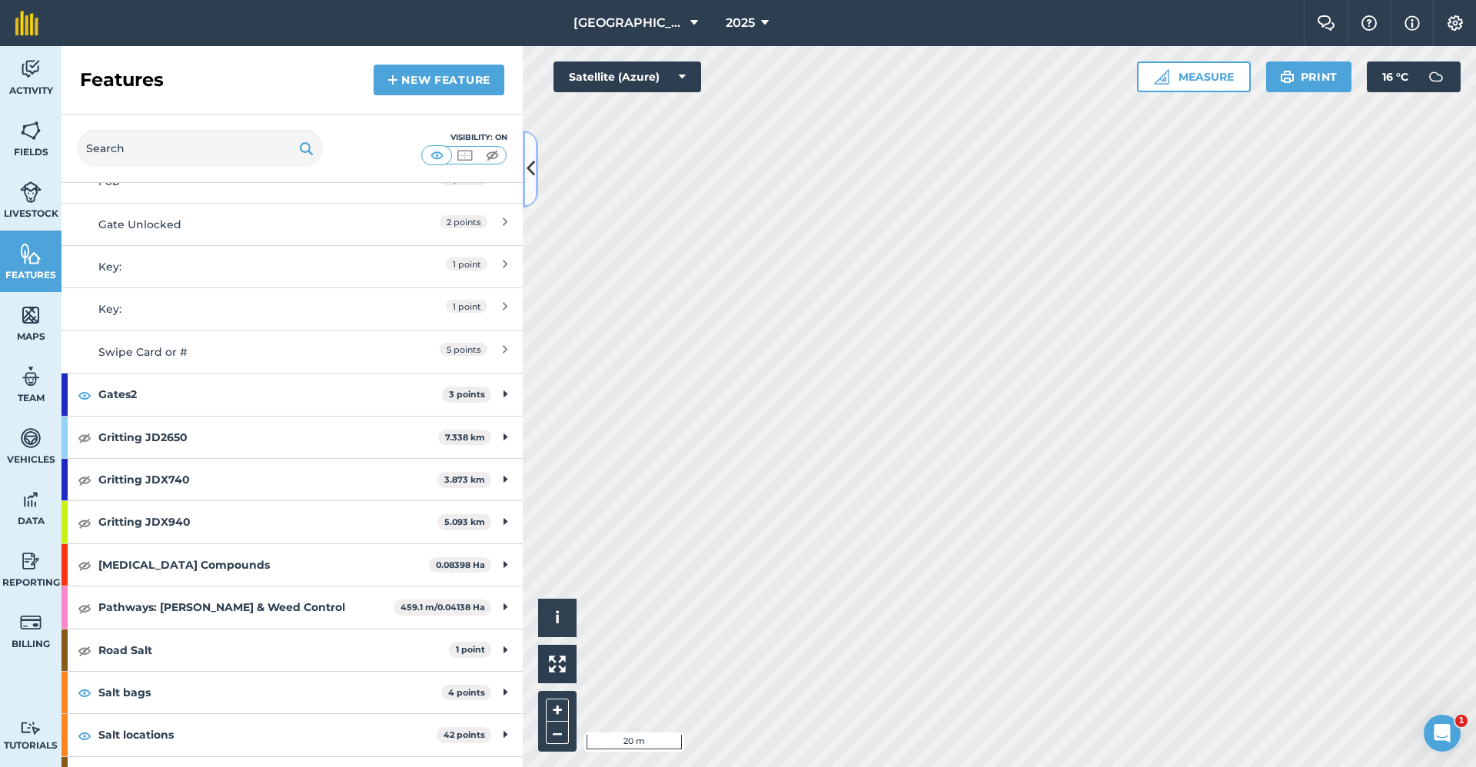
scroll to position [613, 0]
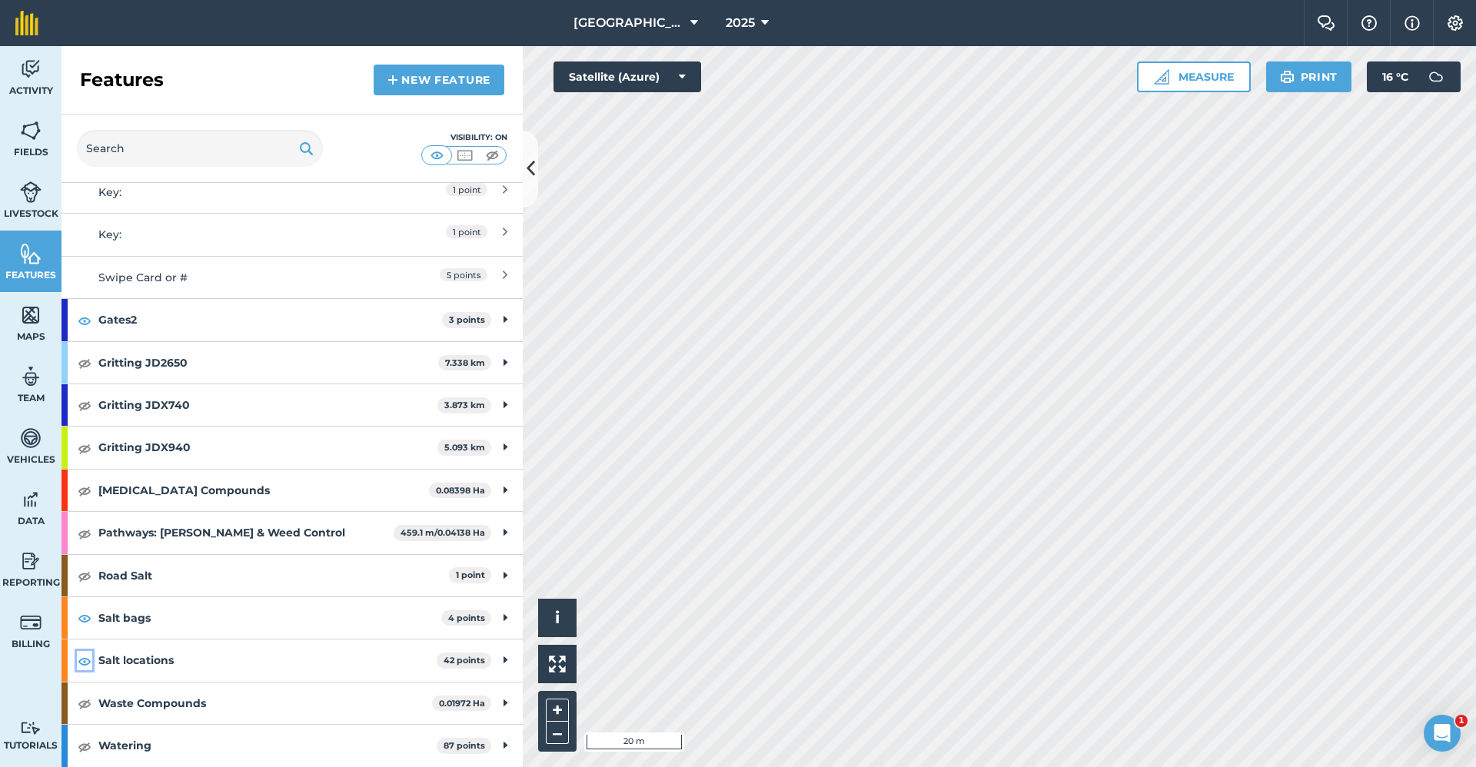
click at [86, 663] on img at bounding box center [85, 661] width 14 height 18
click at [536, 178] on button at bounding box center [530, 169] width 15 height 77
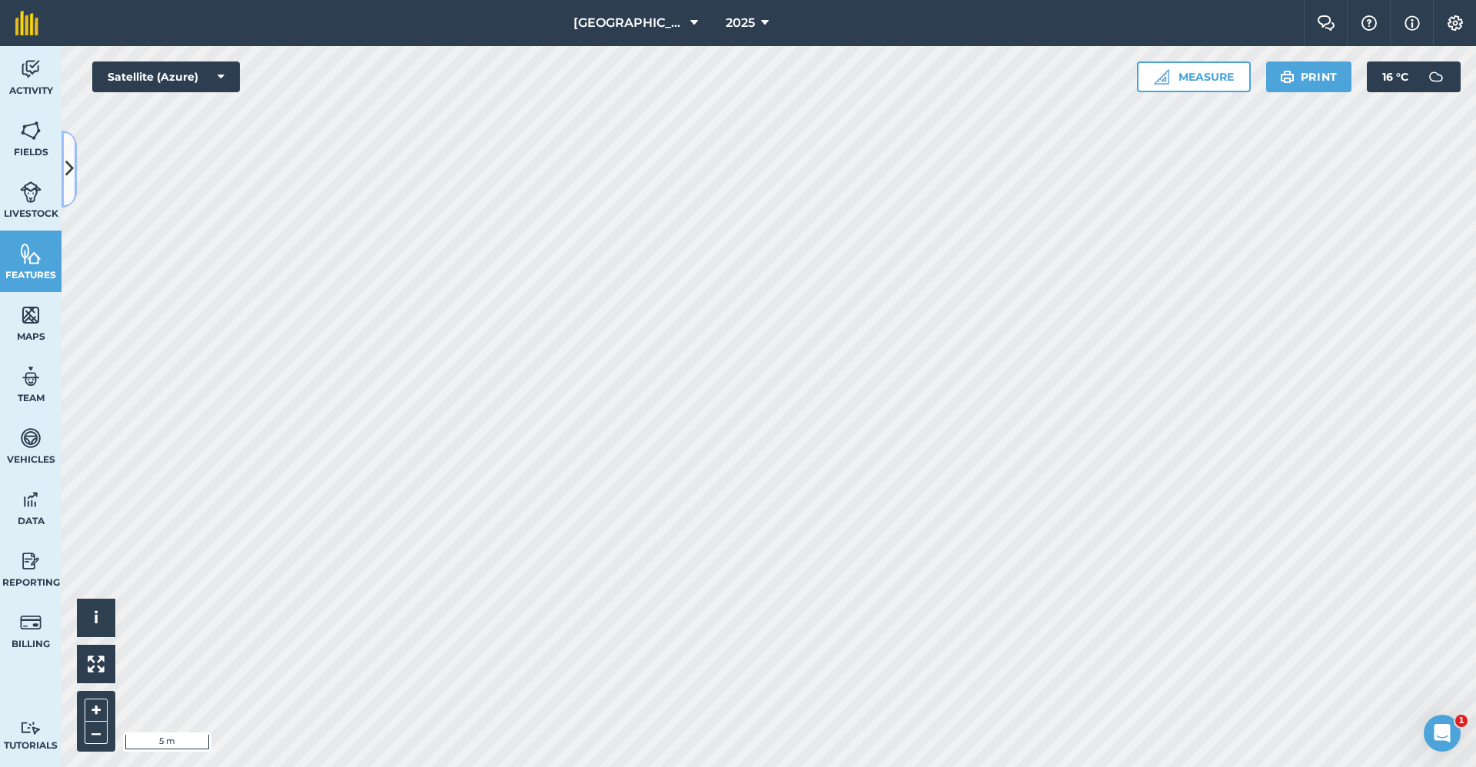
click at [71, 178] on icon at bounding box center [69, 168] width 8 height 27
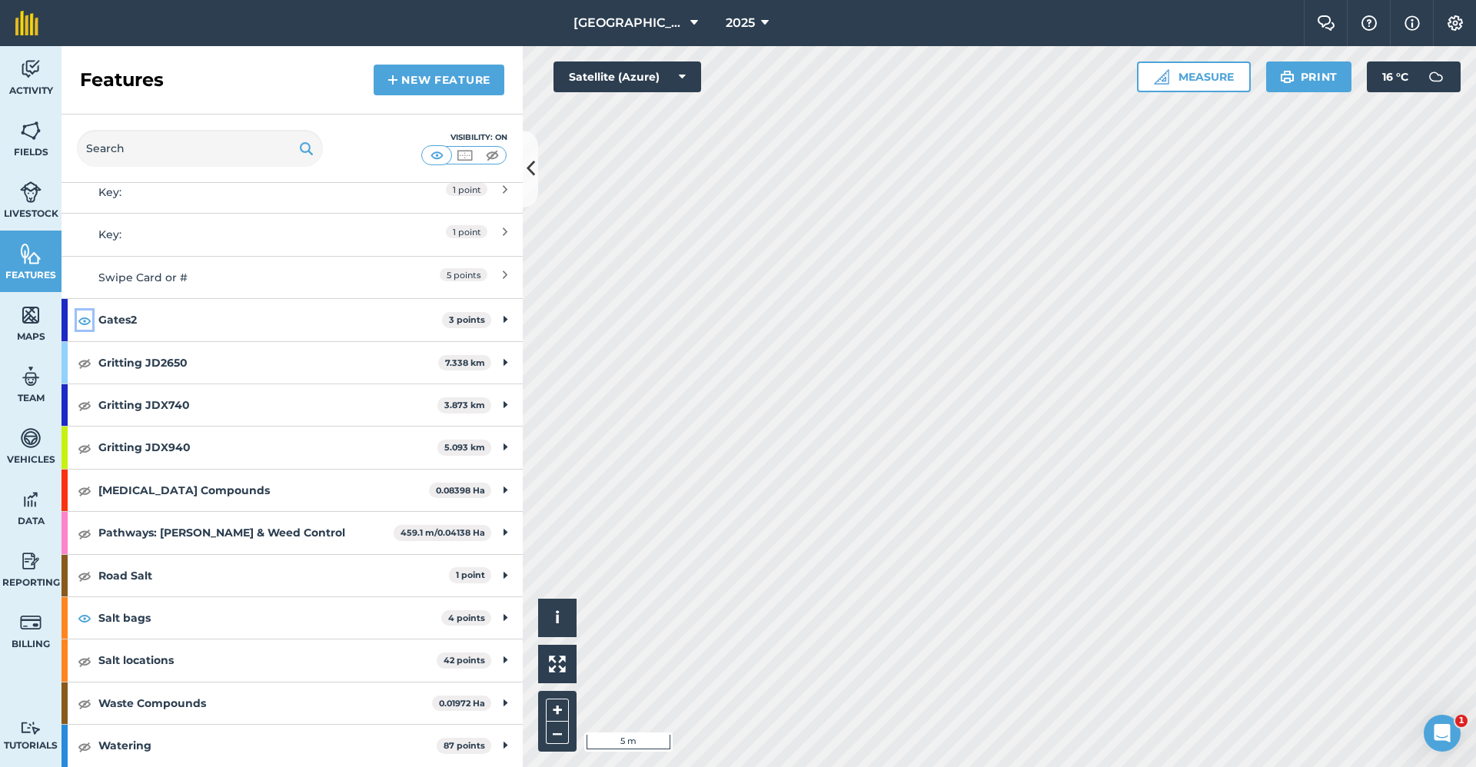
click at [81, 318] on img at bounding box center [85, 320] width 14 height 18
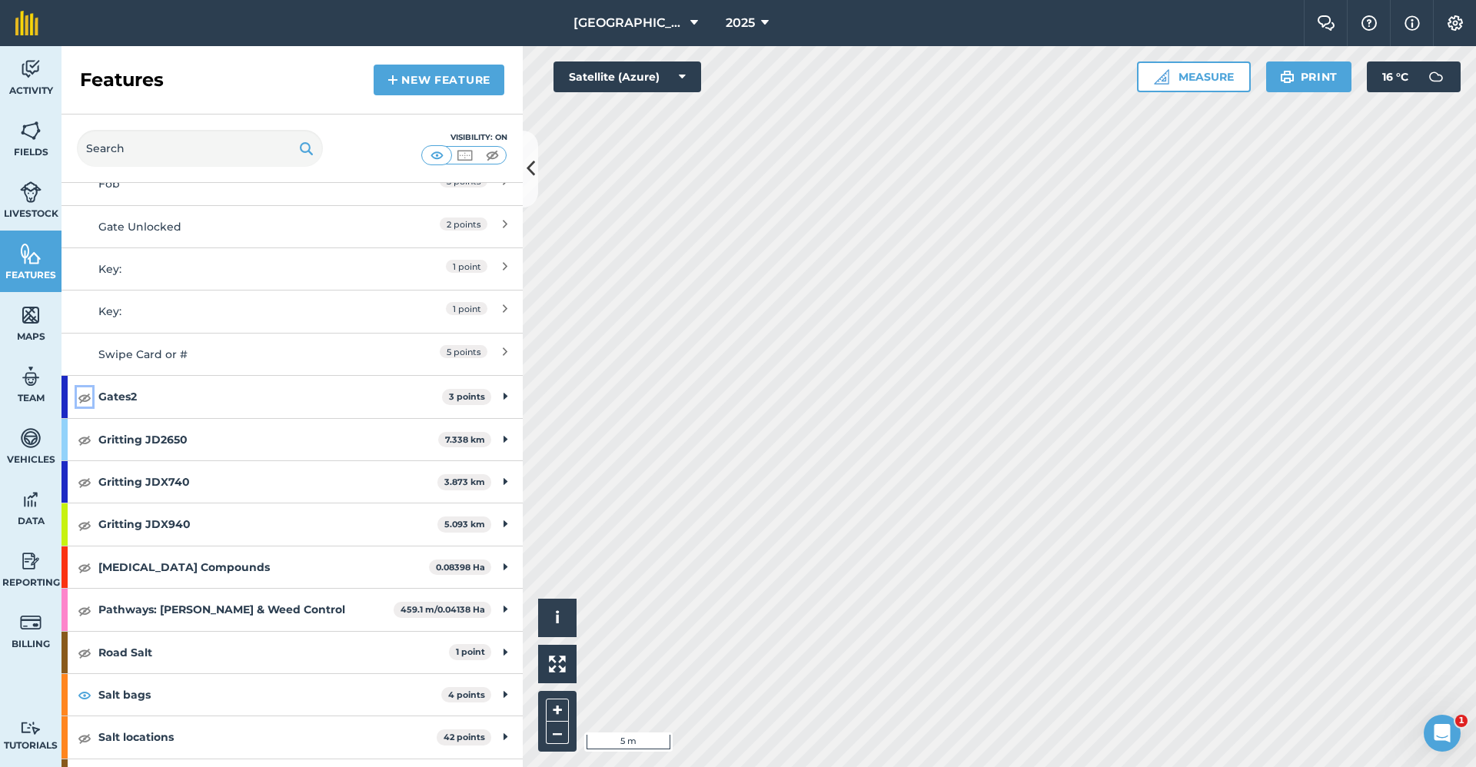
click at [78, 394] on img at bounding box center [85, 397] width 14 height 18
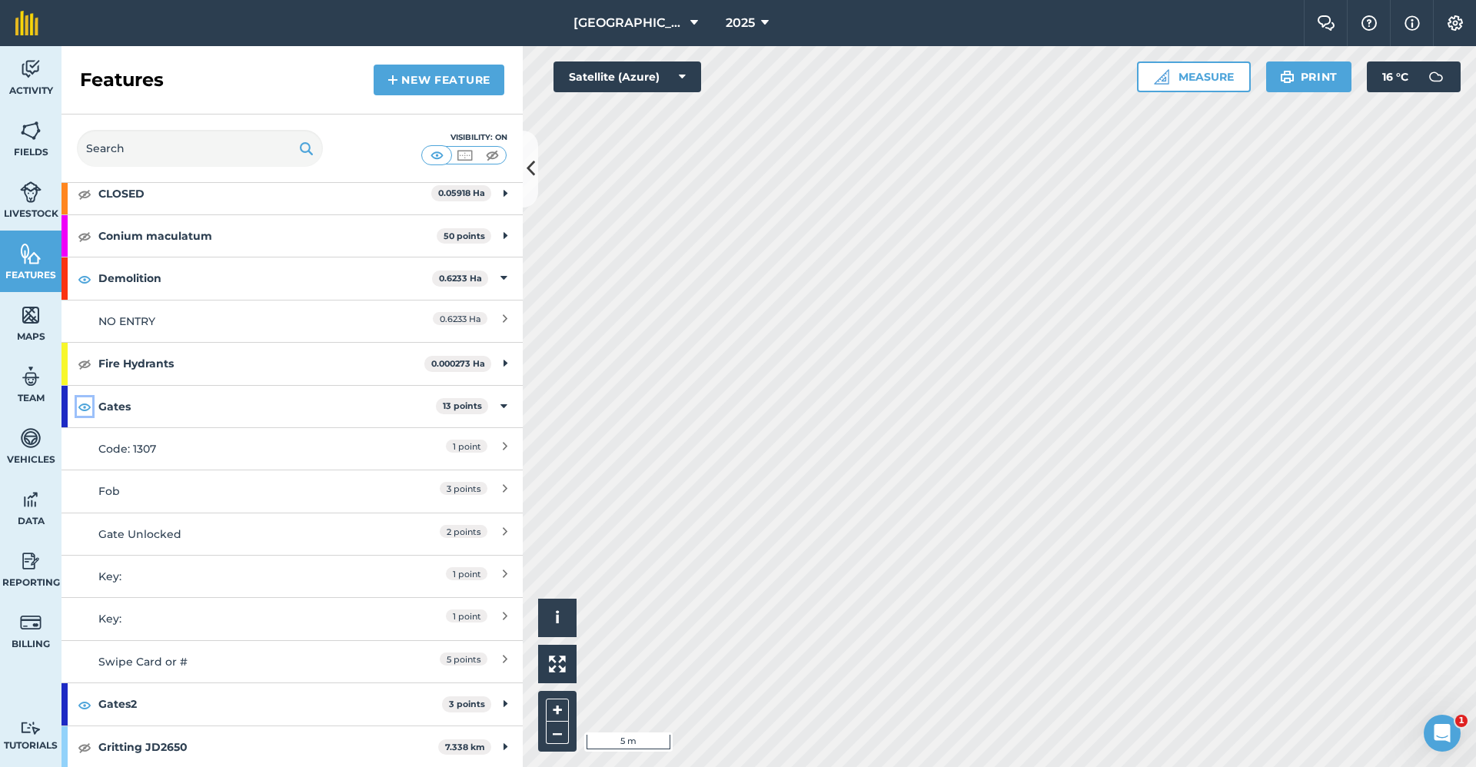
click at [83, 406] on img at bounding box center [85, 406] width 14 height 18
click at [527, 174] on icon at bounding box center [531, 168] width 8 height 27
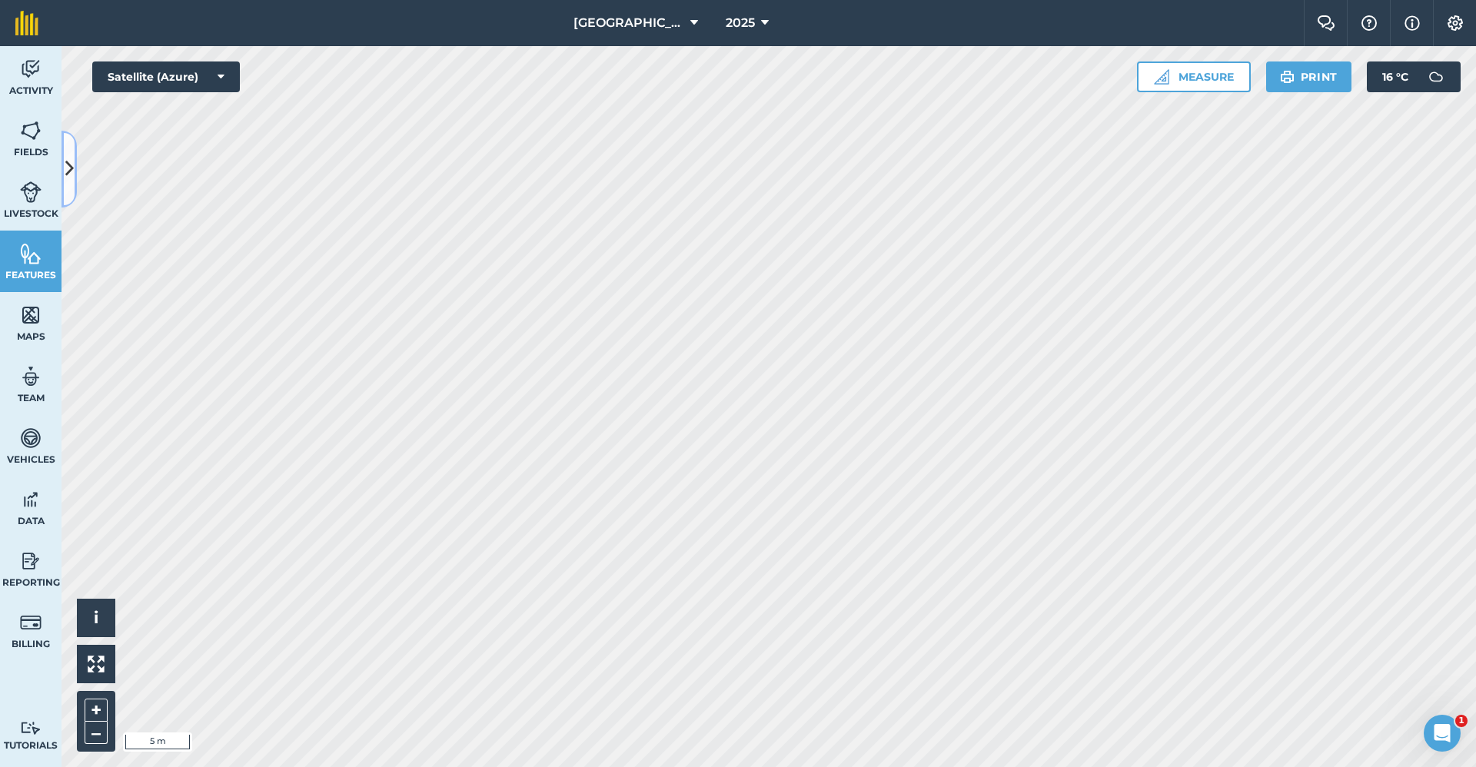
click at [72, 171] on icon at bounding box center [69, 168] width 8 height 27
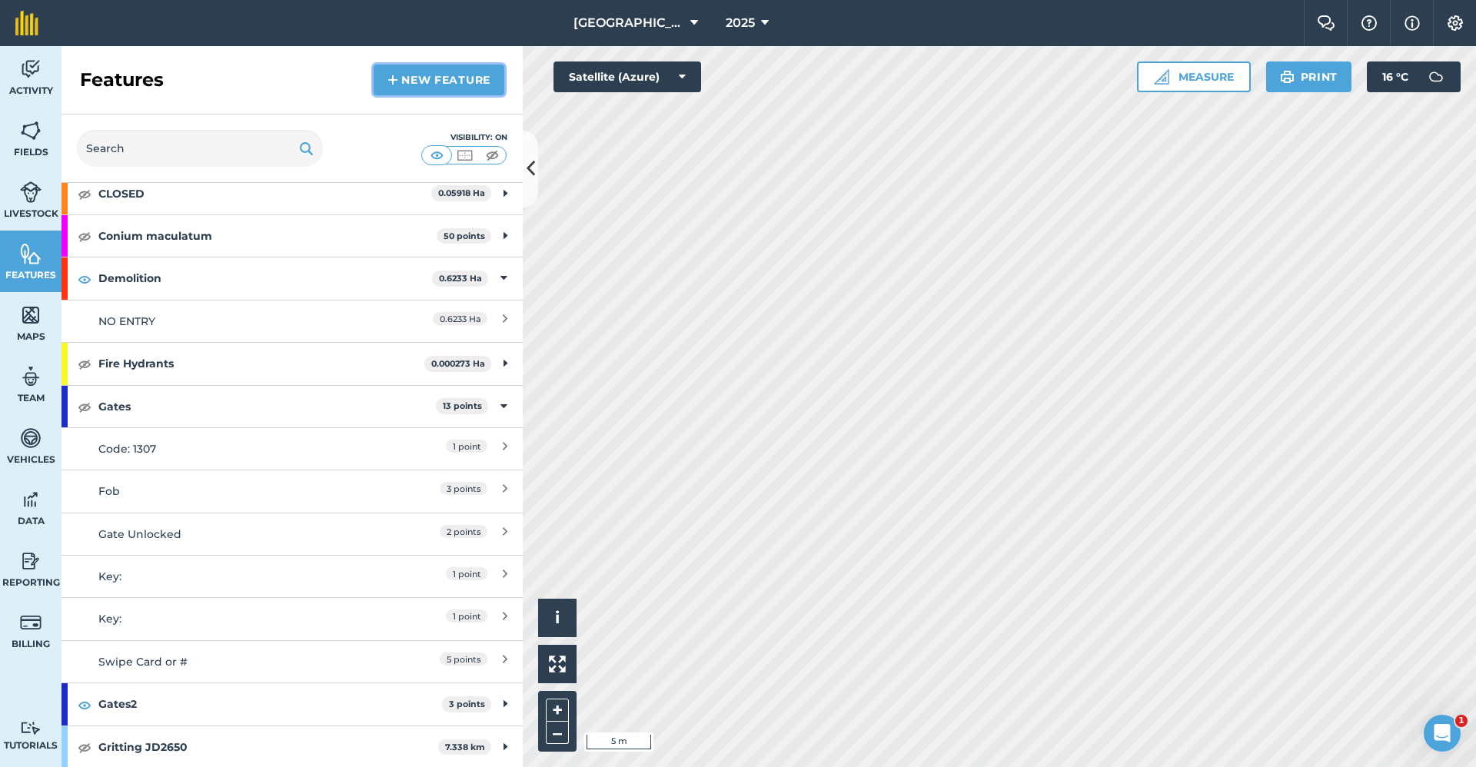
click at [427, 85] on link "New feature" at bounding box center [439, 80] width 131 height 31
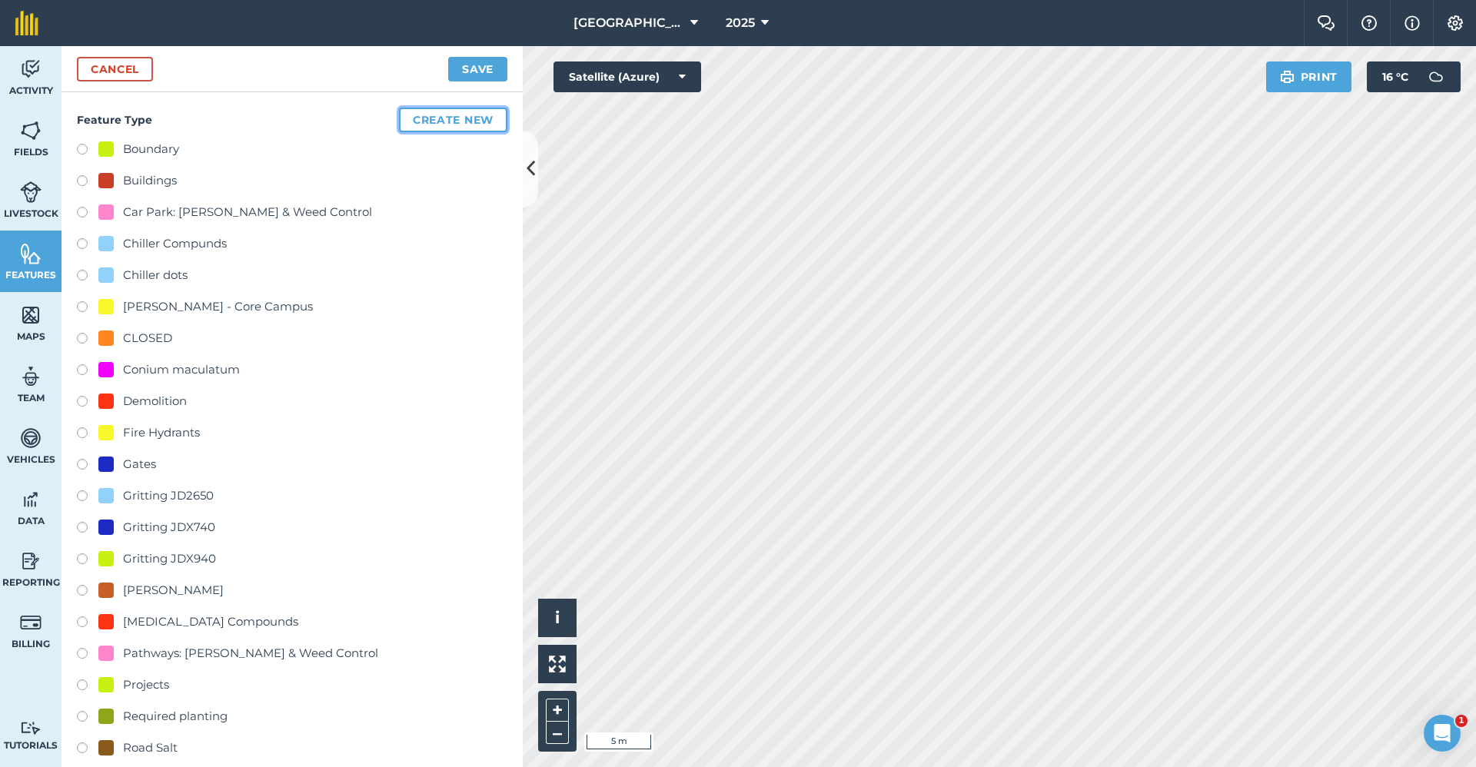
click at [448, 123] on button "Create new" at bounding box center [453, 120] width 108 height 25
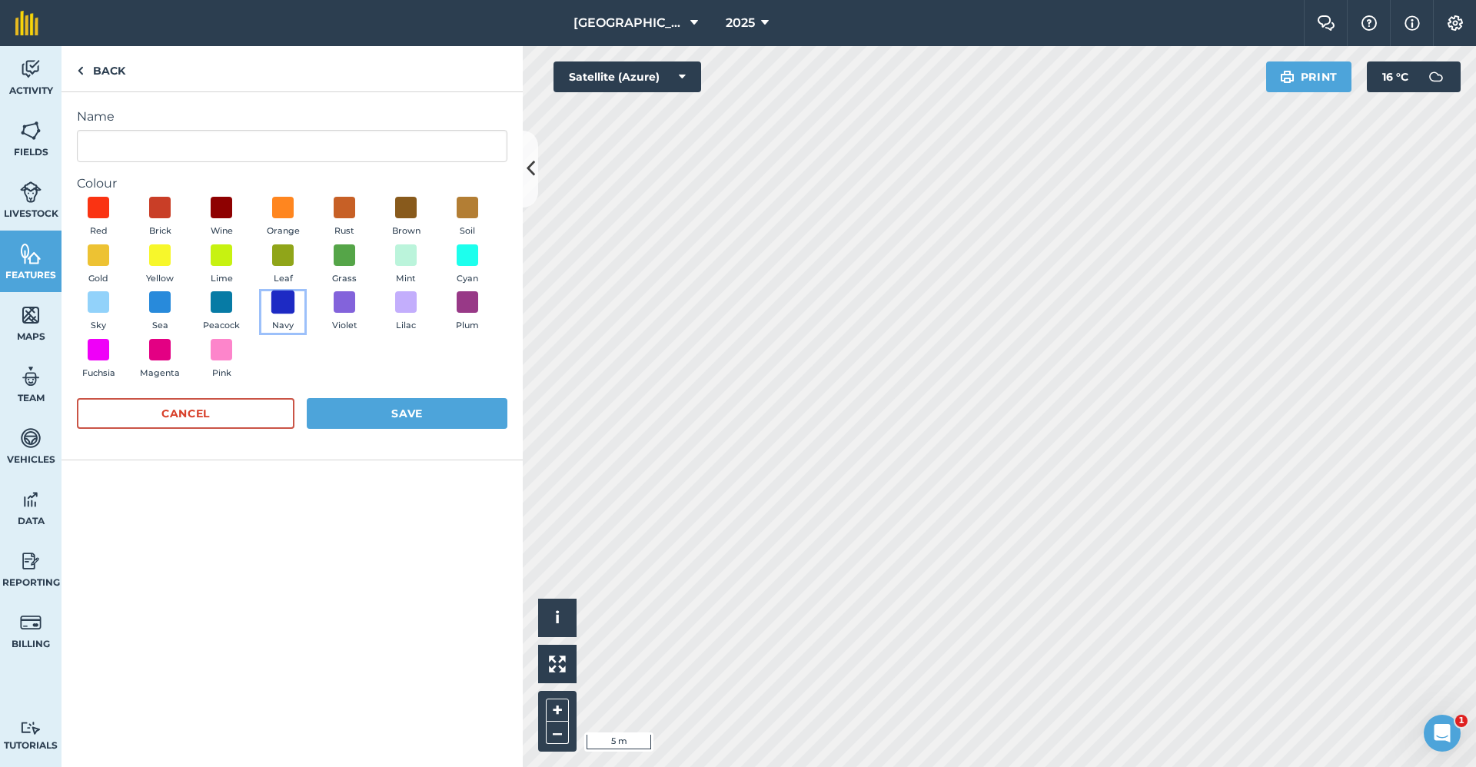
click at [286, 303] on span at bounding box center [283, 303] width 24 height 24
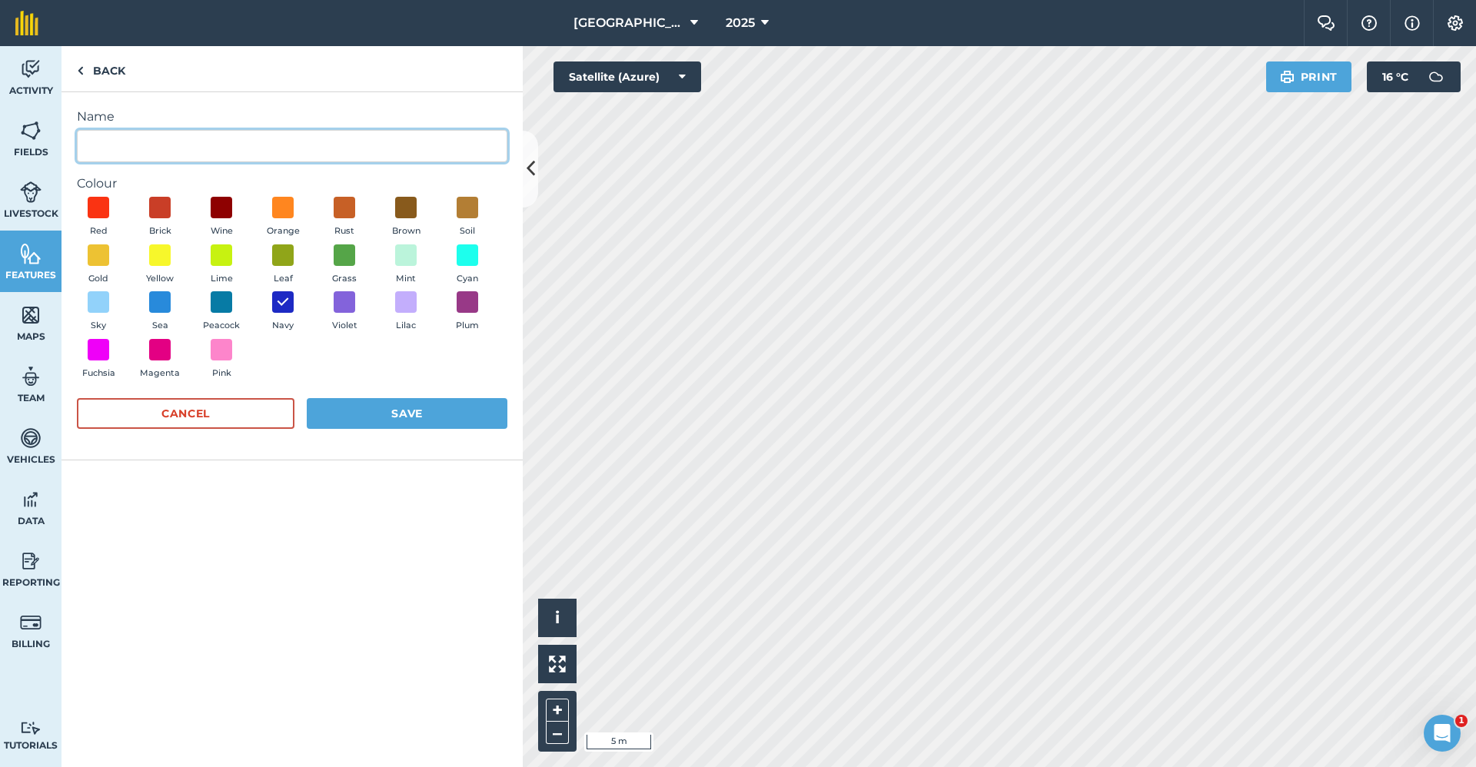
click at [241, 155] on input "Name" at bounding box center [292, 146] width 431 height 32
type input "Gate3"
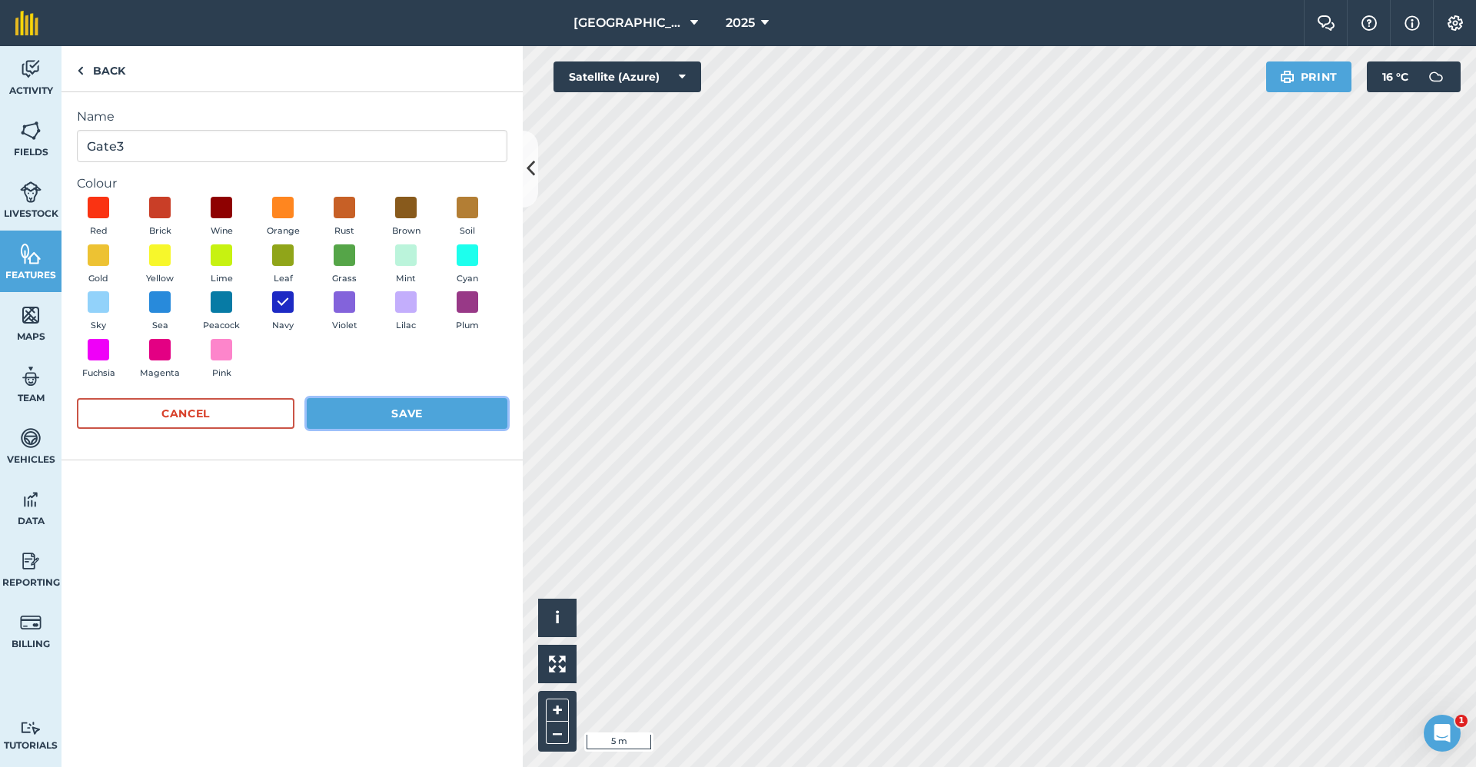
click at [387, 399] on button "Save" at bounding box center [407, 413] width 201 height 31
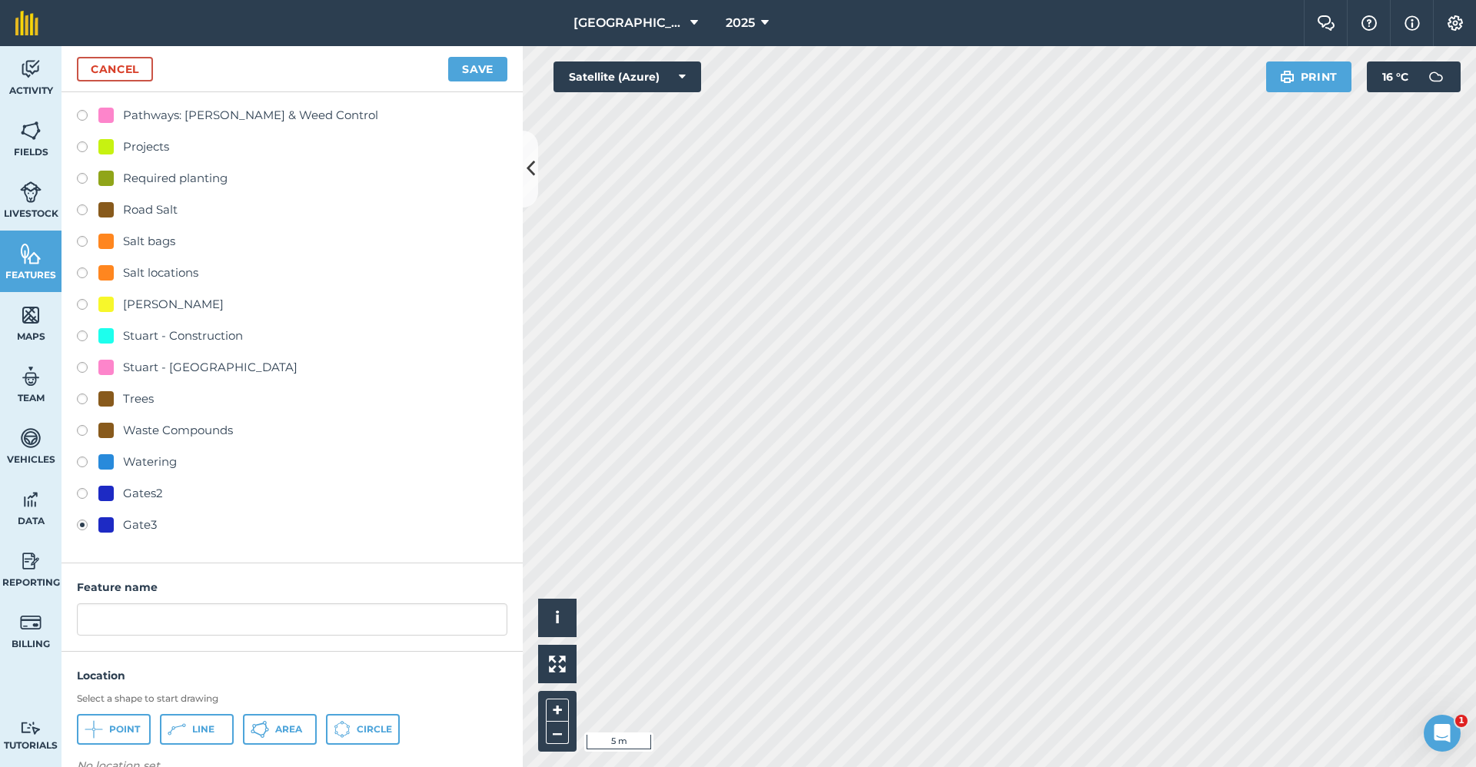
scroll to position [567, 0]
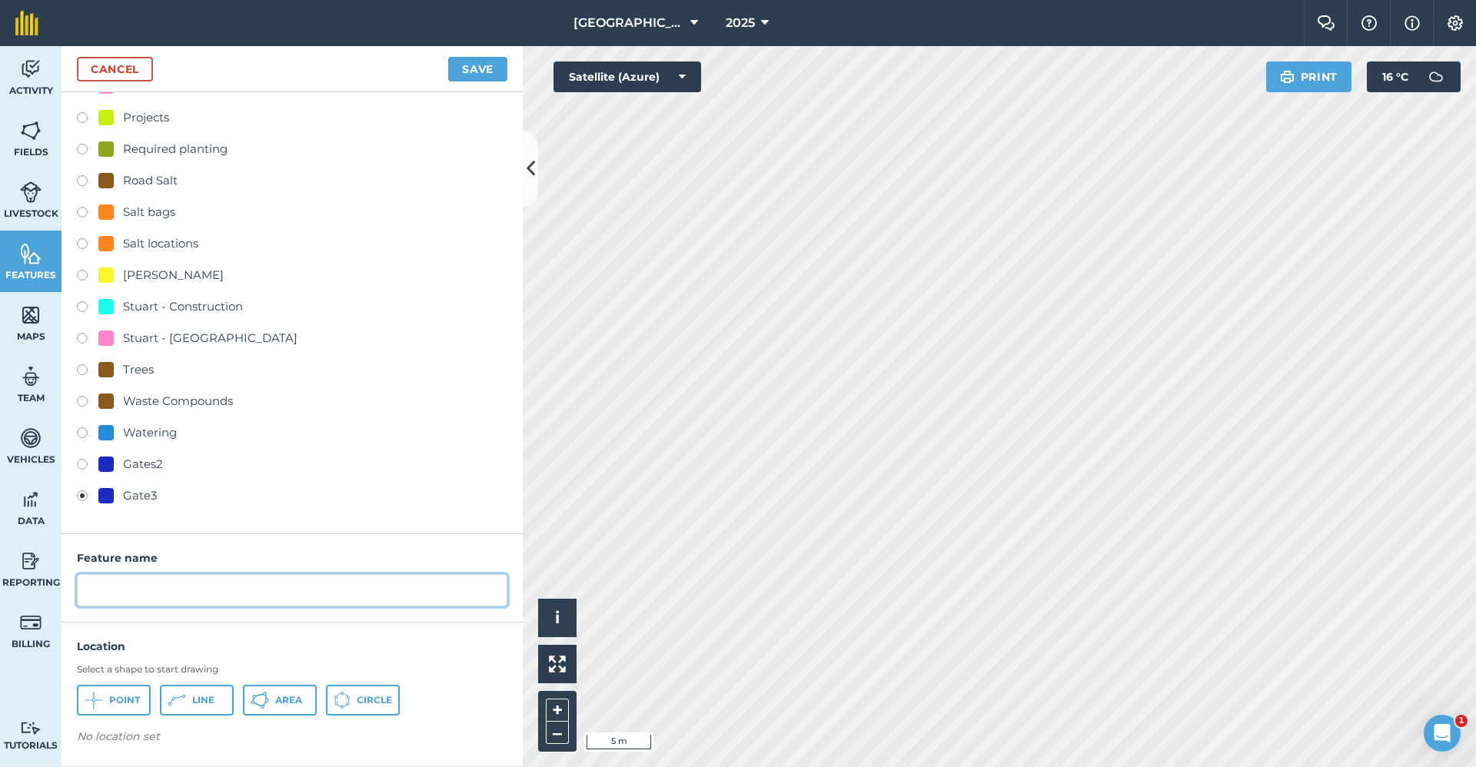
click at [135, 596] on input "text" at bounding box center [292, 590] width 431 height 32
type input "Fob"
click at [118, 691] on button "Point" at bounding box center [114, 700] width 74 height 31
click at [121, 690] on button "Point" at bounding box center [114, 700] width 74 height 31
click at [484, 69] on button "Save" at bounding box center [477, 69] width 59 height 25
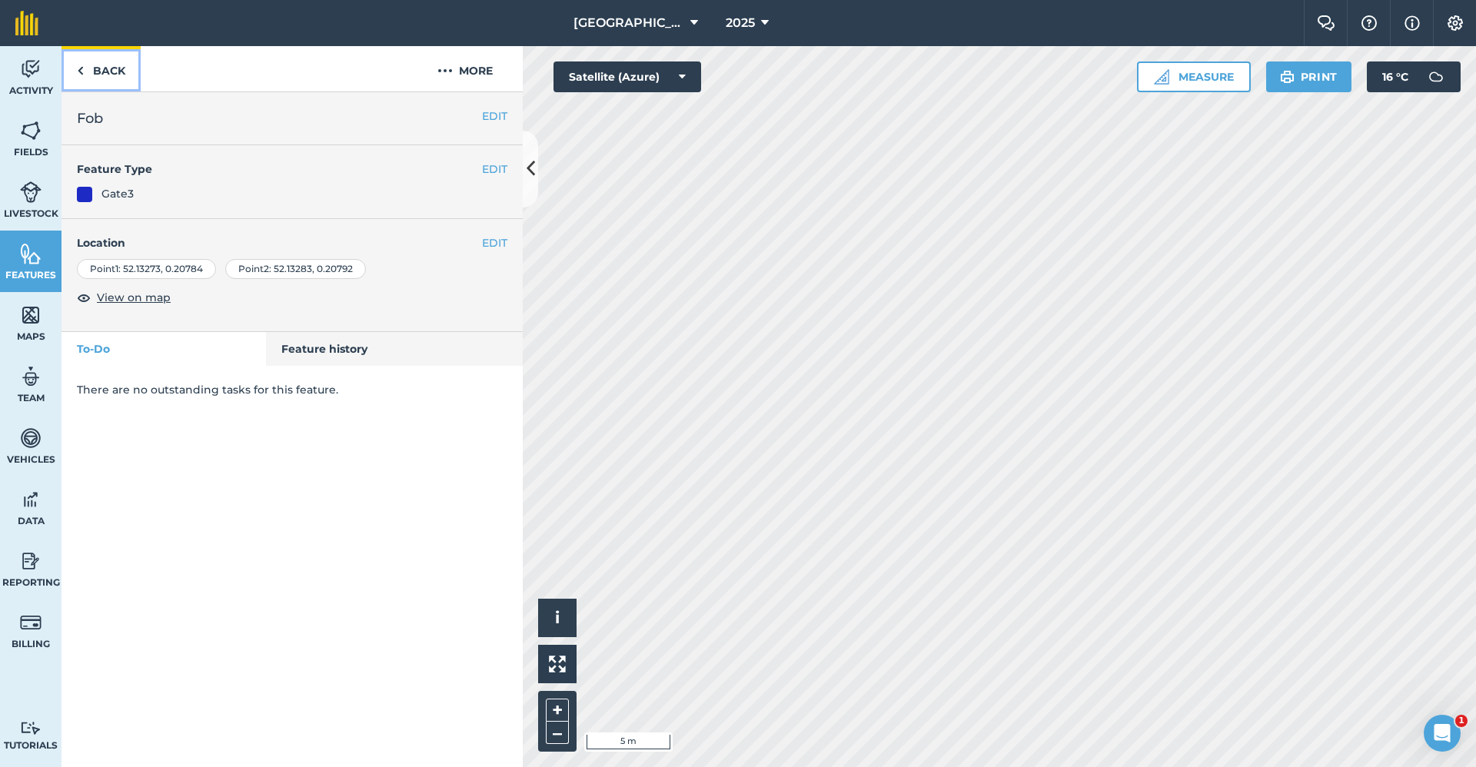
click at [91, 75] on link "Back" at bounding box center [101, 68] width 79 height 45
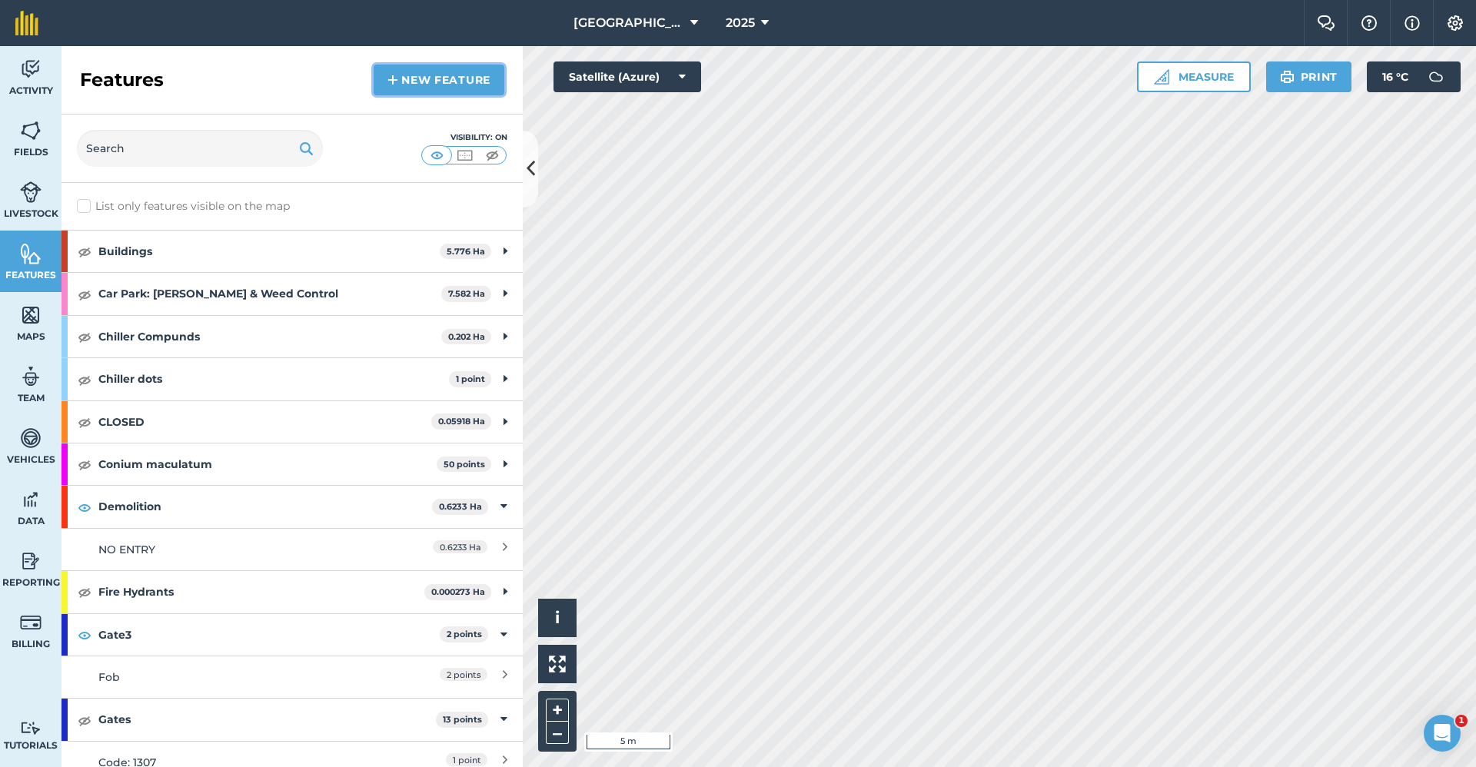
click at [393, 90] on link "New feature" at bounding box center [439, 80] width 131 height 31
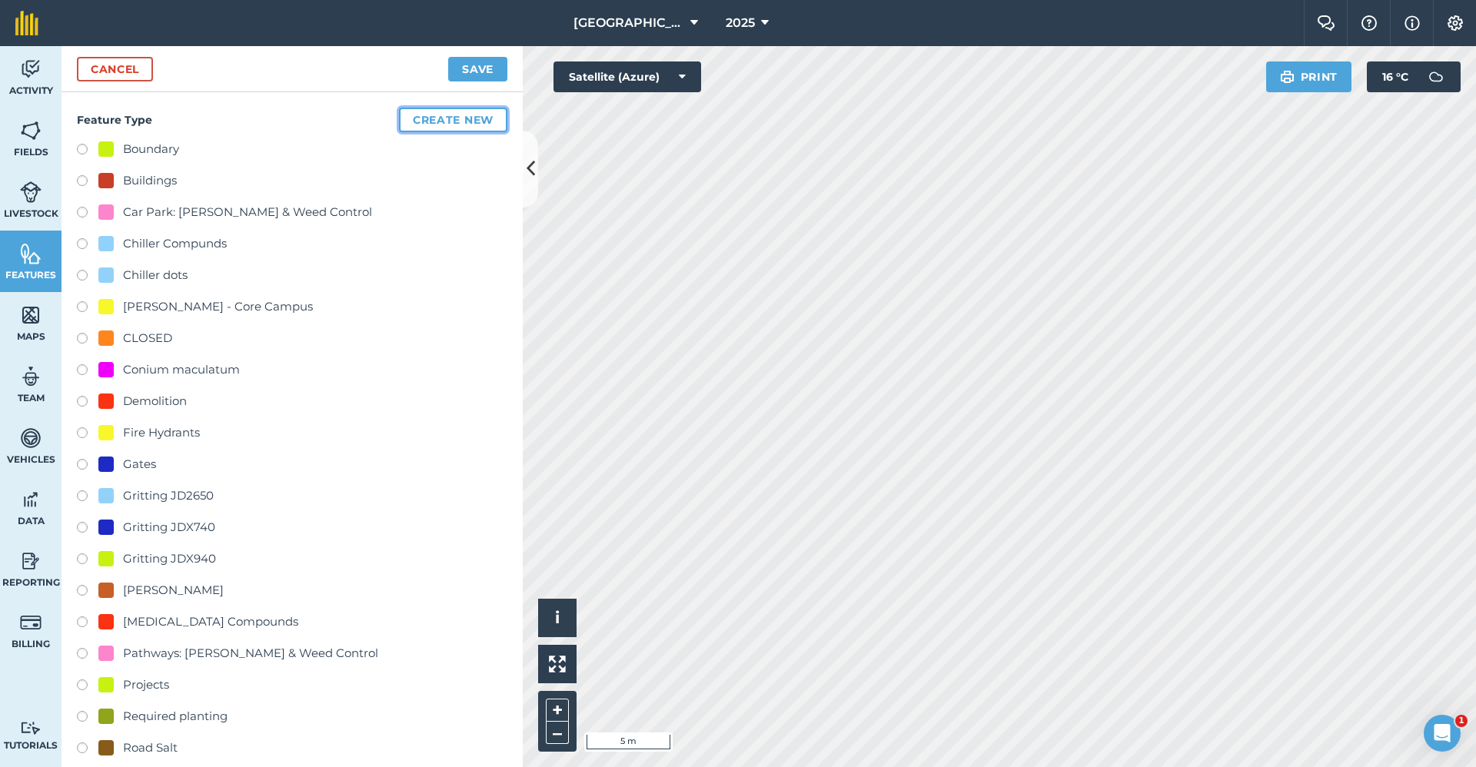
click at [447, 129] on button "Create new" at bounding box center [453, 120] width 108 height 25
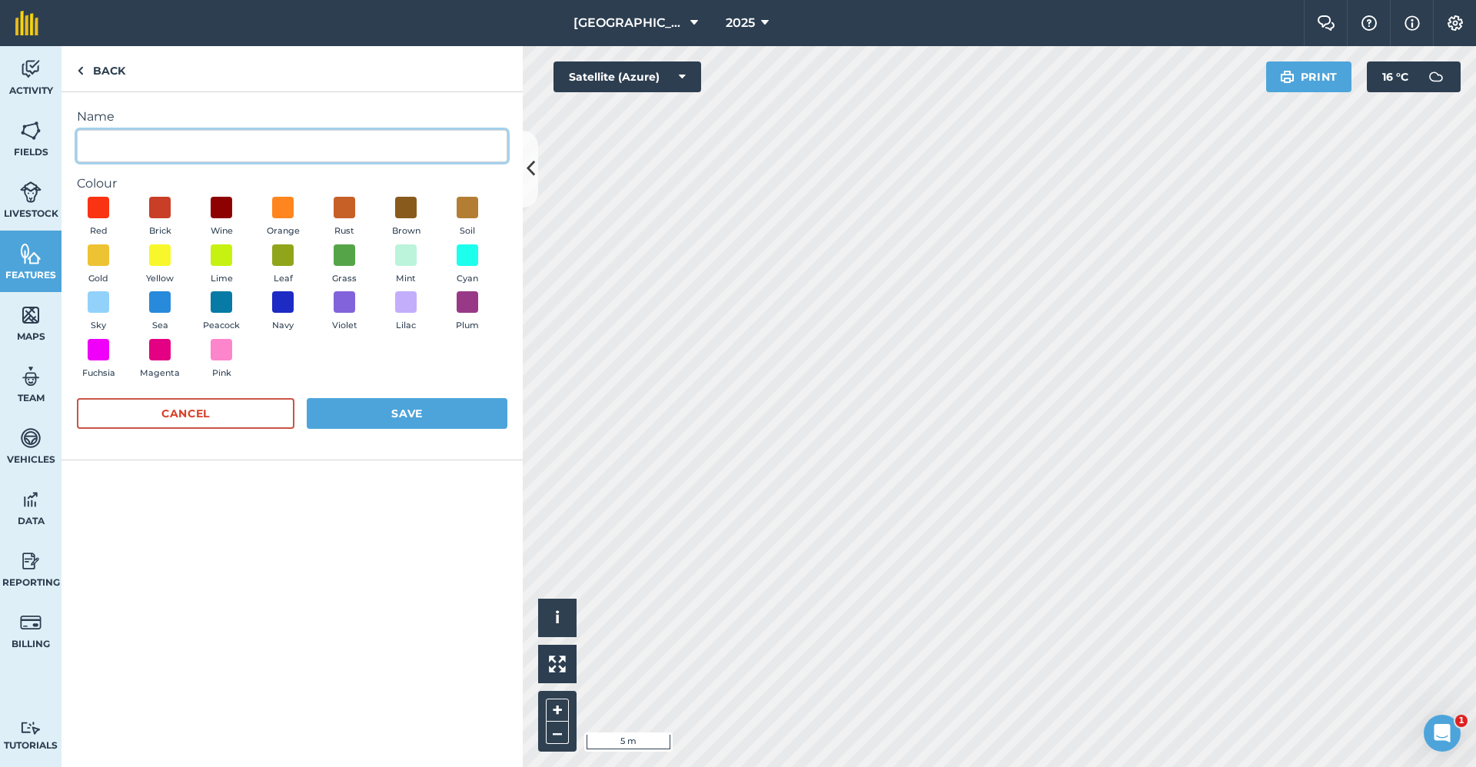
click at [212, 144] on input "Name" at bounding box center [292, 146] width 431 height 32
type input "Gate4"
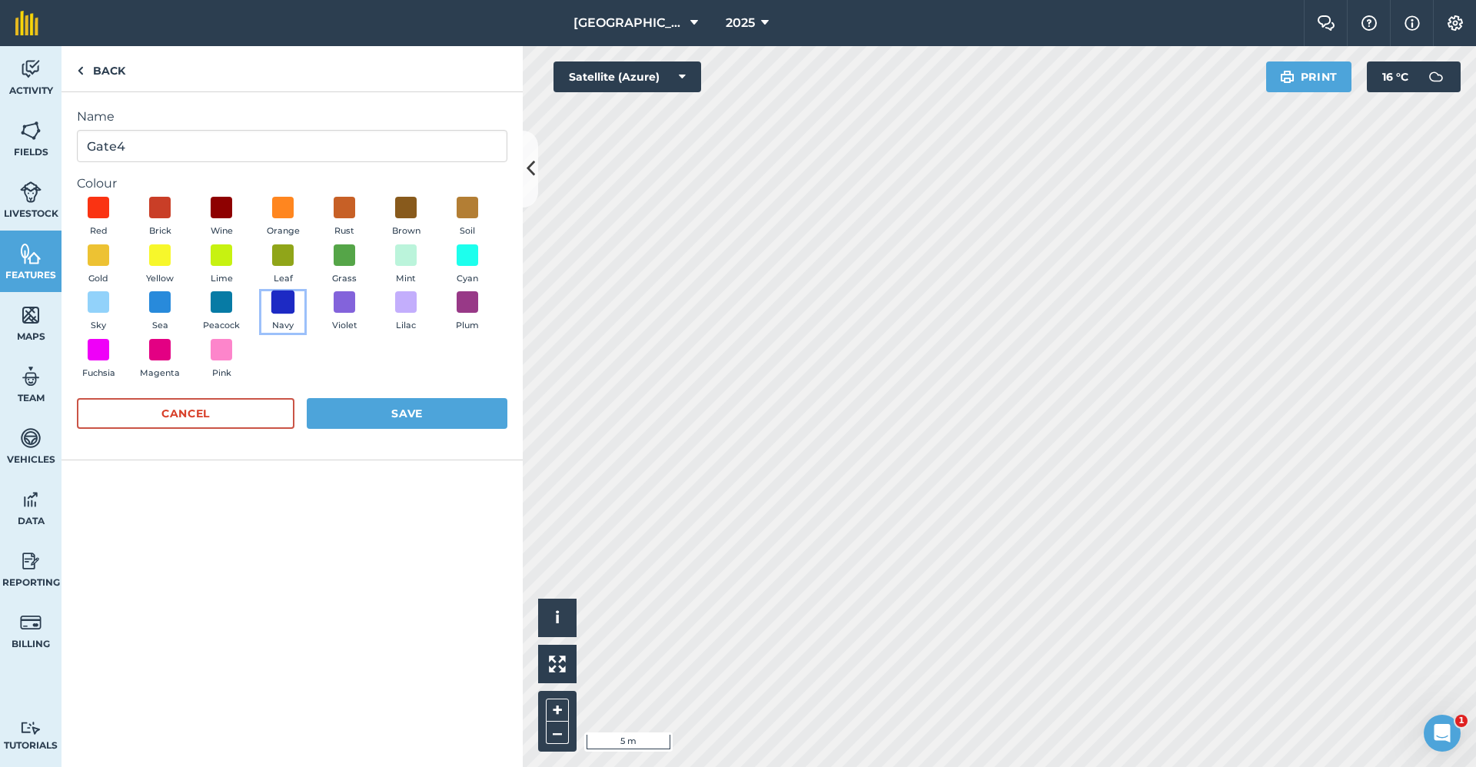
click at [288, 303] on span at bounding box center [283, 303] width 24 height 24
click at [345, 396] on form "Name Gate4 Colour Red Brick Wine Orange Rust Brown Soil Gold Yellow Lime Leaf G…" at bounding box center [292, 276] width 431 height 337
click at [351, 407] on button "Save" at bounding box center [407, 413] width 201 height 31
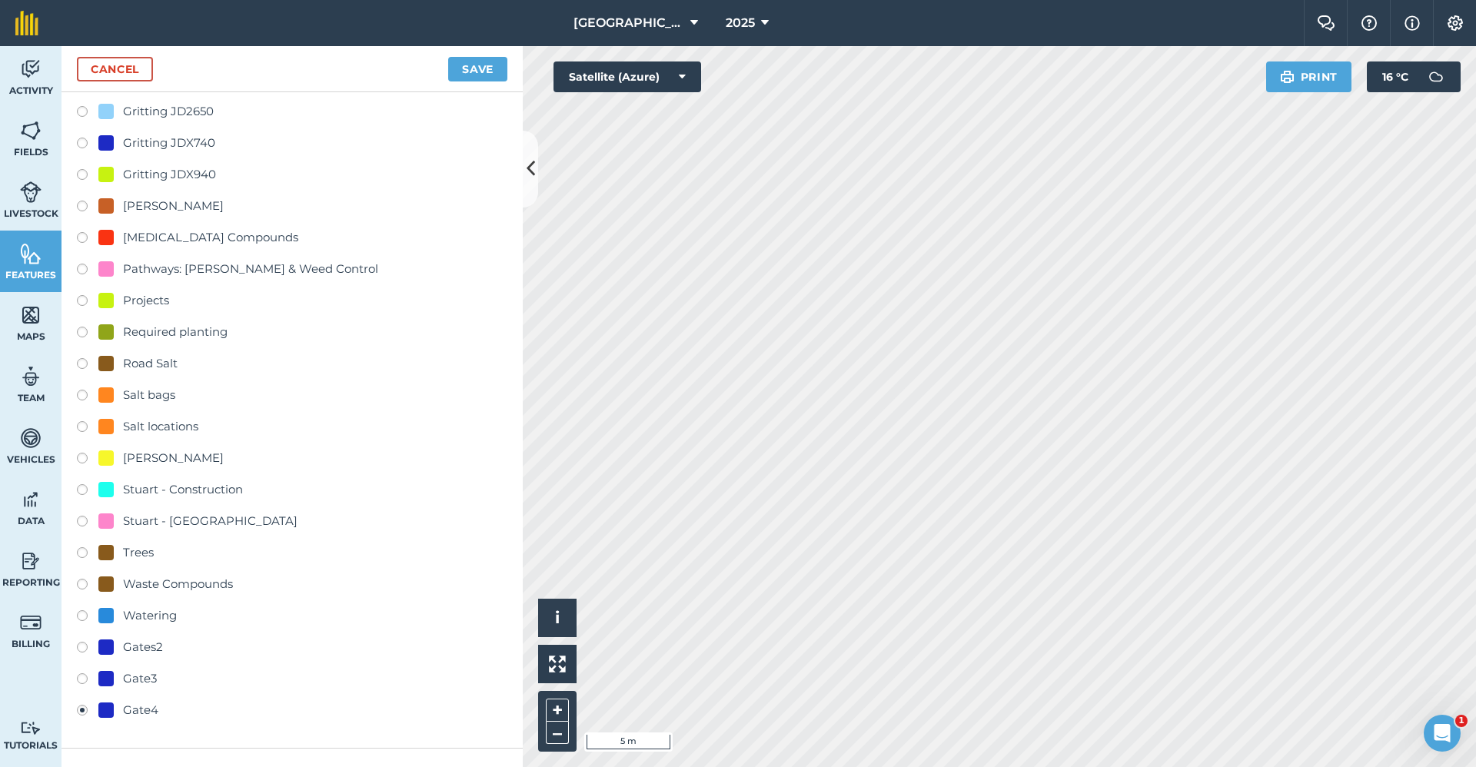
scroll to position [599, 0]
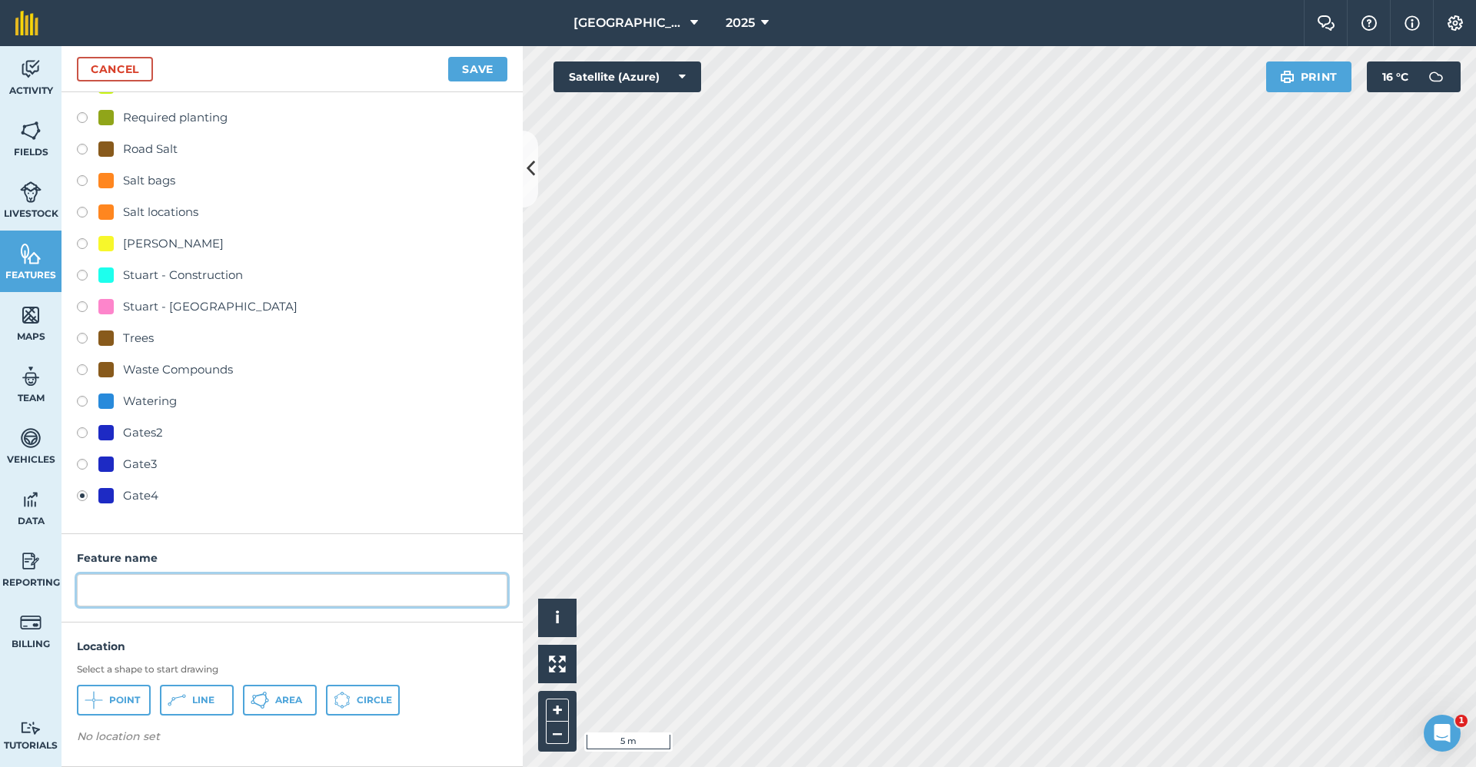
click at [111, 602] on input "text" at bounding box center [292, 590] width 431 height 32
type input "Swipe Card or #"
click at [110, 701] on span "Point" at bounding box center [124, 700] width 31 height 12
click at [465, 67] on button "Save" at bounding box center [477, 69] width 59 height 25
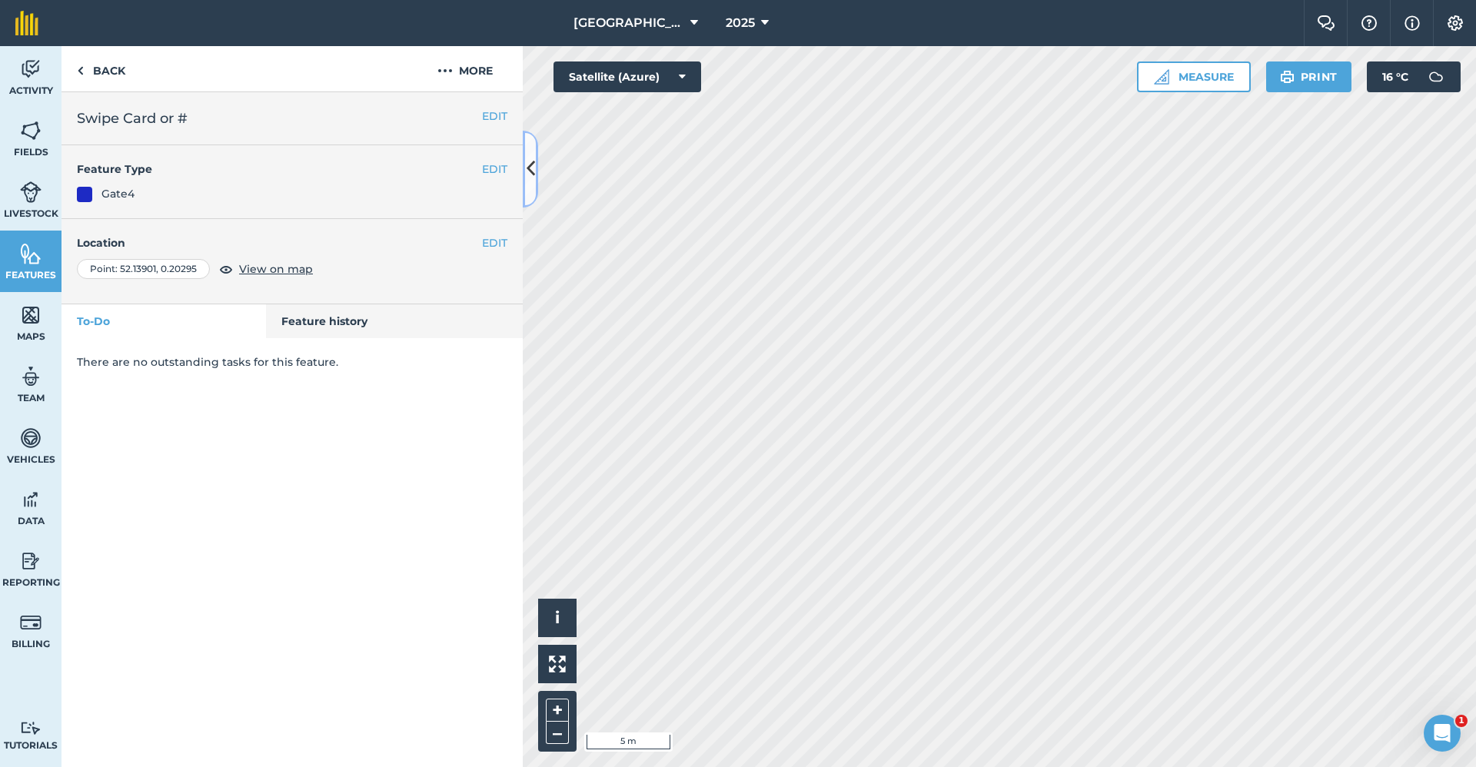
click at [534, 165] on icon at bounding box center [531, 168] width 8 height 27
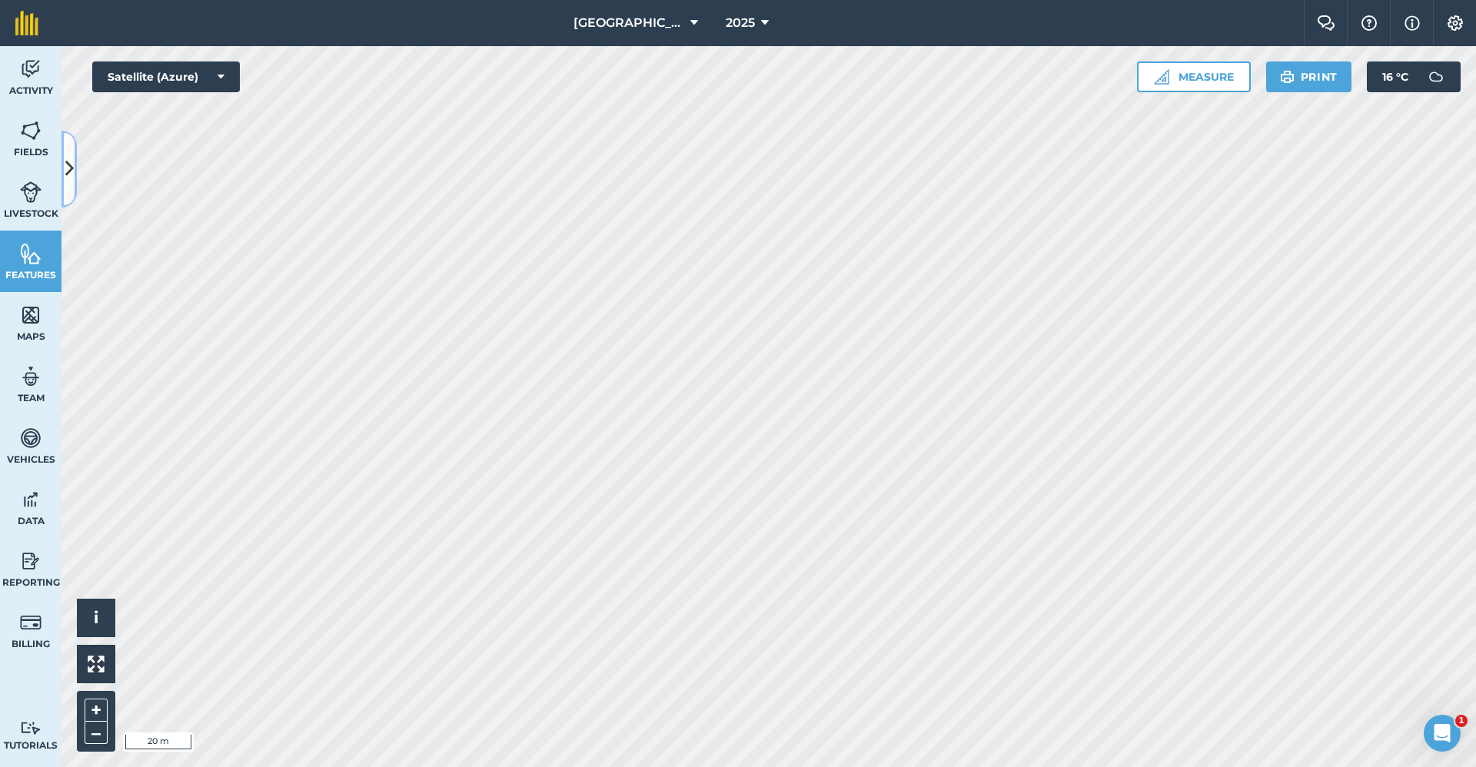
click at [65, 184] on button at bounding box center [69, 169] width 15 height 77
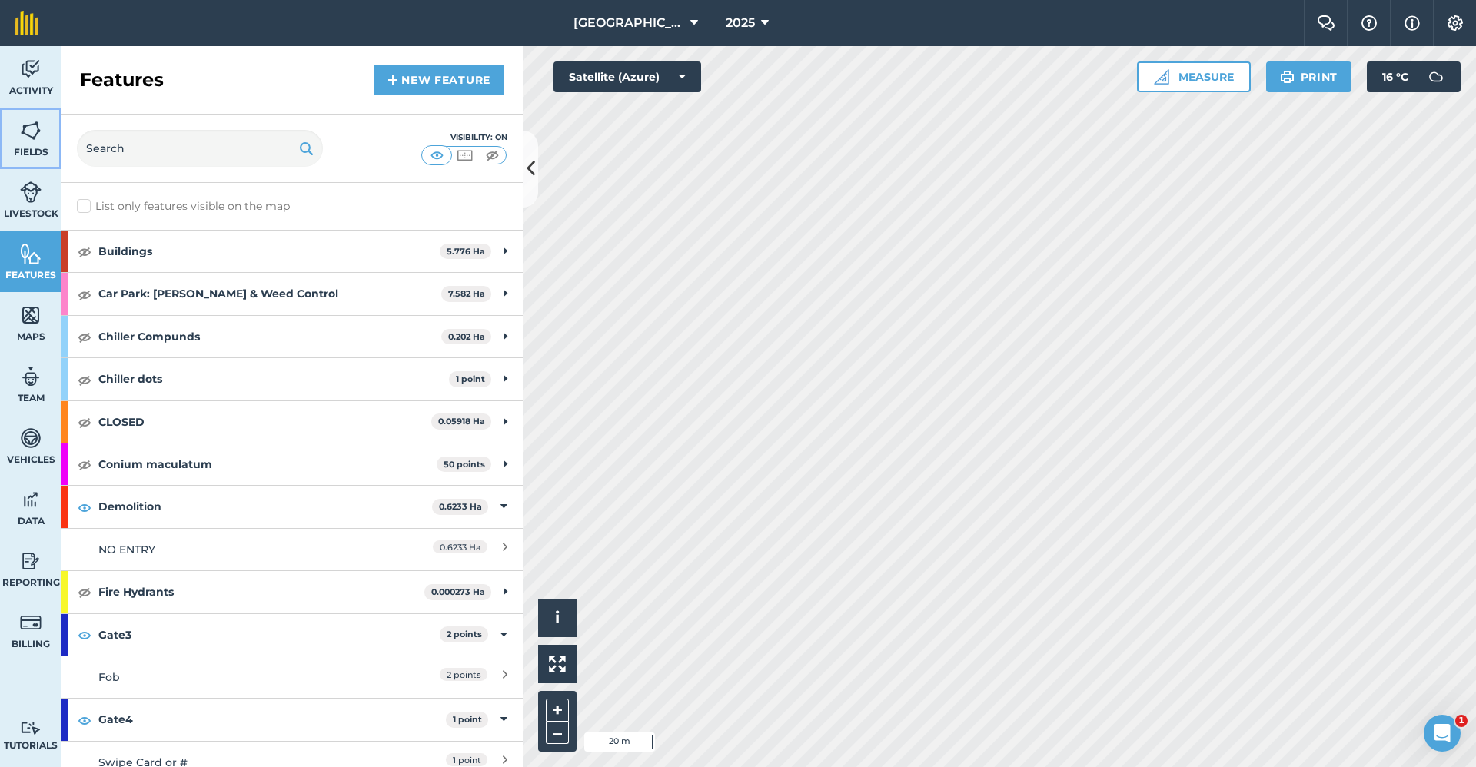
click at [33, 148] on span "Fields" at bounding box center [31, 152] width 62 height 12
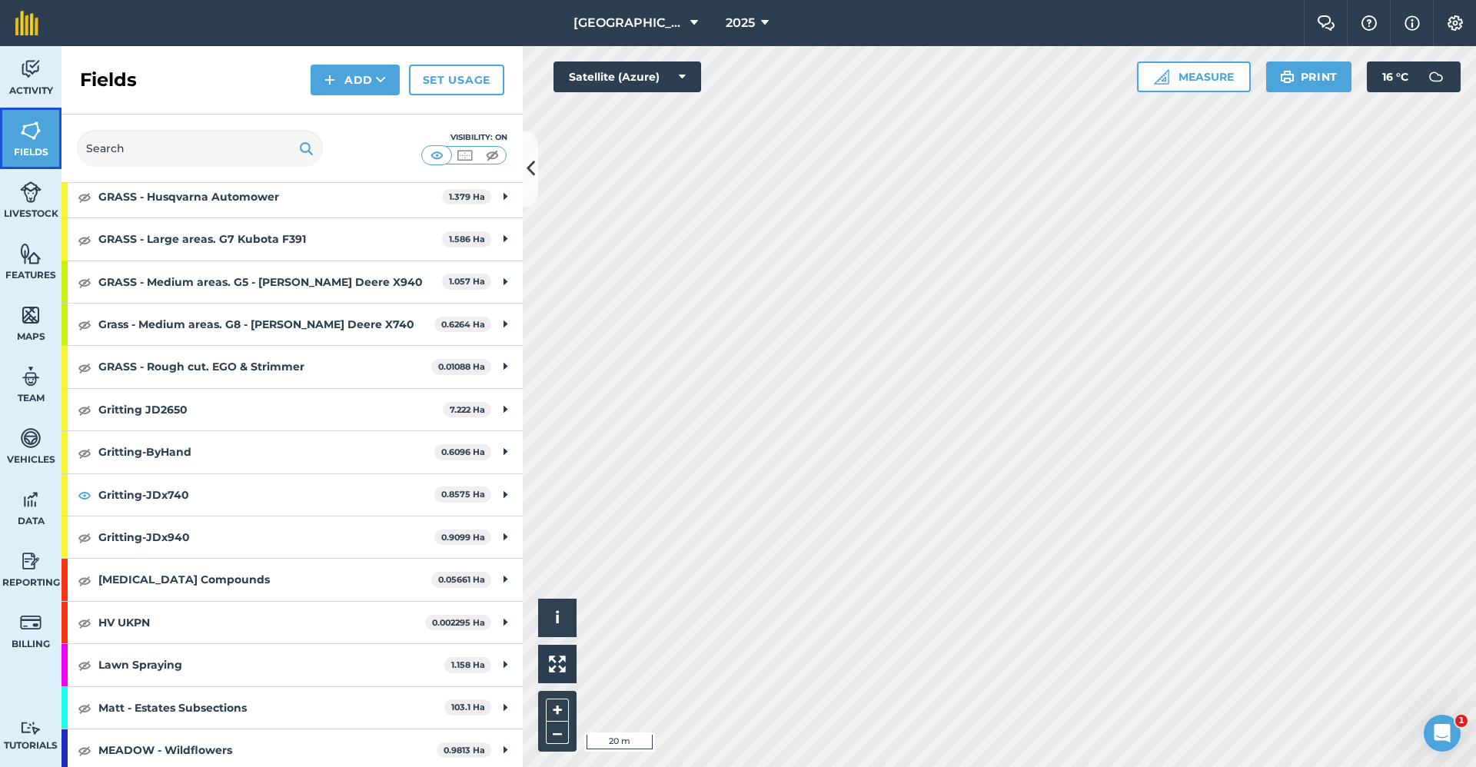
scroll to position [923, 0]
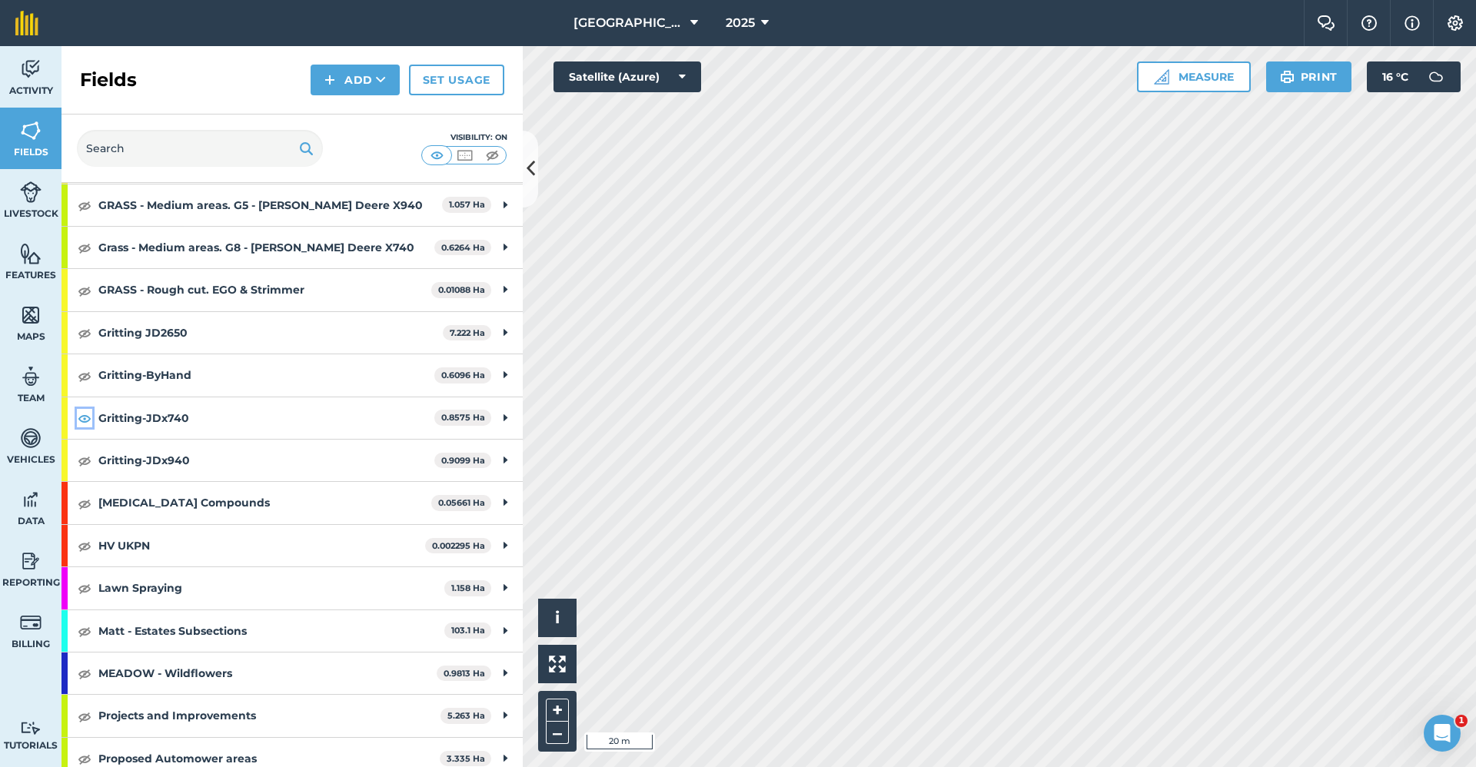
click at [83, 422] on img at bounding box center [85, 418] width 14 height 18
click at [86, 466] on img at bounding box center [85, 460] width 14 height 18
click at [530, 171] on icon at bounding box center [531, 168] width 8 height 27
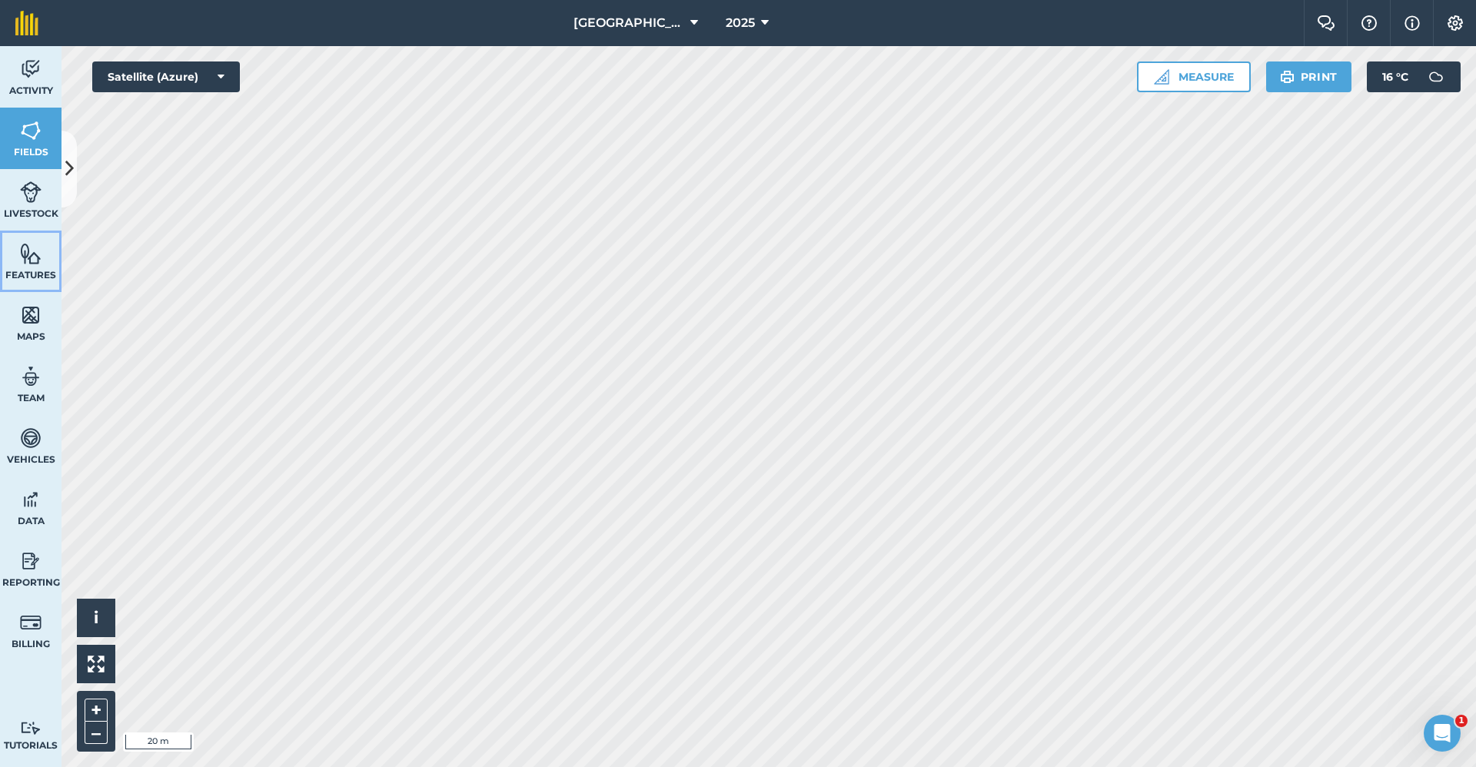
click at [33, 261] on img at bounding box center [31, 253] width 22 height 23
click at [75, 178] on button at bounding box center [69, 169] width 15 height 77
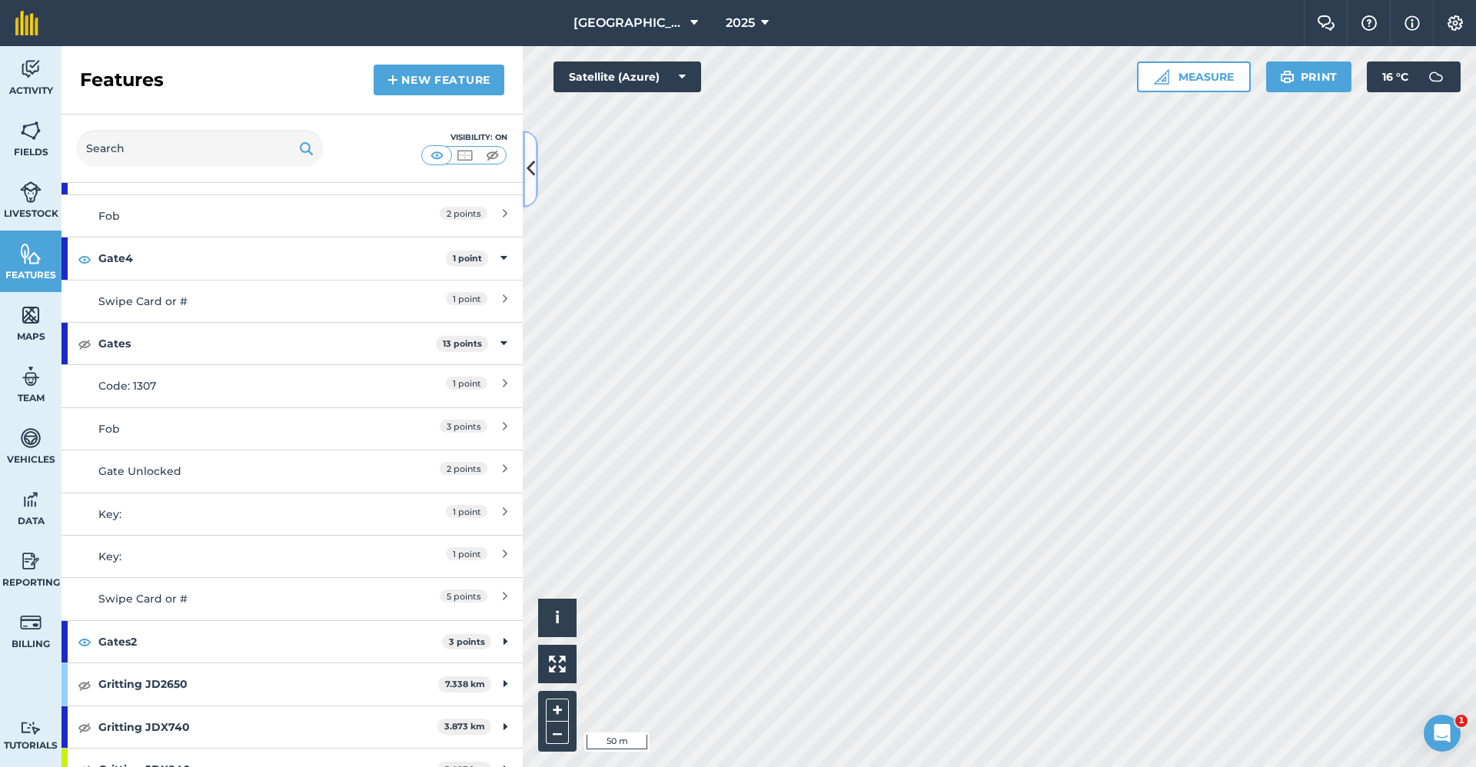
scroll to position [769, 0]
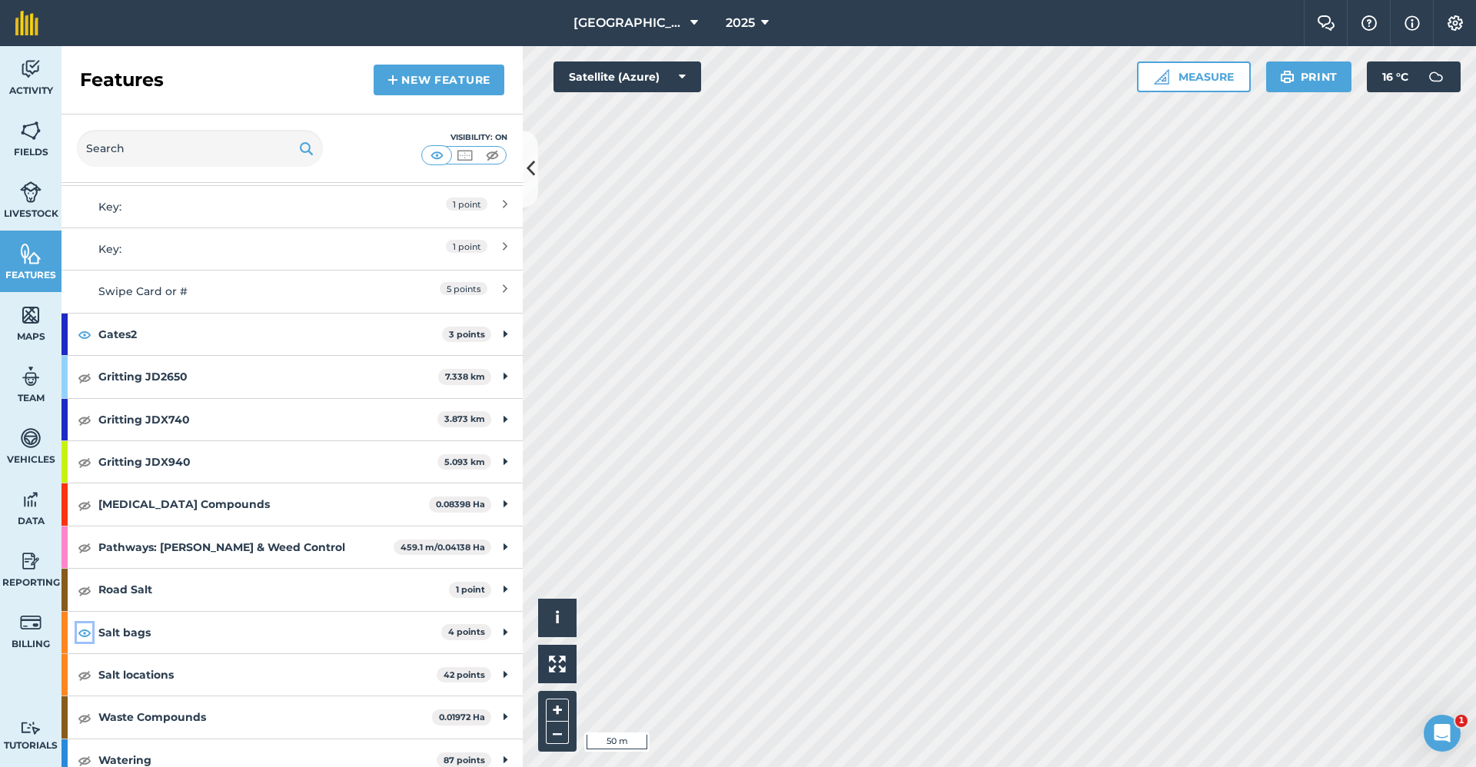
click at [88, 631] on img at bounding box center [85, 633] width 14 height 18
click at [87, 672] on img at bounding box center [85, 675] width 14 height 18
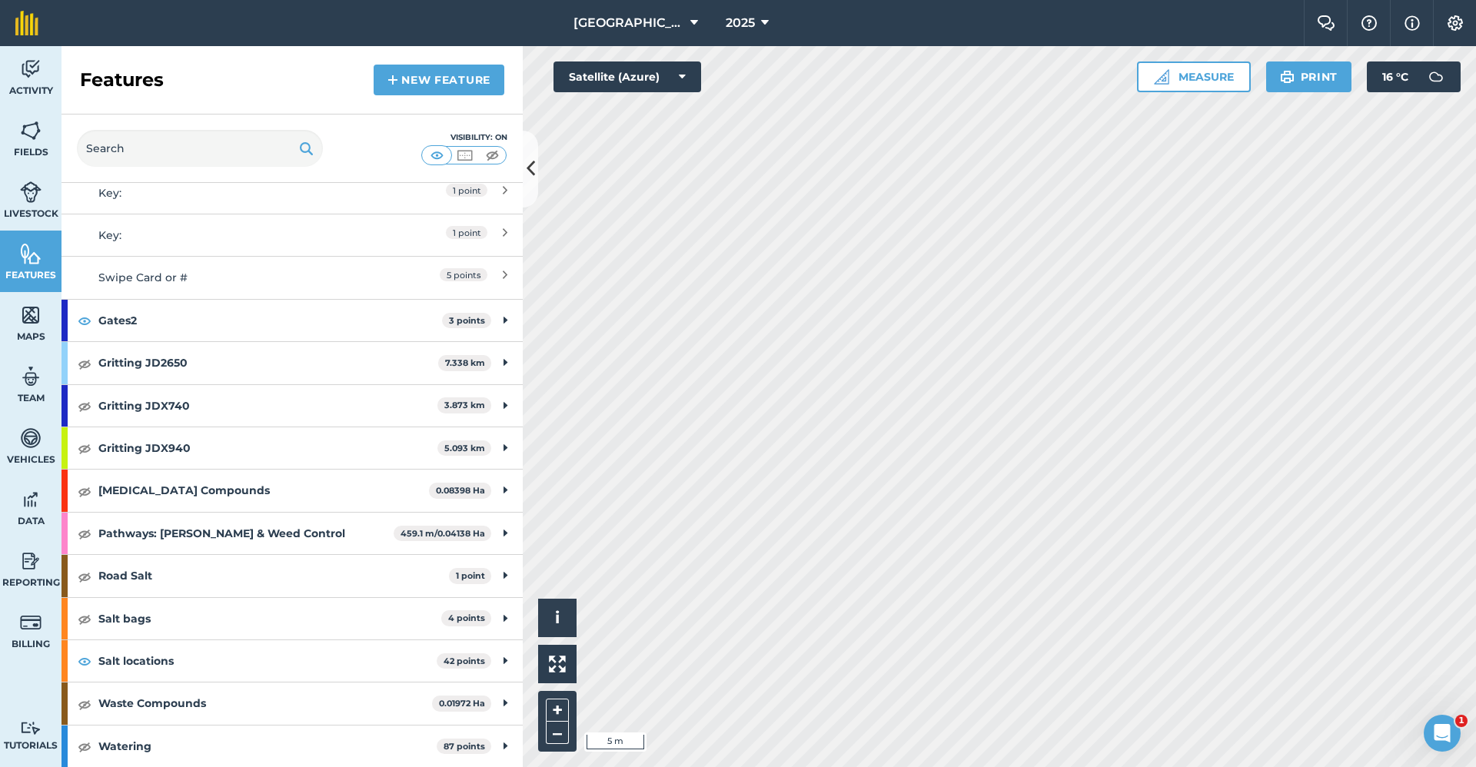
scroll to position [475, 0]
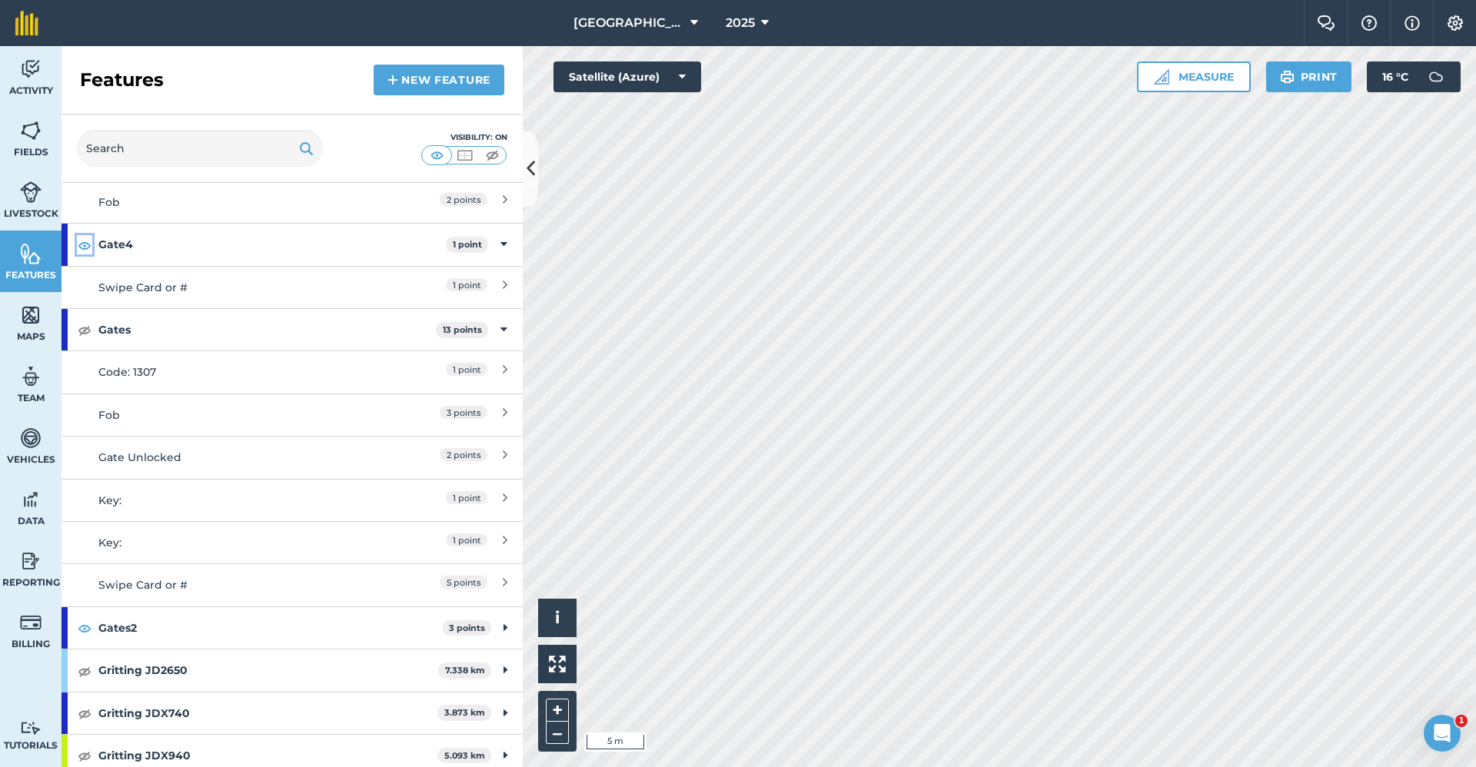
click at [85, 242] on img at bounding box center [85, 245] width 14 height 18
click at [15, 123] on link "Fields" at bounding box center [31, 139] width 62 height 62
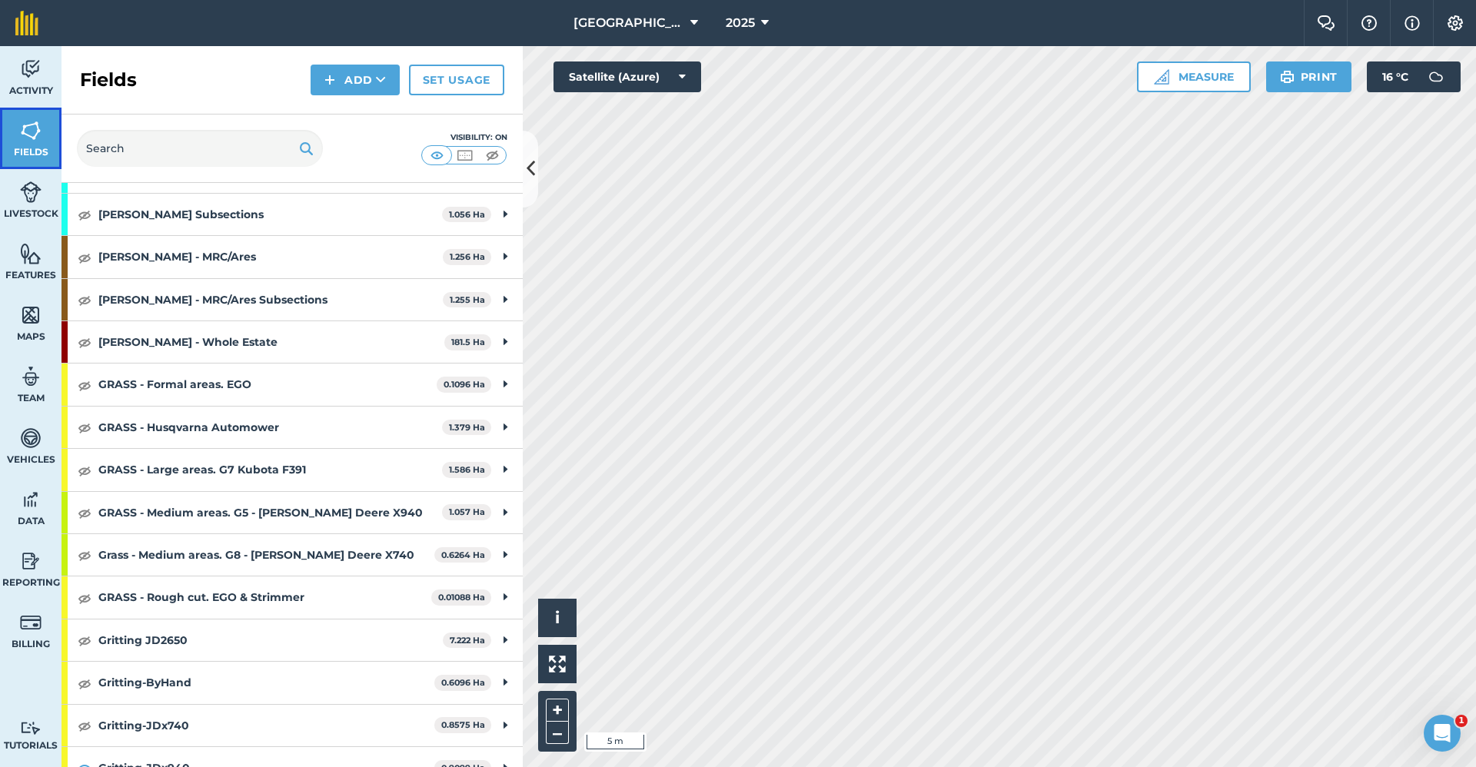
scroll to position [769, 0]
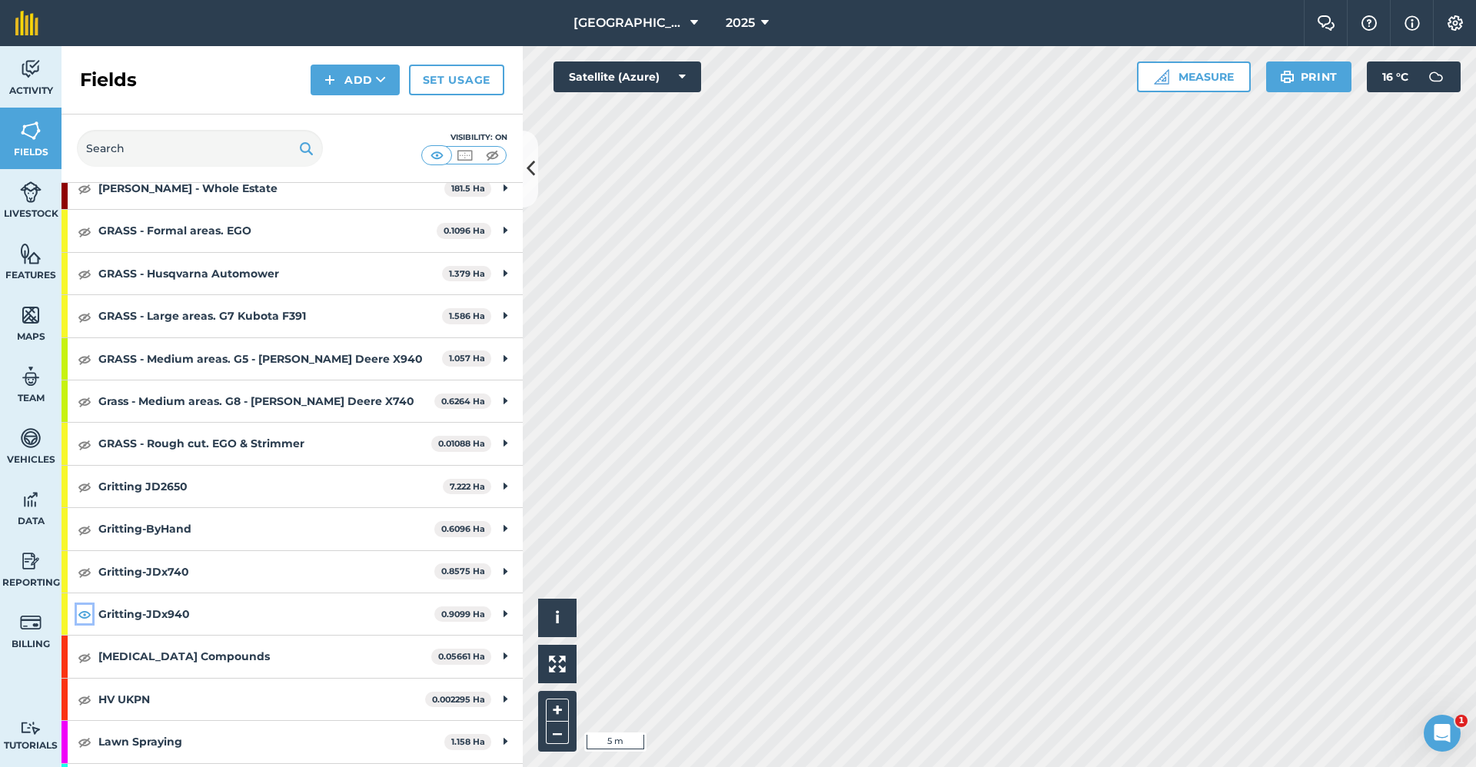
click at [84, 617] on img at bounding box center [85, 614] width 14 height 18
click at [86, 528] on img at bounding box center [85, 529] width 14 height 18
click at [38, 259] on img at bounding box center [31, 253] width 22 height 23
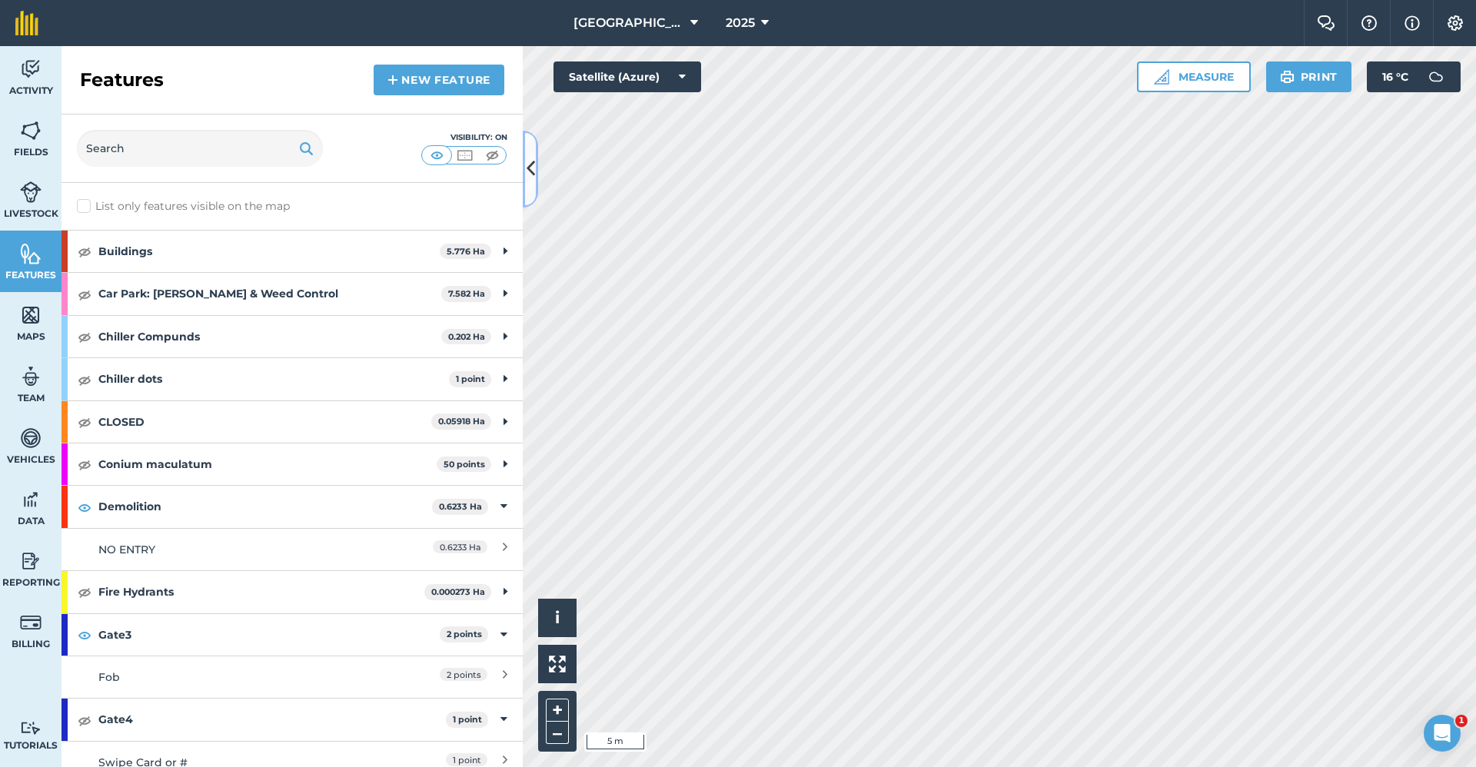
click at [536, 165] on button at bounding box center [530, 169] width 15 height 77
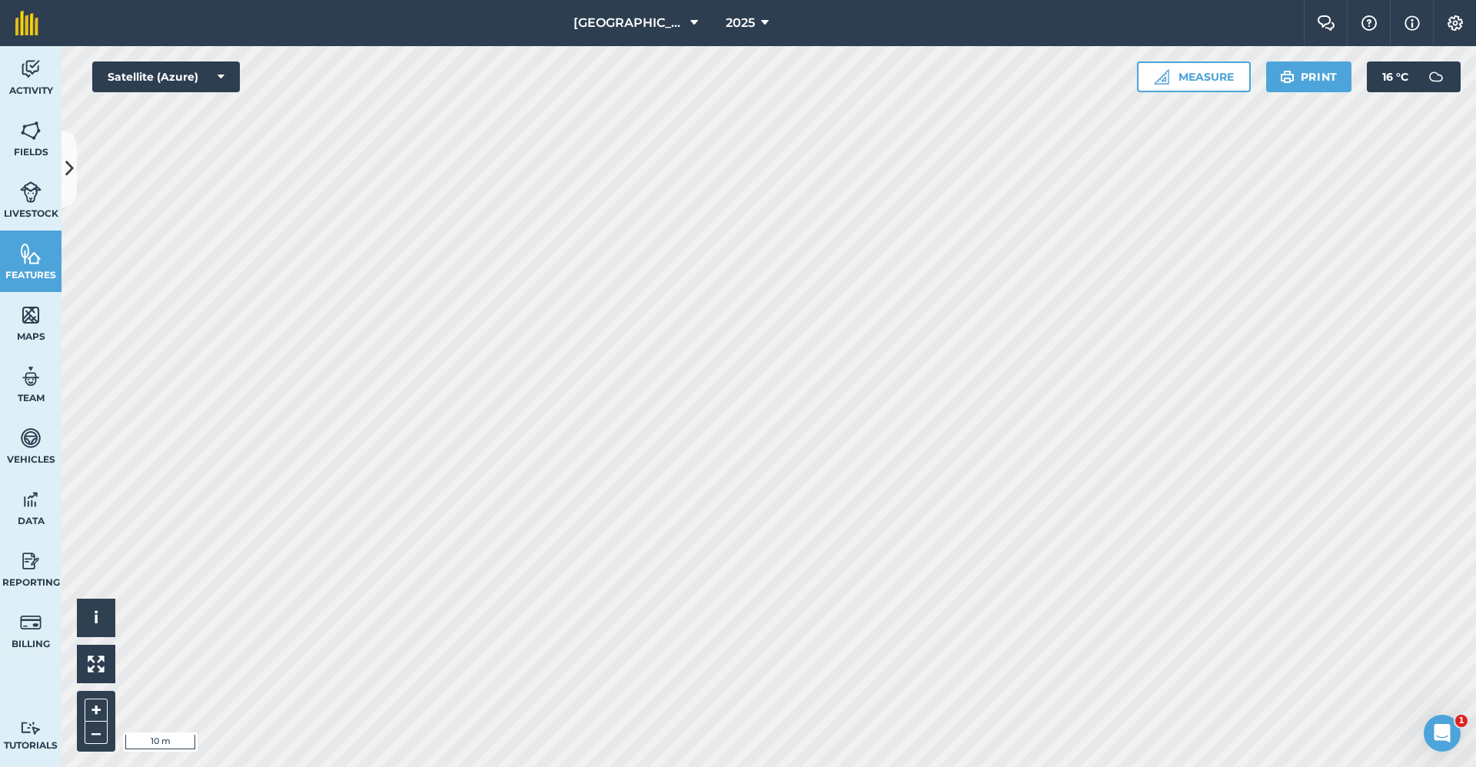
click at [679, 767] on html "Babraham Research Campus (Gardens) 2025 Farm Chat Help Info Settings Babraham R…" at bounding box center [738, 383] width 1476 height 767
click at [1252, 79] on div "Click to place a point i © 2025 TomTom, Microsoft 10 m + – Satellite (Azure) Me…" at bounding box center [769, 406] width 1415 height 721
click at [44, 249] on link "Features" at bounding box center [31, 262] width 62 height 62
click at [65, 178] on icon at bounding box center [69, 168] width 8 height 27
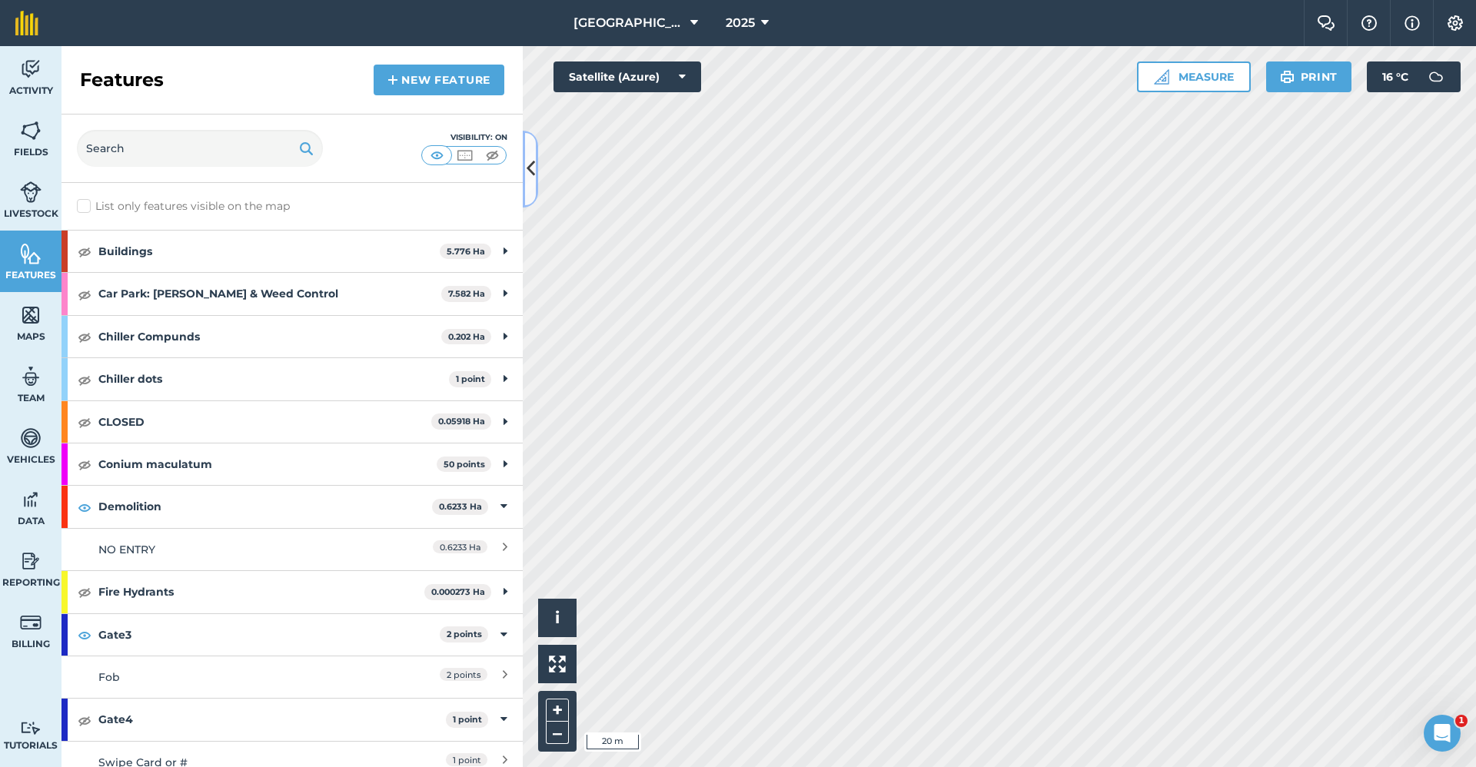
scroll to position [231, 0]
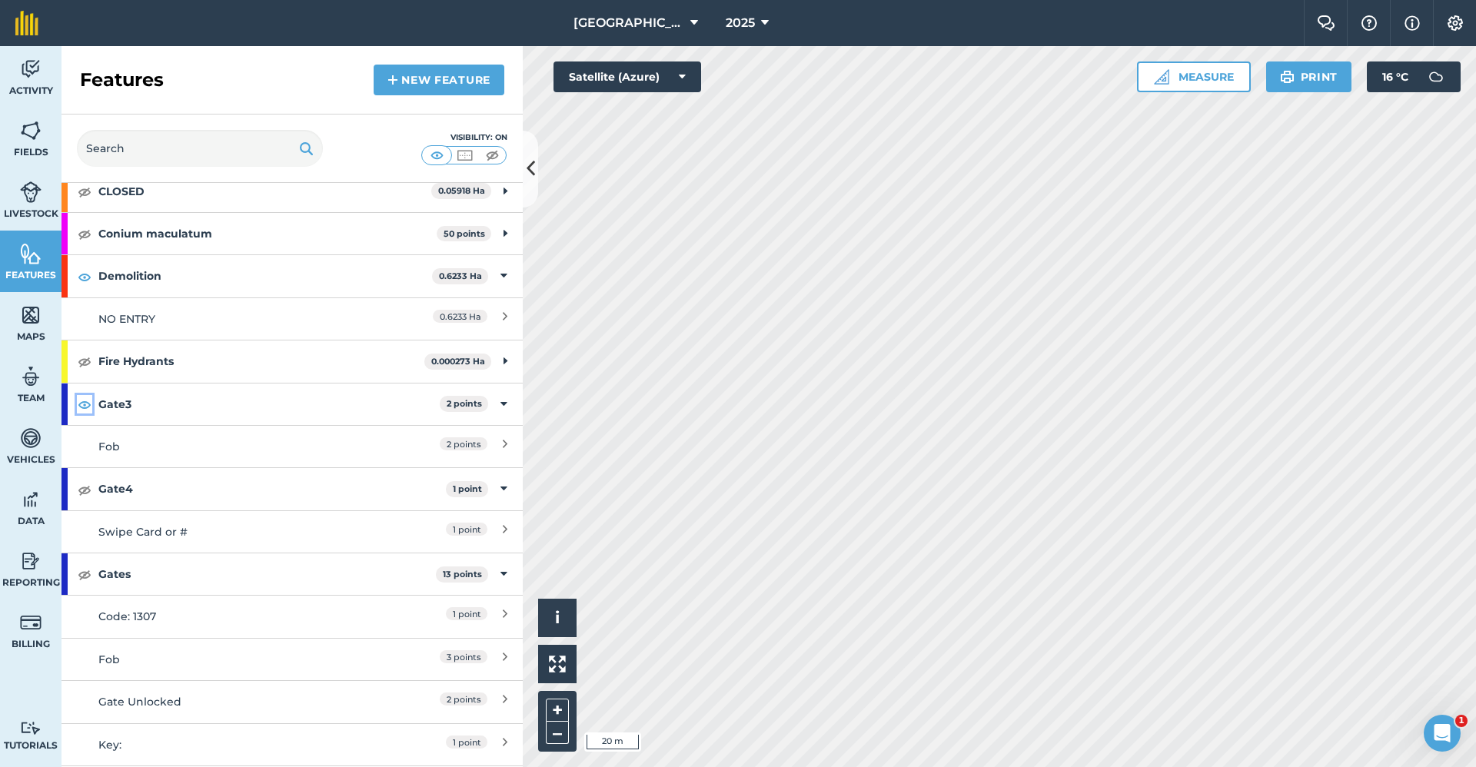
click at [86, 407] on img at bounding box center [85, 404] width 14 height 18
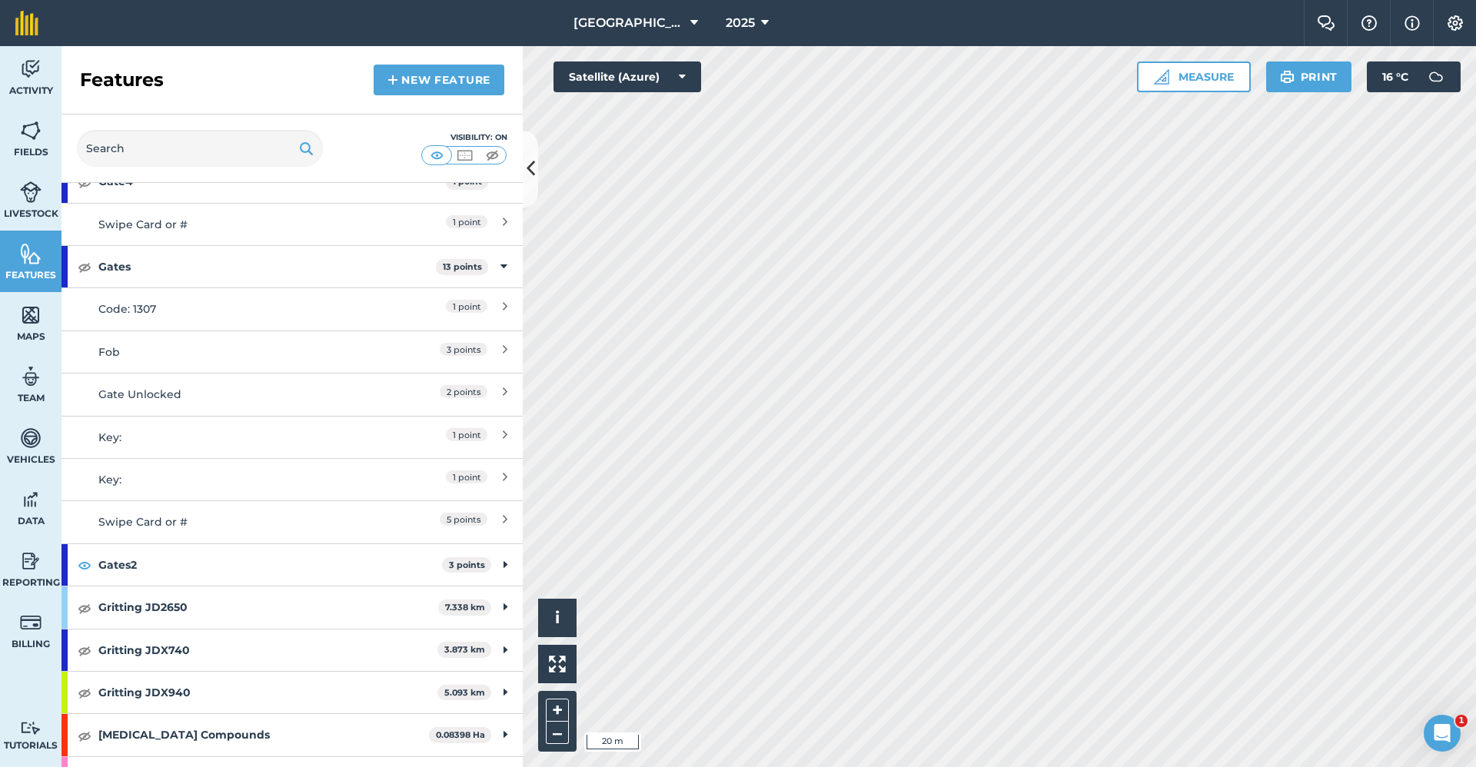
scroll to position [692, 0]
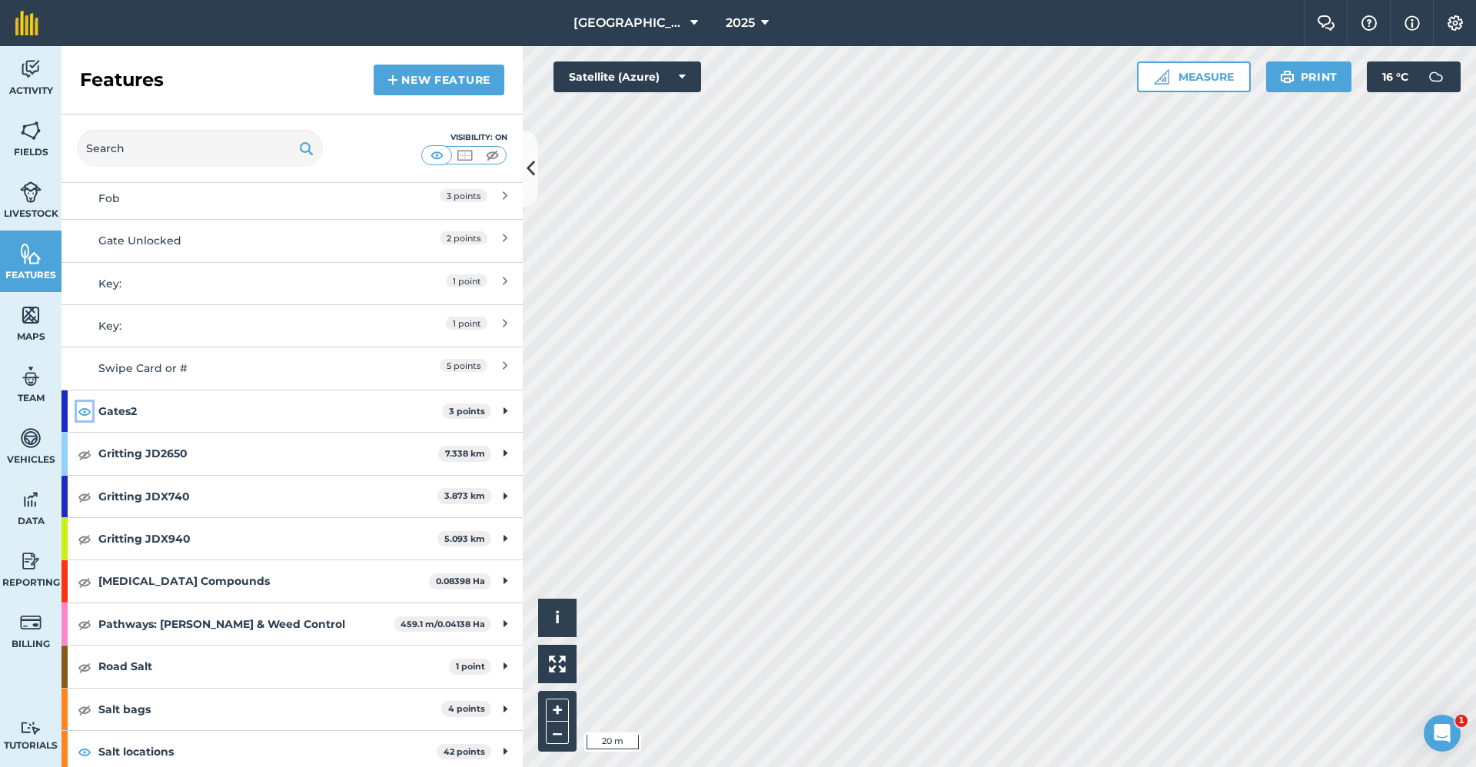
click at [88, 415] on img at bounding box center [85, 411] width 14 height 18
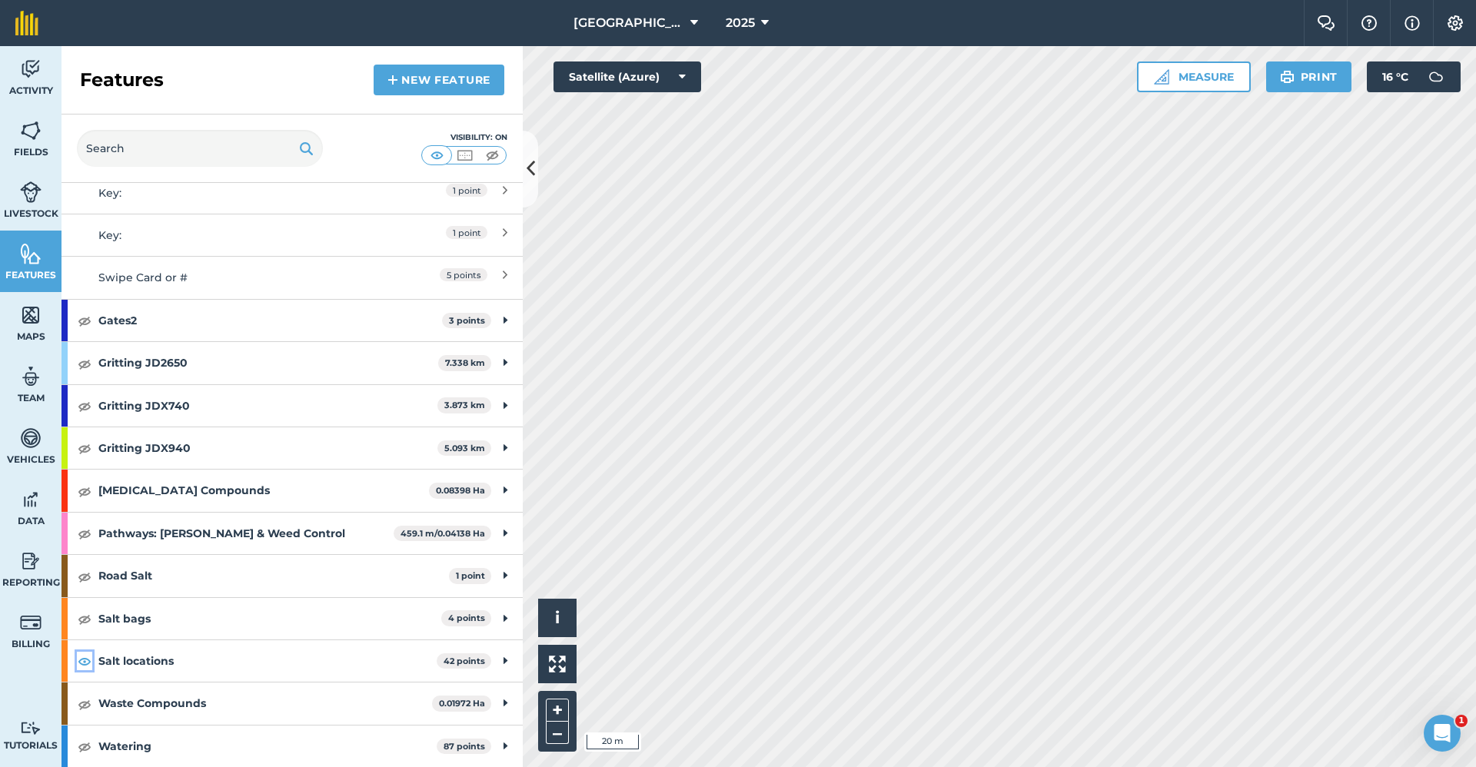
click at [88, 661] on img at bounding box center [85, 661] width 14 height 18
click at [25, 150] on span "Fields" at bounding box center [31, 152] width 62 height 12
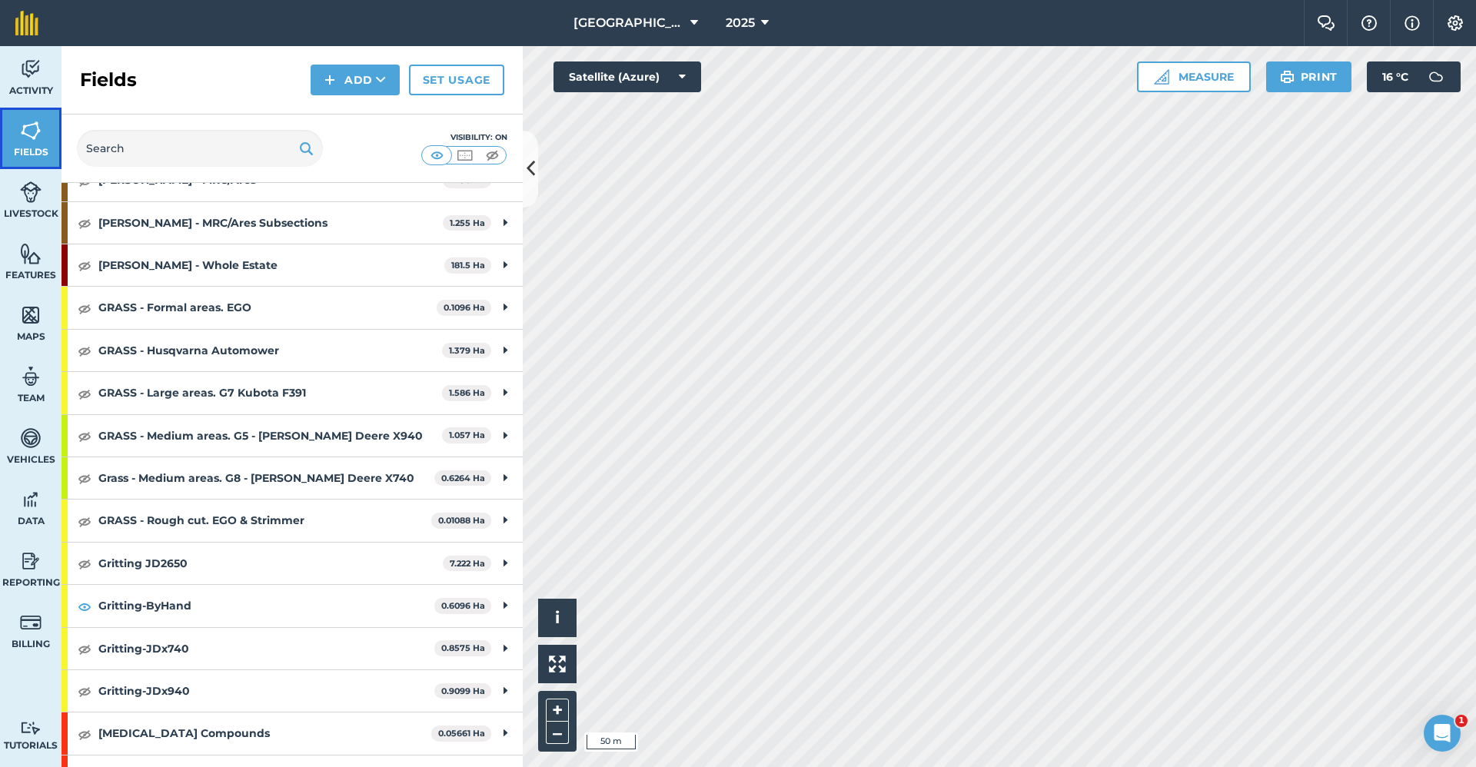
scroll to position [769, 0]
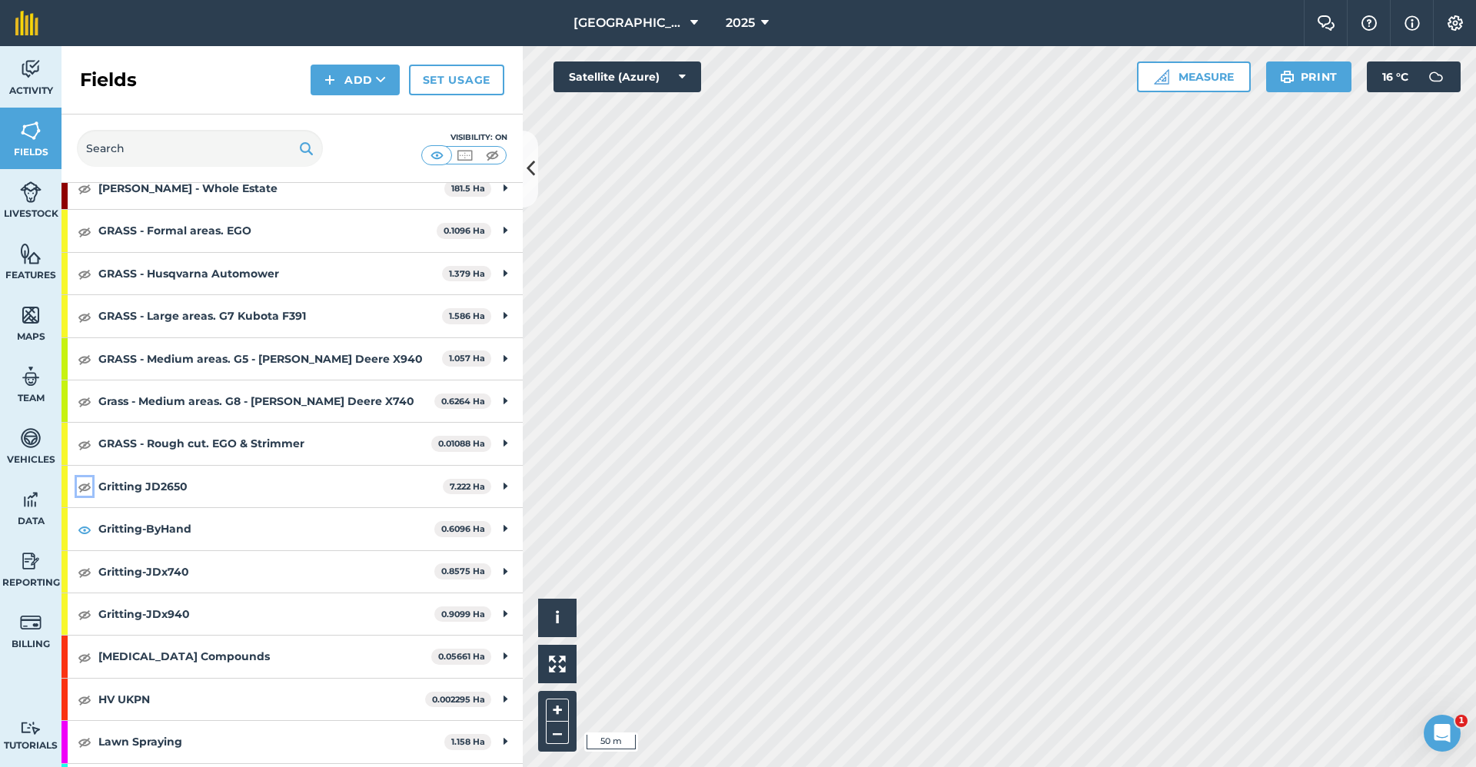
click at [82, 484] on img at bounding box center [85, 486] width 14 height 18
click at [83, 537] on img at bounding box center [85, 529] width 14 height 18
click at [76, 524] on div "Gritting-ByHand 0.6096 Ha" at bounding box center [292, 529] width 461 height 42
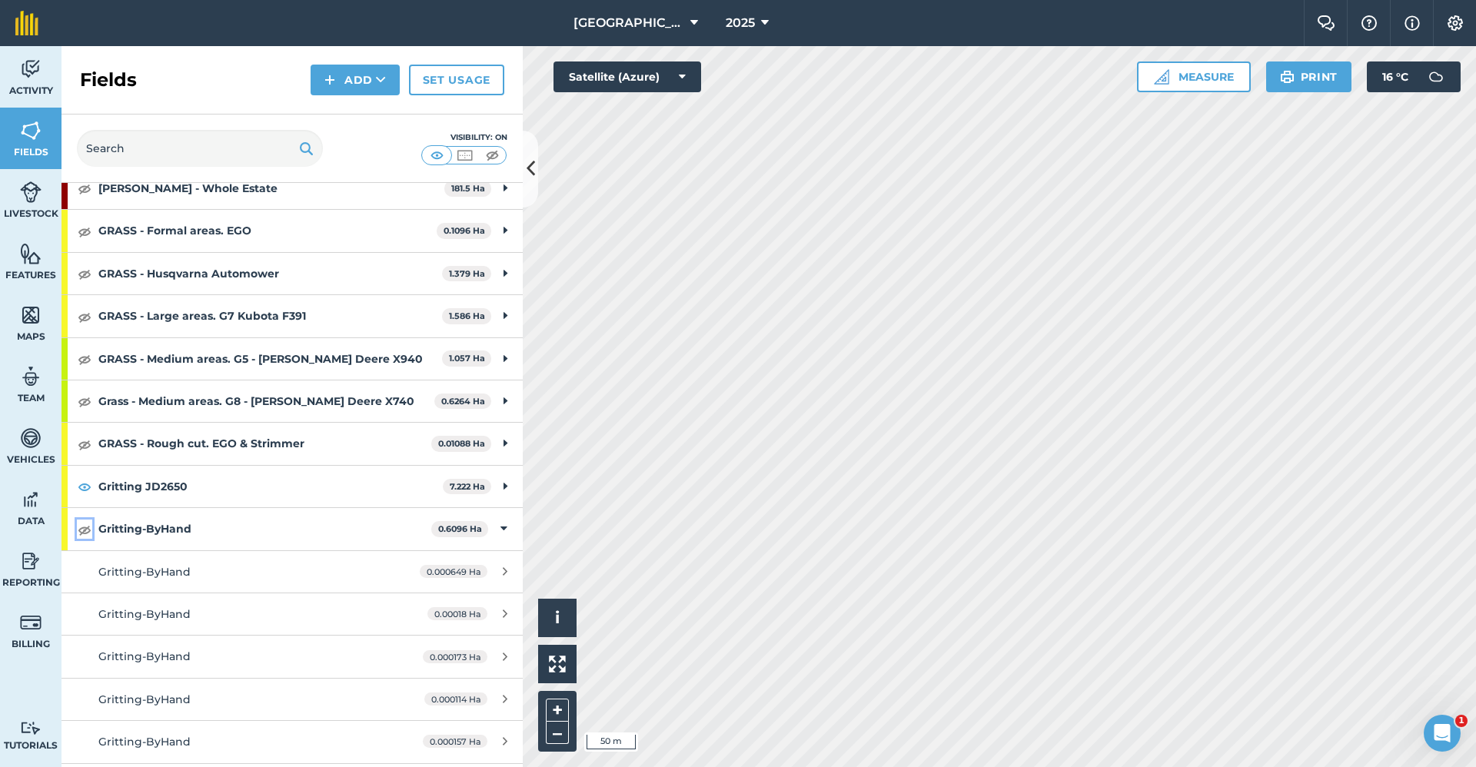
click at [84, 533] on img at bounding box center [85, 529] width 14 height 18
click at [500, 530] on icon at bounding box center [503, 528] width 7 height 17
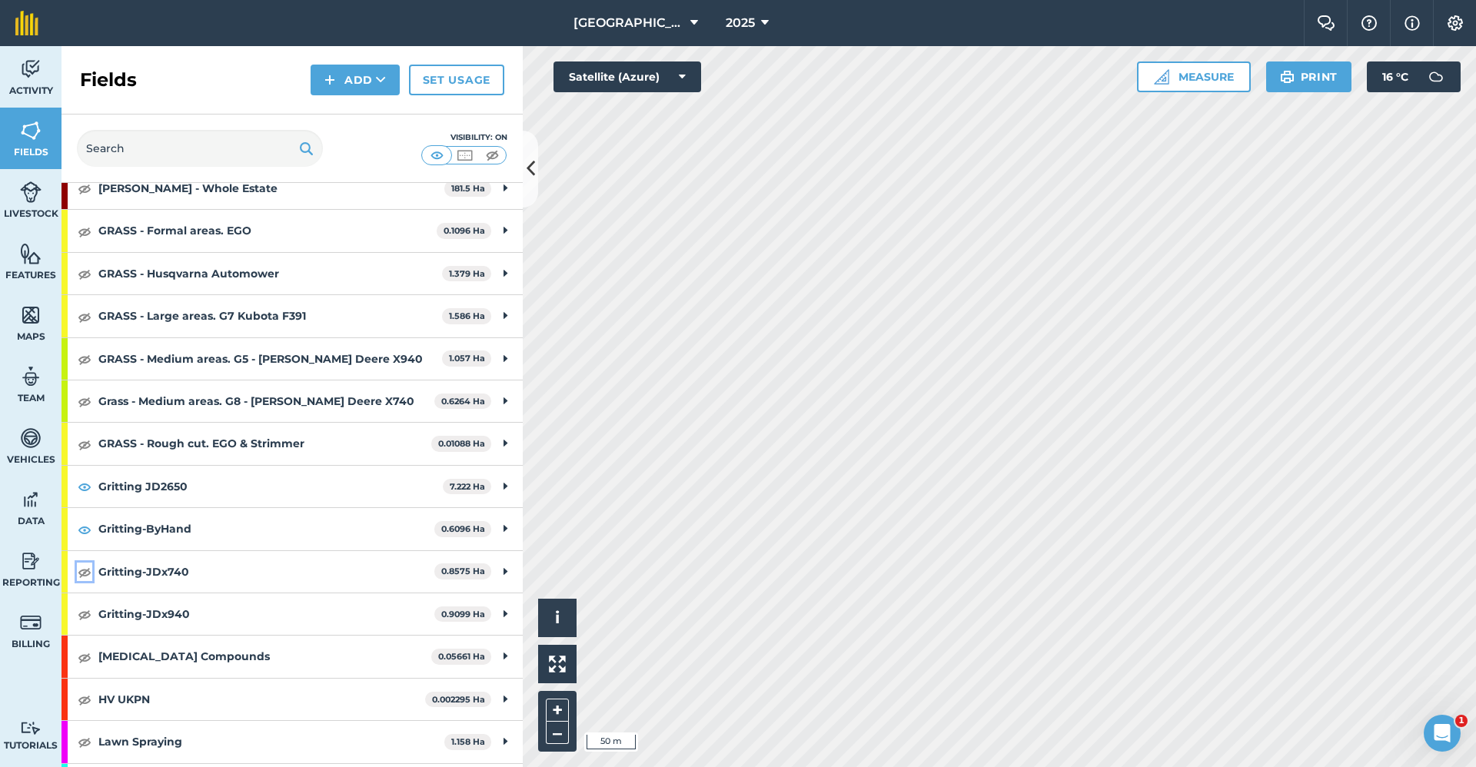
click at [86, 578] on img at bounding box center [85, 572] width 14 height 18
click at [85, 617] on img at bounding box center [85, 614] width 14 height 18
click at [19, 258] on link "Features" at bounding box center [31, 262] width 62 height 62
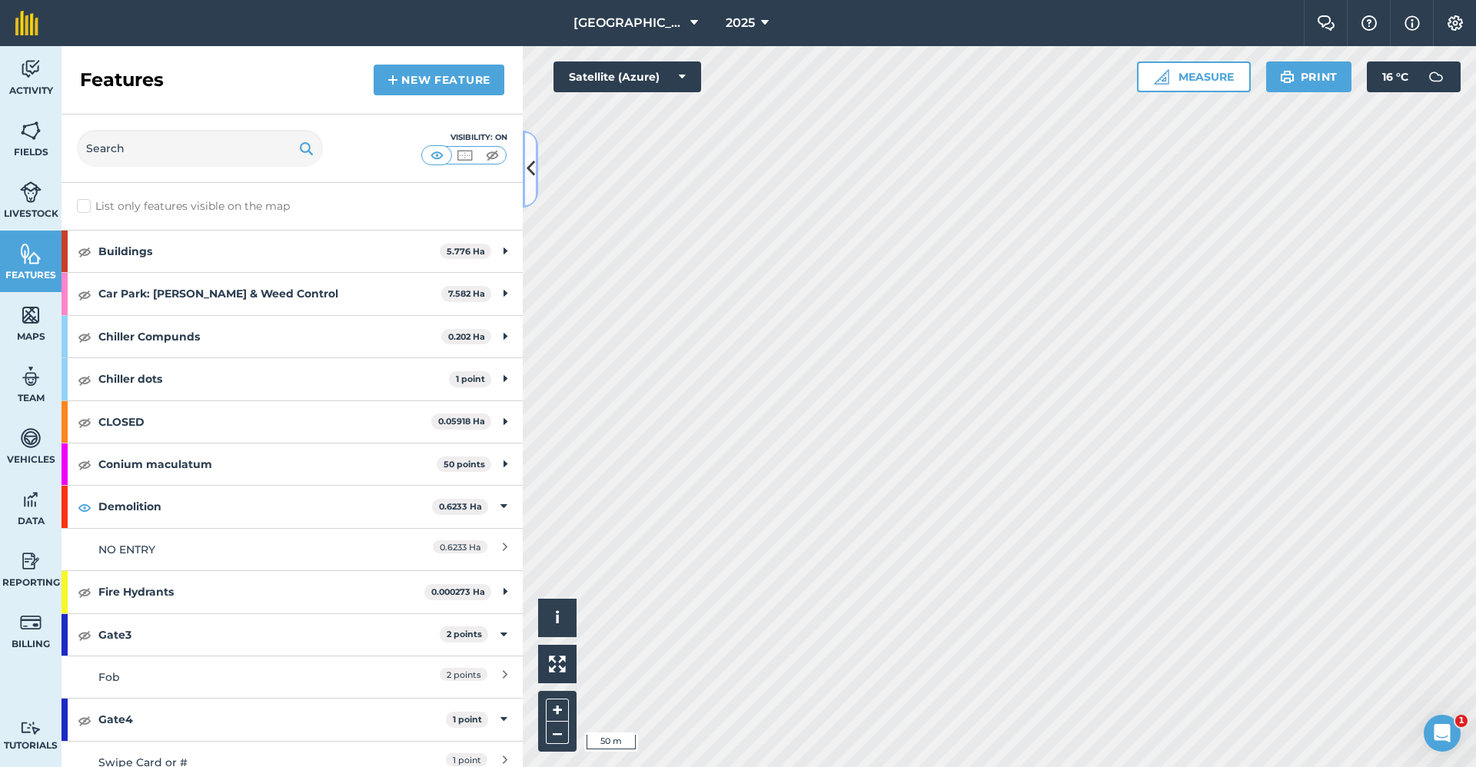
click at [535, 156] on button at bounding box center [530, 169] width 15 height 77
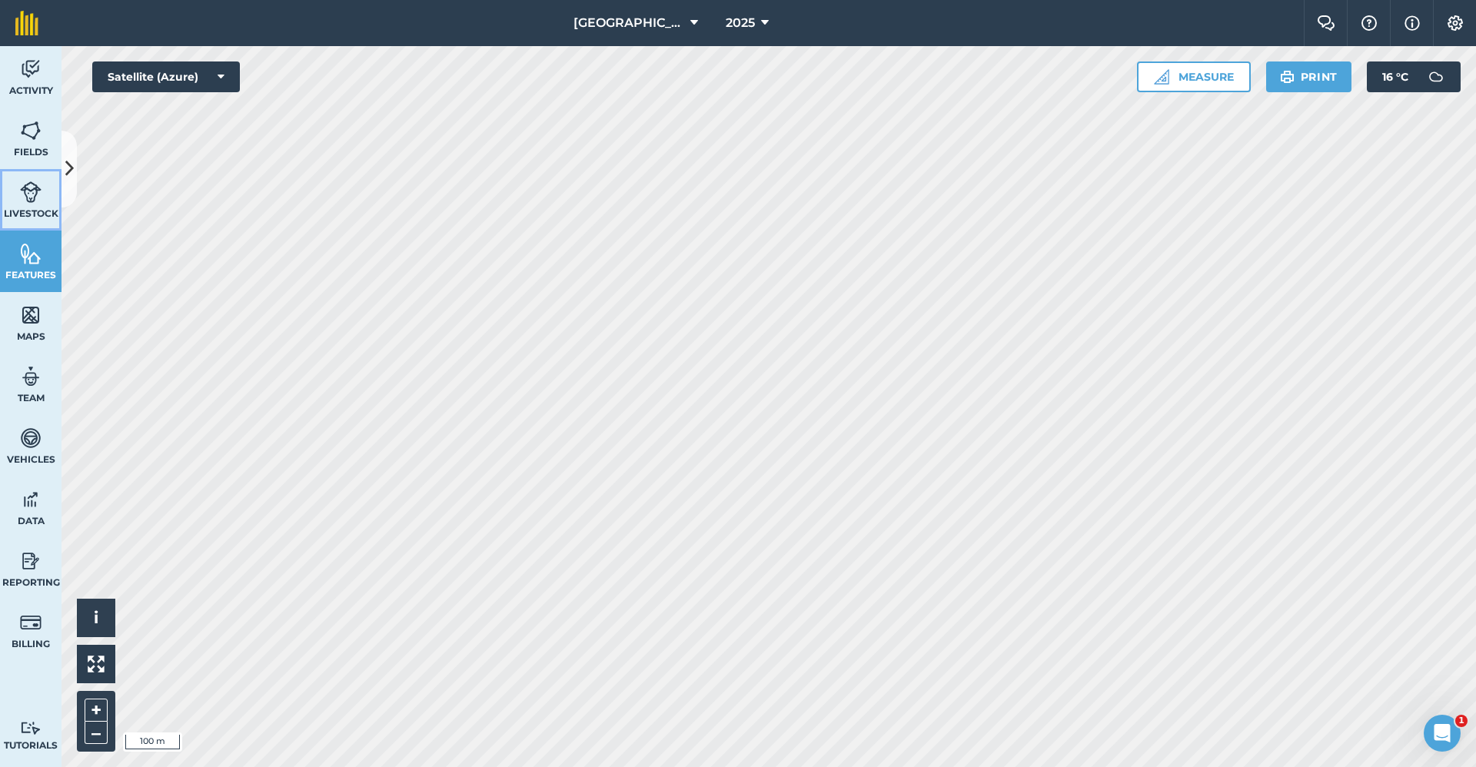
click at [28, 195] on img at bounding box center [31, 192] width 22 height 23
click at [1458, 23] on img at bounding box center [1455, 22] width 18 height 15
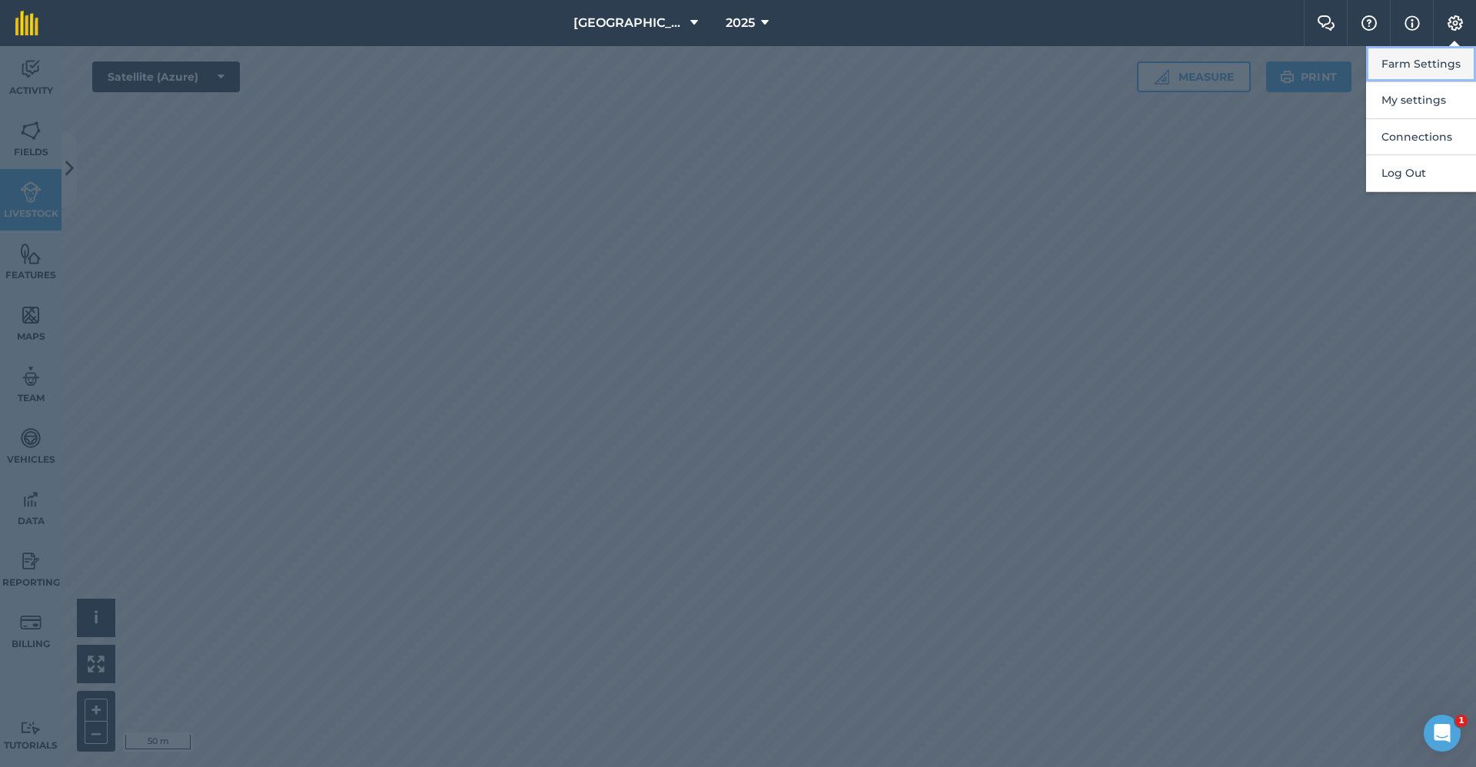
click at [1444, 62] on button "Farm Settings" at bounding box center [1421, 64] width 110 height 36
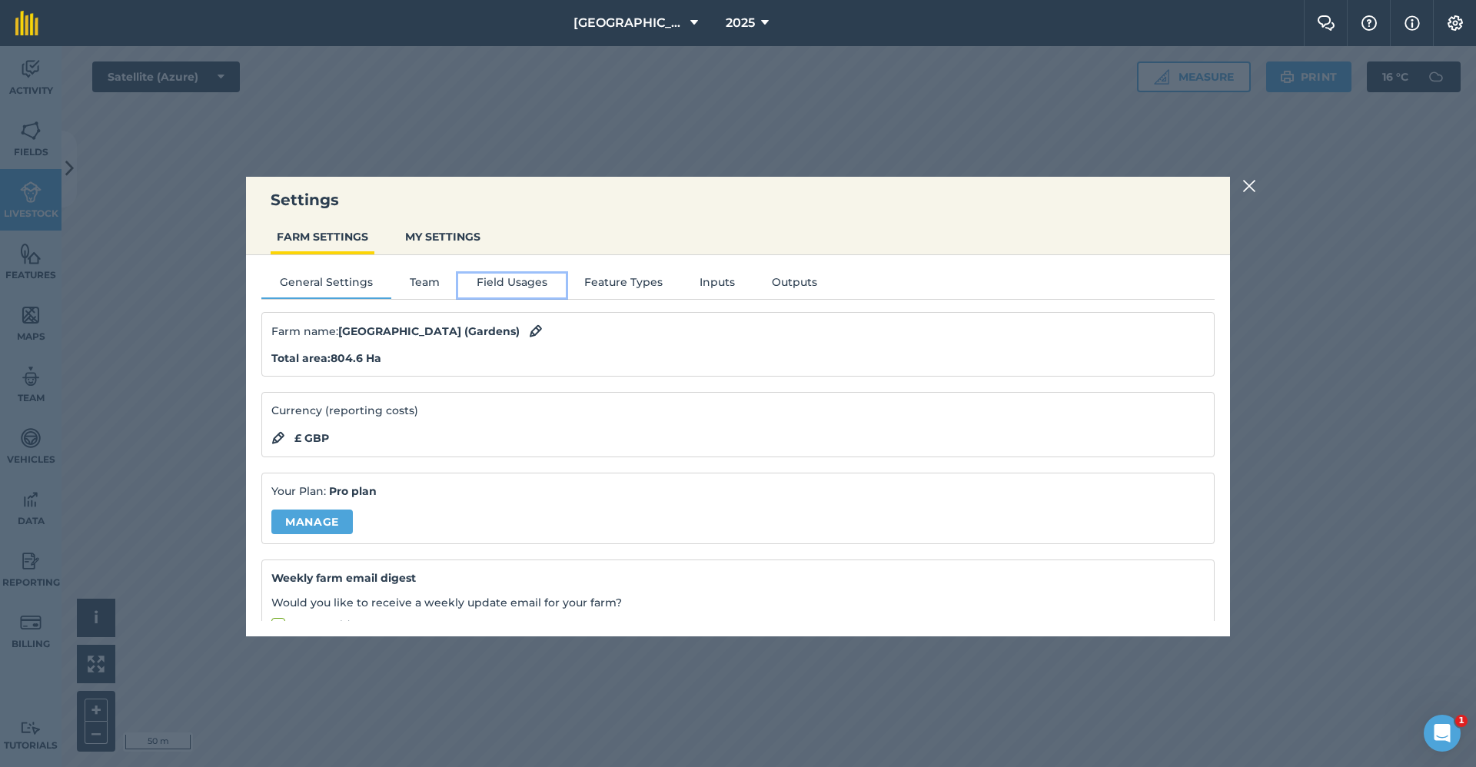
click at [489, 283] on button "Field Usages" at bounding box center [512, 285] width 108 height 23
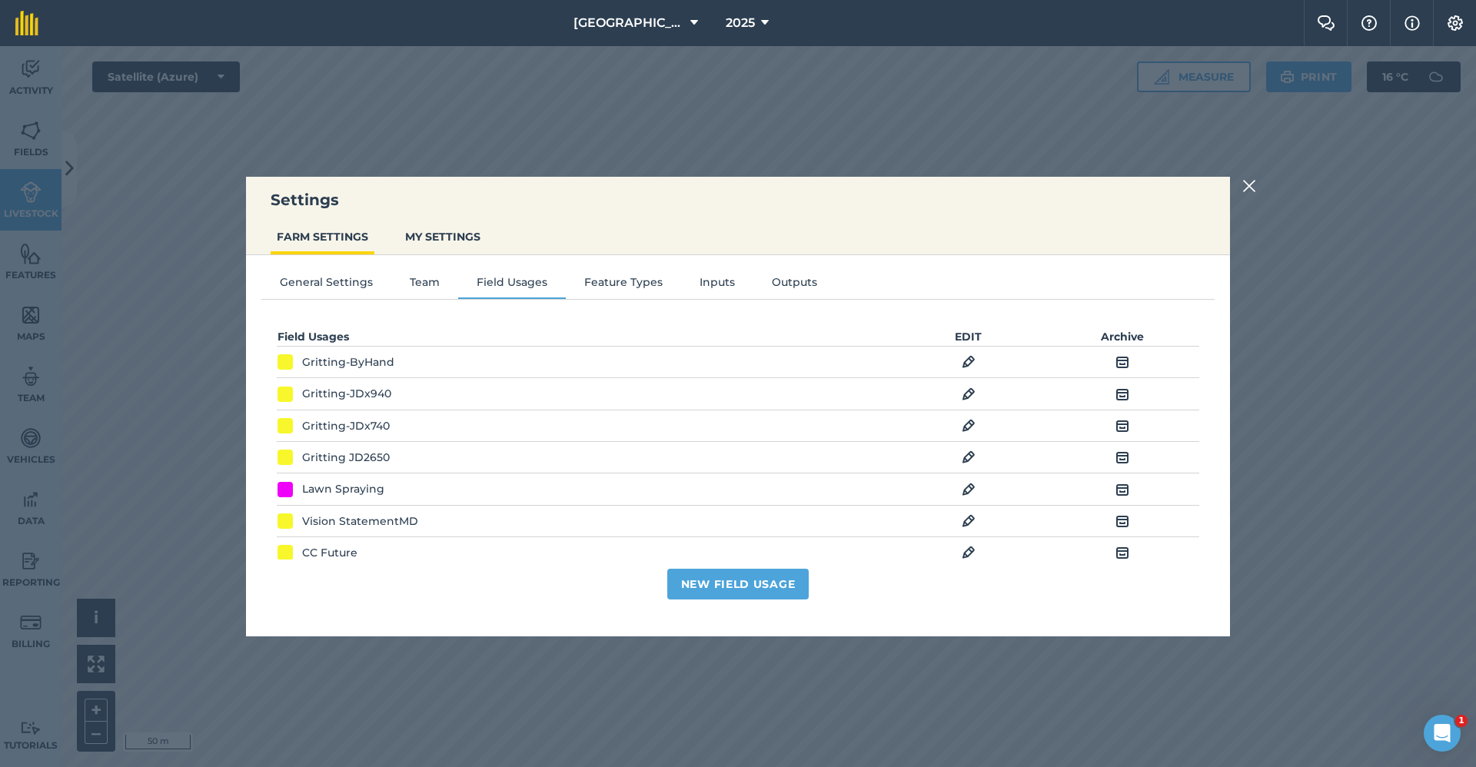
click at [962, 458] on img at bounding box center [969, 457] width 14 height 18
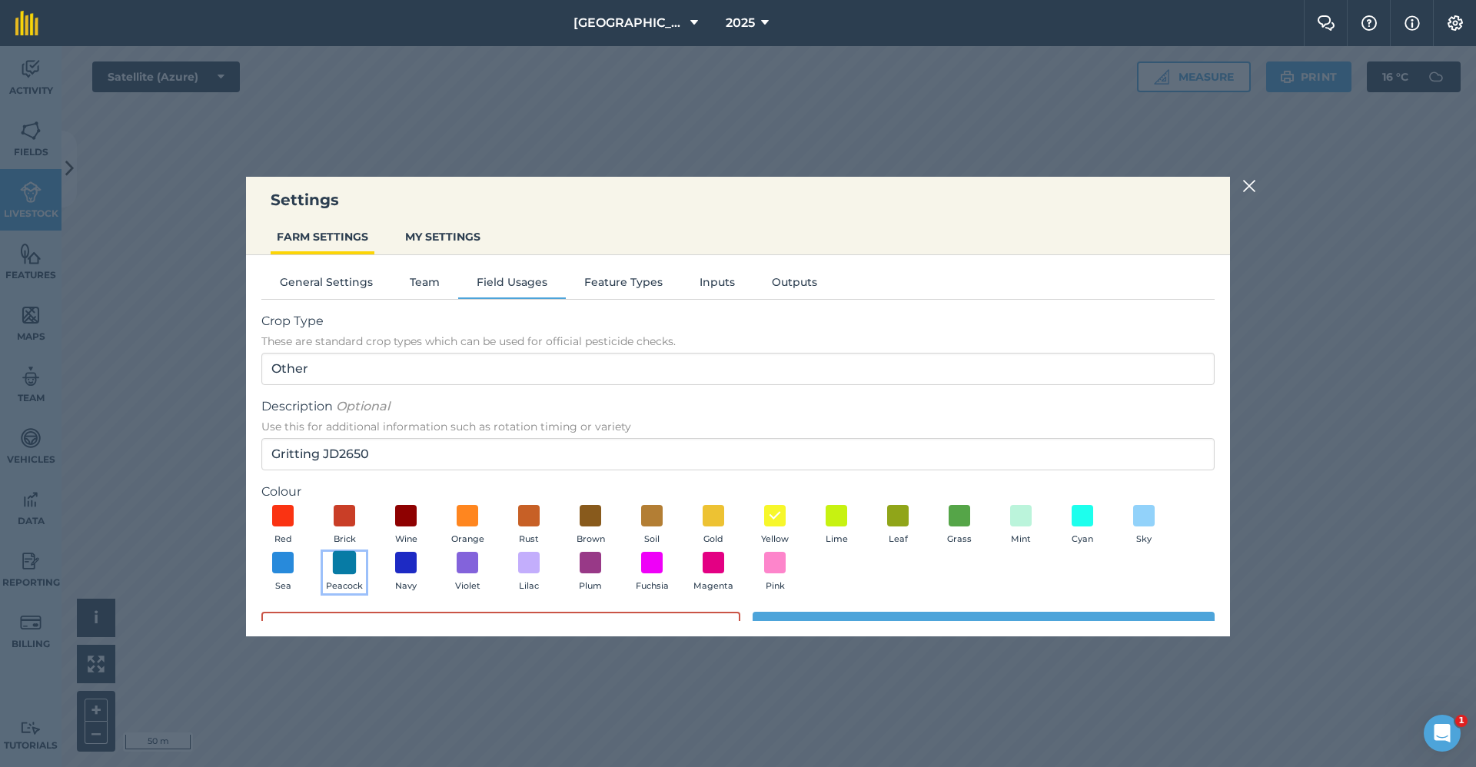
click at [353, 560] on span at bounding box center [345, 563] width 24 height 24
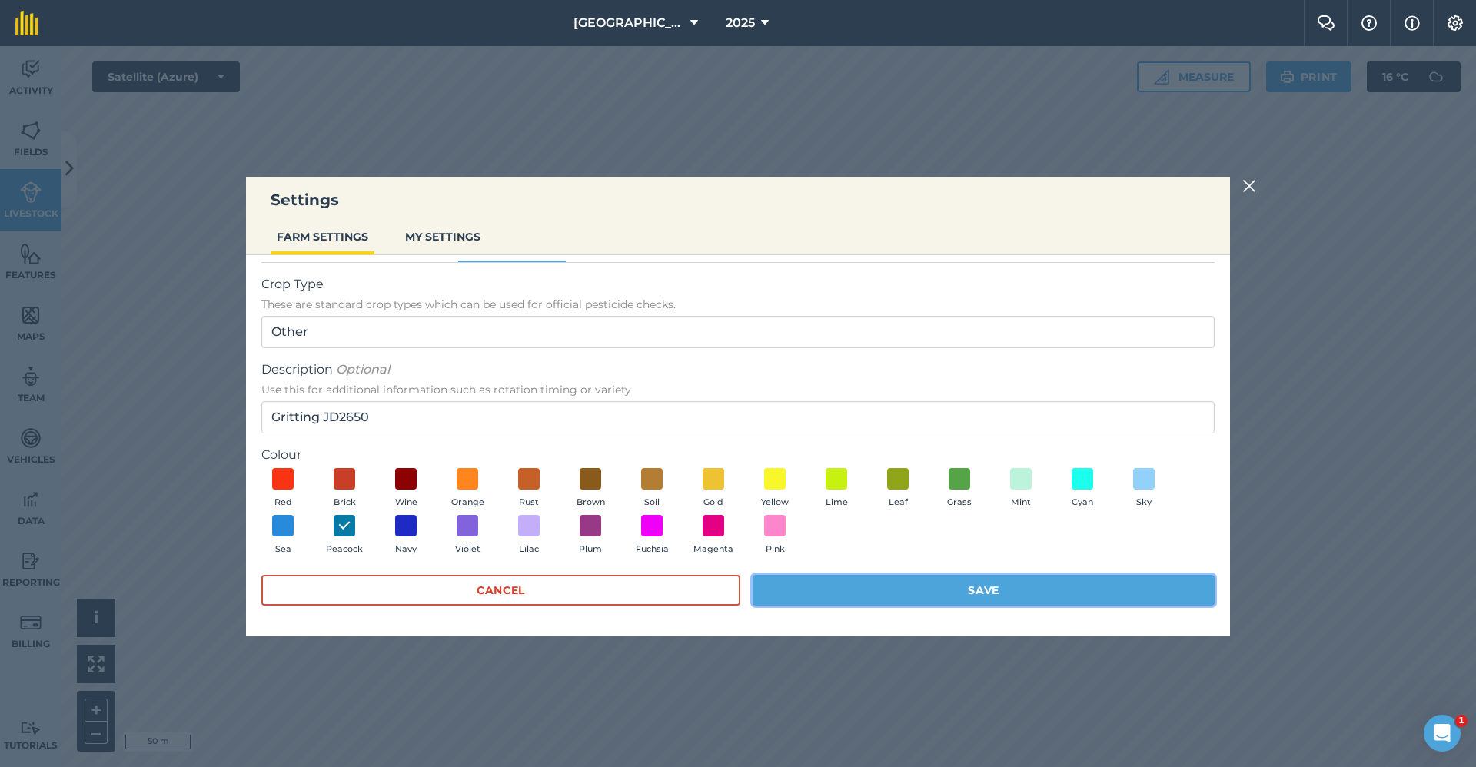
click at [819, 578] on button "Save" at bounding box center [984, 590] width 462 height 31
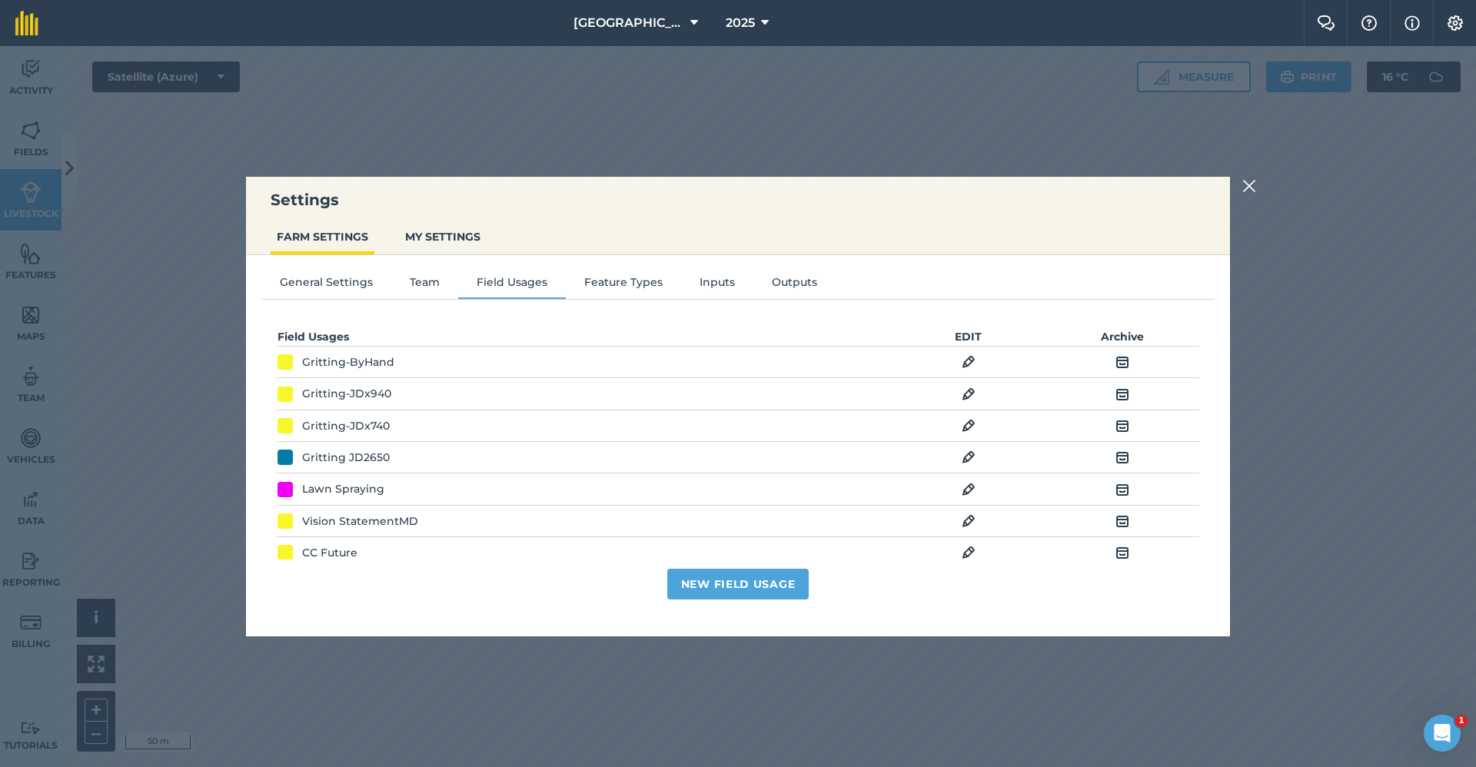
scroll to position [0, 0]
click at [962, 387] on img at bounding box center [969, 394] width 14 height 18
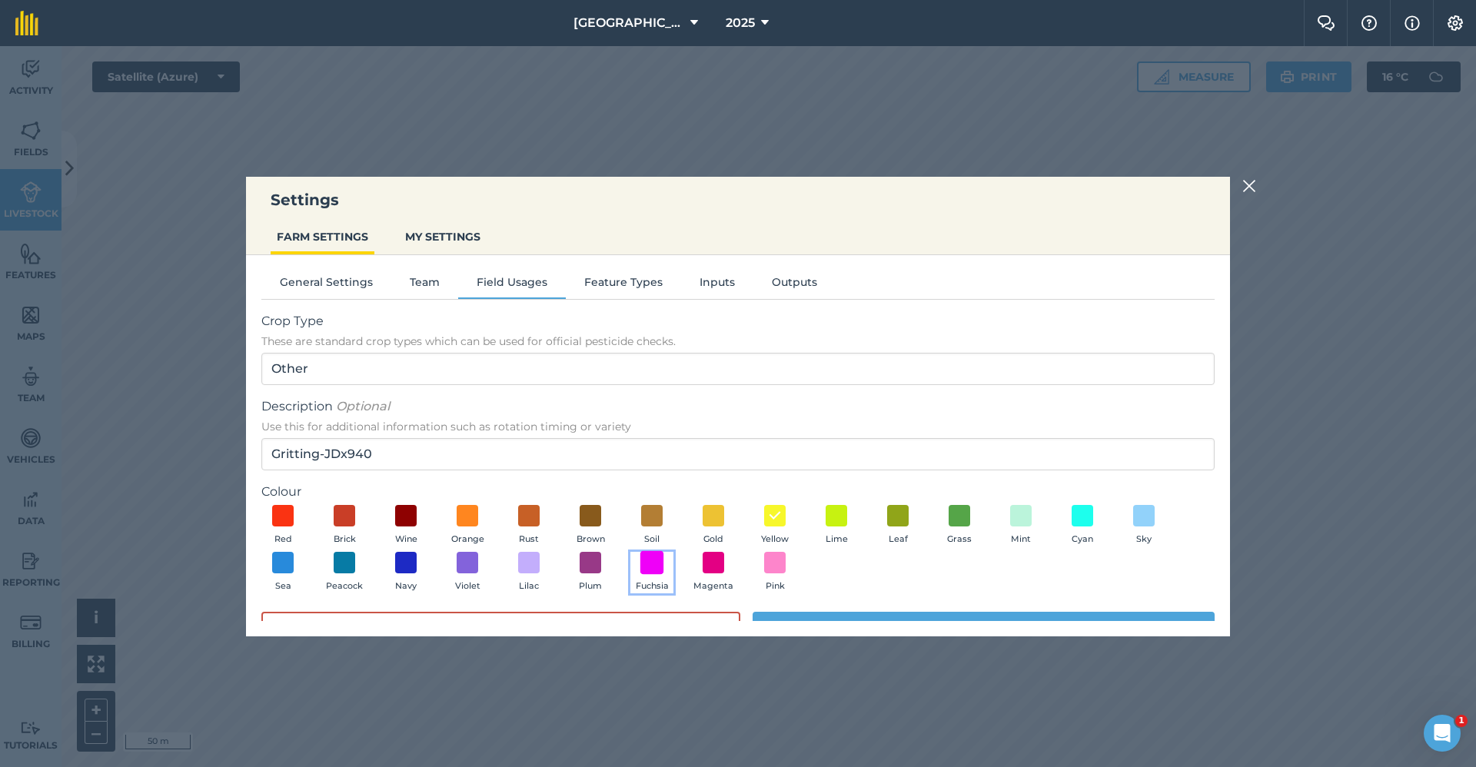
click at [658, 564] on span at bounding box center [652, 563] width 24 height 24
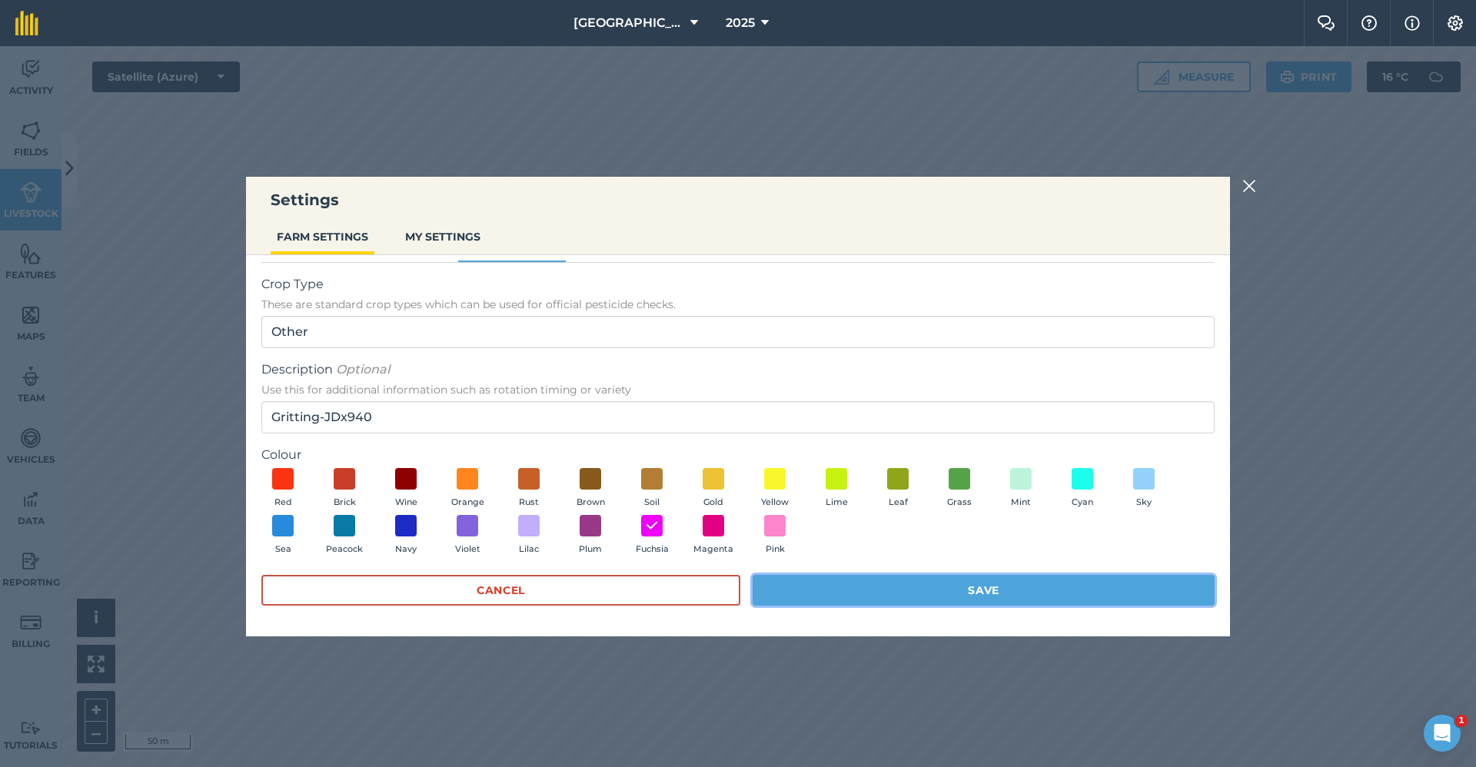
click at [813, 585] on button "Save" at bounding box center [984, 590] width 462 height 31
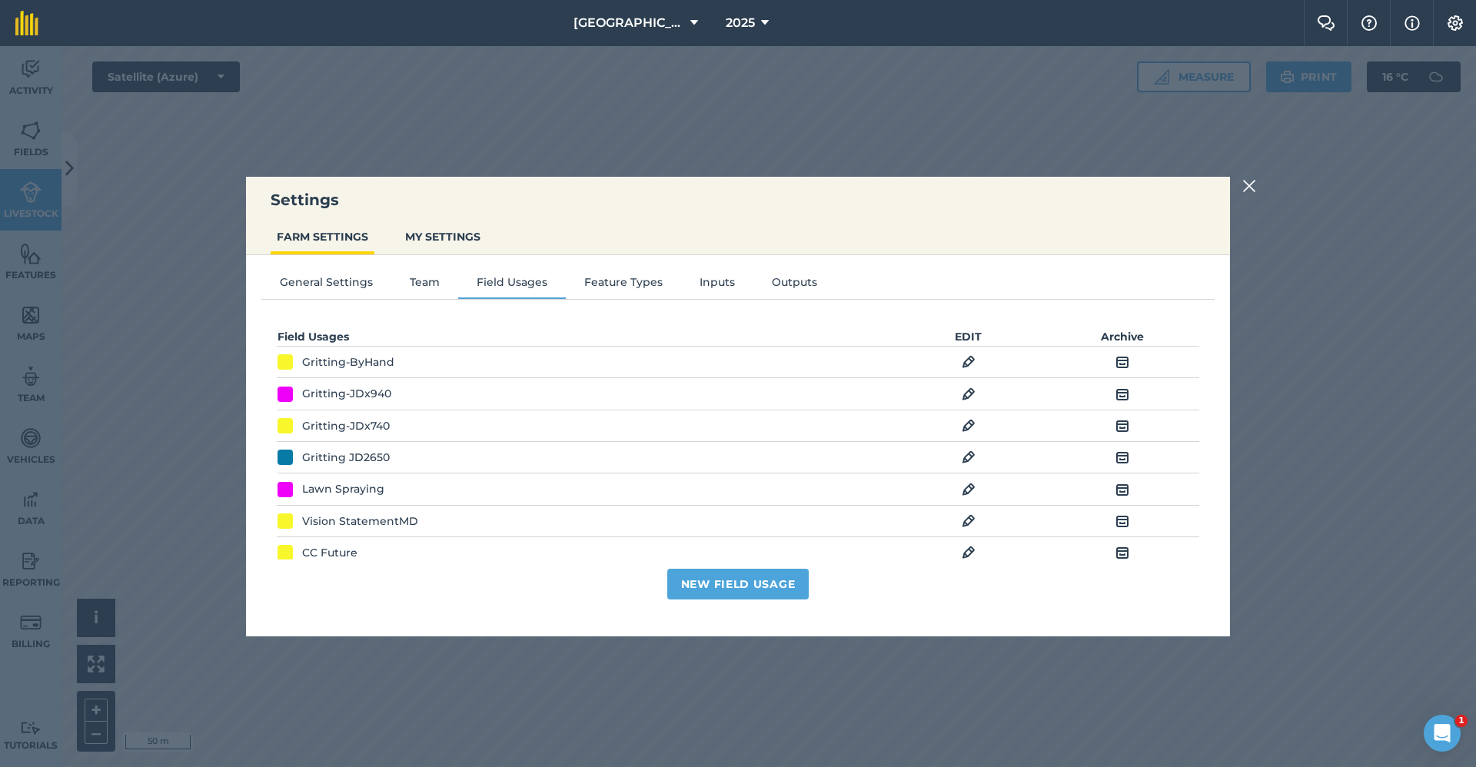
scroll to position [0, 0]
click at [963, 424] on img at bounding box center [969, 426] width 14 height 18
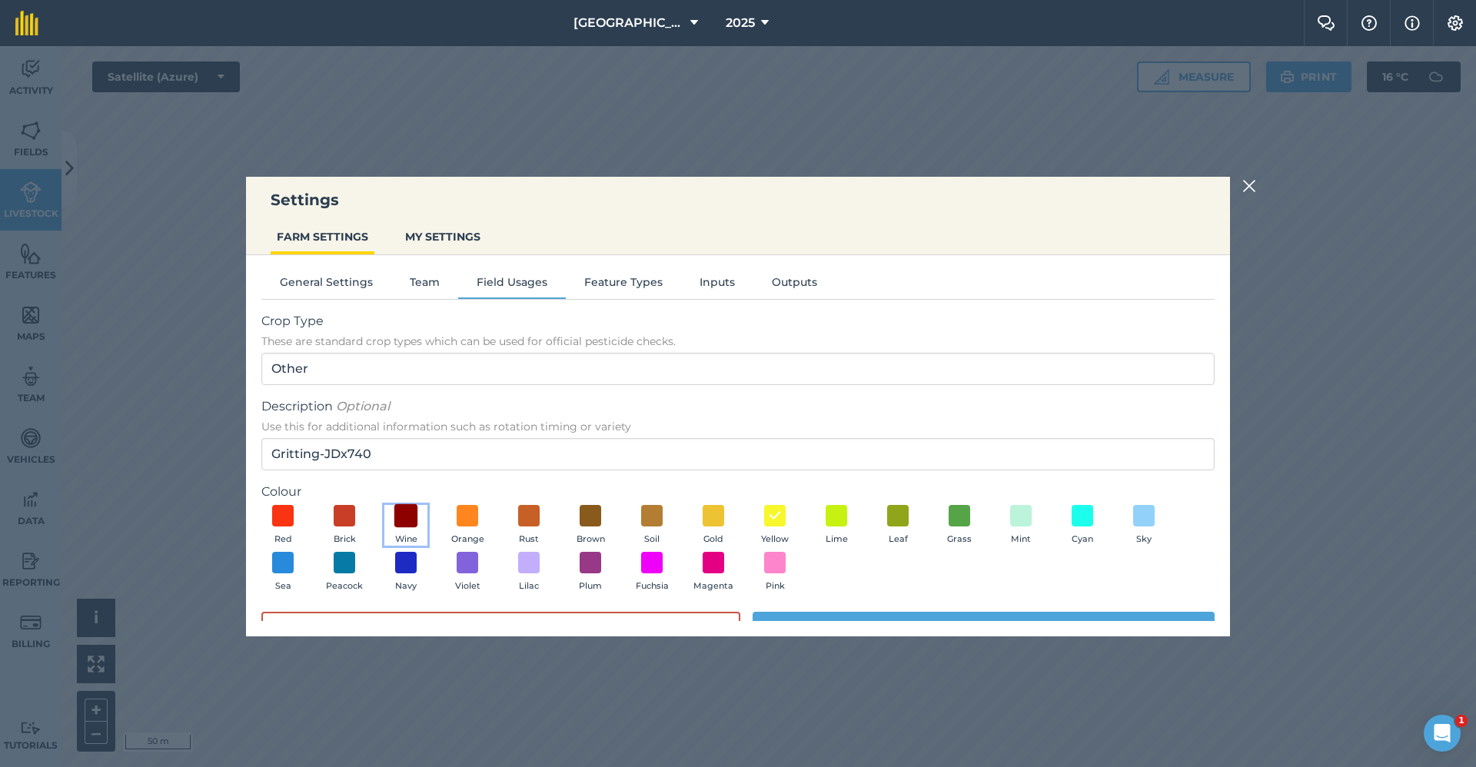
click at [411, 510] on span at bounding box center [406, 516] width 24 height 24
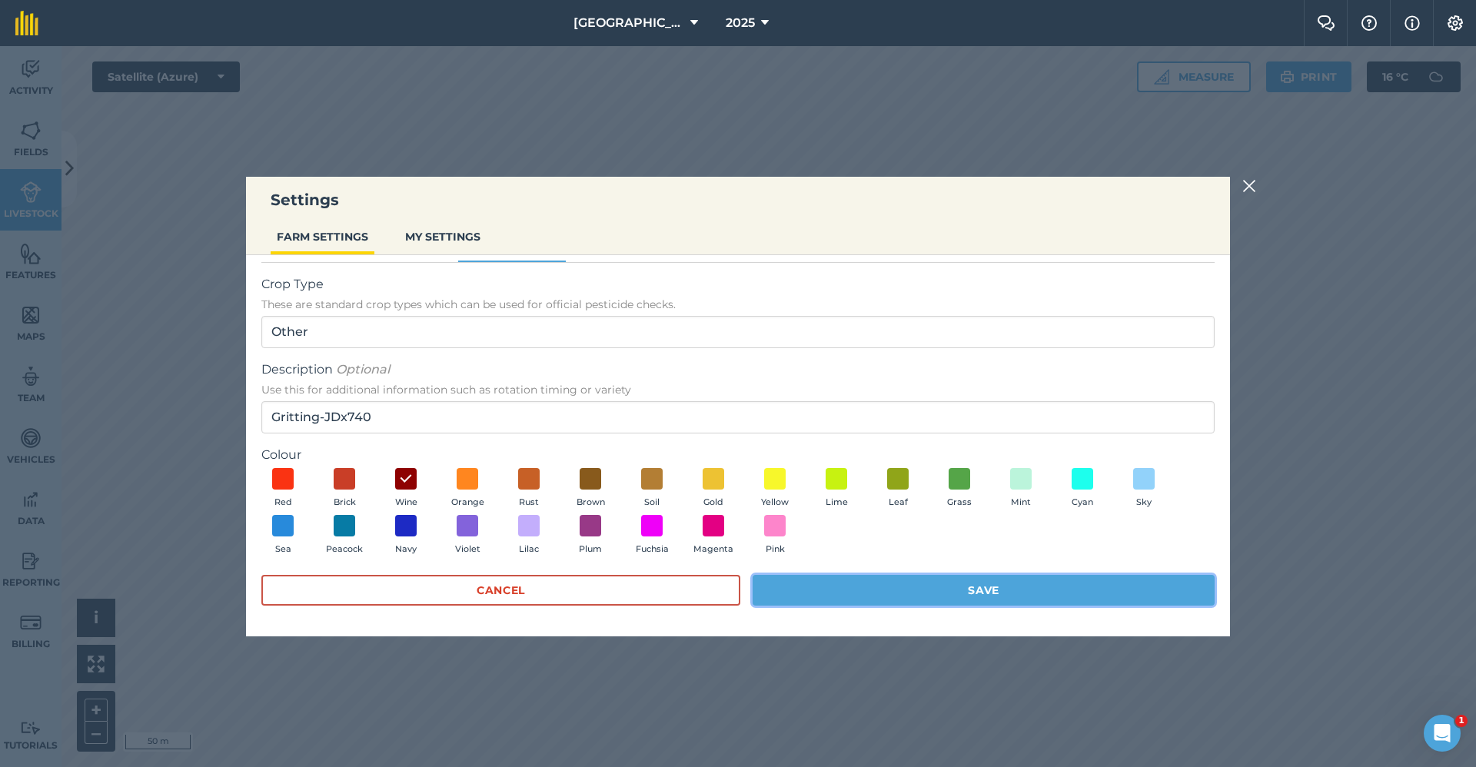
click at [883, 594] on button "Save" at bounding box center [984, 590] width 462 height 31
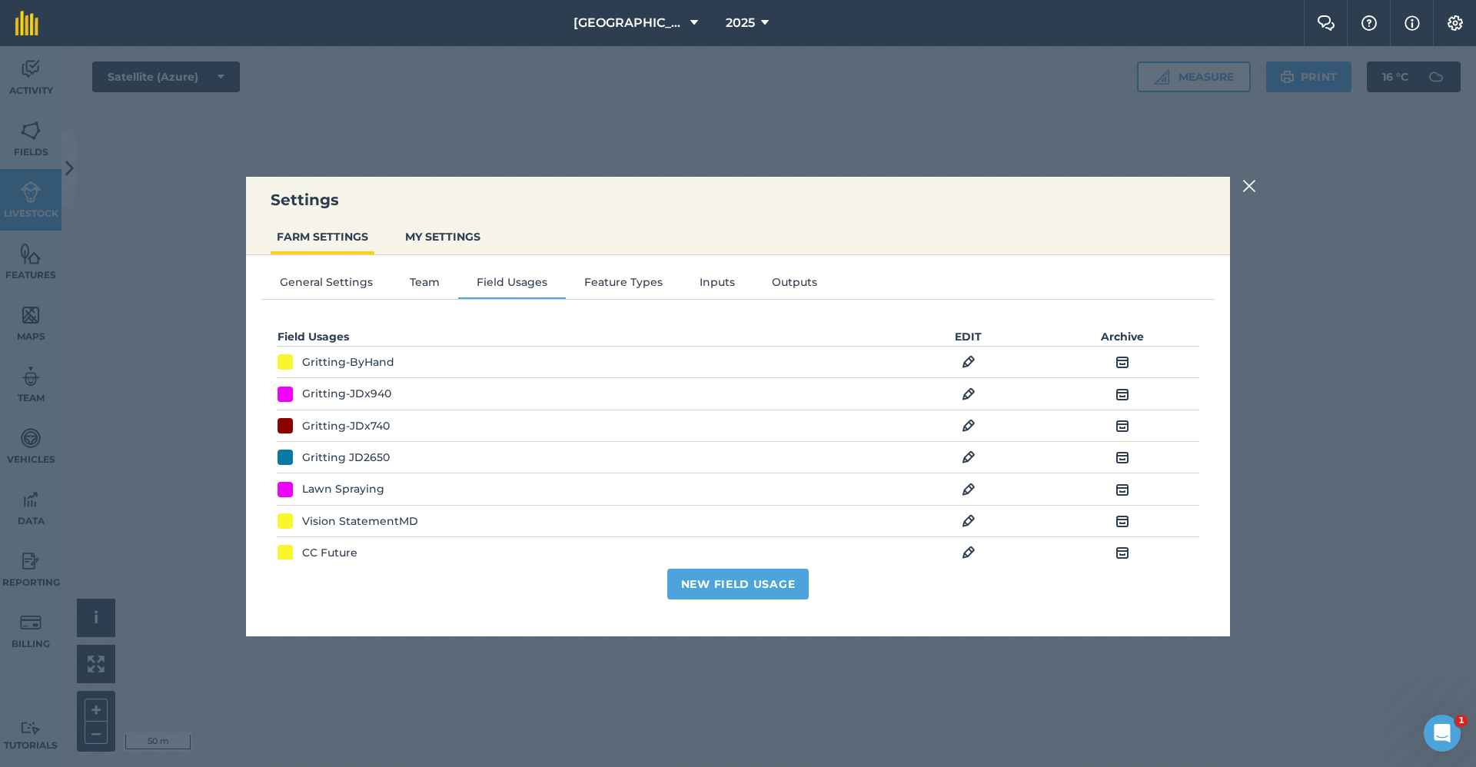
scroll to position [0, 0]
click at [1245, 191] on img at bounding box center [1249, 186] width 14 height 18
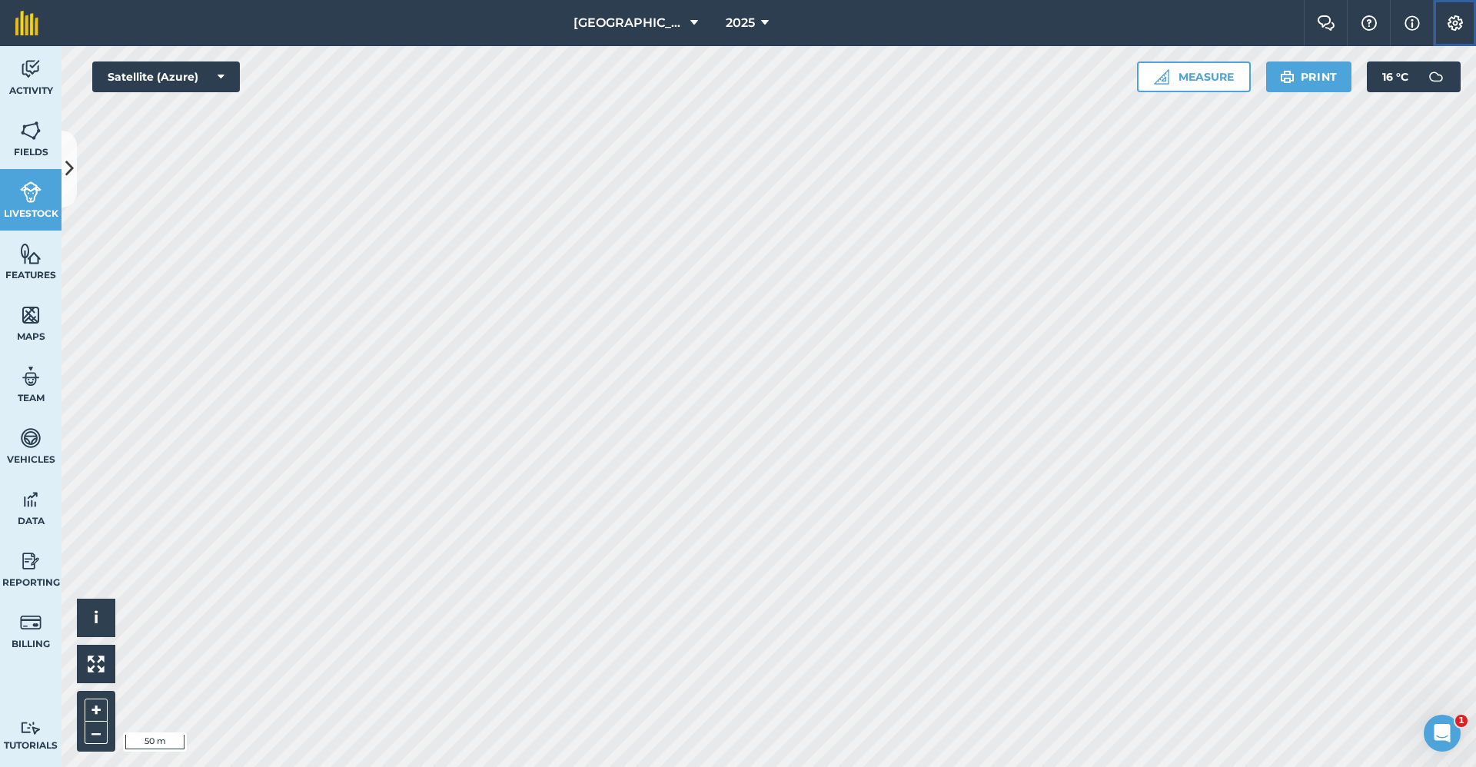
click at [1452, 11] on button "Settings" at bounding box center [1454, 23] width 43 height 46
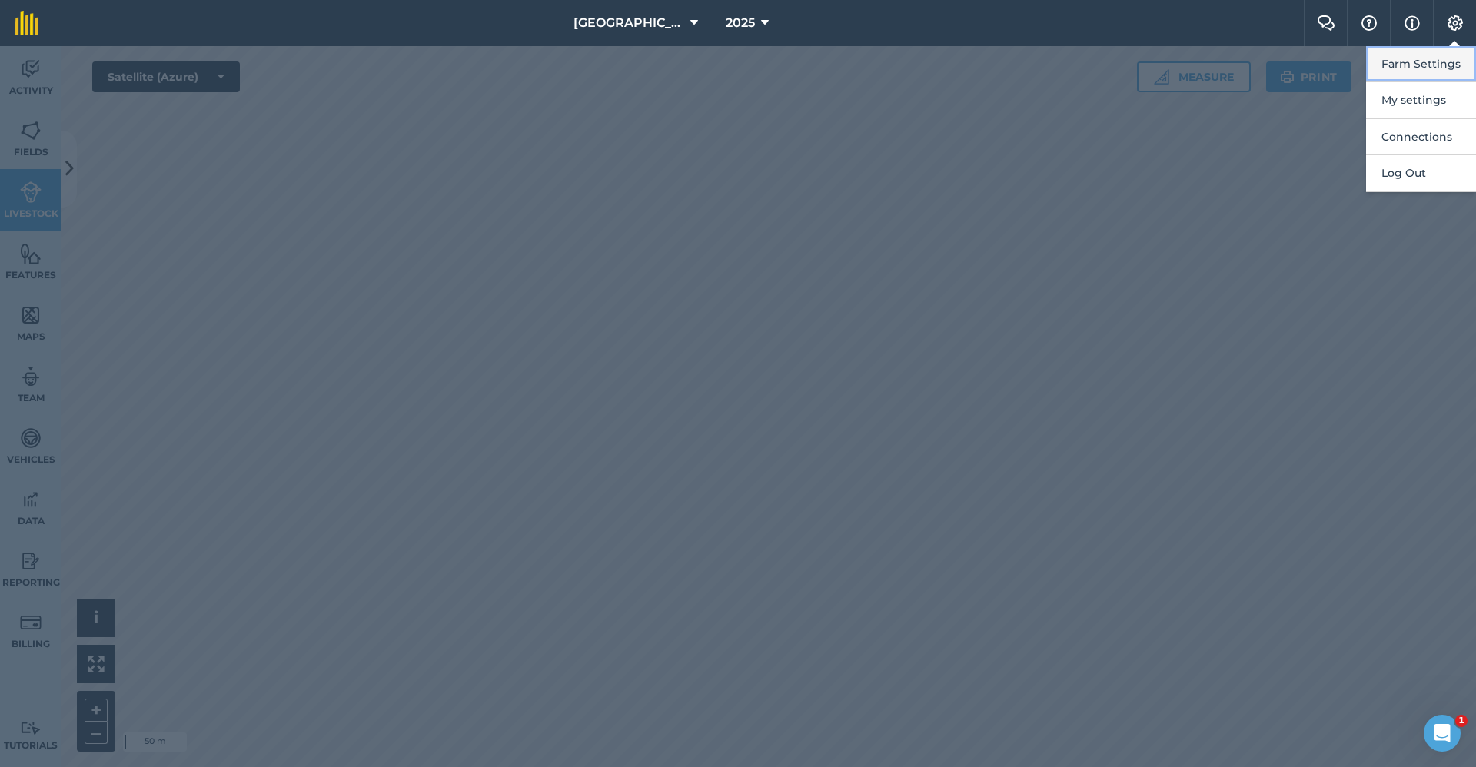
click at [1441, 60] on button "Farm Settings" at bounding box center [1421, 64] width 110 height 36
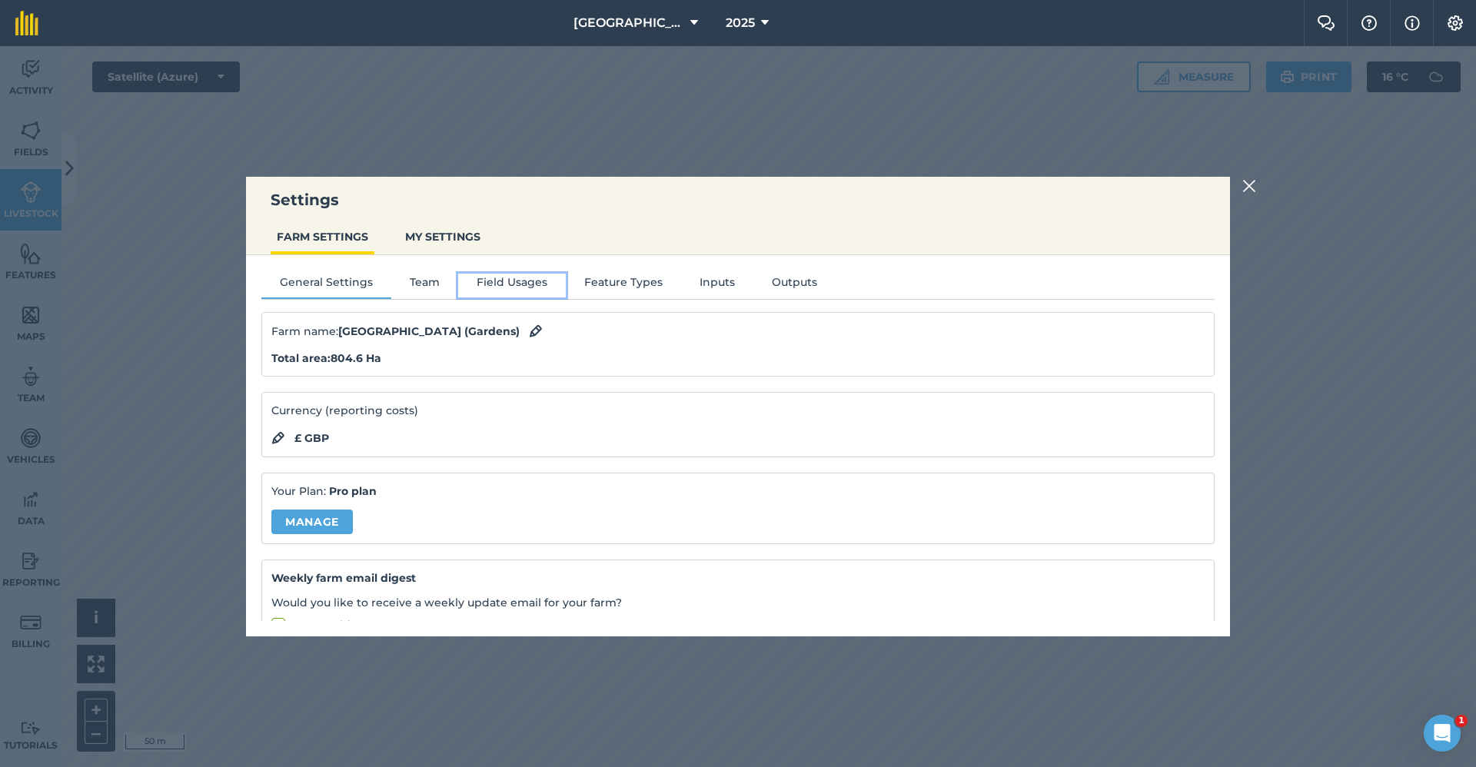
click at [499, 277] on button "Field Usages" at bounding box center [512, 285] width 108 height 23
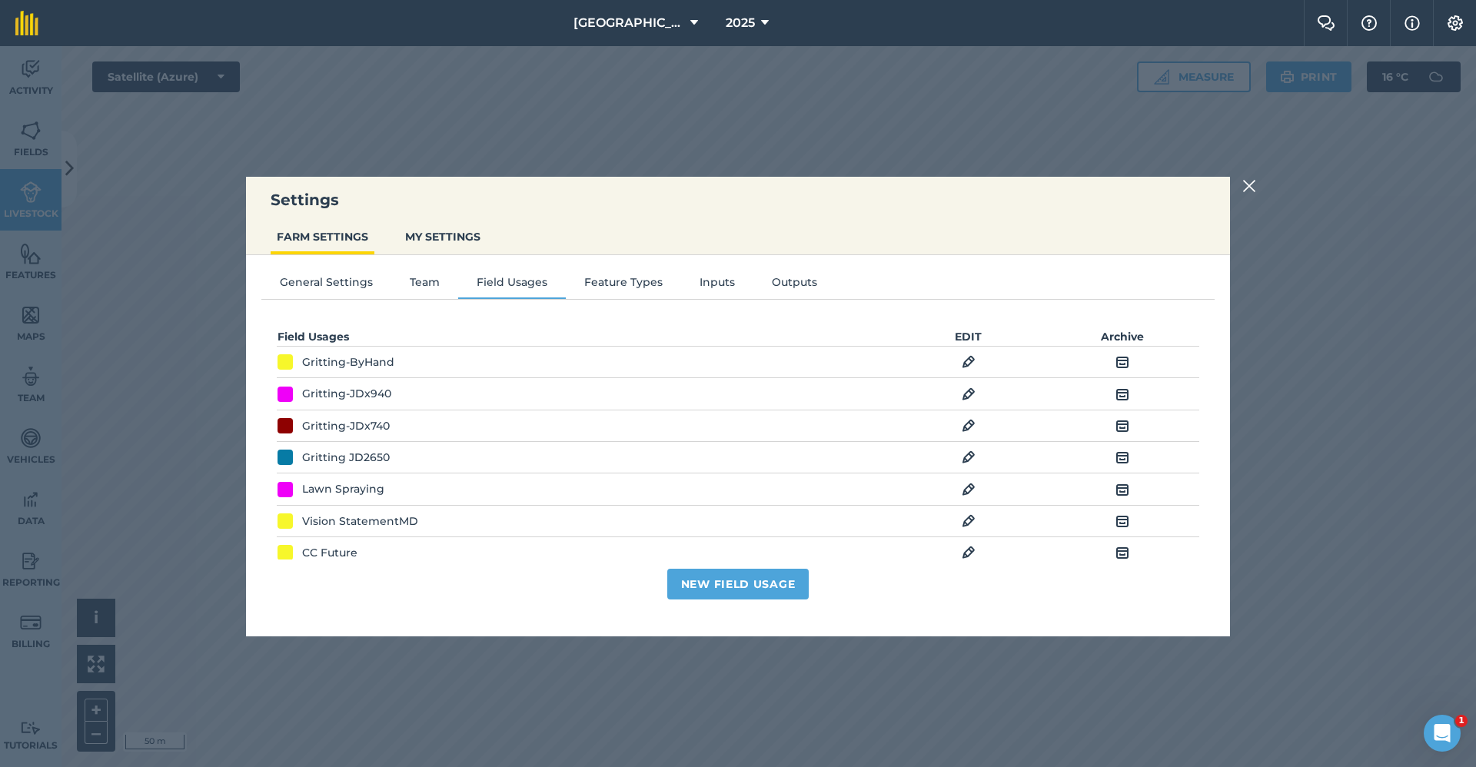
click at [962, 424] on img at bounding box center [969, 426] width 14 height 18
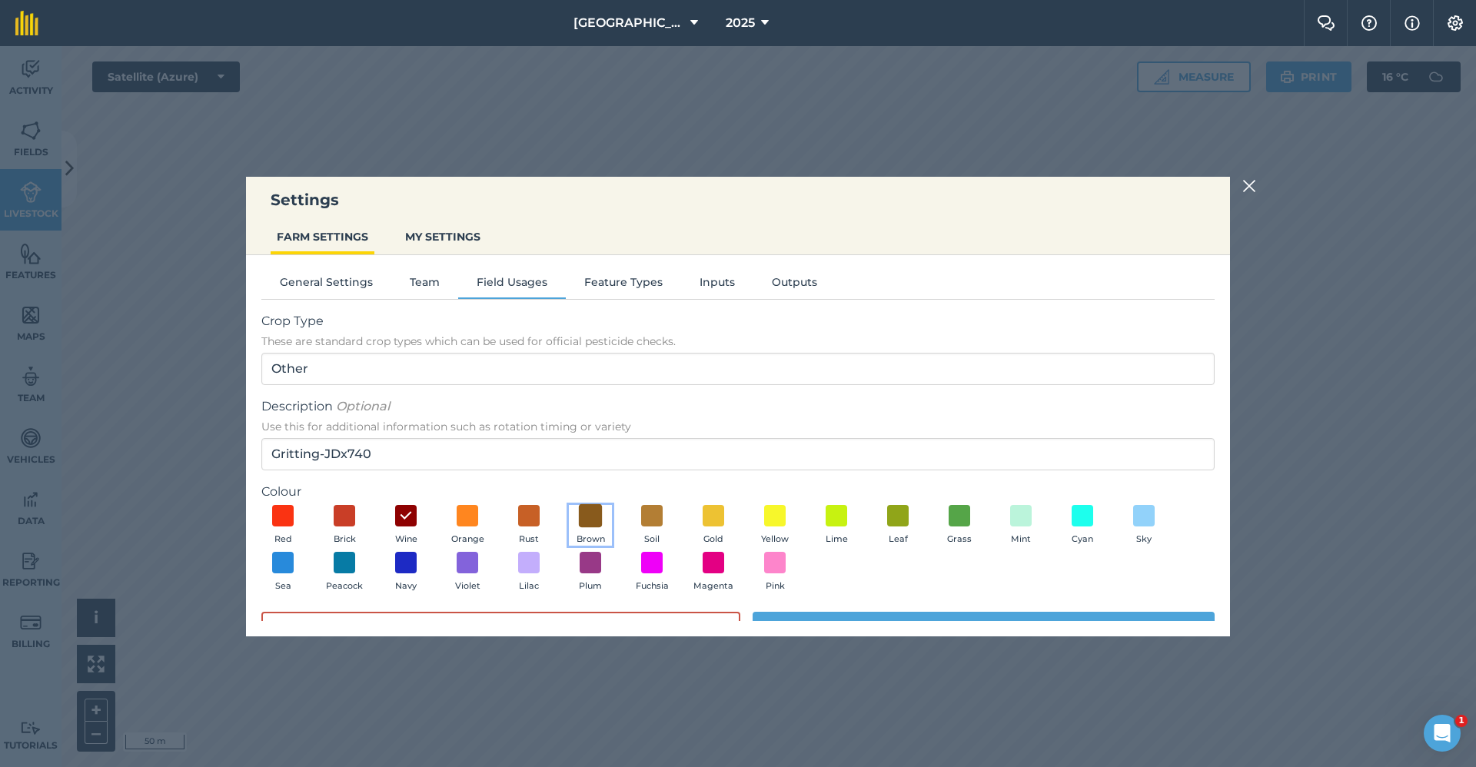
click at [590, 514] on span at bounding box center [591, 516] width 24 height 24
click at [783, 612] on button "Save" at bounding box center [984, 627] width 462 height 31
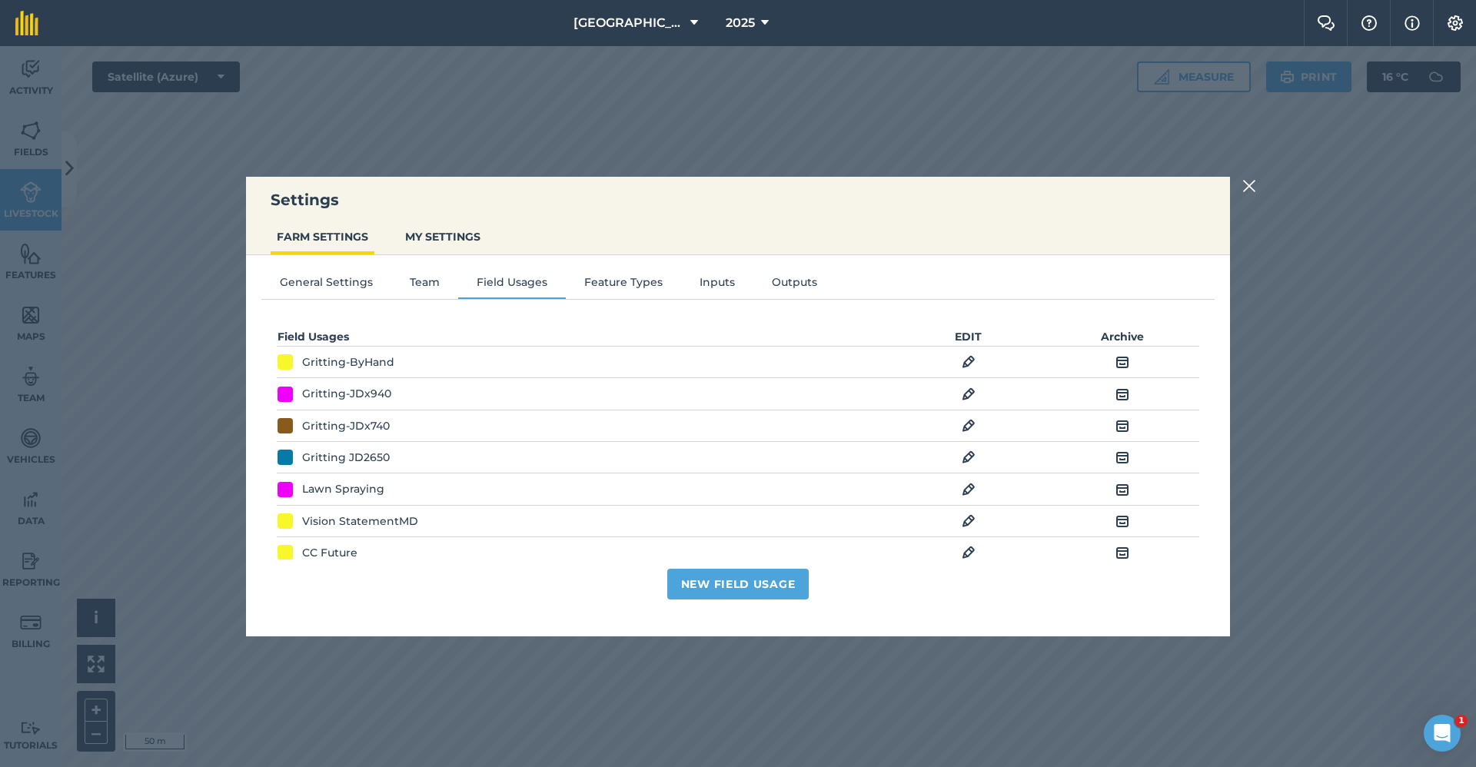
click at [1252, 191] on img at bounding box center [1249, 186] width 14 height 18
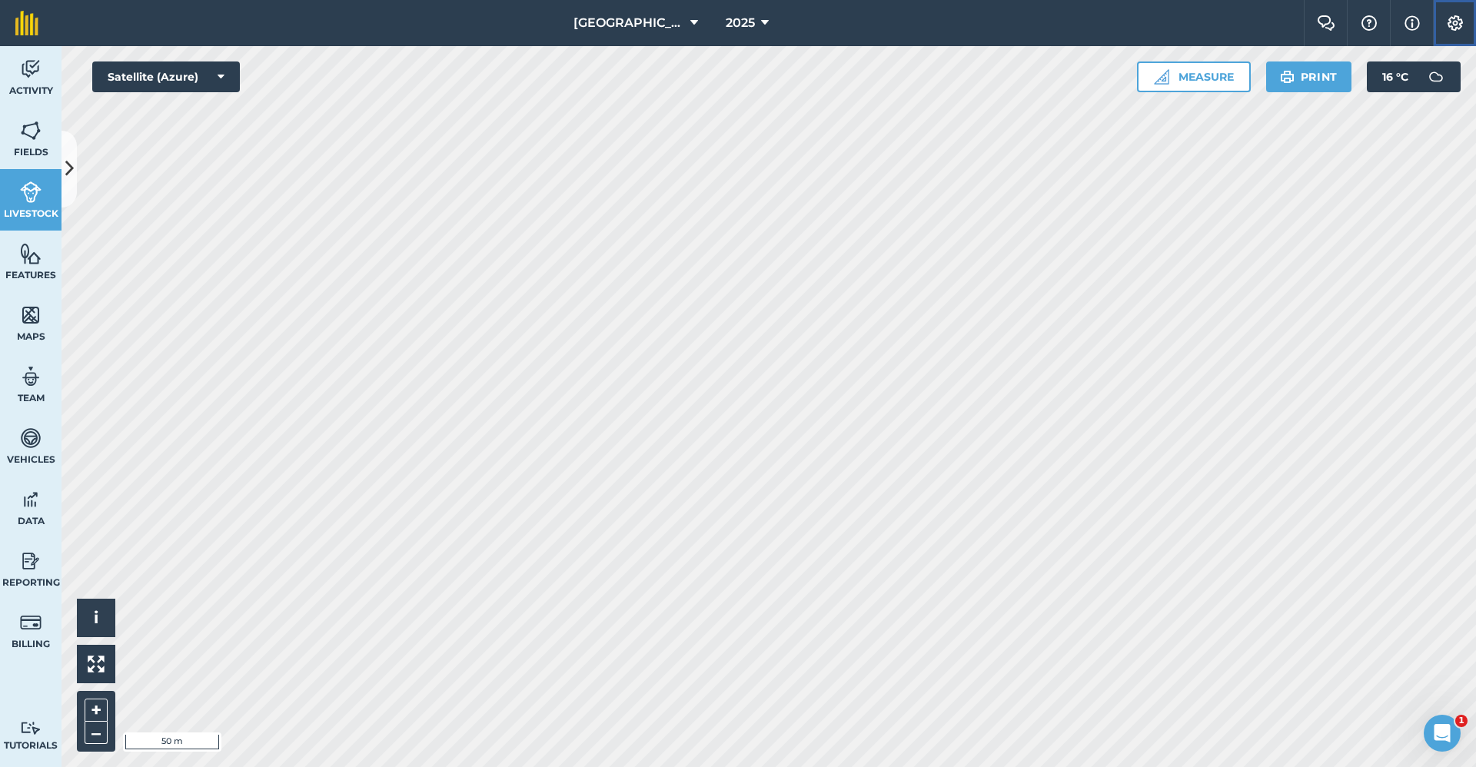
click at [1452, 22] on img at bounding box center [1455, 22] width 18 height 15
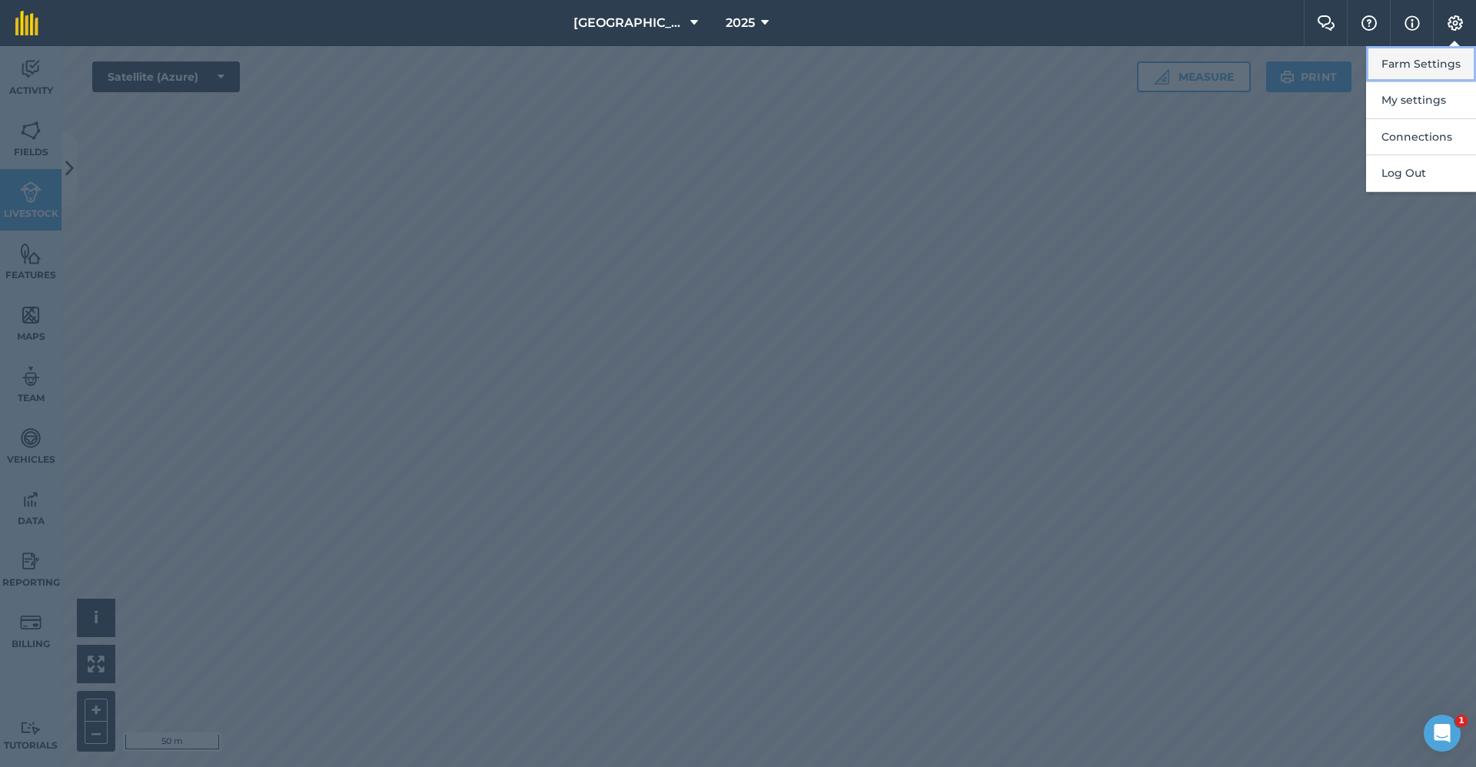
click at [1431, 56] on button "Farm Settings" at bounding box center [1421, 64] width 110 height 36
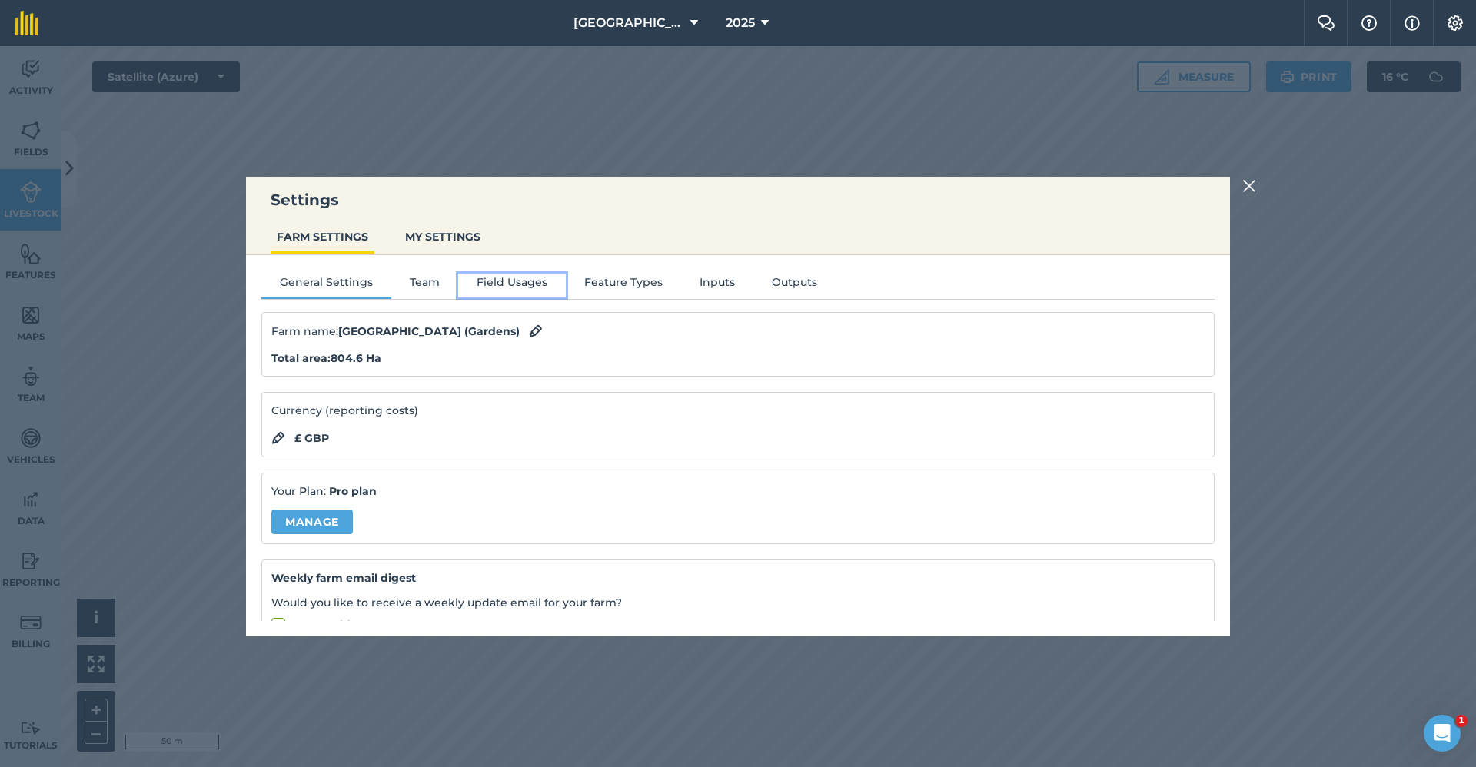
click at [514, 289] on button "Field Usages" at bounding box center [512, 285] width 108 height 23
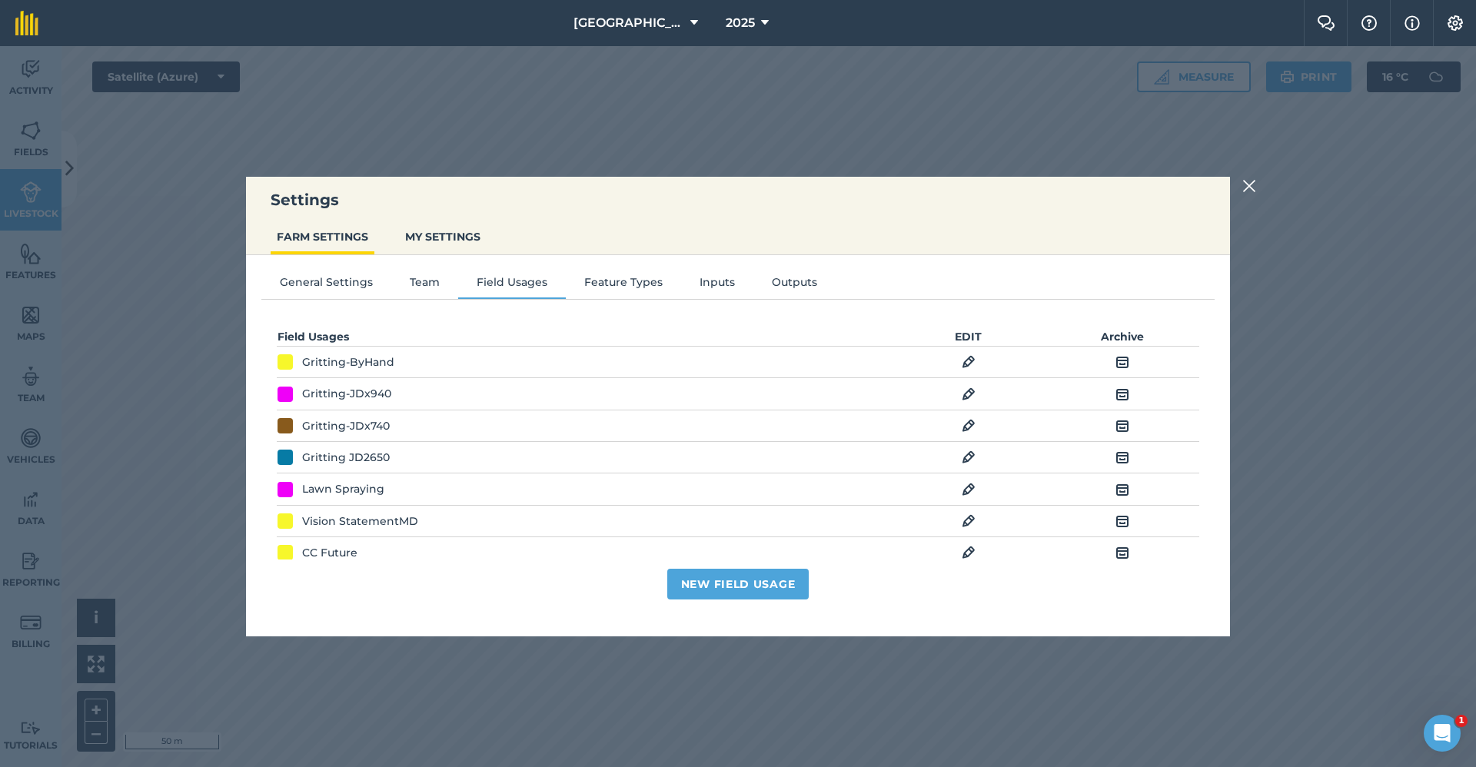
click at [963, 424] on img at bounding box center [969, 426] width 14 height 18
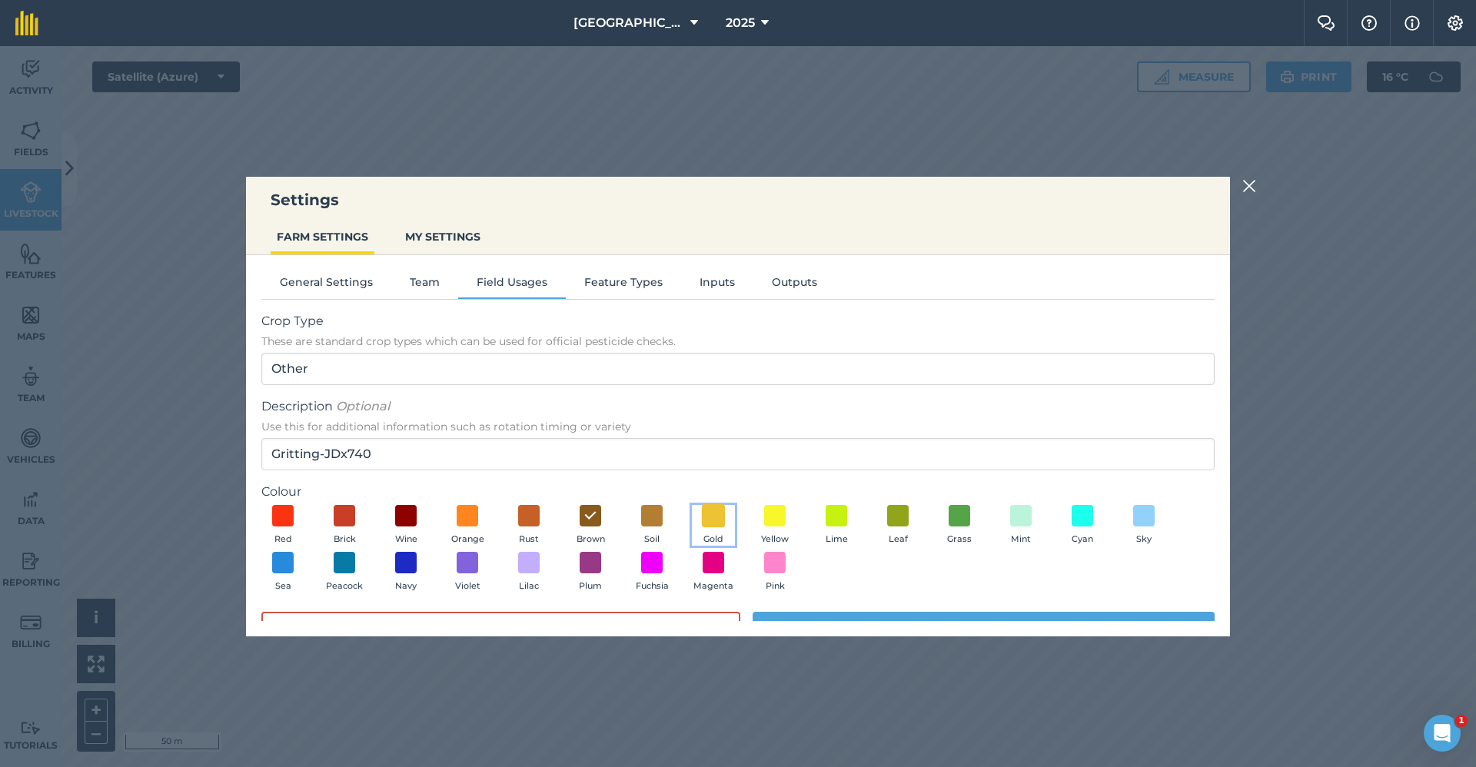
click at [715, 514] on span at bounding box center [714, 516] width 24 height 24
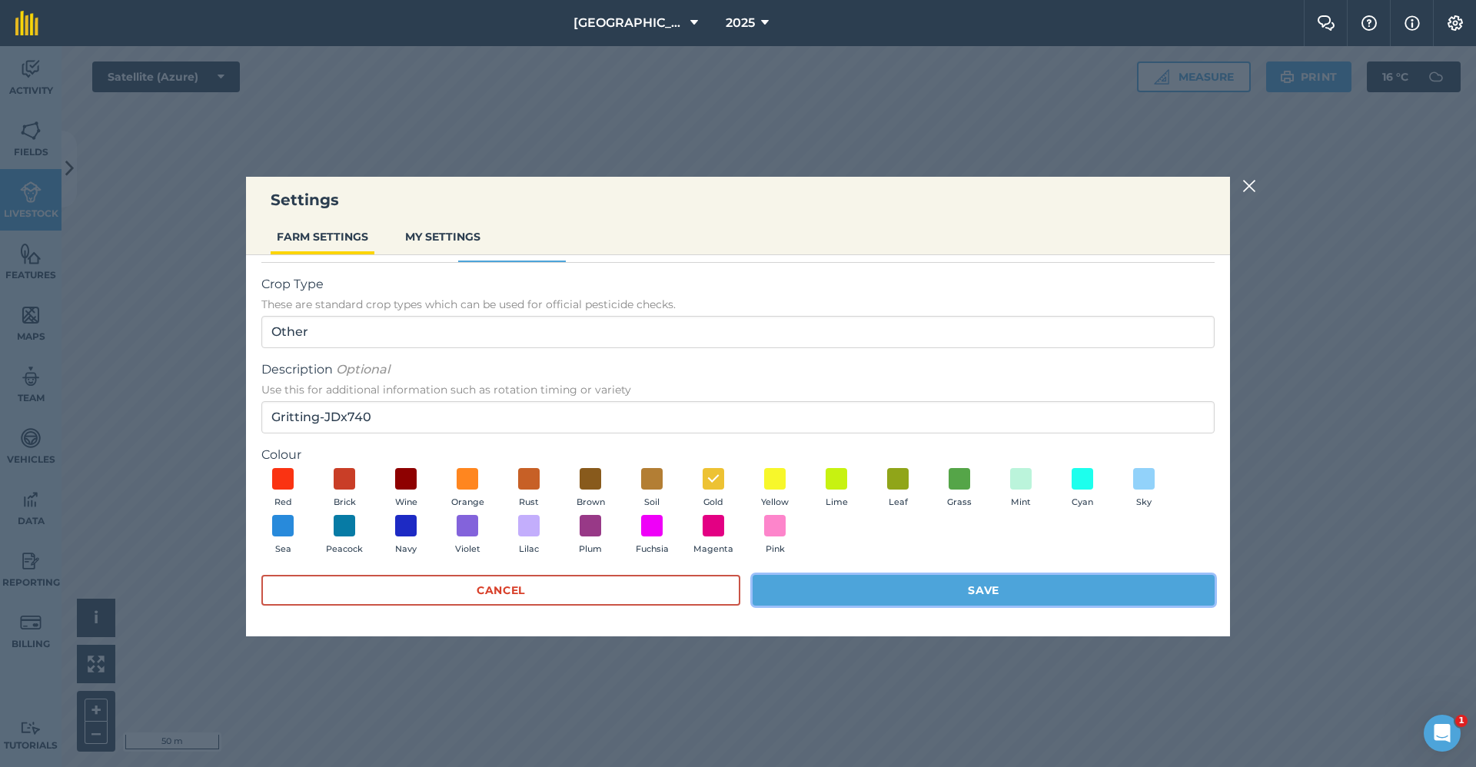
click at [818, 581] on button "Save" at bounding box center [984, 590] width 462 height 31
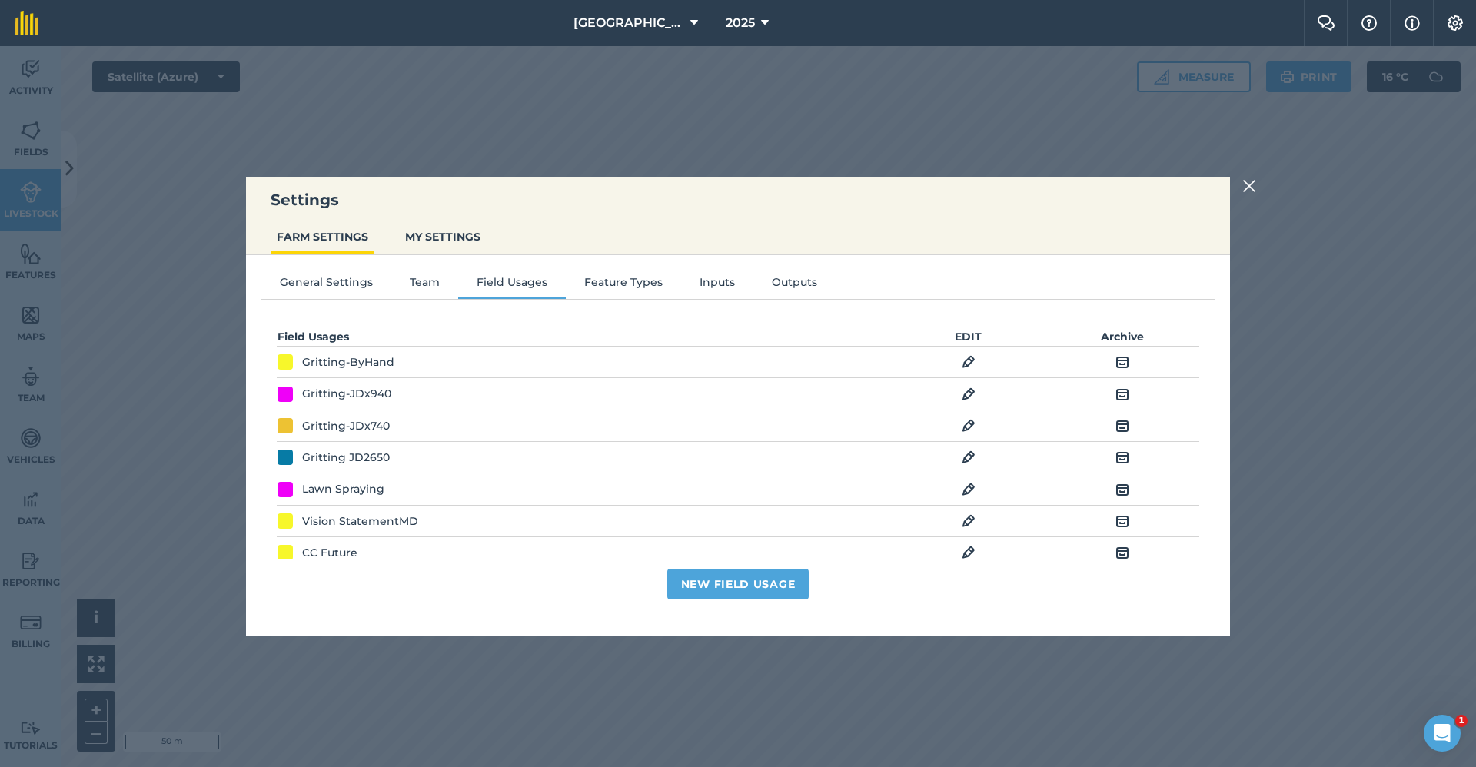
scroll to position [0, 0]
click at [1245, 182] on img at bounding box center [1249, 186] width 14 height 18
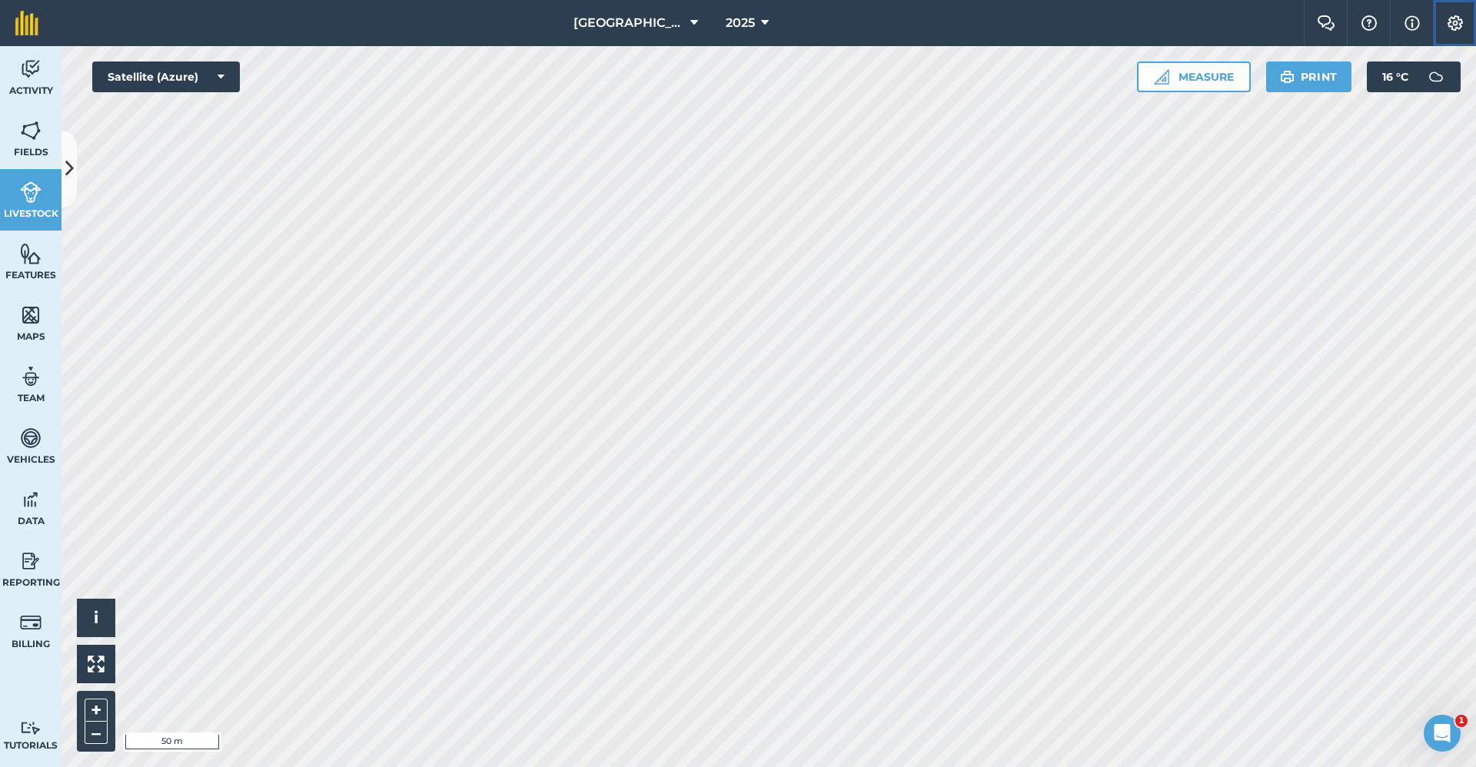
click at [1449, 27] on img at bounding box center [1455, 22] width 18 height 15
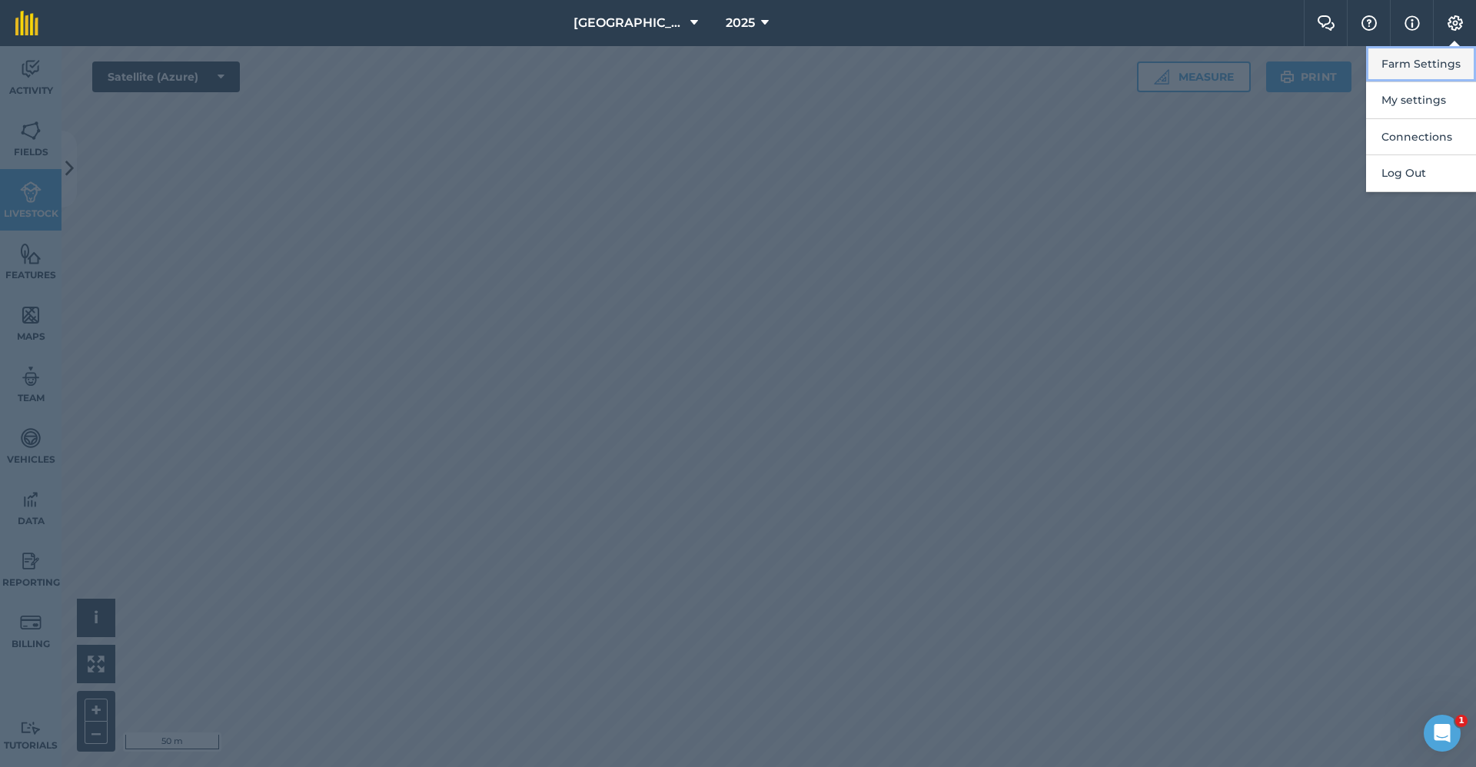
click at [1425, 75] on button "Farm Settings" at bounding box center [1421, 64] width 110 height 36
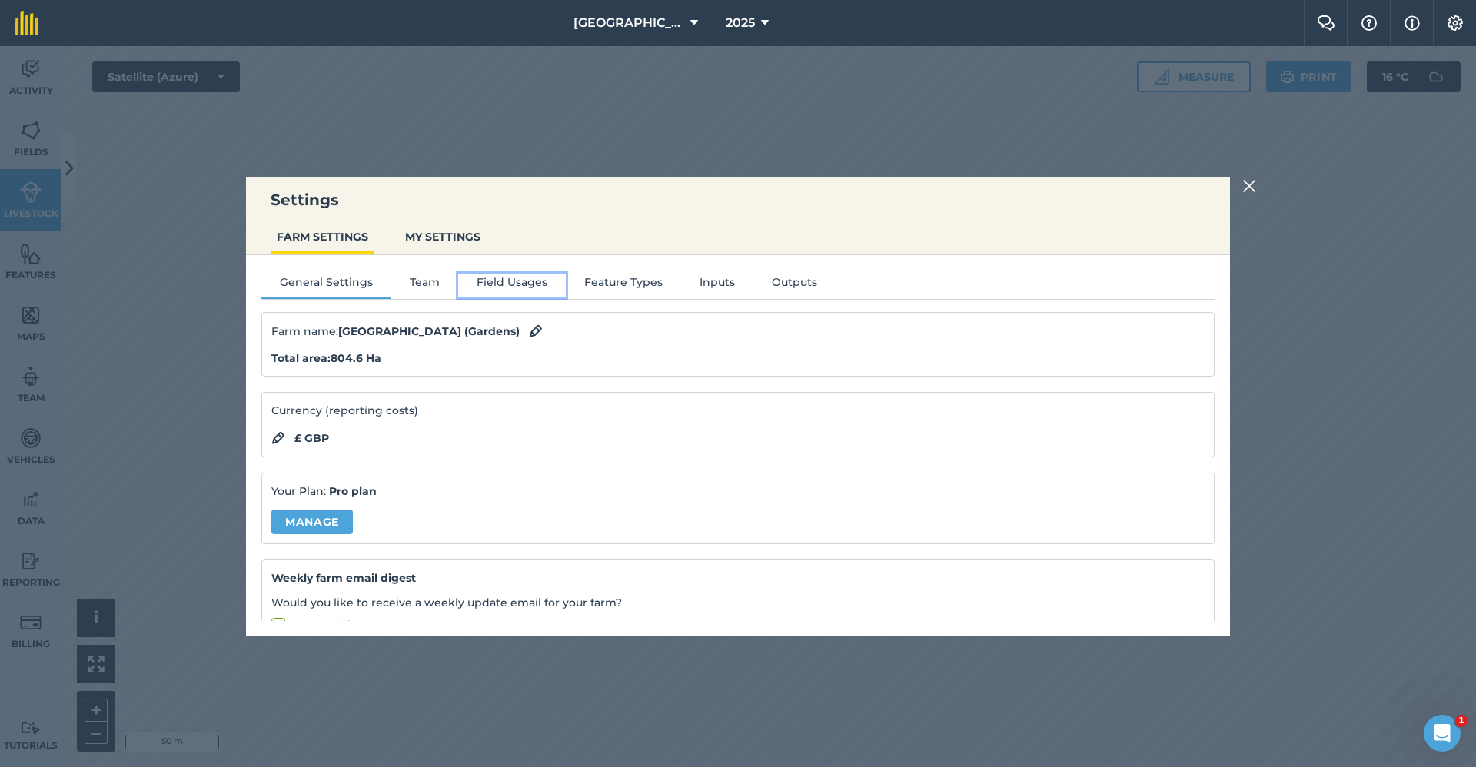
click at [510, 282] on button "Field Usages" at bounding box center [512, 285] width 108 height 23
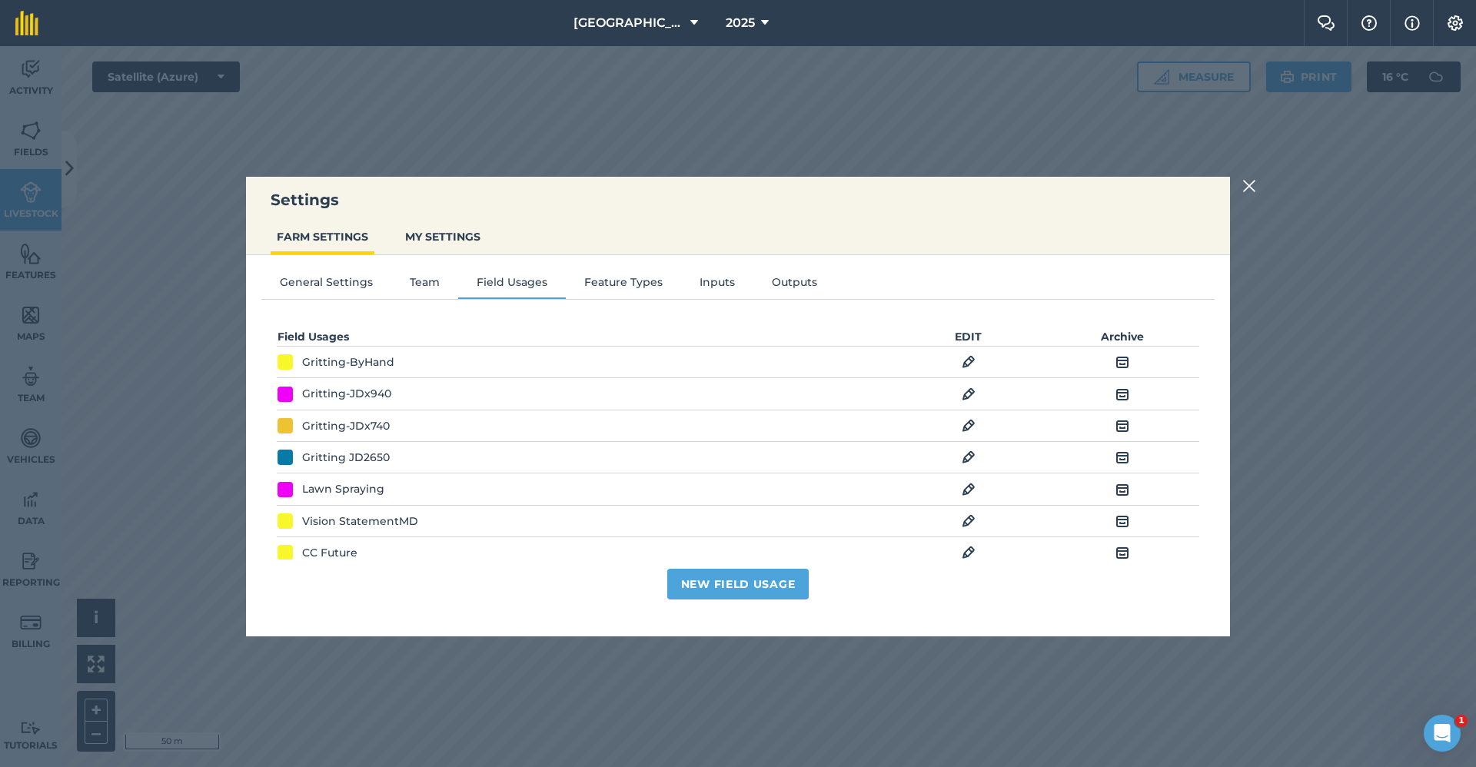
click at [962, 421] on img at bounding box center [969, 426] width 14 height 18
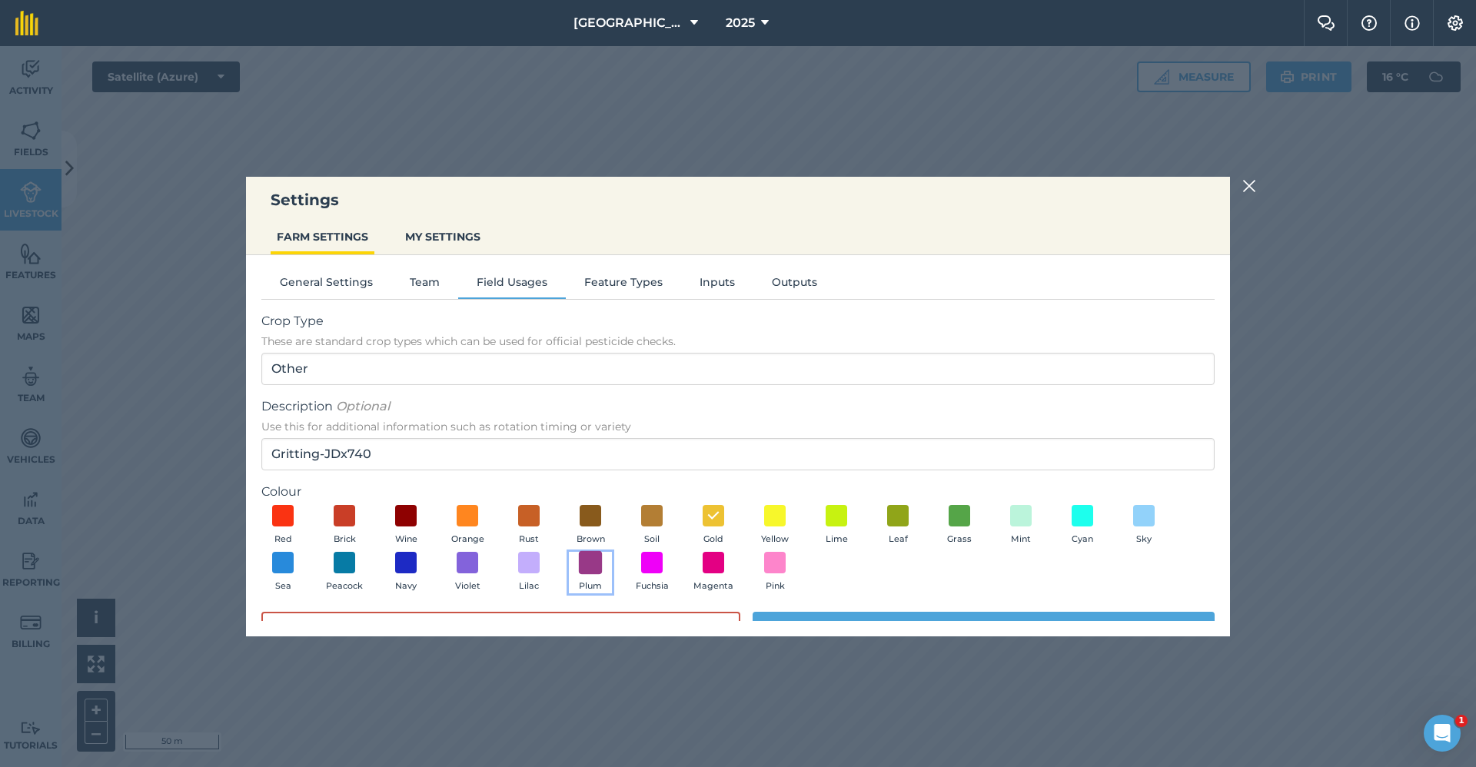
click at [593, 564] on span at bounding box center [591, 563] width 24 height 24
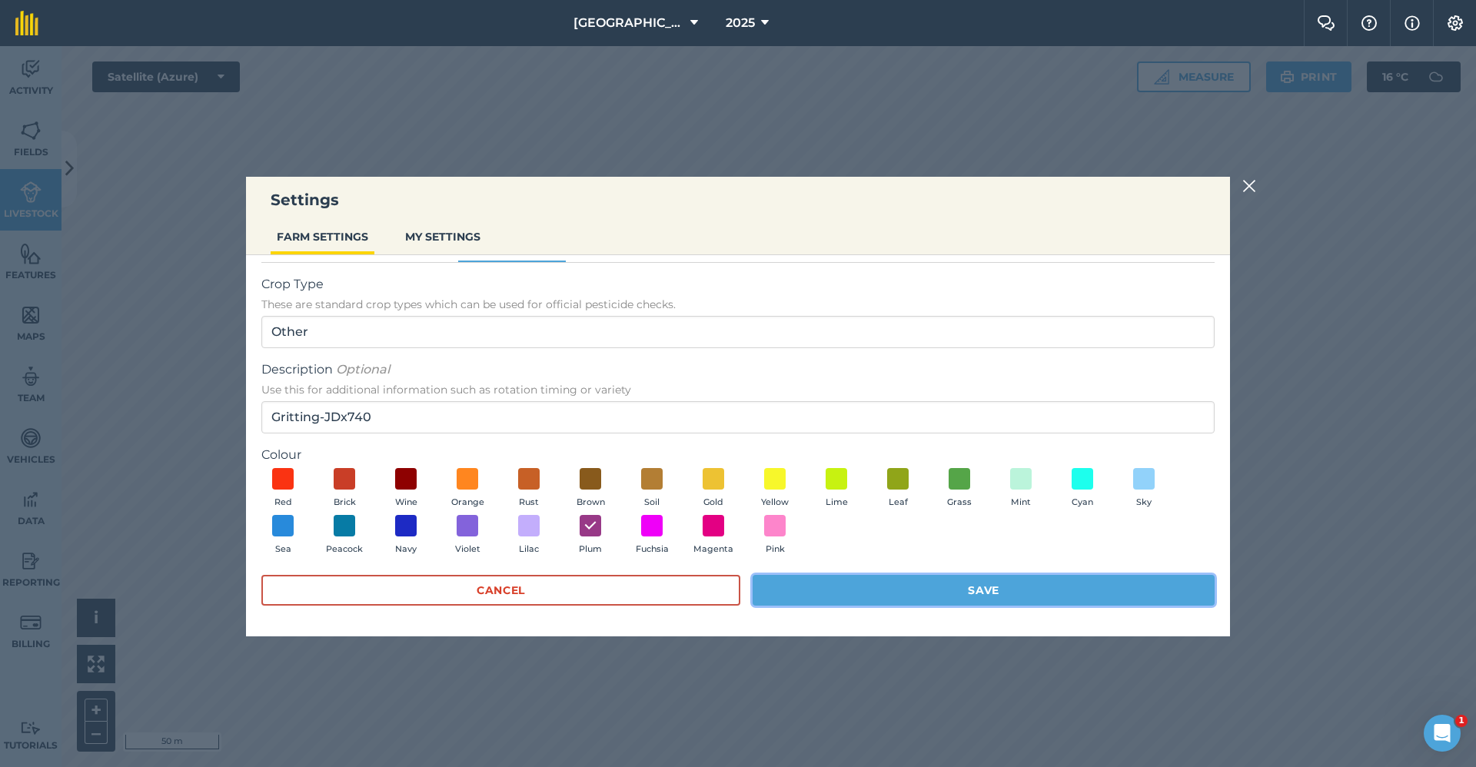
click at [820, 587] on button "Save" at bounding box center [984, 590] width 462 height 31
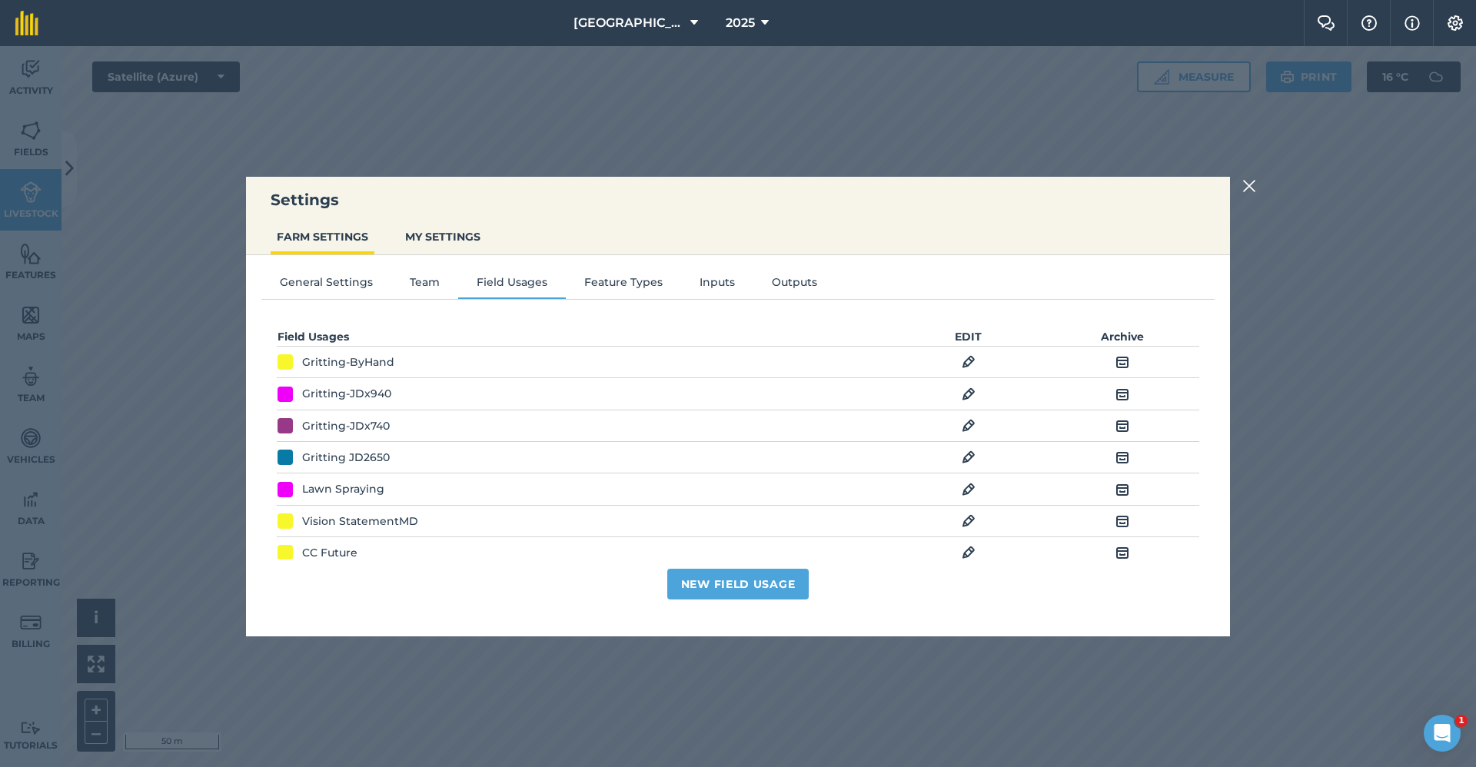
scroll to position [0, 0]
click at [1245, 193] on img at bounding box center [1249, 186] width 14 height 18
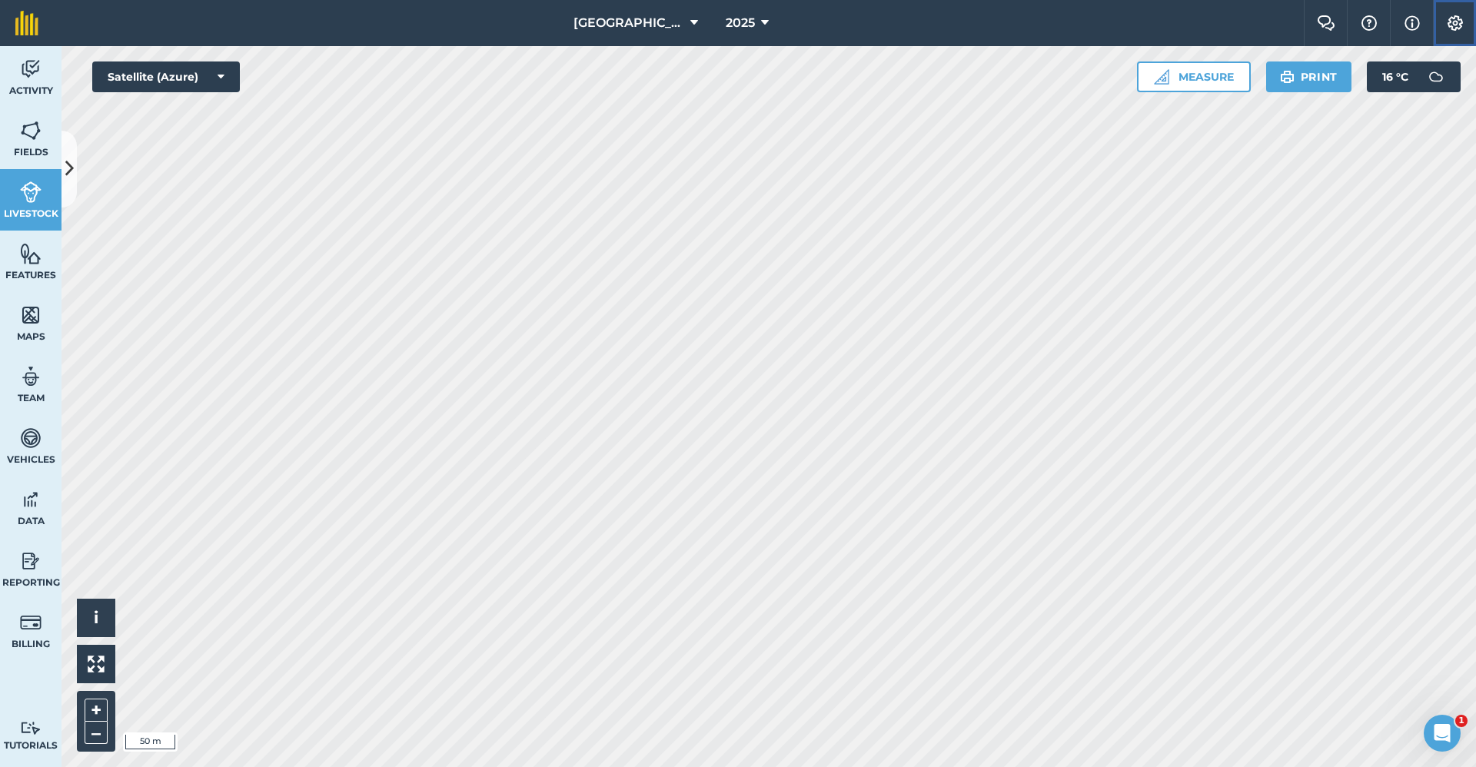
click at [1452, 25] on img at bounding box center [1455, 22] width 18 height 15
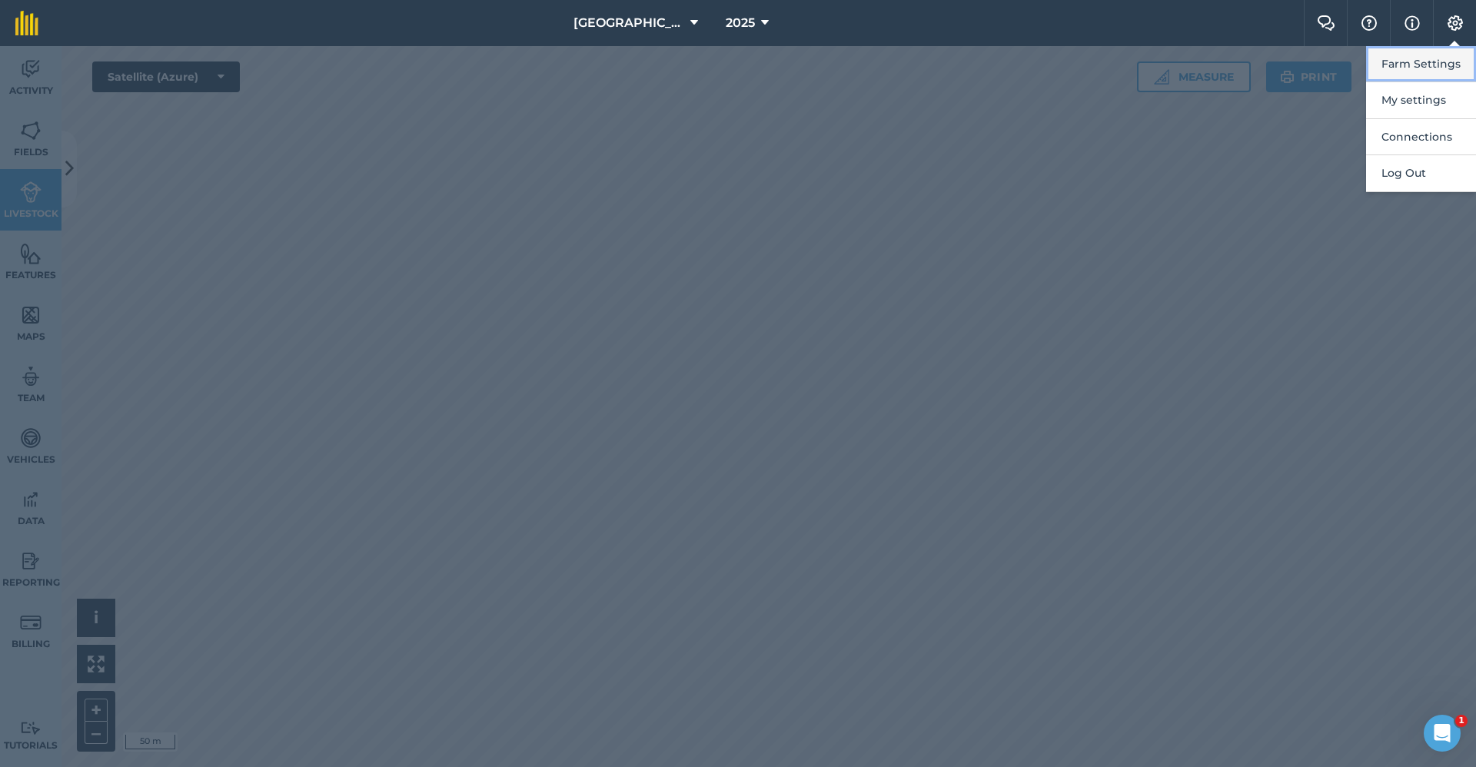
click at [1422, 70] on button "Farm Settings" at bounding box center [1421, 64] width 110 height 36
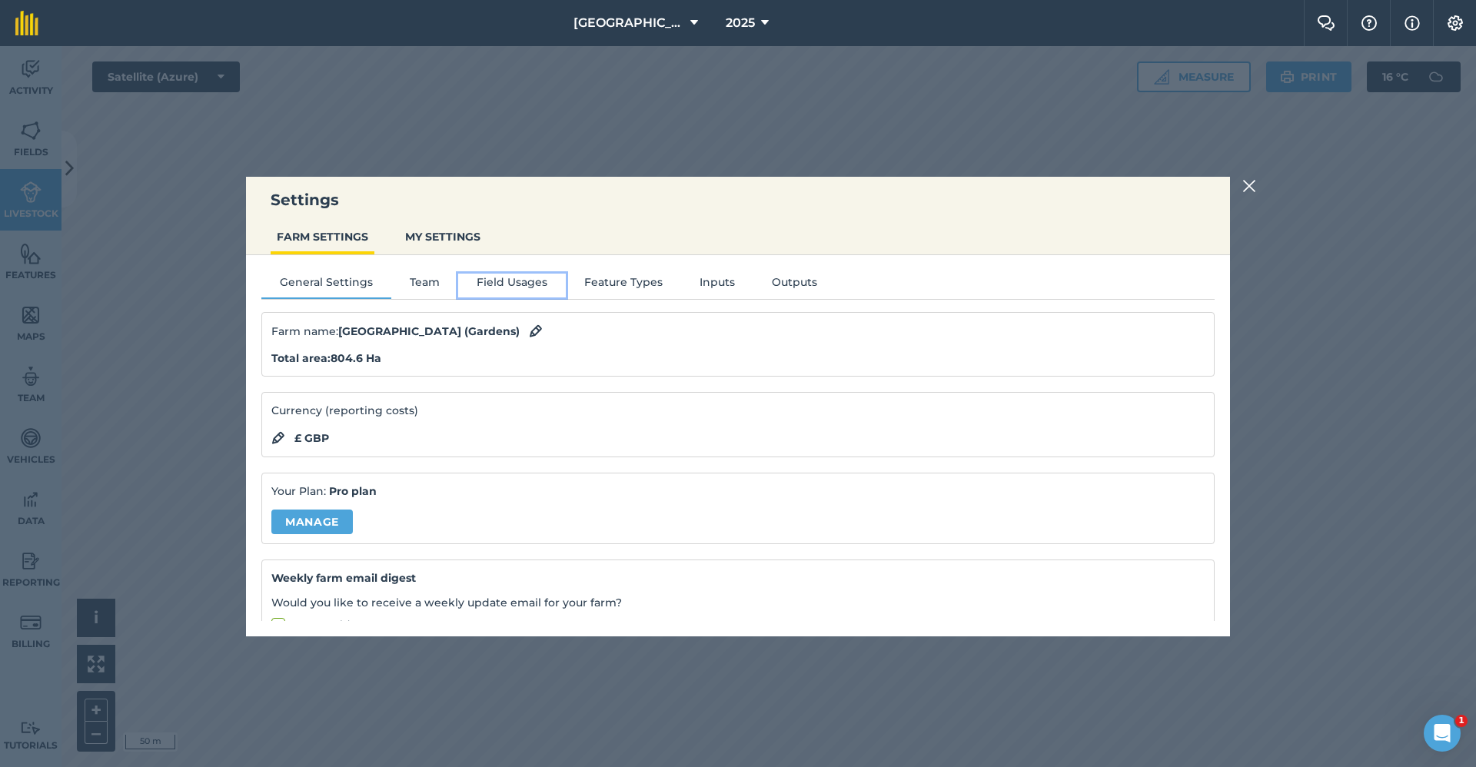
click at [497, 279] on button "Field Usages" at bounding box center [512, 285] width 108 height 23
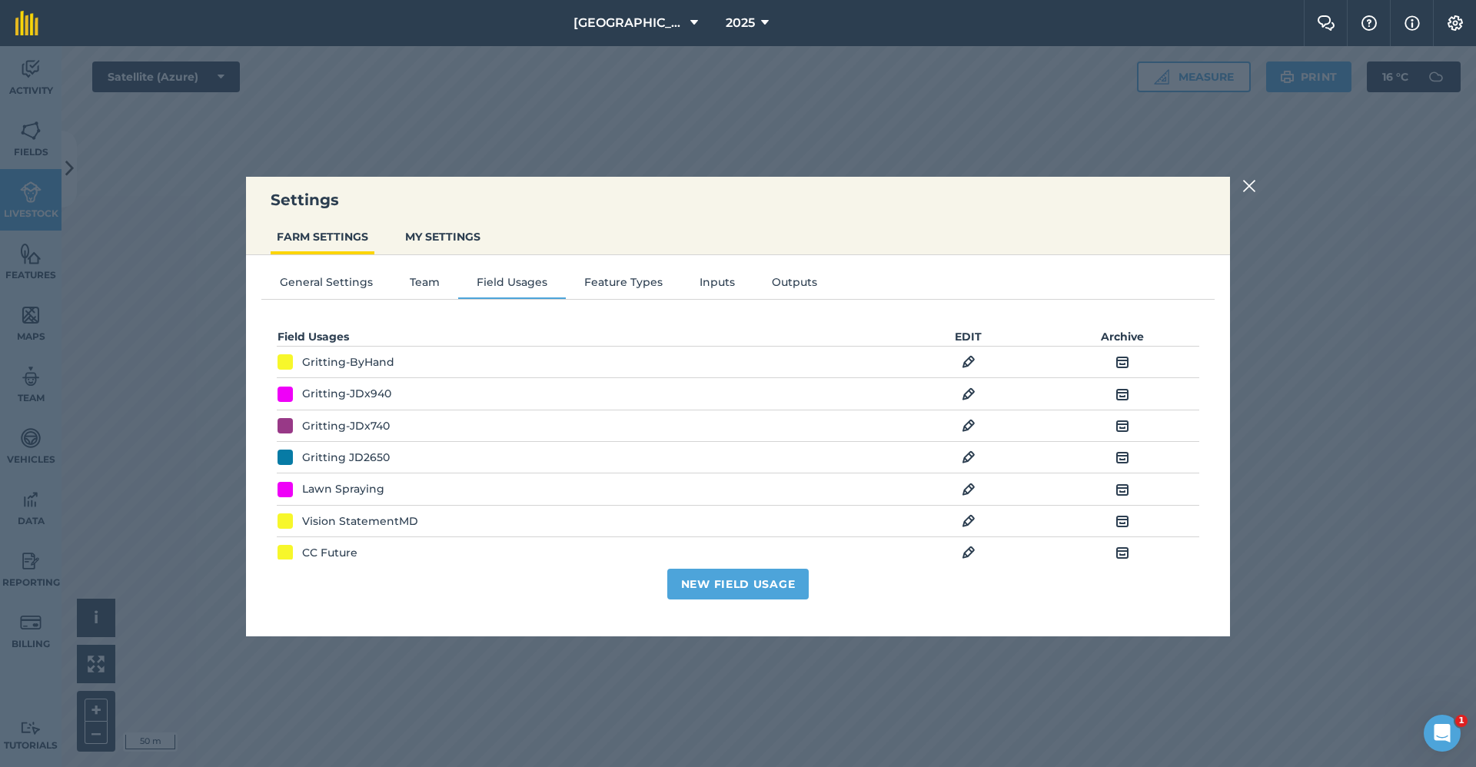
click at [962, 427] on img at bounding box center [969, 426] width 14 height 18
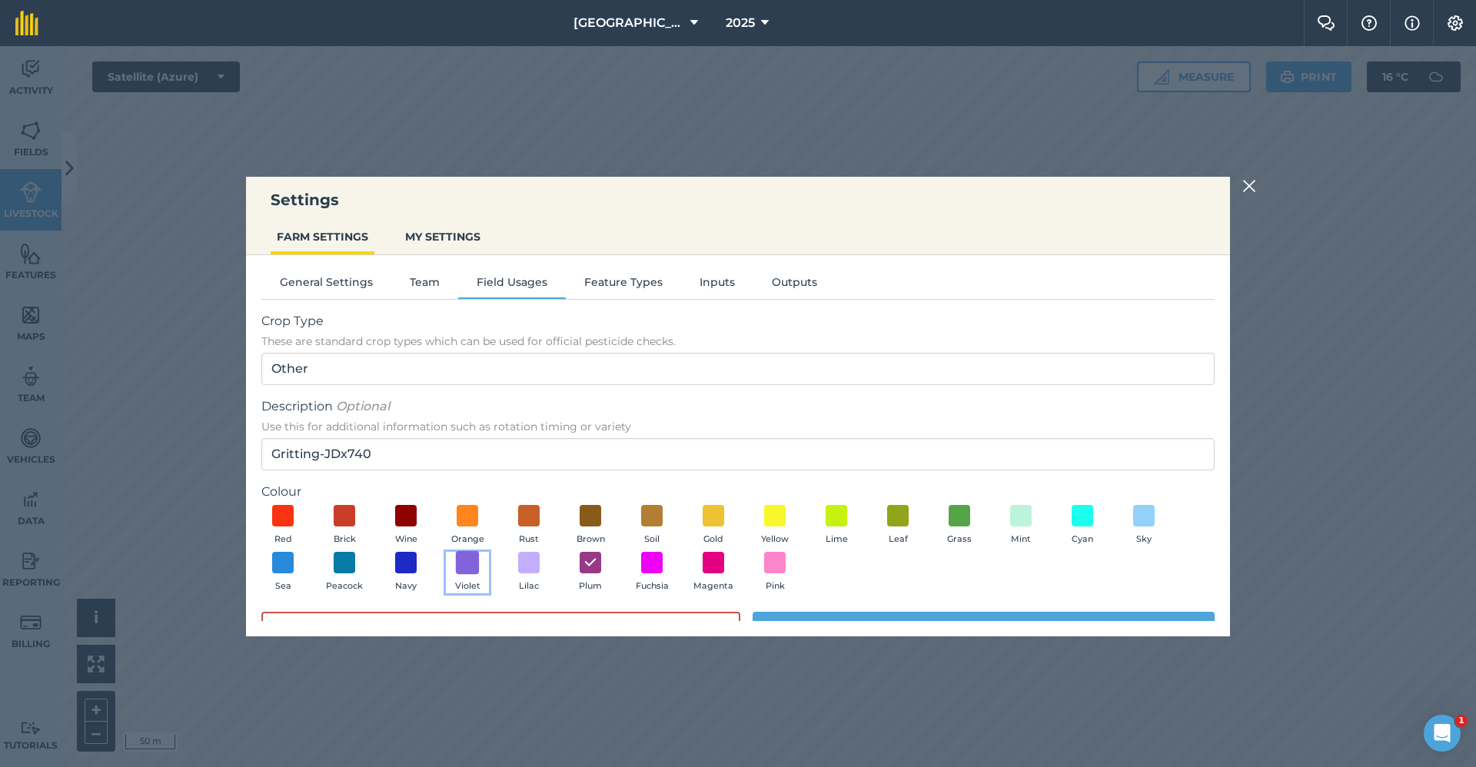
click at [457, 564] on span at bounding box center [468, 563] width 24 height 24
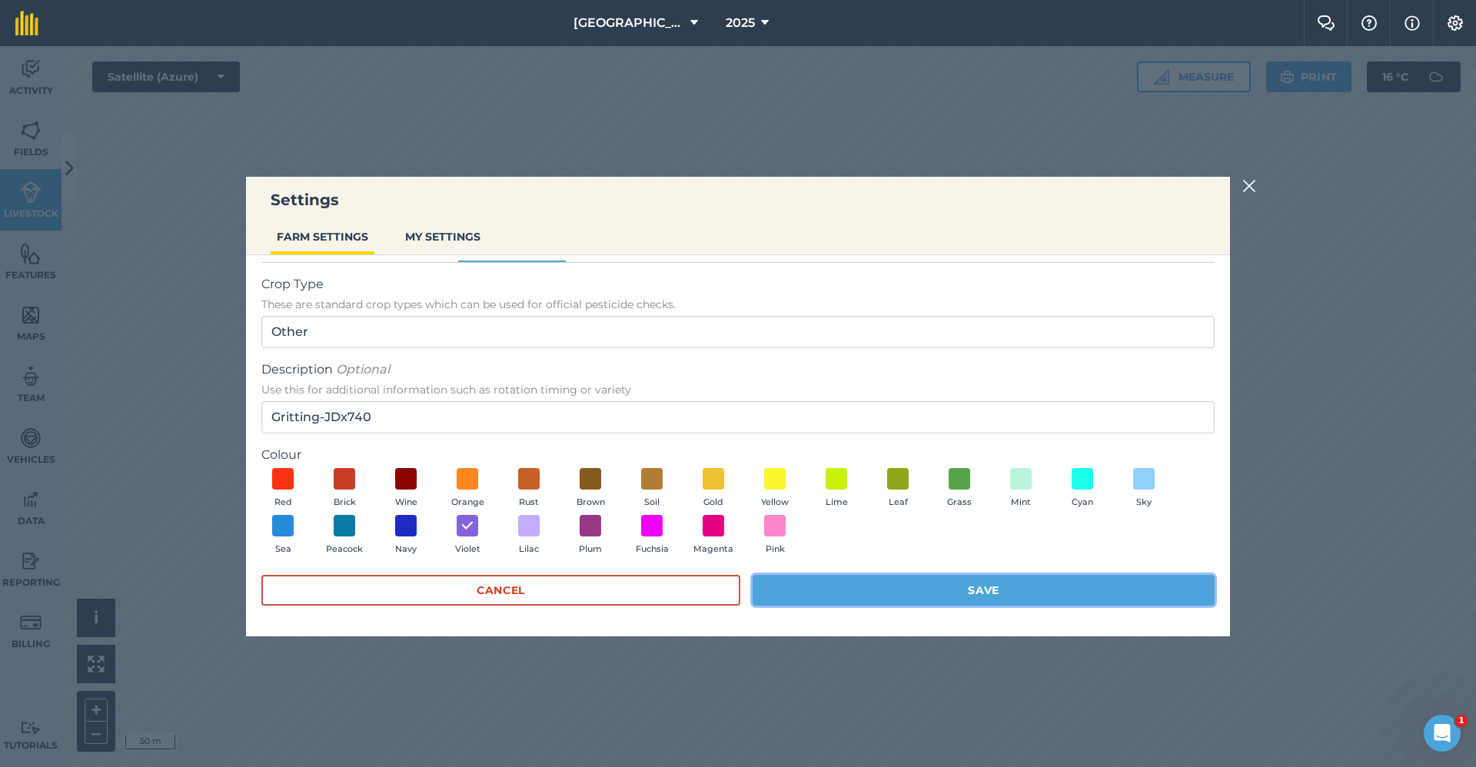
click at [815, 583] on button "Save" at bounding box center [984, 590] width 462 height 31
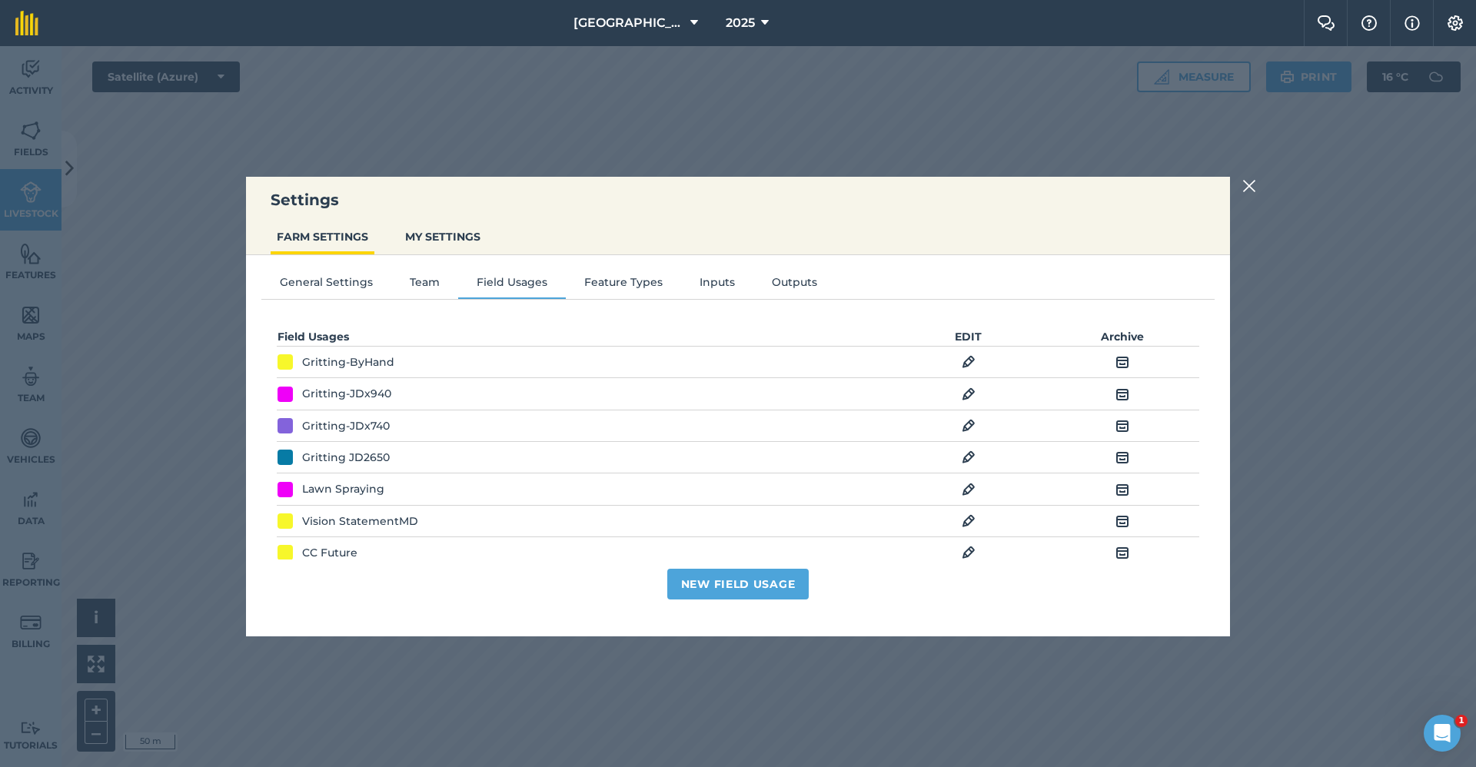
scroll to position [0, 0]
click at [1255, 183] on img at bounding box center [1249, 186] width 14 height 18
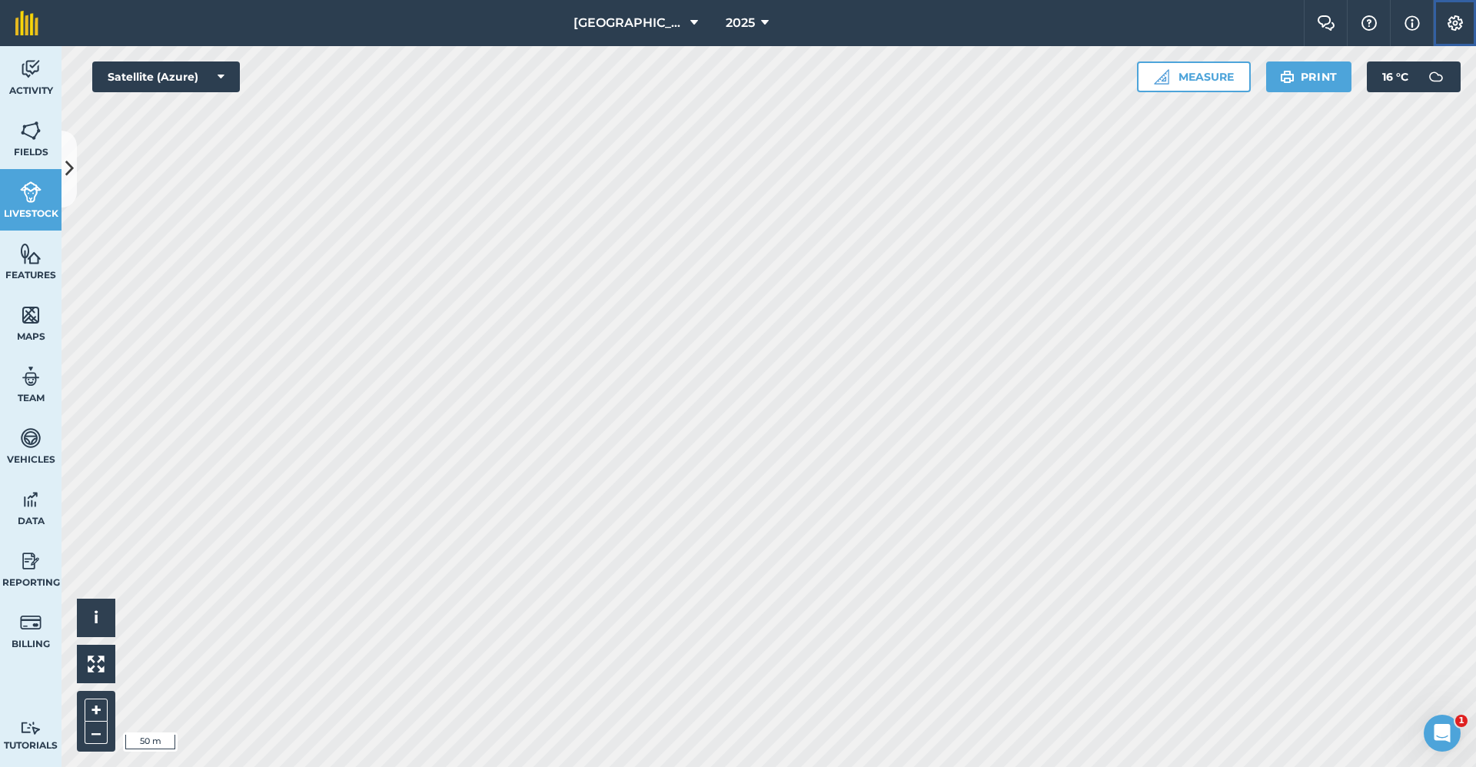
click at [1452, 24] on img at bounding box center [1455, 22] width 18 height 15
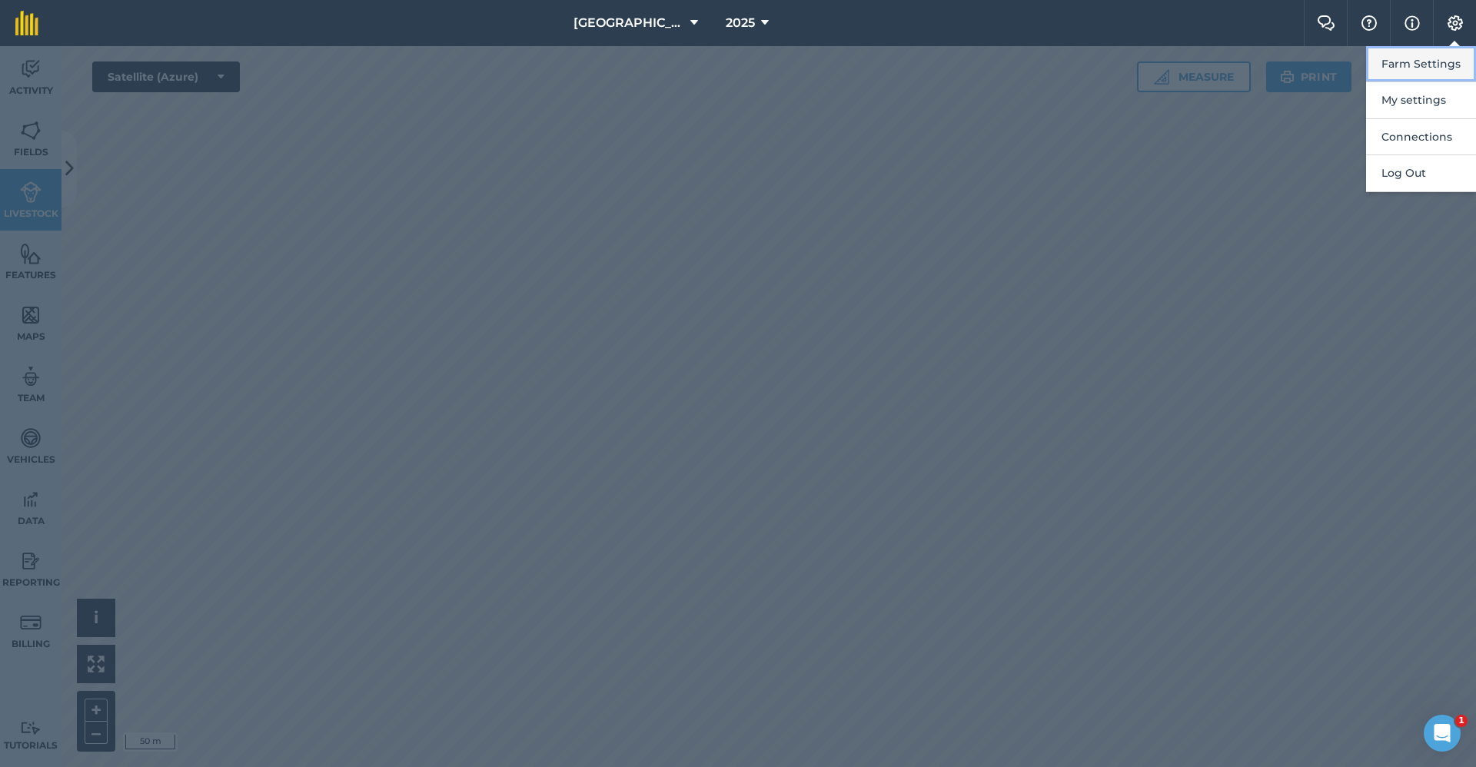
click at [1419, 68] on button "Farm Settings" at bounding box center [1421, 64] width 110 height 36
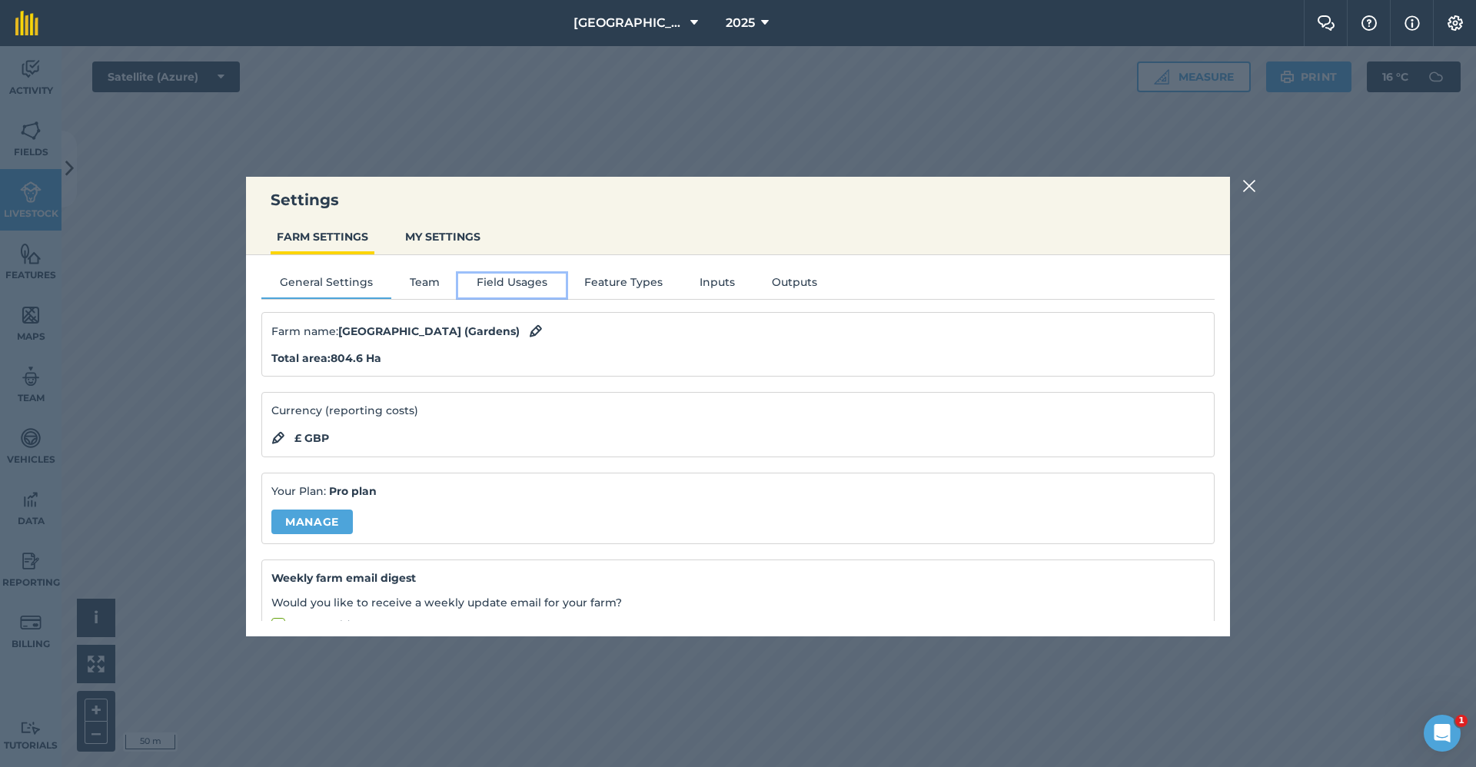
click at [526, 277] on button "Field Usages" at bounding box center [512, 285] width 108 height 23
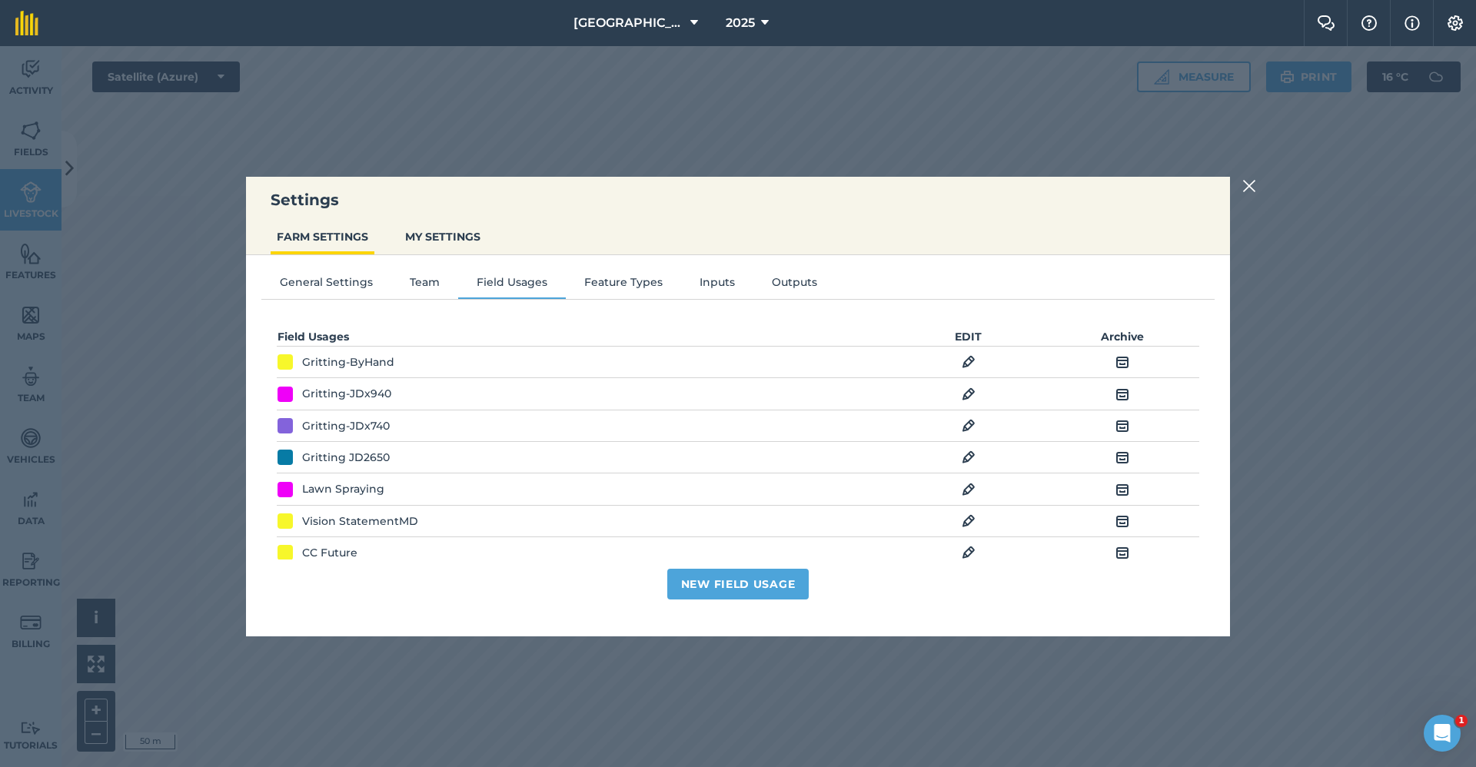
click at [962, 425] on img at bounding box center [969, 426] width 14 height 18
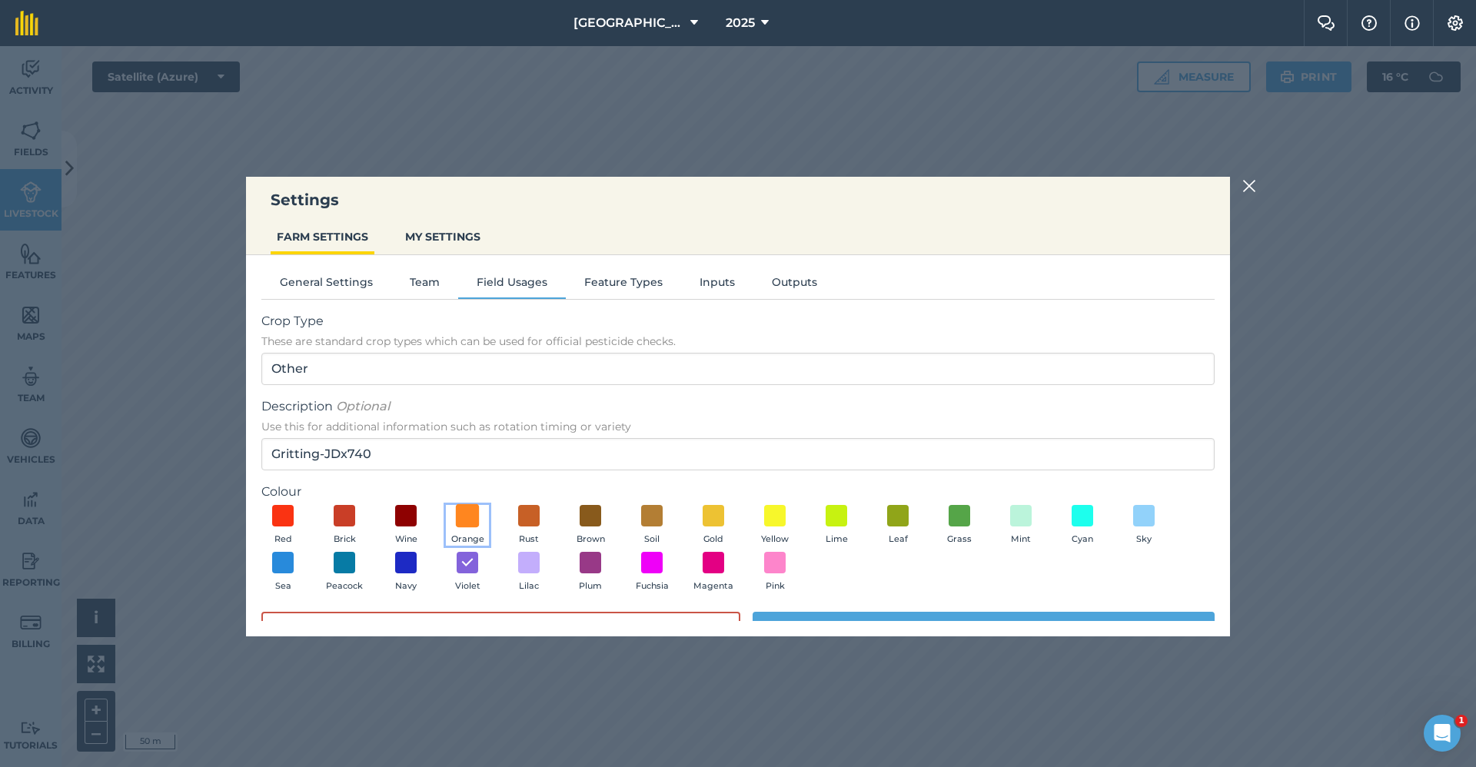
click at [477, 520] on span at bounding box center [468, 516] width 24 height 24
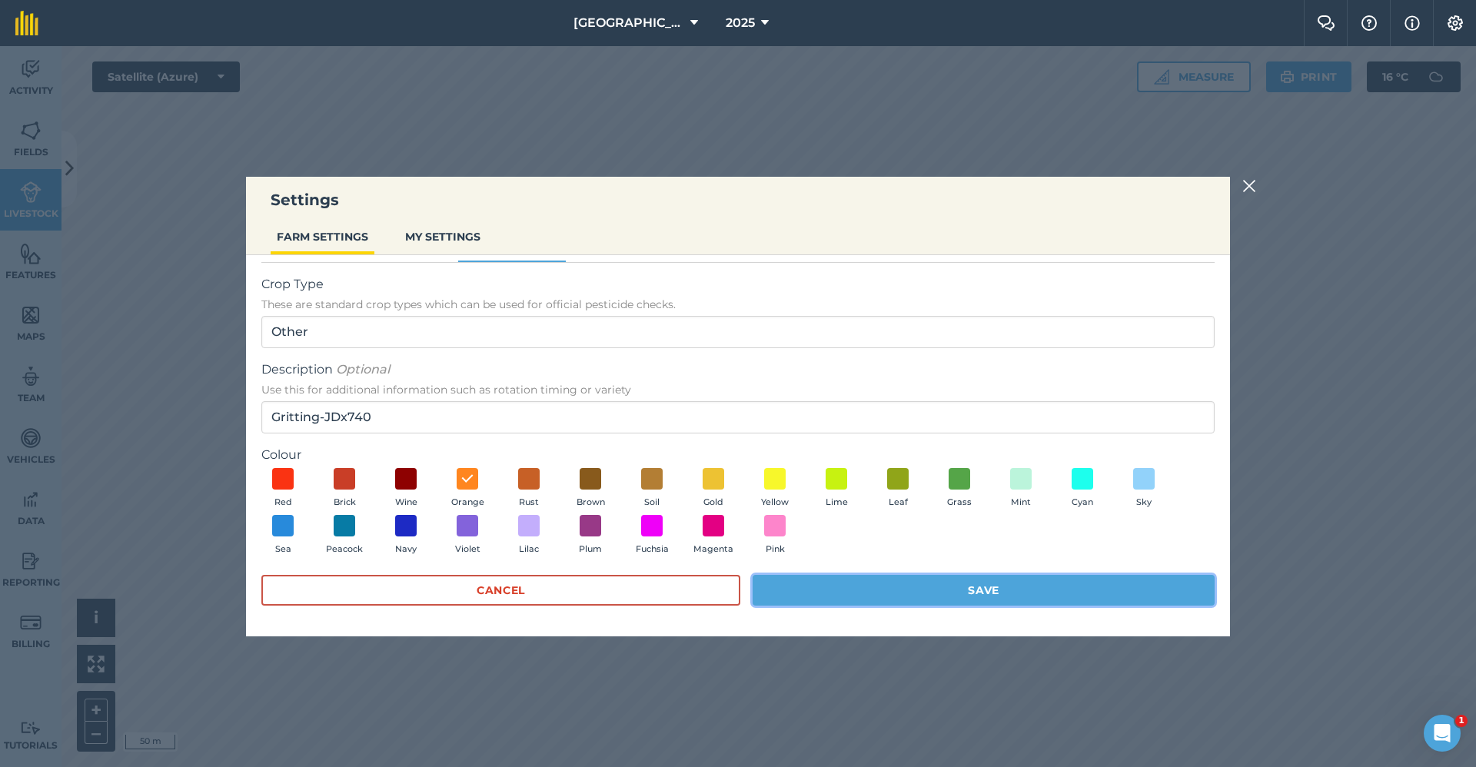
click at [893, 581] on button "Save" at bounding box center [984, 590] width 462 height 31
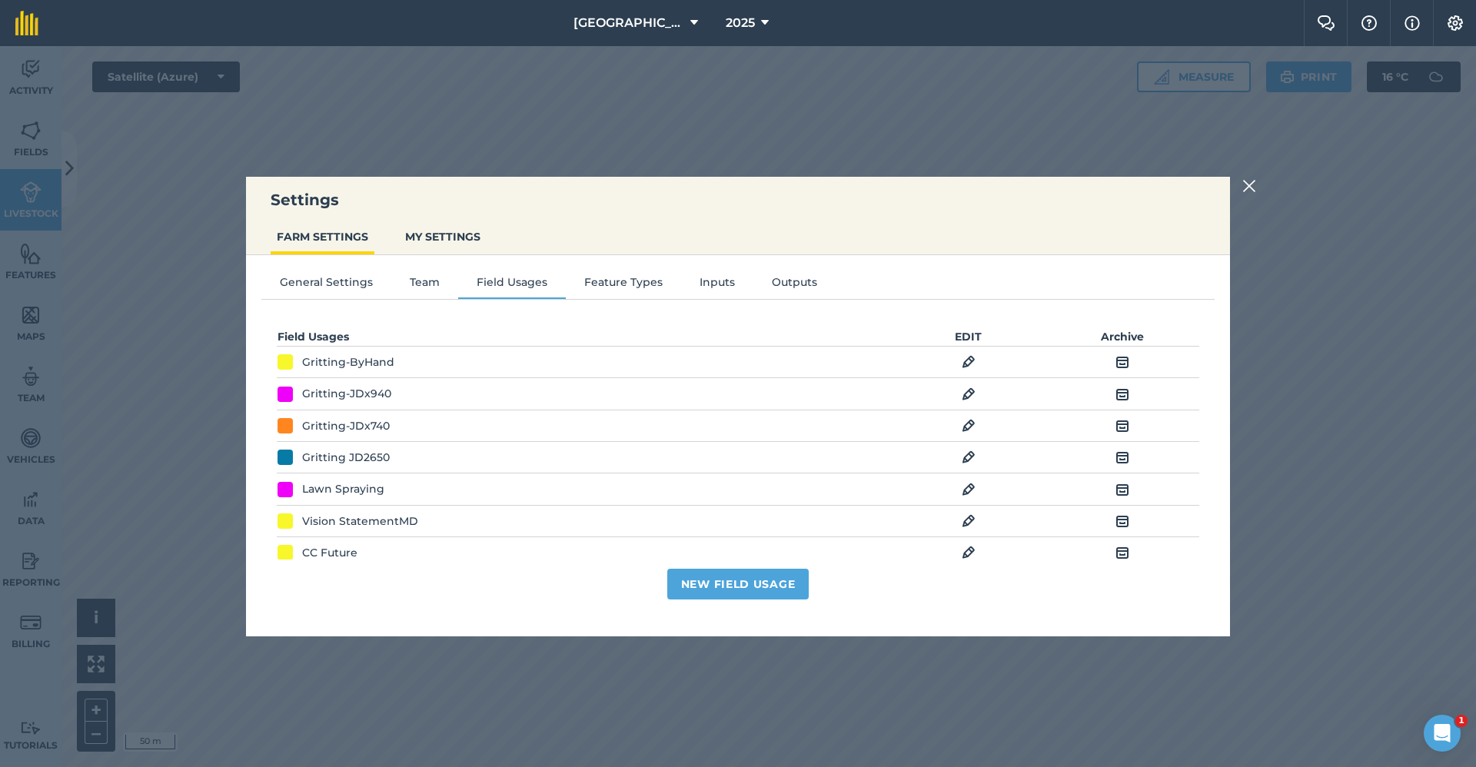
scroll to position [0, 0]
click at [1245, 185] on img at bounding box center [1249, 186] width 14 height 18
